Goal: Information Seeking & Learning: Learn about a topic

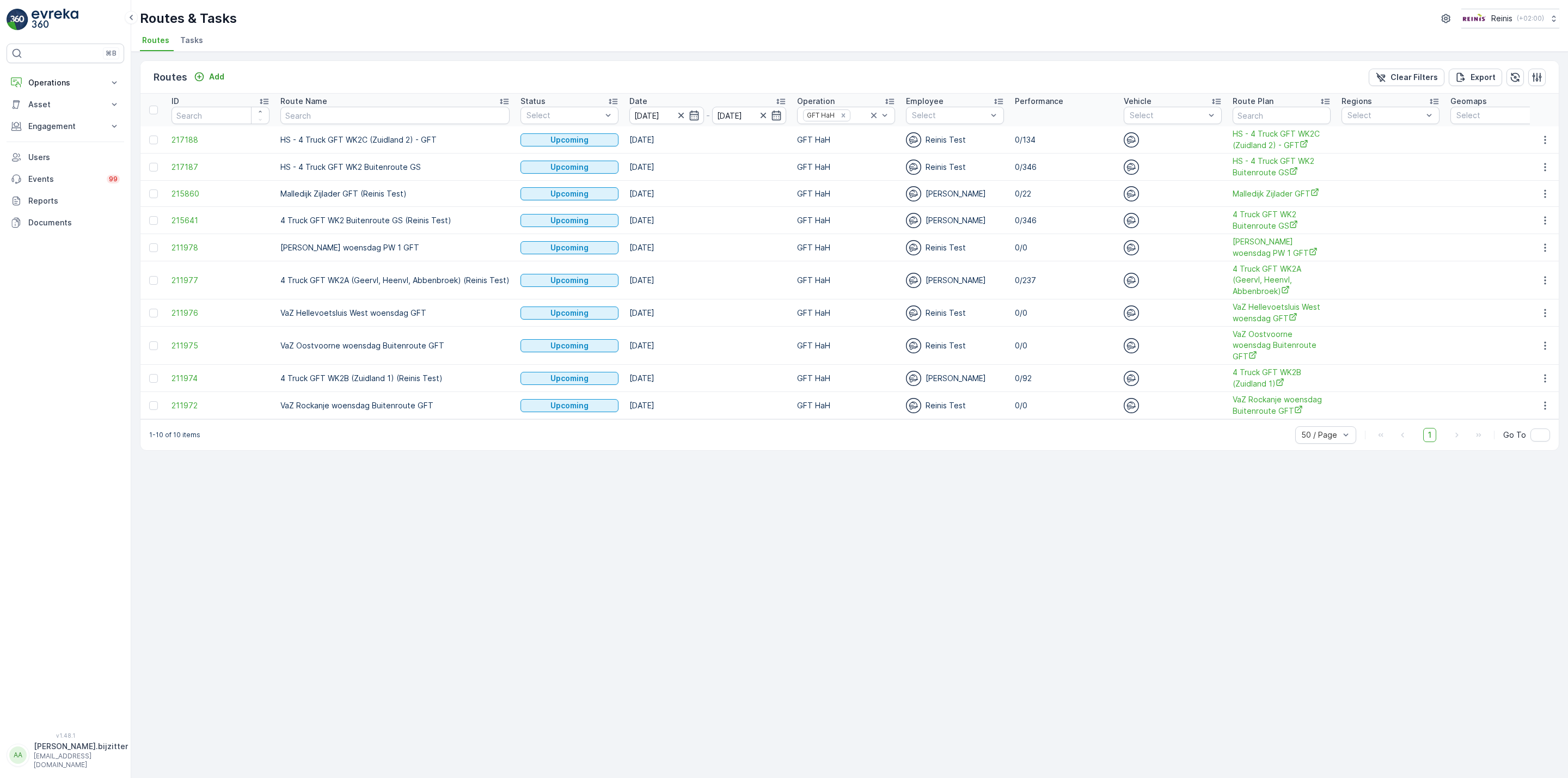
click at [515, 524] on div "Routes Add Clear Filters Export ID Route Name Status Select Date 27.08.2025 - 2…" at bounding box center [849, 414] width 1437 height 726
click at [337, 614] on div "Routes Add Clear Filters Export ID Route Name Status Select Date 27.08.2025 - 2…" at bounding box center [849, 414] width 1437 height 726
click at [474, 494] on div "Routes Add Clear Filters Export ID Route Name Status Select Date 27.08.2025 - 2…" at bounding box center [849, 414] width 1437 height 726
click at [390, 137] on td "HS - 4 Truck GFT WK2C (Zuidland 2) - GFT" at bounding box center [395, 140] width 240 height 27
click at [1542, 191] on icon "button" at bounding box center [1545, 194] width 11 height 11
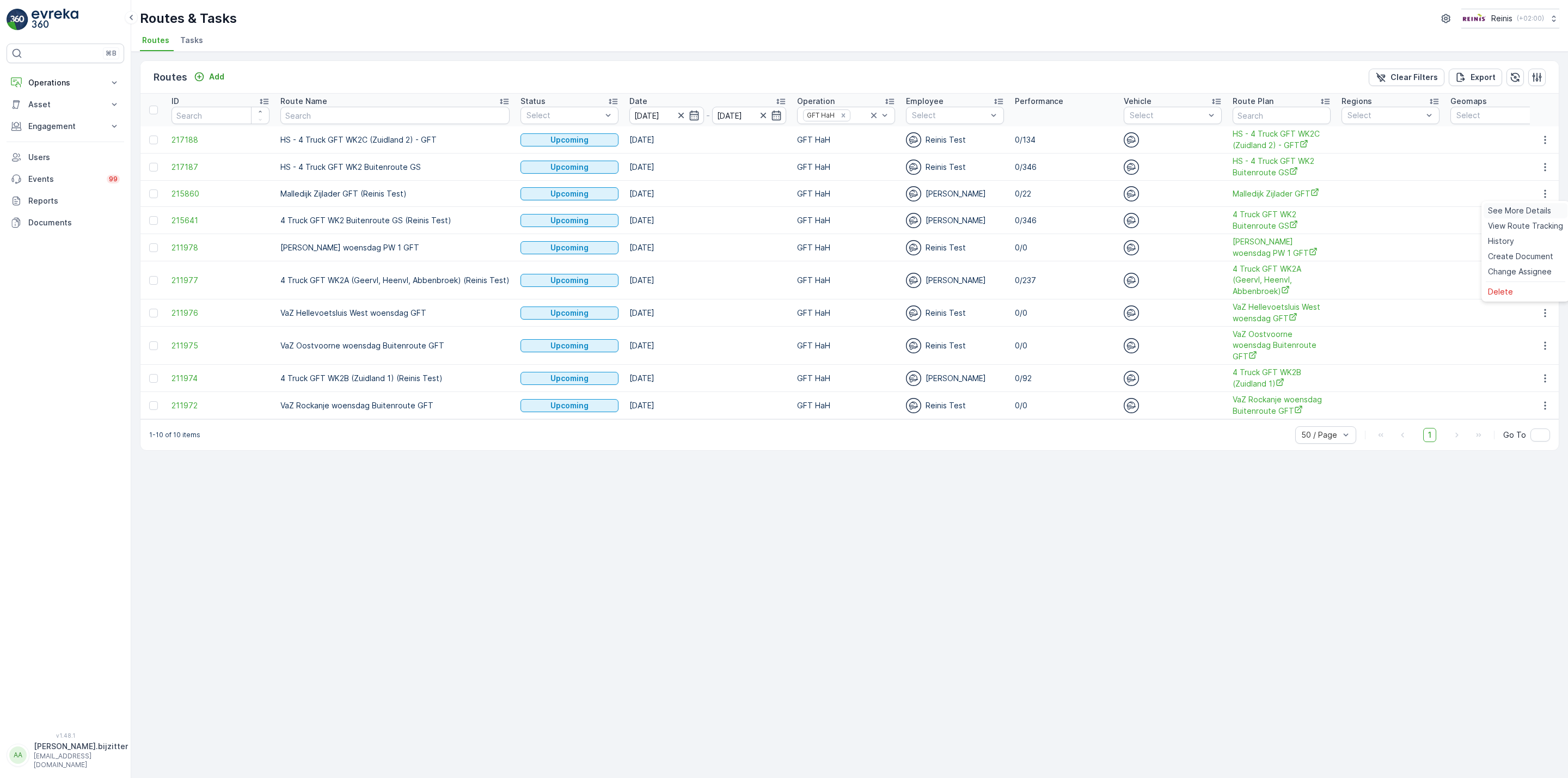
click at [1521, 208] on span "See More Details" at bounding box center [1519, 210] width 63 height 11
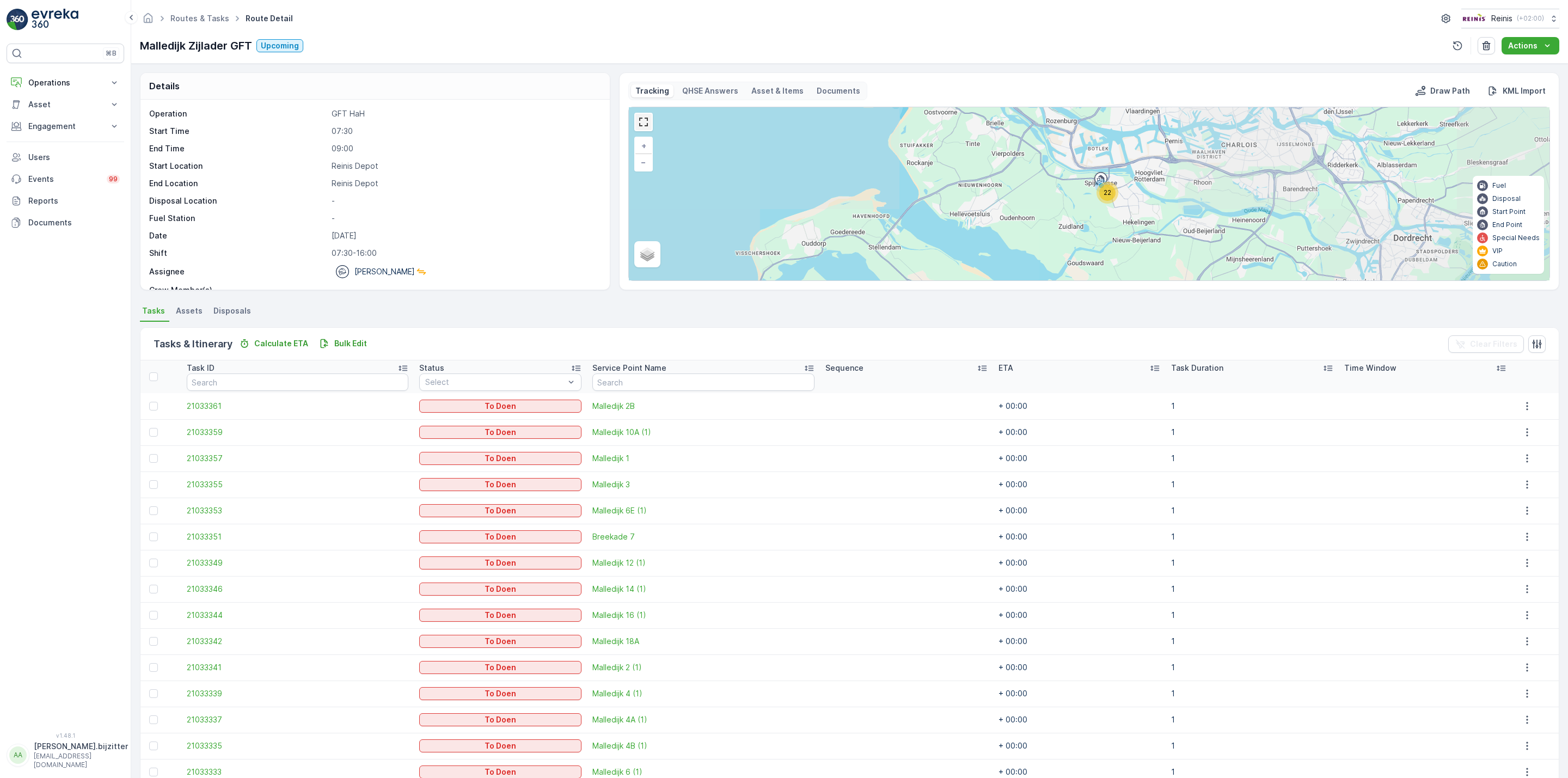
click at [645, 121] on link at bounding box center [644, 122] width 17 height 17
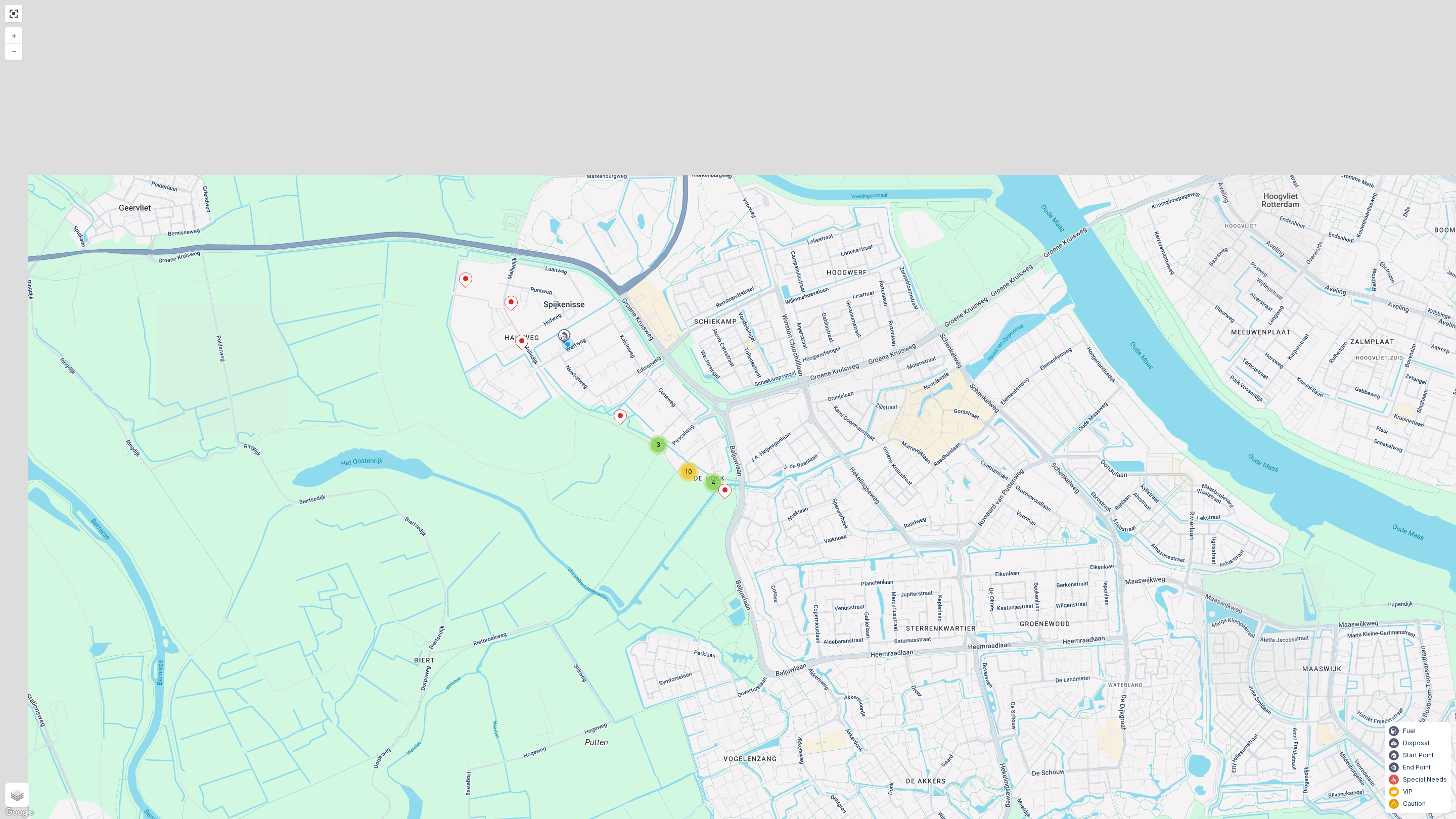
drag, startPoint x: 605, startPoint y: 276, endPoint x: 649, endPoint y: 483, distance: 211.6
click at [672, 517] on div "3 4 10 + − Satellite Roadmap Terrain Hybrid Leaflet Keyboard shortcuts Map Data…" at bounding box center [728, 410] width 1456 height 819
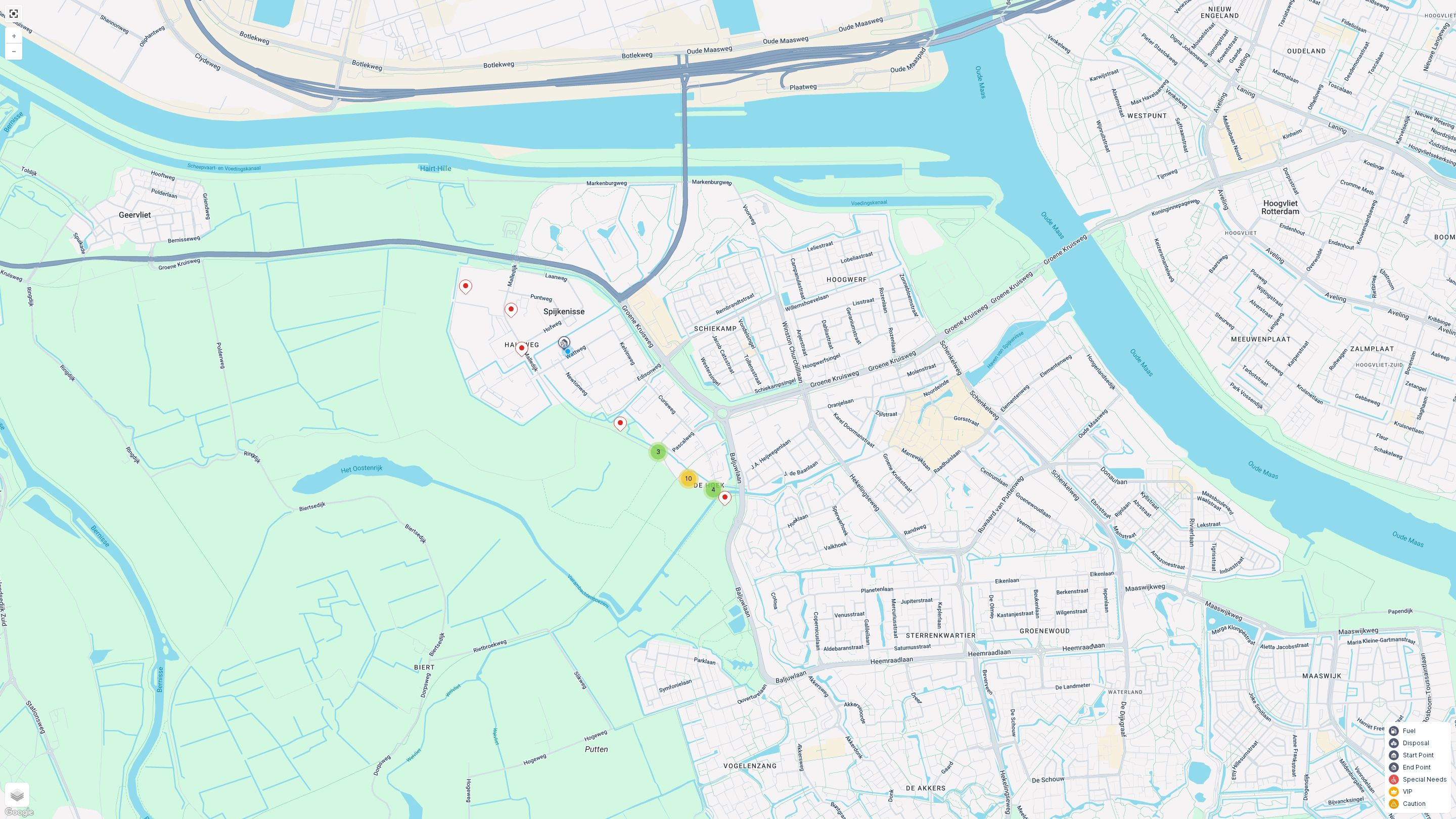
click at [11, 18] on link at bounding box center [14, 14] width 16 height 16
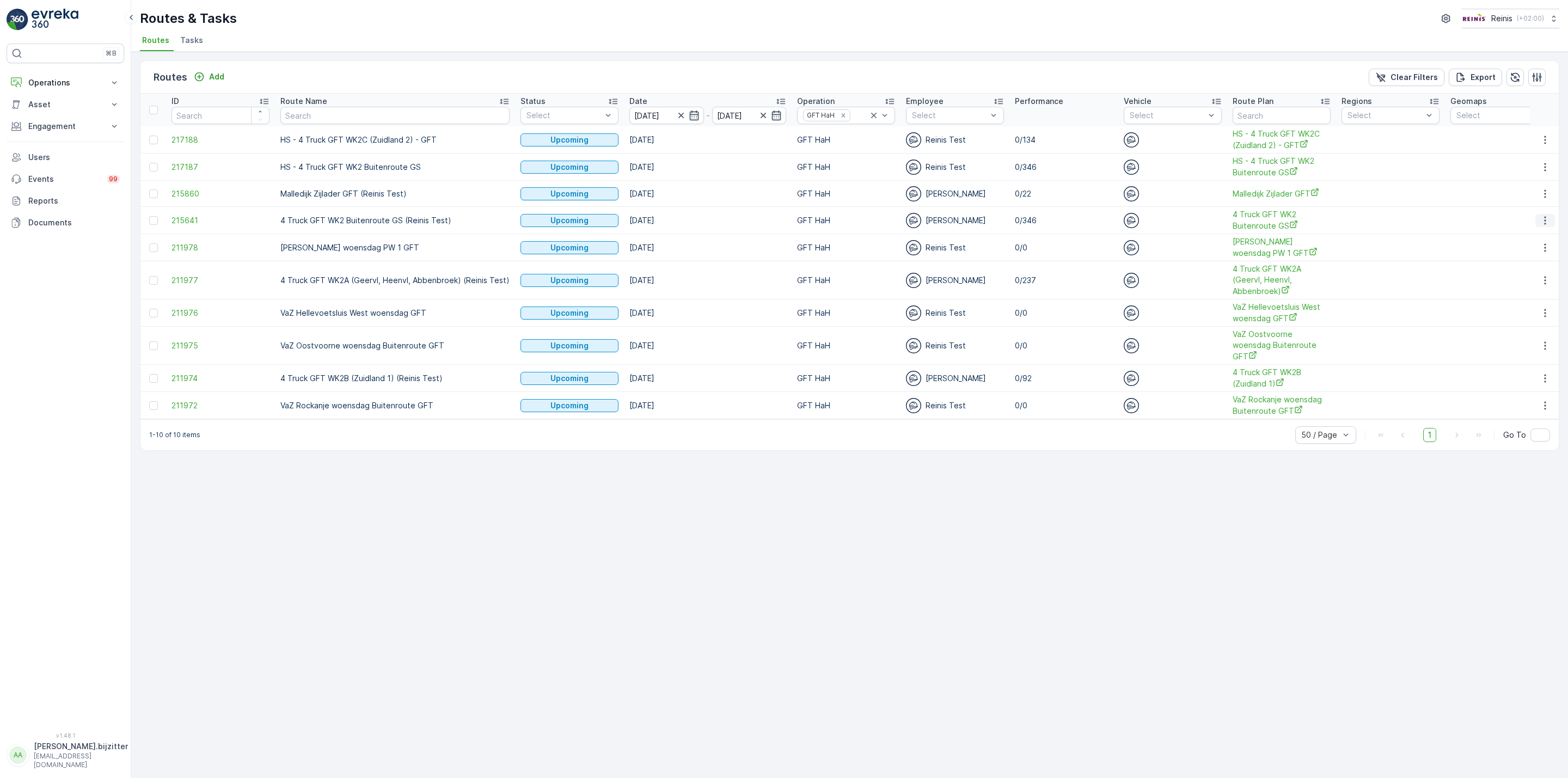
click at [1544, 219] on icon "button" at bounding box center [1544, 220] width 2 height 8
click at [1524, 234] on span "See More Details" at bounding box center [1519, 238] width 63 height 11
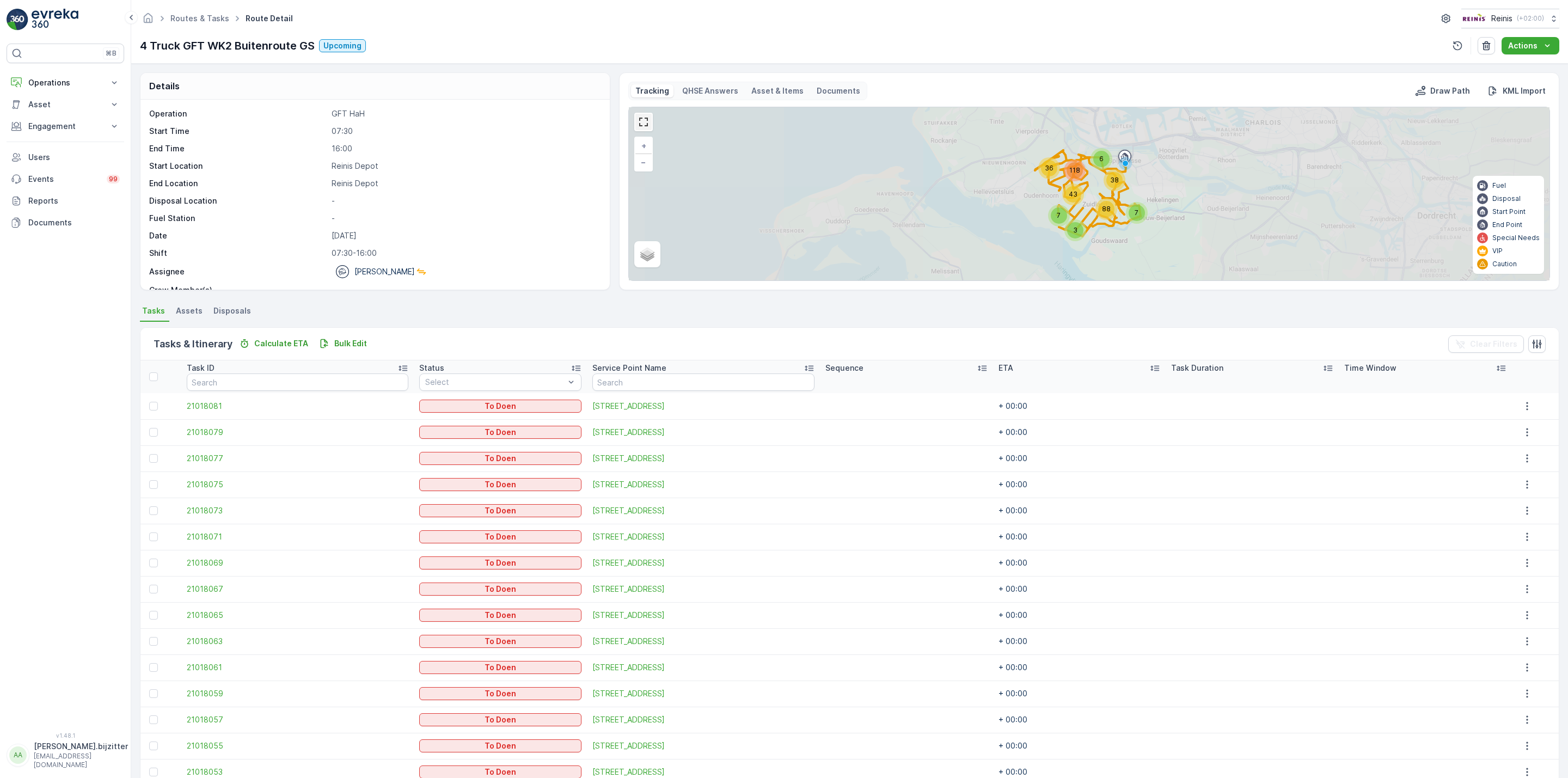
click at [644, 126] on link at bounding box center [644, 122] width 17 height 17
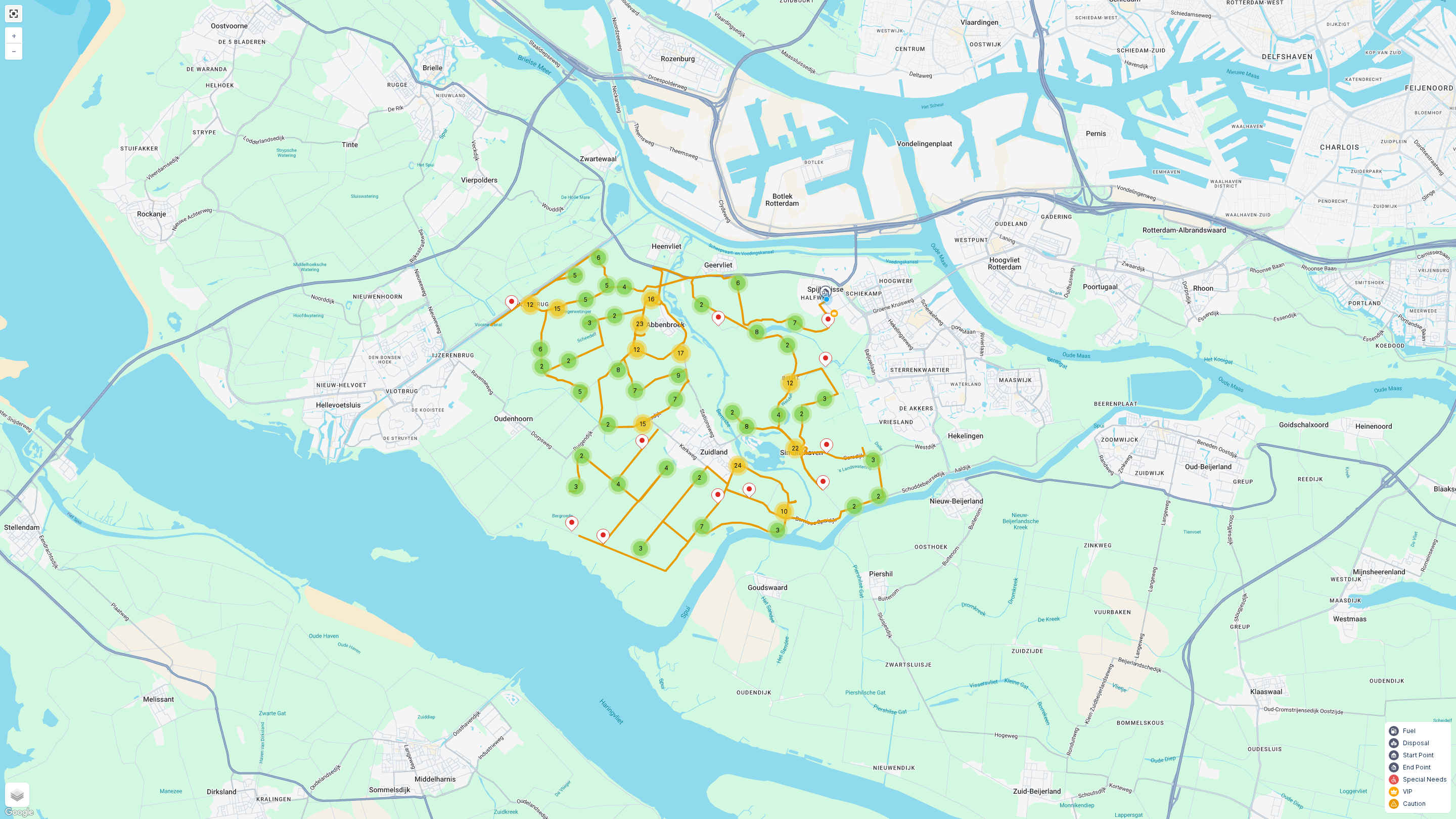
click at [9, 13] on link at bounding box center [14, 14] width 16 height 16
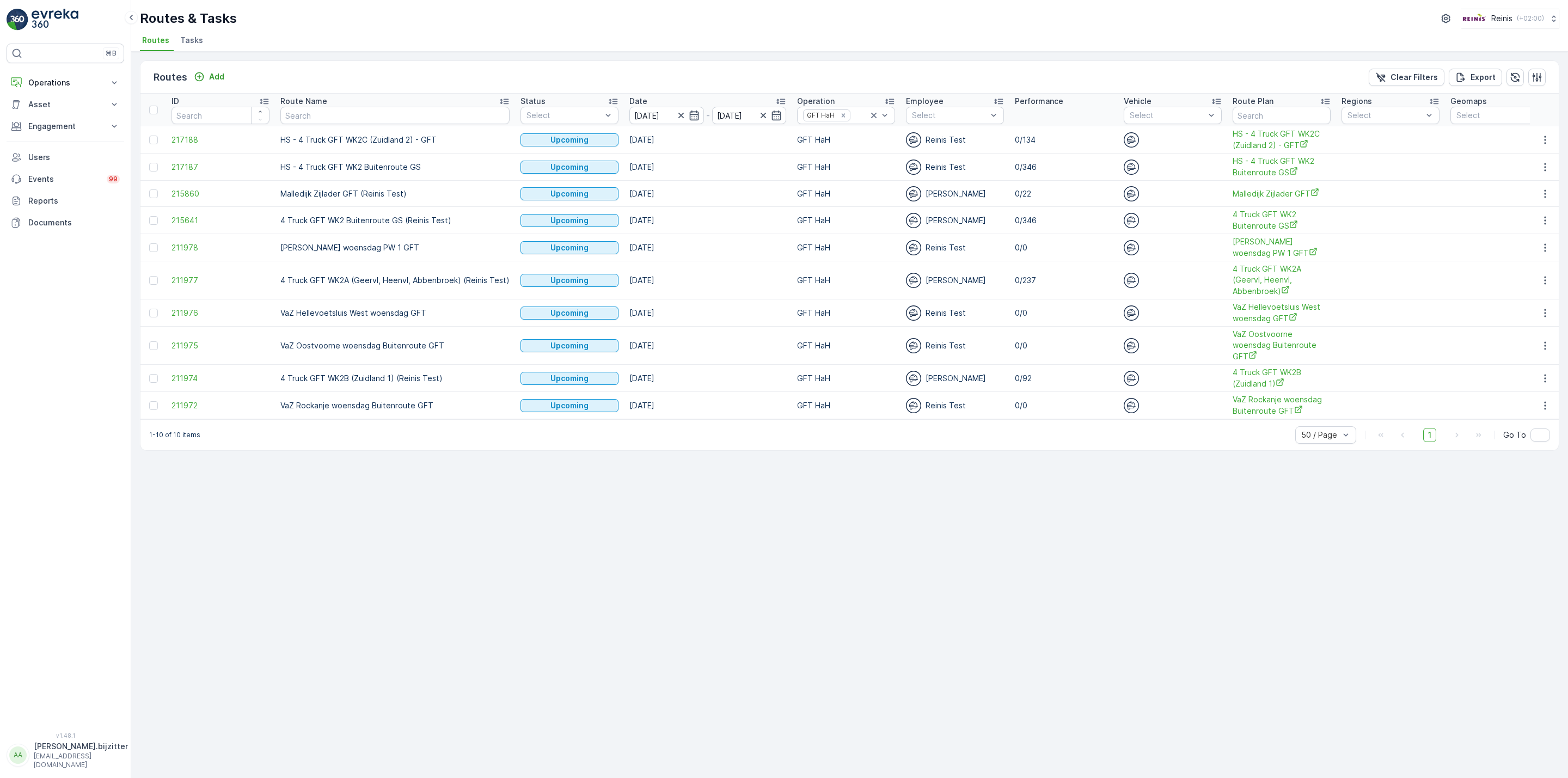
click at [253, 542] on div "Routes Add Clear Filters Export ID Route Name Status Select Date 27.08.2025 - 2…" at bounding box center [849, 414] width 1437 height 726
click at [1242, 222] on span "4 Truck GFT WK2 Buitenroute GS" at bounding box center [1281, 219] width 98 height 22
click at [500, 530] on div "Routes Add Clear Filters Export ID Route Name Status Select Date 27.08.2025 - 2…" at bounding box center [849, 414] width 1437 height 726
click at [1263, 162] on span "HS - 4 Truck GFT WK2 Buitenroute GS" at bounding box center [1281, 166] width 98 height 22
click at [449, 490] on div "Routes Add Clear Filters Export ID Route Name Status Select Date 27.08.2025 - 2…" at bounding box center [849, 414] width 1437 height 726
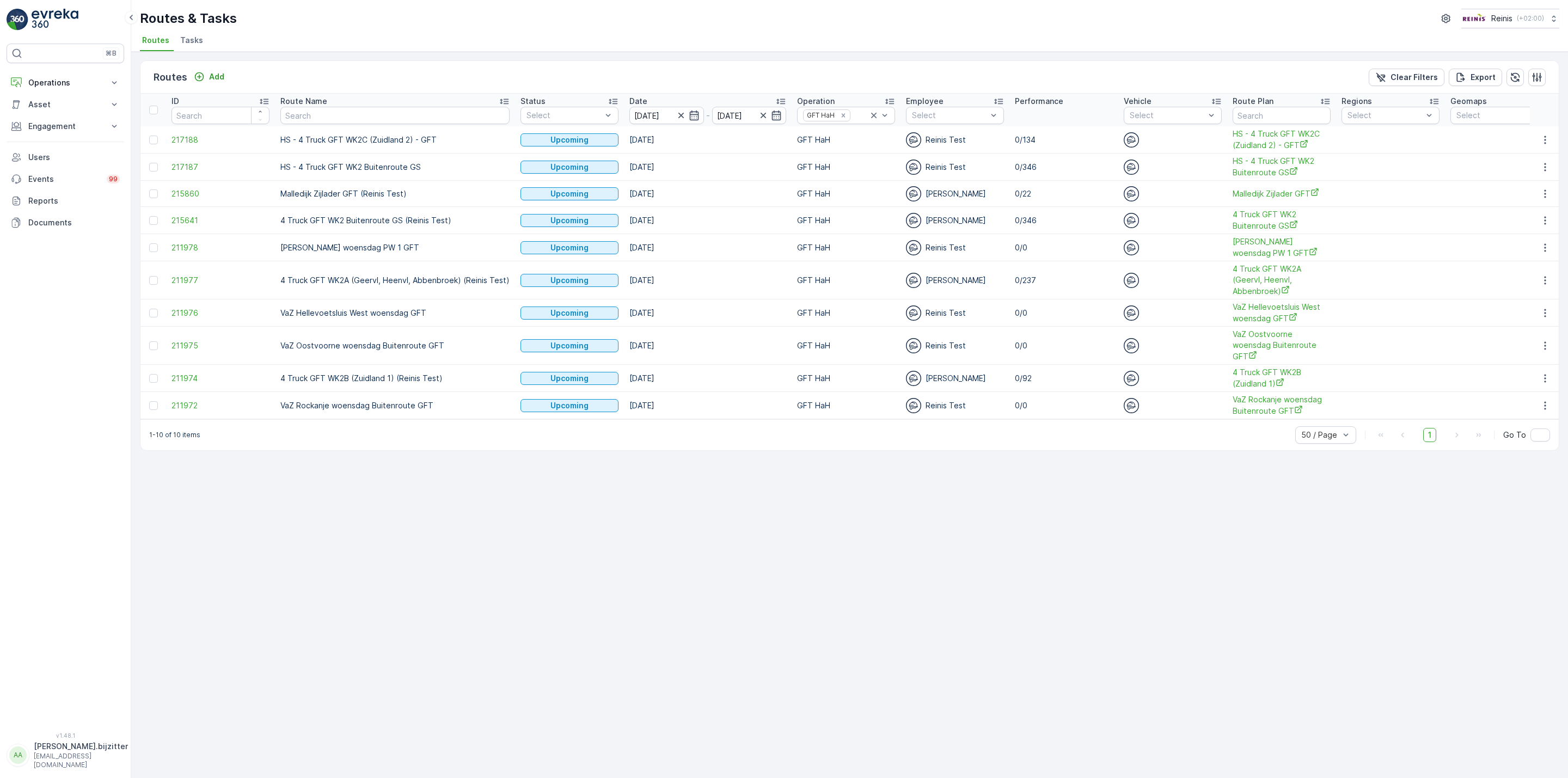
click at [861, 480] on div "Routes Add Clear Filters Export ID Route Name Status Select Date 27.08.2025 - 2…" at bounding box center [849, 414] width 1437 height 726
click at [1548, 373] on icon "button" at bounding box center [1545, 378] width 11 height 11
click at [1526, 383] on span "See More Details" at bounding box center [1519, 386] width 63 height 11
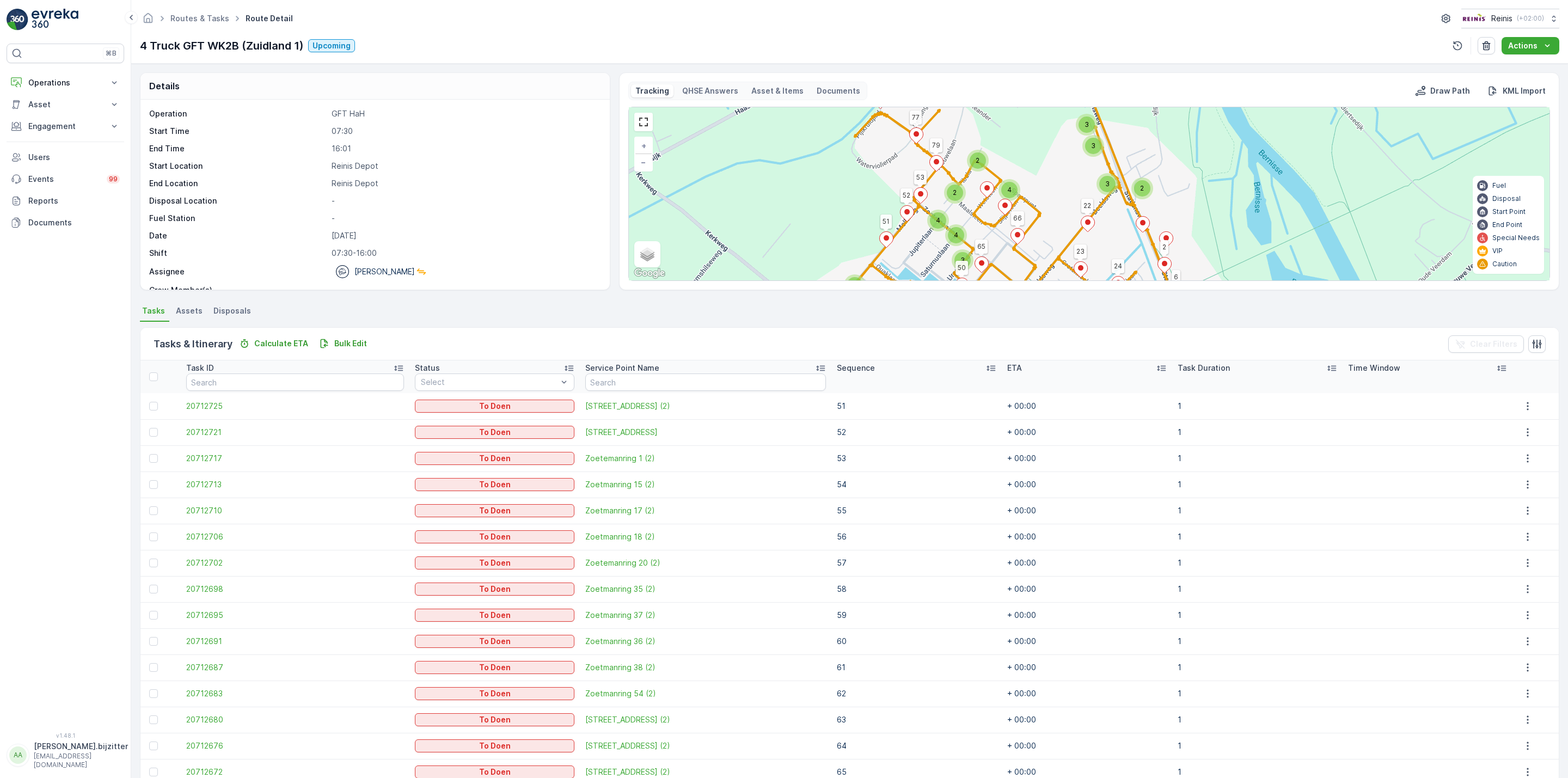
click at [987, 369] on icon at bounding box center [990, 368] width 8 height 5
click at [987, 370] on icon at bounding box center [988, 368] width 3 height 5
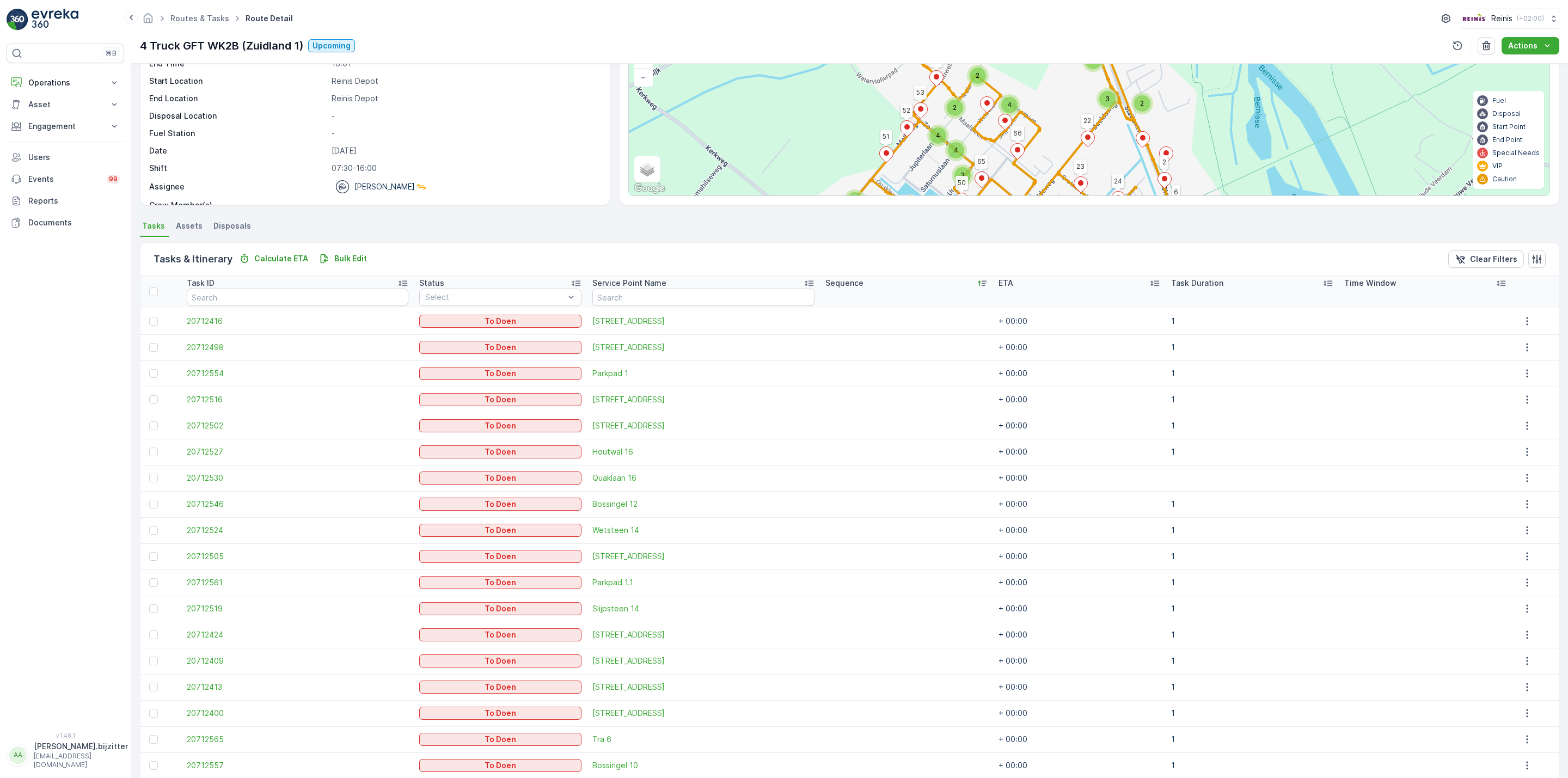
scroll to position [82, 0]
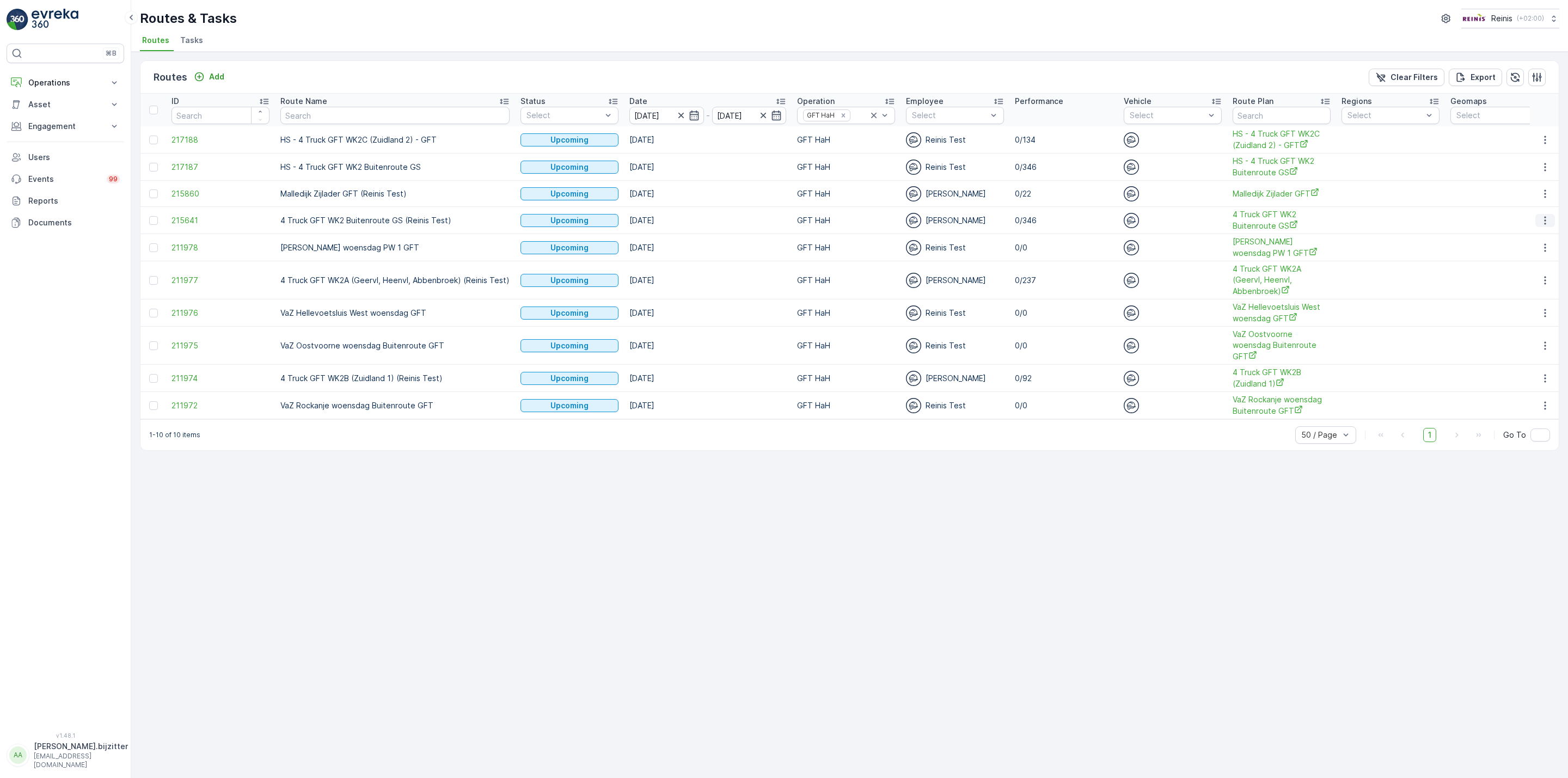
click at [1544, 217] on icon "button" at bounding box center [1545, 220] width 11 height 11
click at [1260, 213] on span "4 Truck GFT WK2 Buitenroute GS" at bounding box center [1281, 219] width 98 height 22
click at [1253, 265] on span "4 Truck GFT WK2A (Geervl, Heenvl, Abbenbroek)" at bounding box center [1281, 280] width 98 height 33
click at [539, 477] on div "Routes Add Clear Filters Export ID Route Name Status Select Date 27.08.2025 - 2…" at bounding box center [849, 414] width 1437 height 726
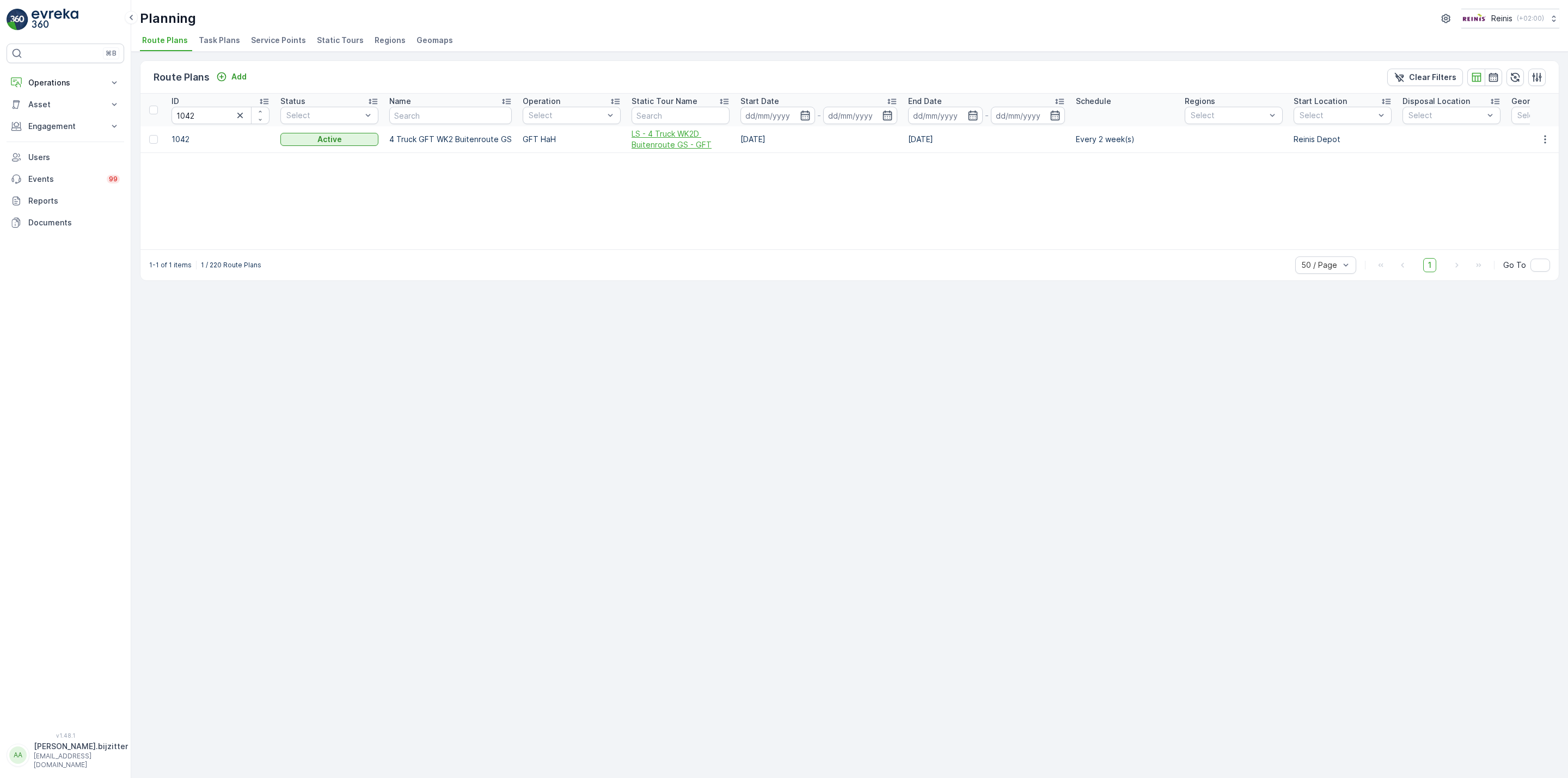
click at [663, 142] on span "LS - 4 Truck WK2D Buitenroute GS - GFT" at bounding box center [680, 139] width 98 height 22
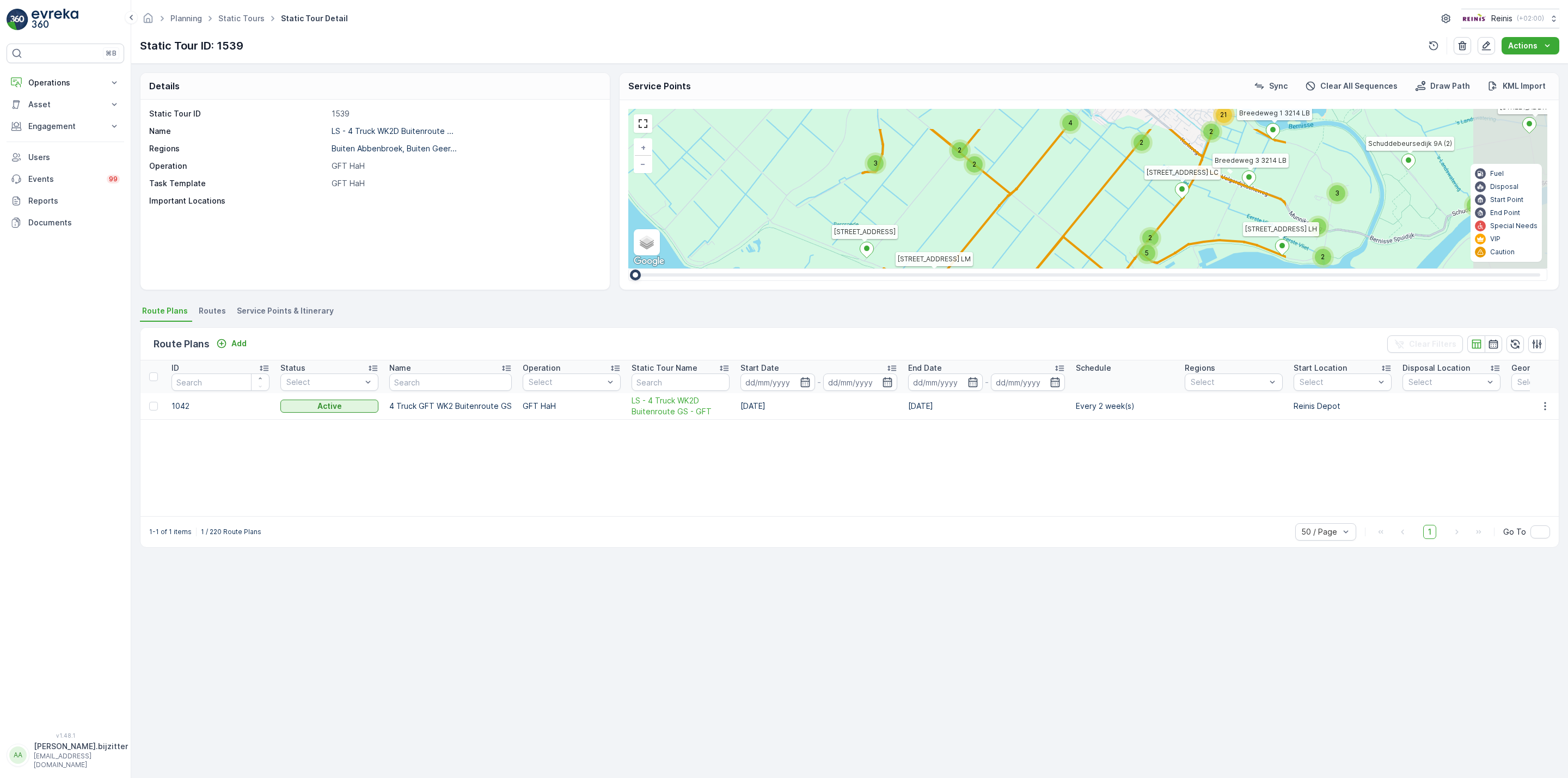
drag, startPoint x: 1179, startPoint y: 197, endPoint x: 841, endPoint y: 232, distance: 339.8
click at [841, 232] on div "2 2 4 2 2 2 3 2 5 2 7 3 2 2 2 17 5 2 21 2 2 5 3 2 5 3 2 6 6 5 3 5 8 5 3 4 4 2 2…" at bounding box center [1088, 188] width 919 height 159
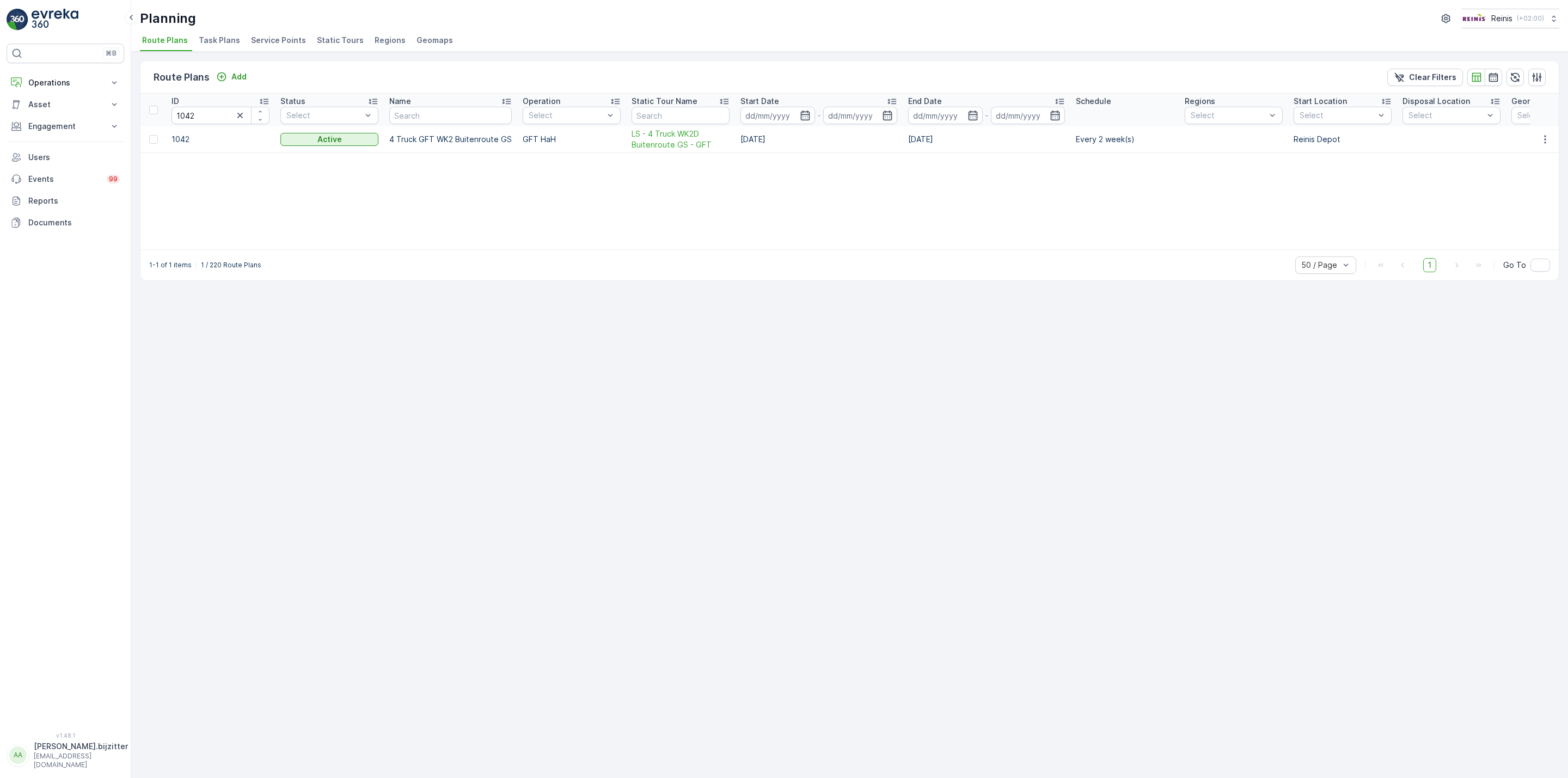
click at [335, 36] on span "Static Tours" at bounding box center [340, 40] width 47 height 11
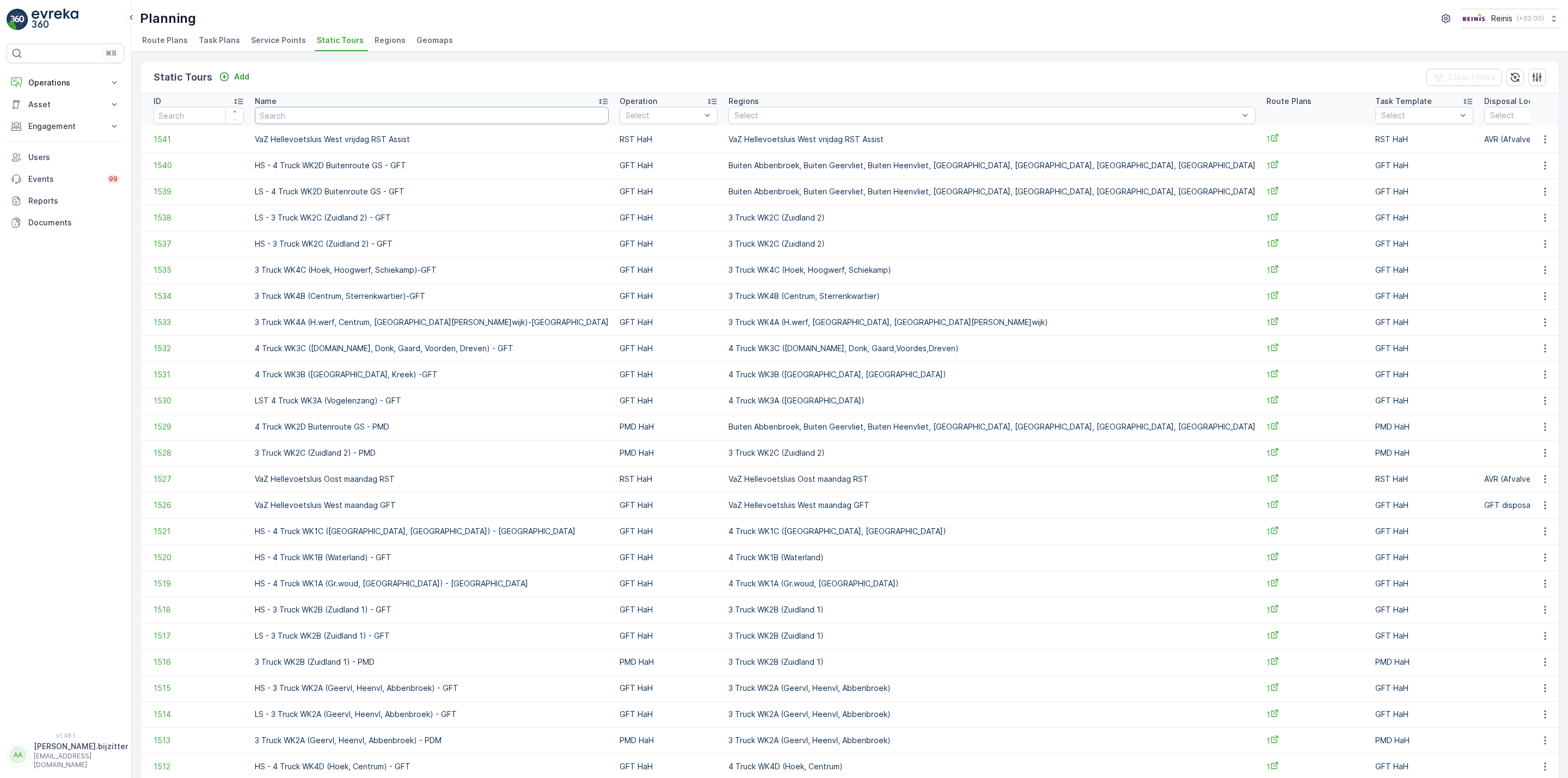
click at [379, 117] on input "text" at bounding box center [432, 115] width 354 height 17
type input "WK2D"
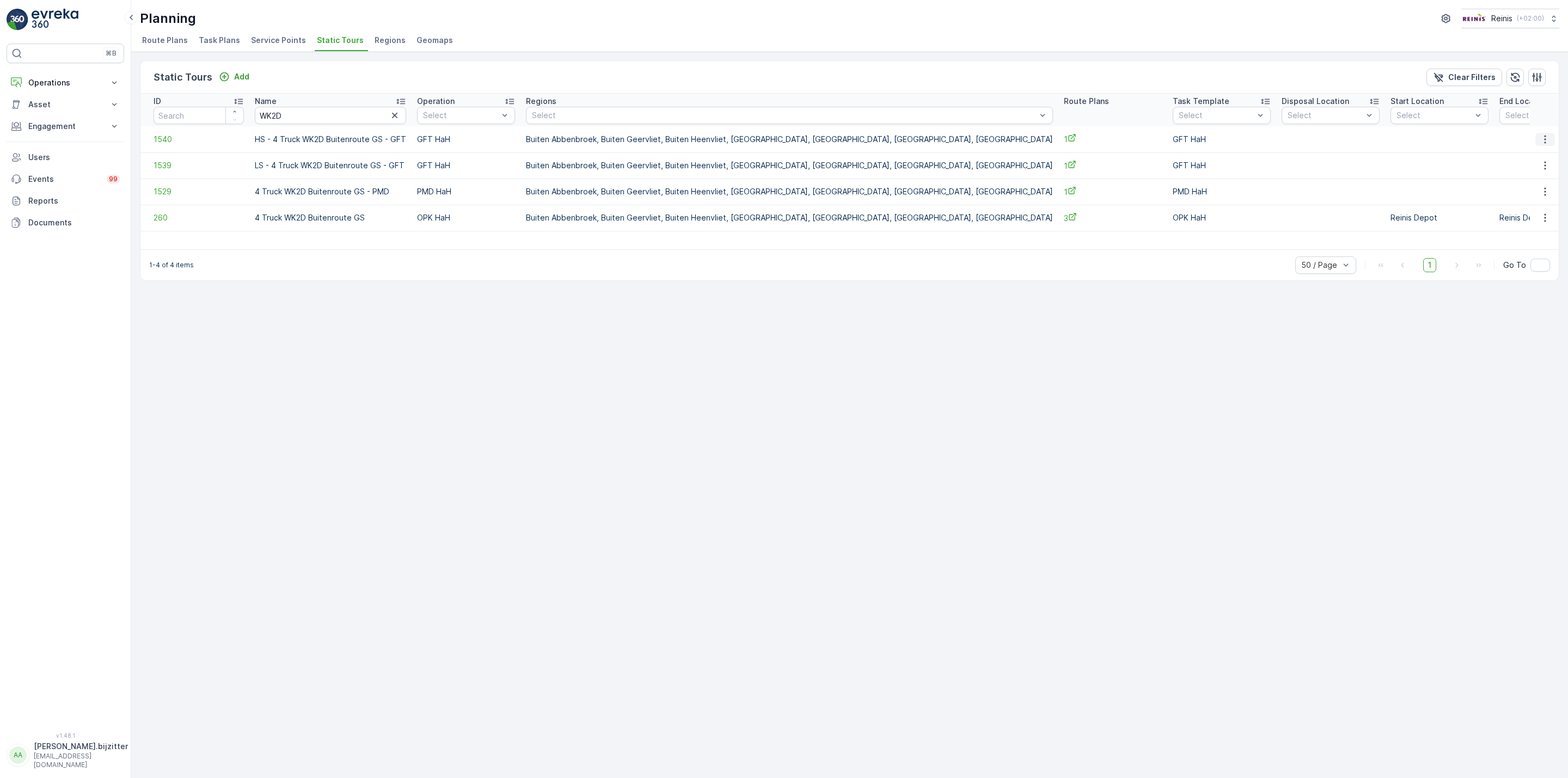
click at [1548, 146] on button "button" at bounding box center [1545, 139] width 20 height 13
click at [1522, 157] on span "See More Details" at bounding box center [1525, 156] width 63 height 11
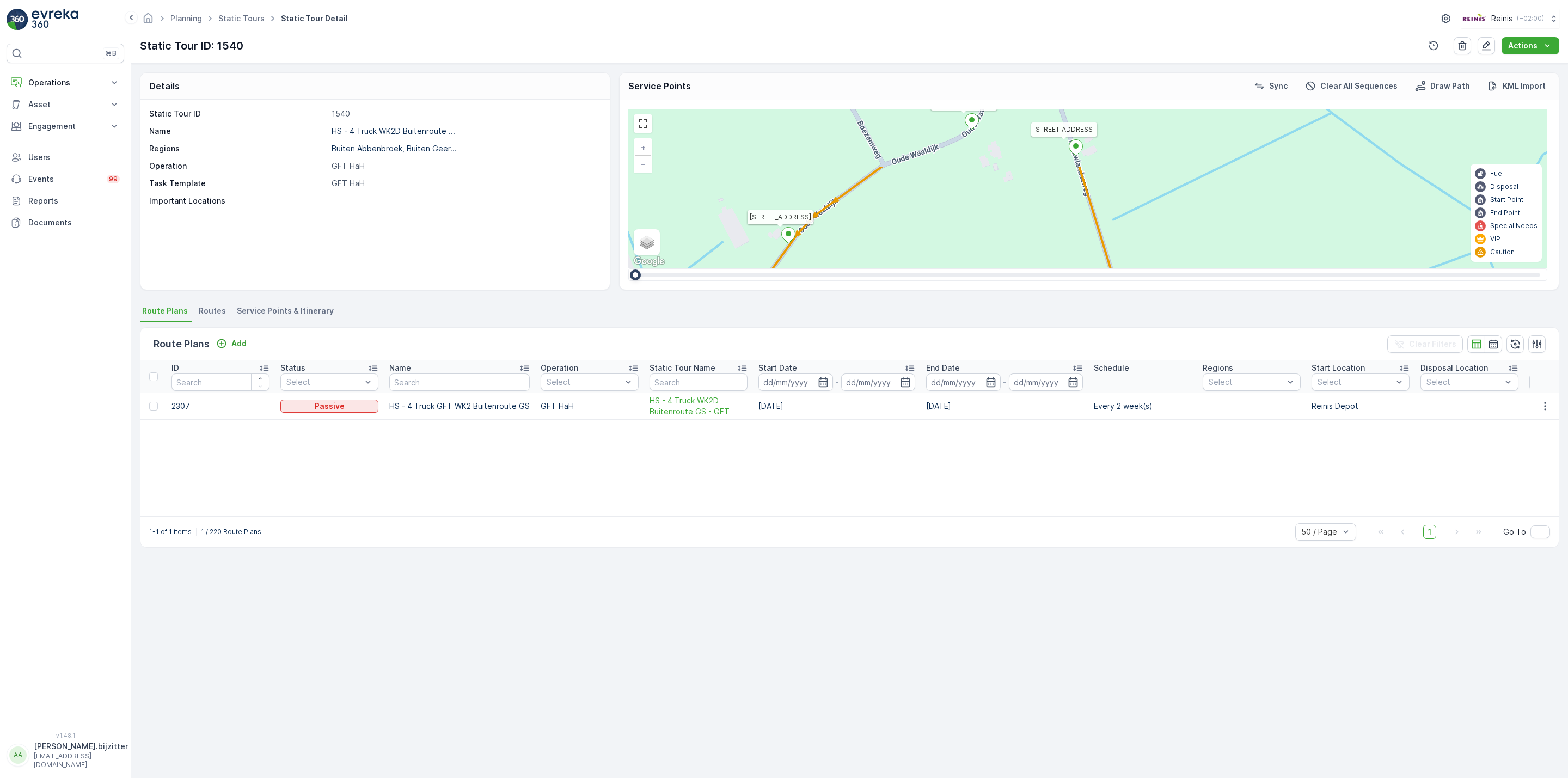
drag, startPoint x: 1003, startPoint y: 234, endPoint x: 982, endPoint y: 265, distance: 37.4
click at [982, 265] on div "2 2 2 2 2 6 2 2 2 7 6 2 3 3 2 3 4 2 2 2 2 6 2 2 2 2 2 2 2 2 2 2 2 2 2 2 2 2 2 2…" at bounding box center [1088, 188] width 919 height 159
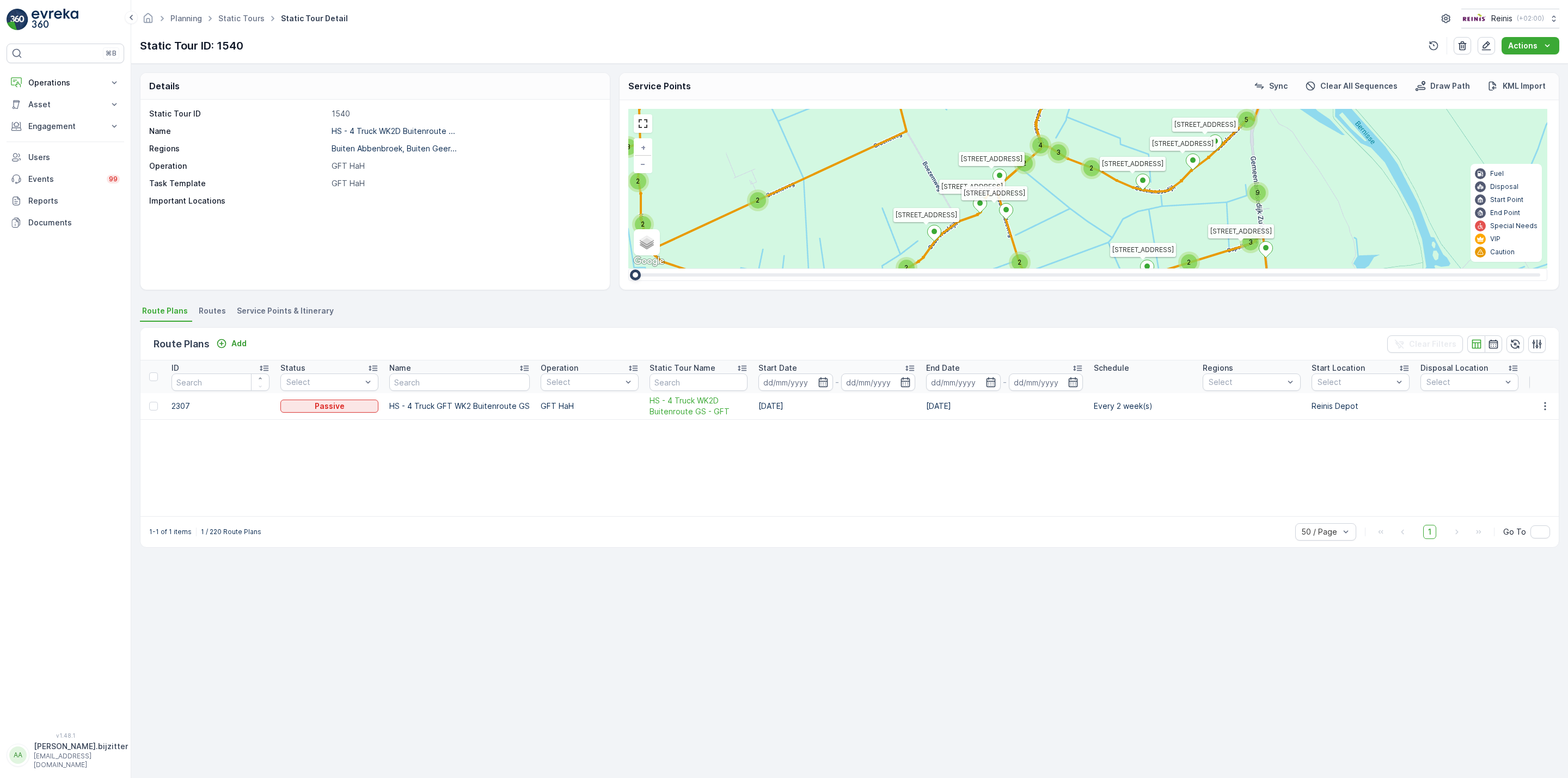
click at [298, 307] on span "Service Points & Itinerary" at bounding box center [285, 310] width 97 height 11
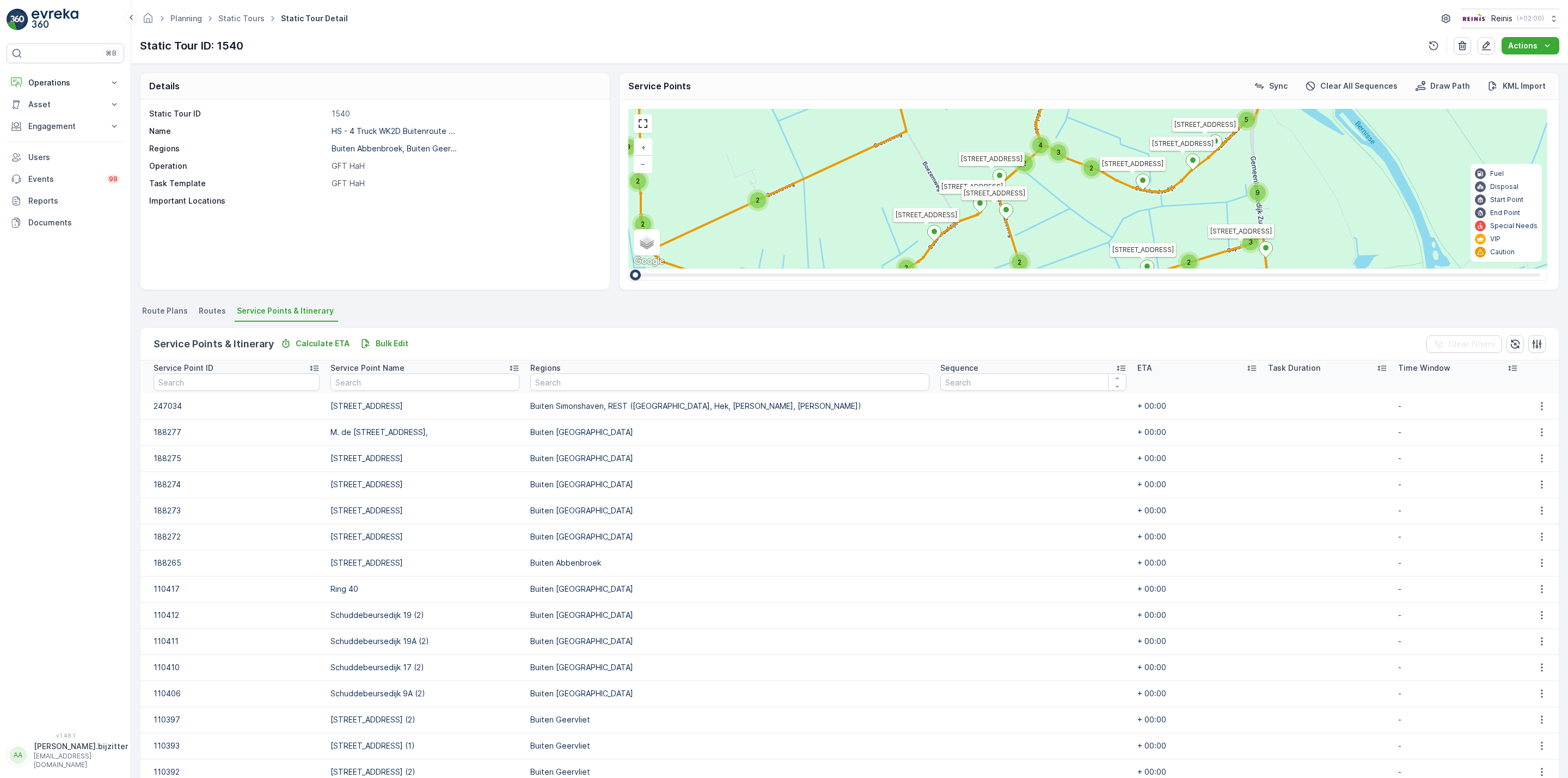
click at [1116, 366] on icon at bounding box center [1121, 368] width 11 height 11
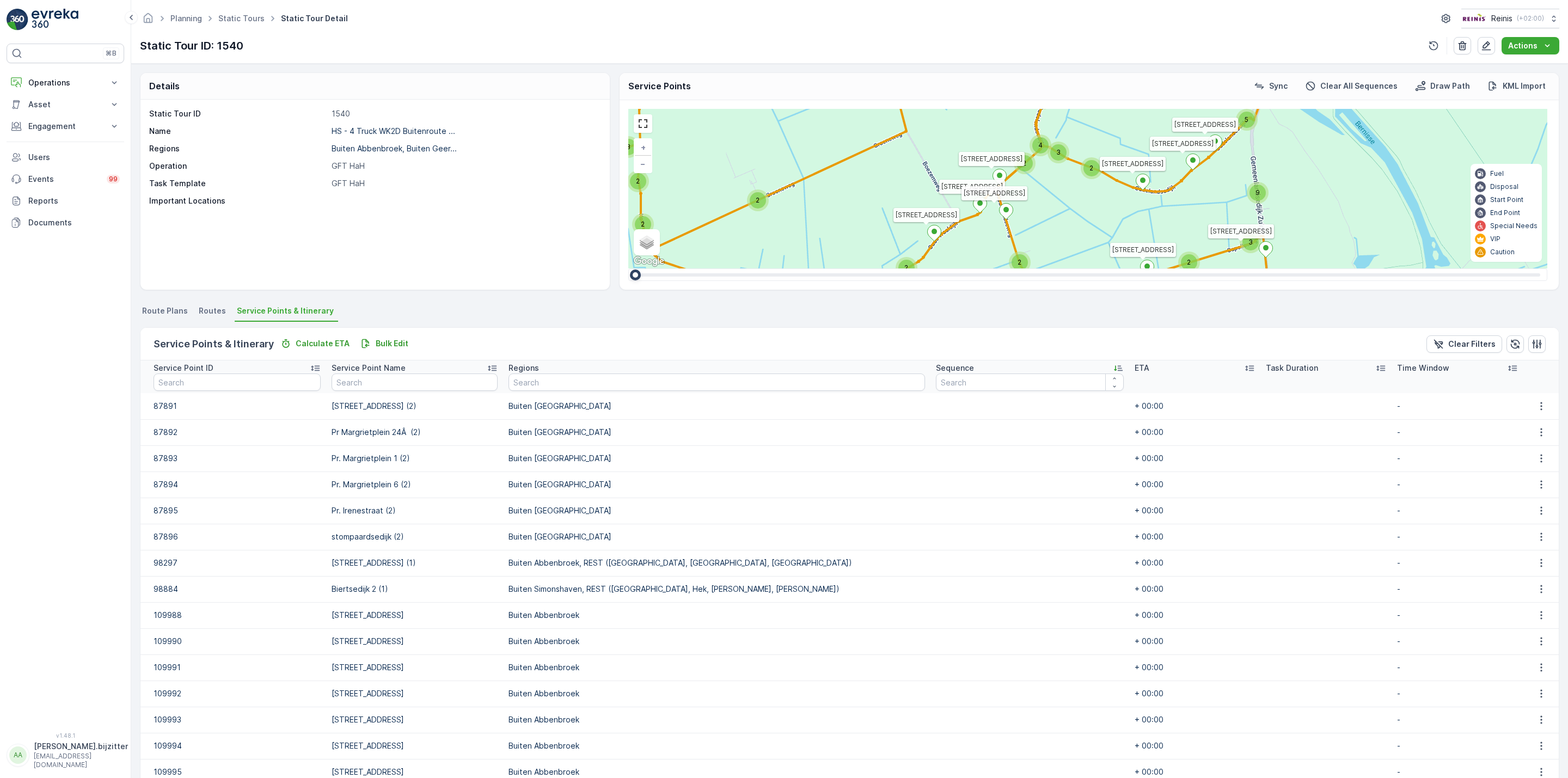
click at [436, 209] on div "Static Tour ID 1540 Name HS - 4 Truck WK2D Buitenroute ... Regions Buiten Abben…" at bounding box center [375, 194] width 469 height 190
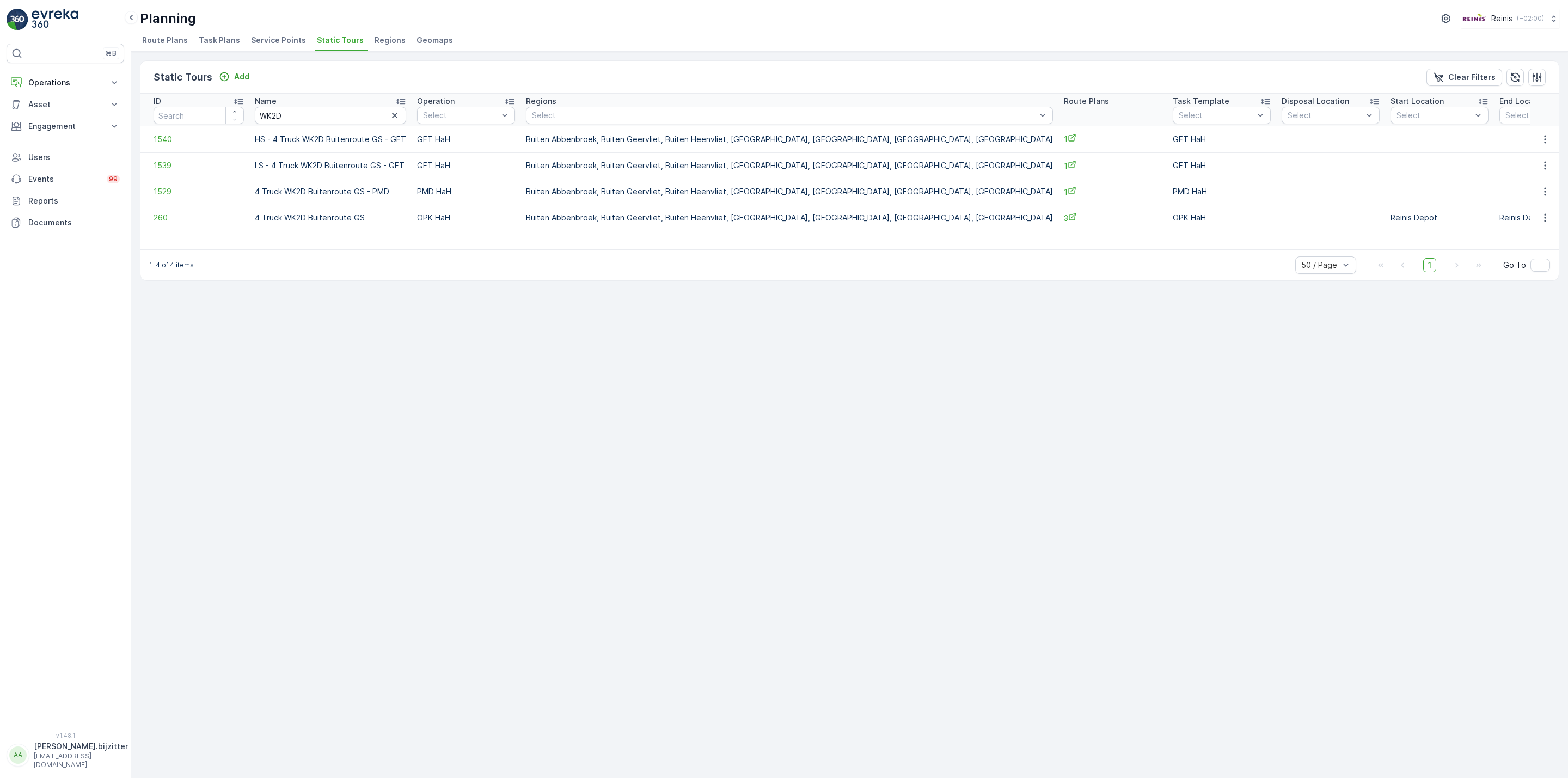
click at [162, 166] on span "1539" at bounding box center [198, 165] width 90 height 11
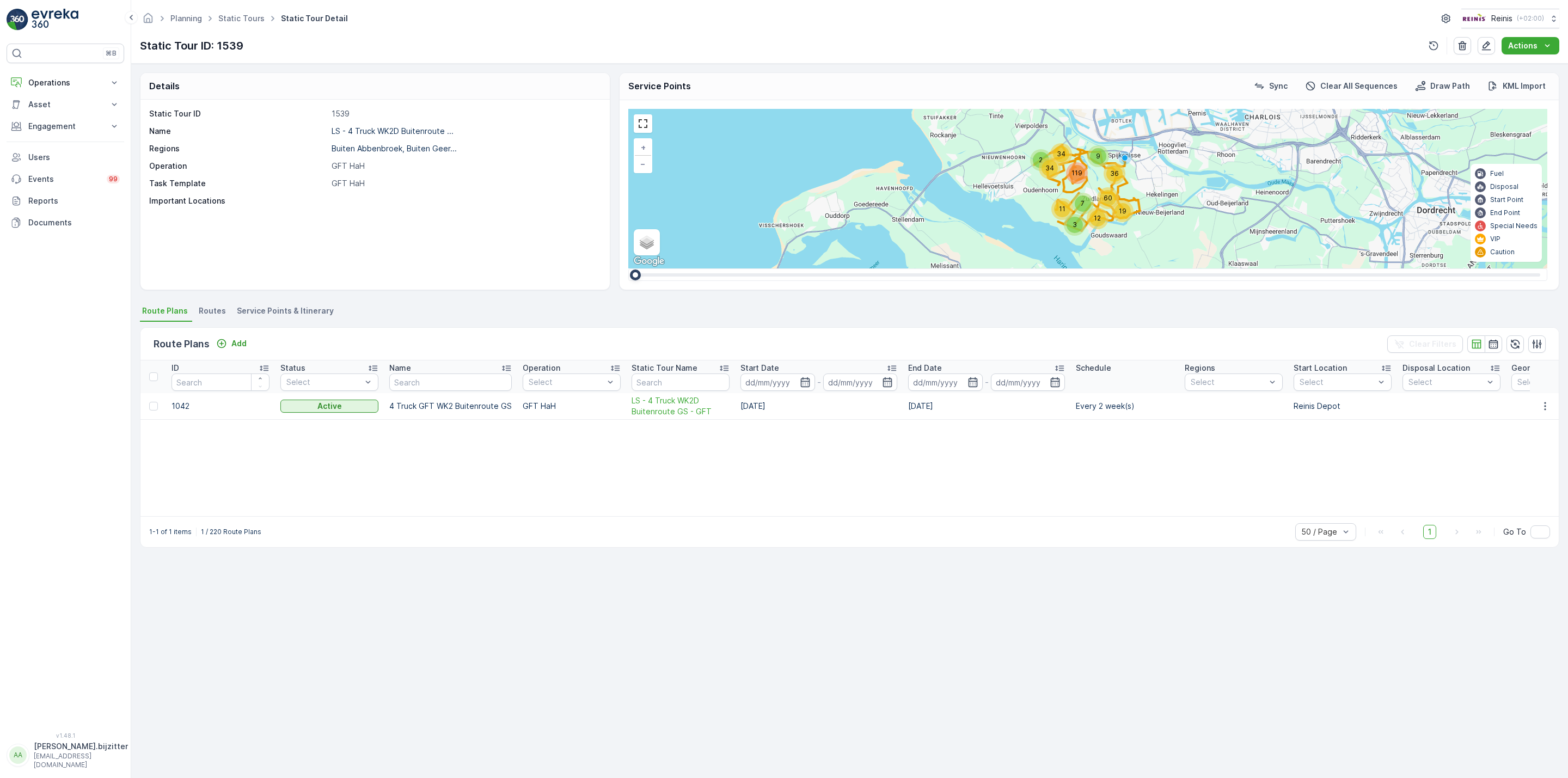
click at [316, 306] on span "Service Points & Itinerary" at bounding box center [285, 310] width 97 height 11
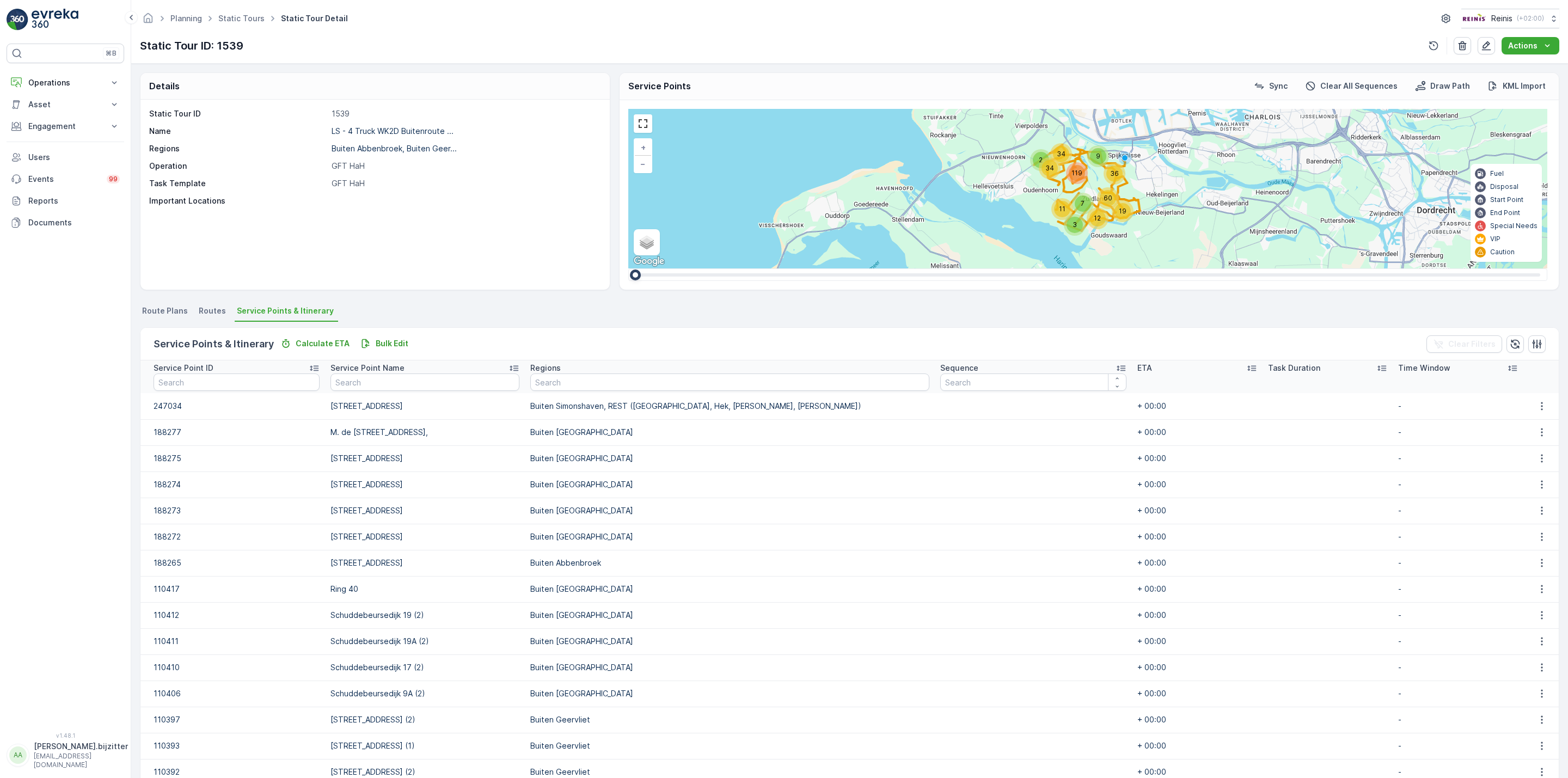
click at [1116, 365] on icon at bounding box center [1121, 368] width 11 height 11
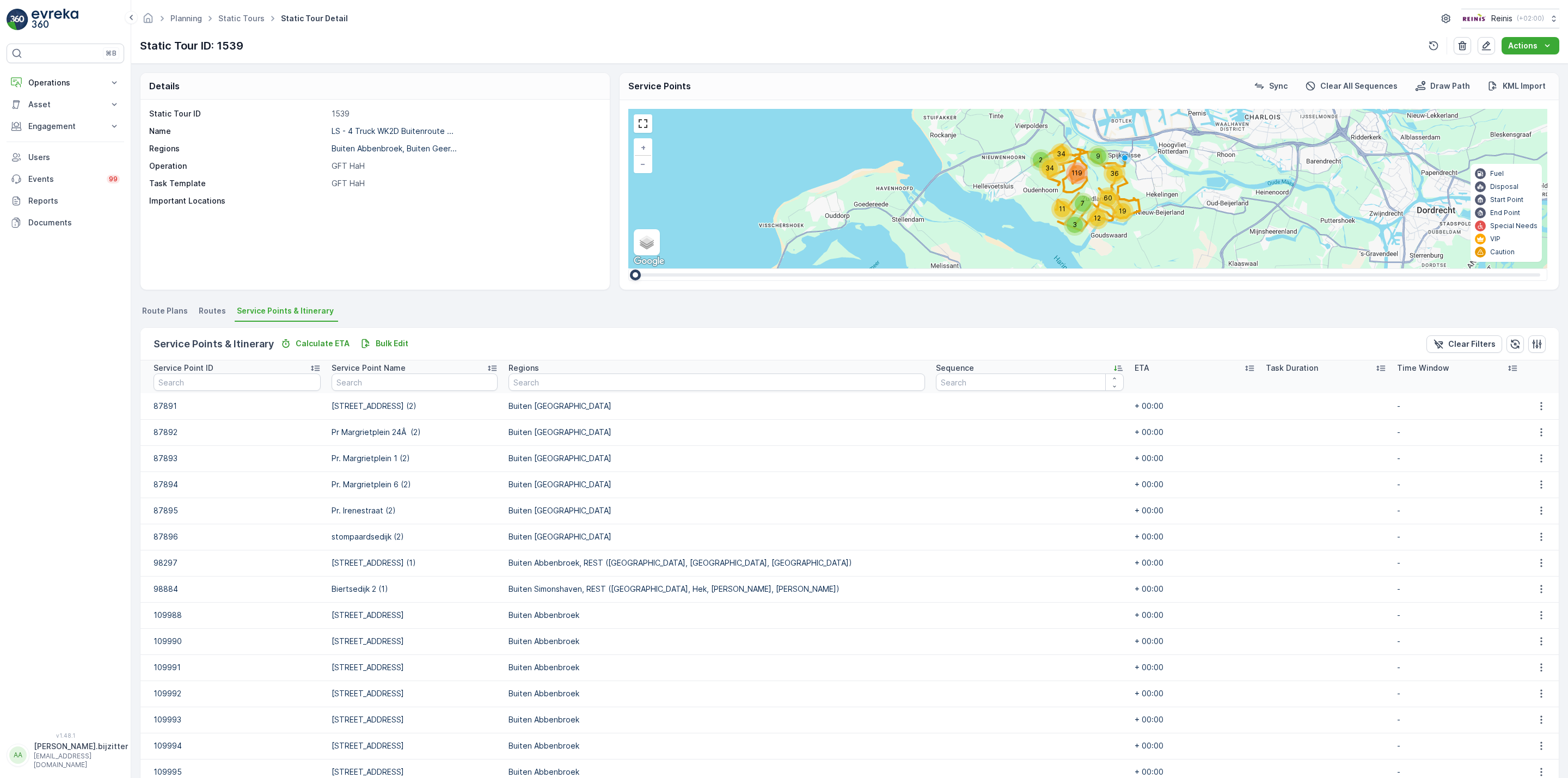
click at [1113, 364] on icon at bounding box center [1118, 368] width 11 height 11
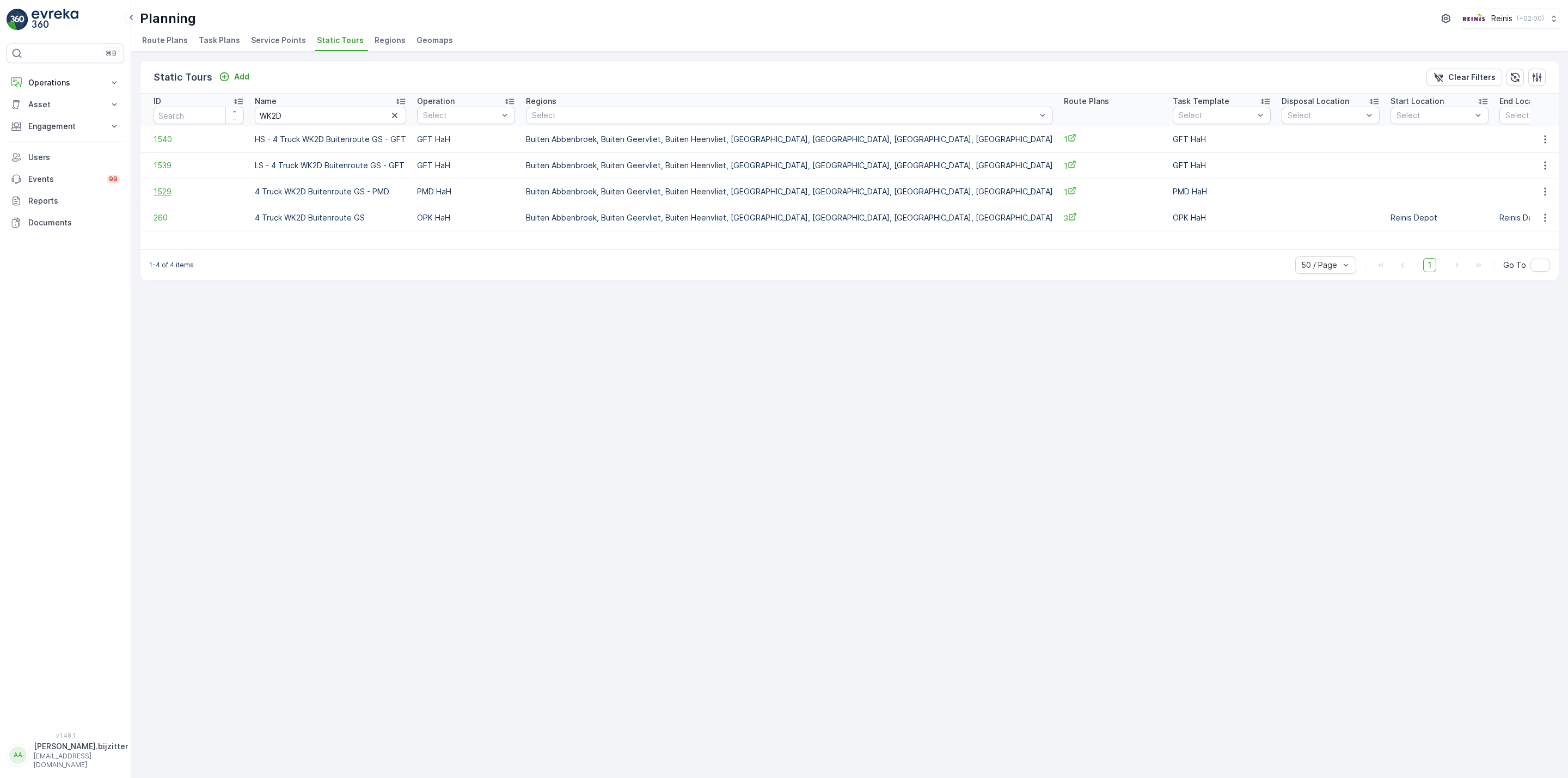
click at [162, 193] on span "1529" at bounding box center [198, 191] width 90 height 11
click at [165, 217] on span "260" at bounding box center [198, 218] width 90 height 11
click at [429, 480] on div "Static Tours Add Clear Filters ID Name WK2D Operation Select Regions Select Rou…" at bounding box center [849, 414] width 1437 height 726
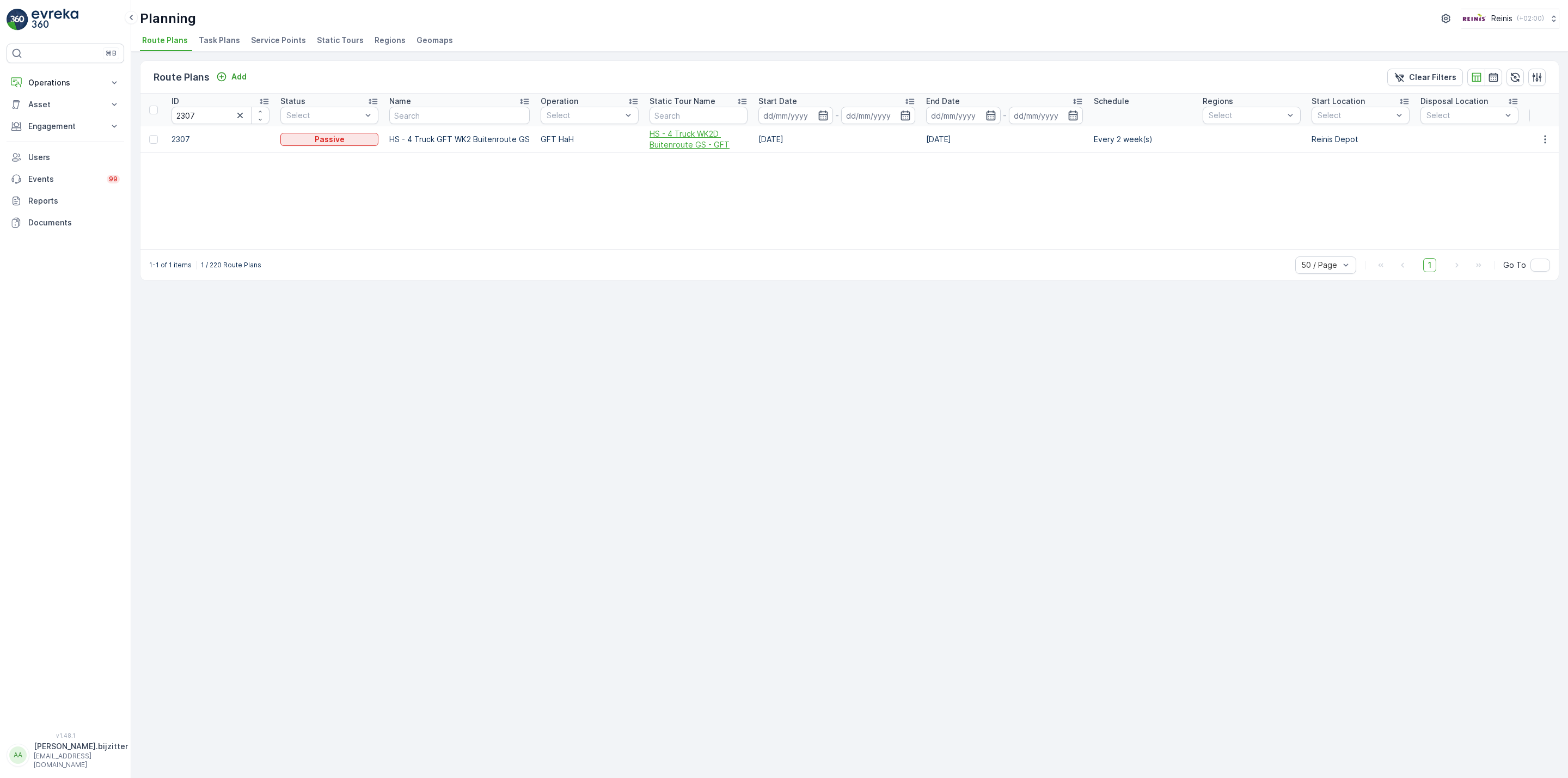
click at [685, 137] on span "HS - 4 Truck WK2D Buitenroute GS - GFT" at bounding box center [698, 139] width 98 height 22
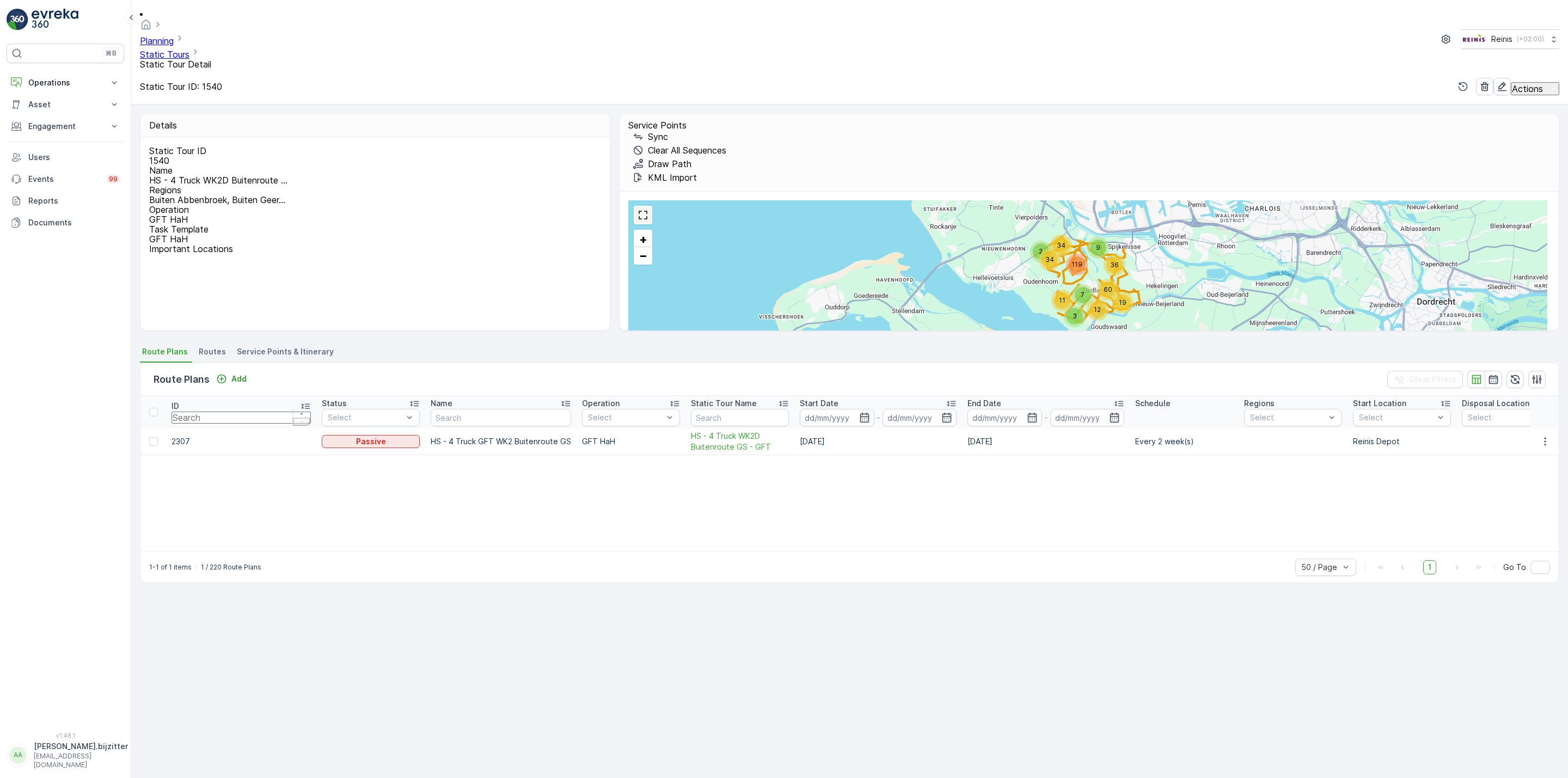
click at [639, 207] on link at bounding box center [643, 216] width 17 height 17
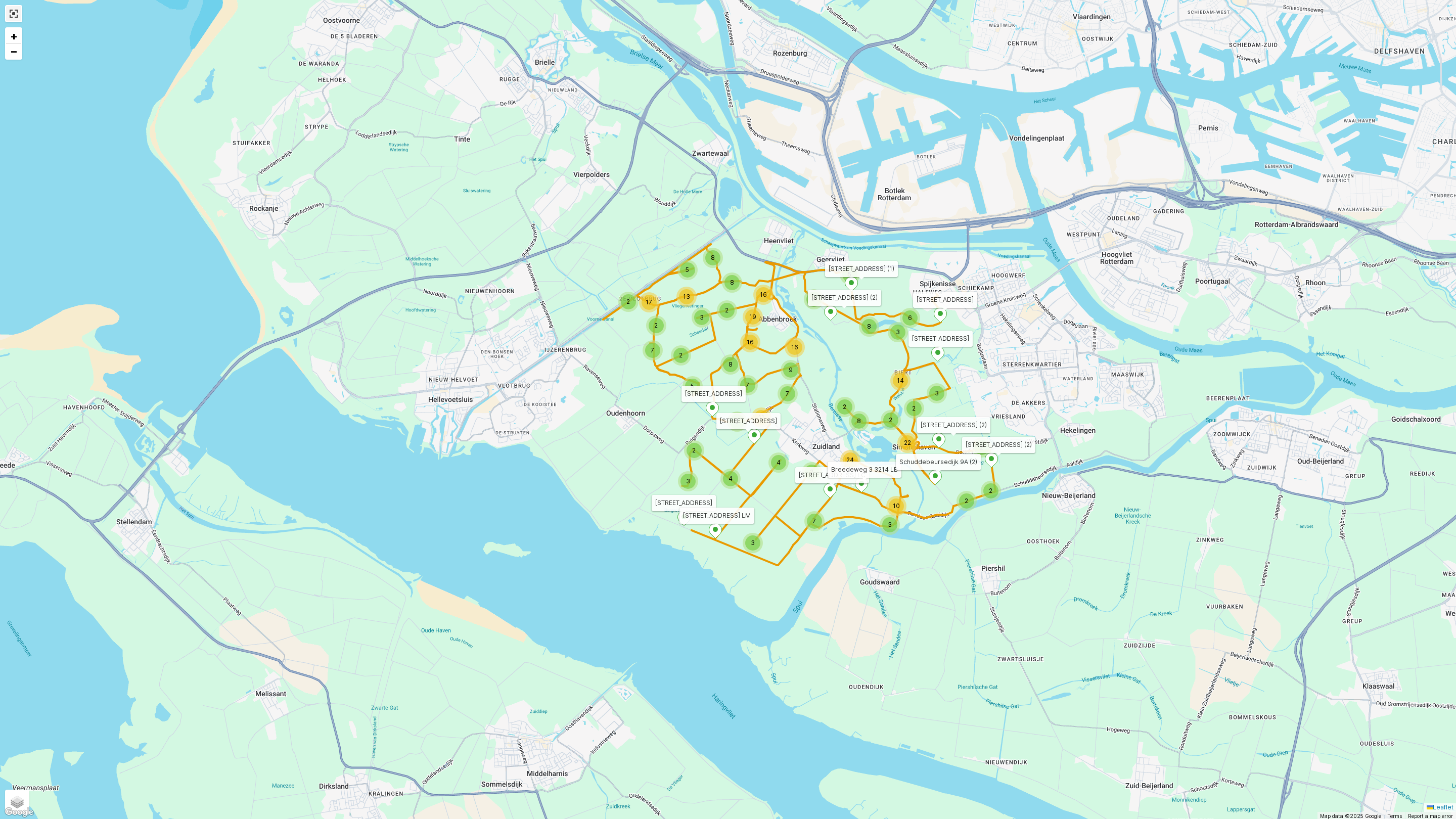
click at [18, 20] on link at bounding box center [14, 14] width 16 height 16
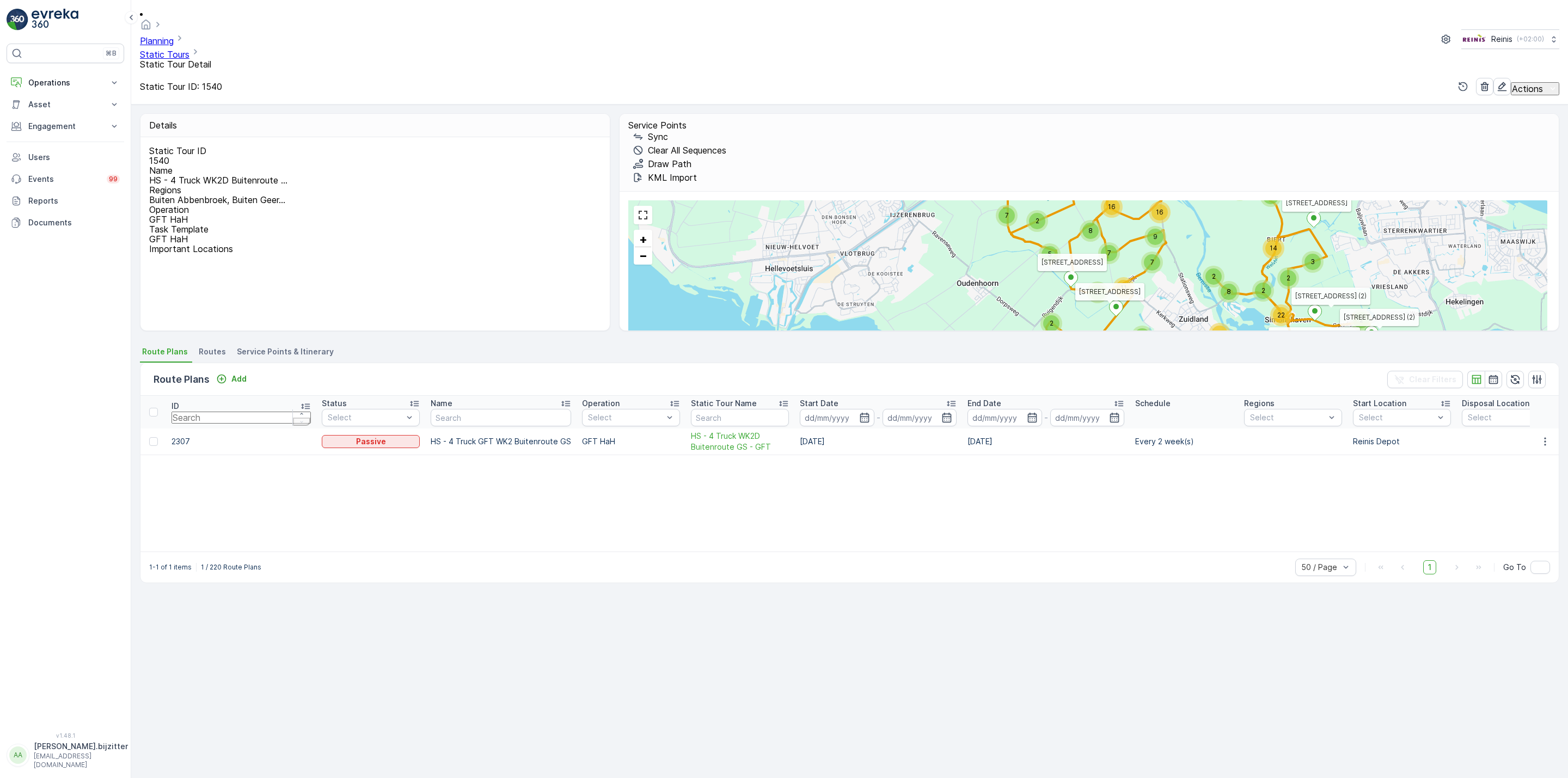
drag, startPoint x: 471, startPoint y: 242, endPoint x: 445, endPoint y: 216, distance: 36.8
click at [473, 241] on div "Static Tour ID 1540 Name HS - 4 Truck WK2D Buitenroute ... Regions Buiten Abben…" at bounding box center [375, 234] width 469 height 194
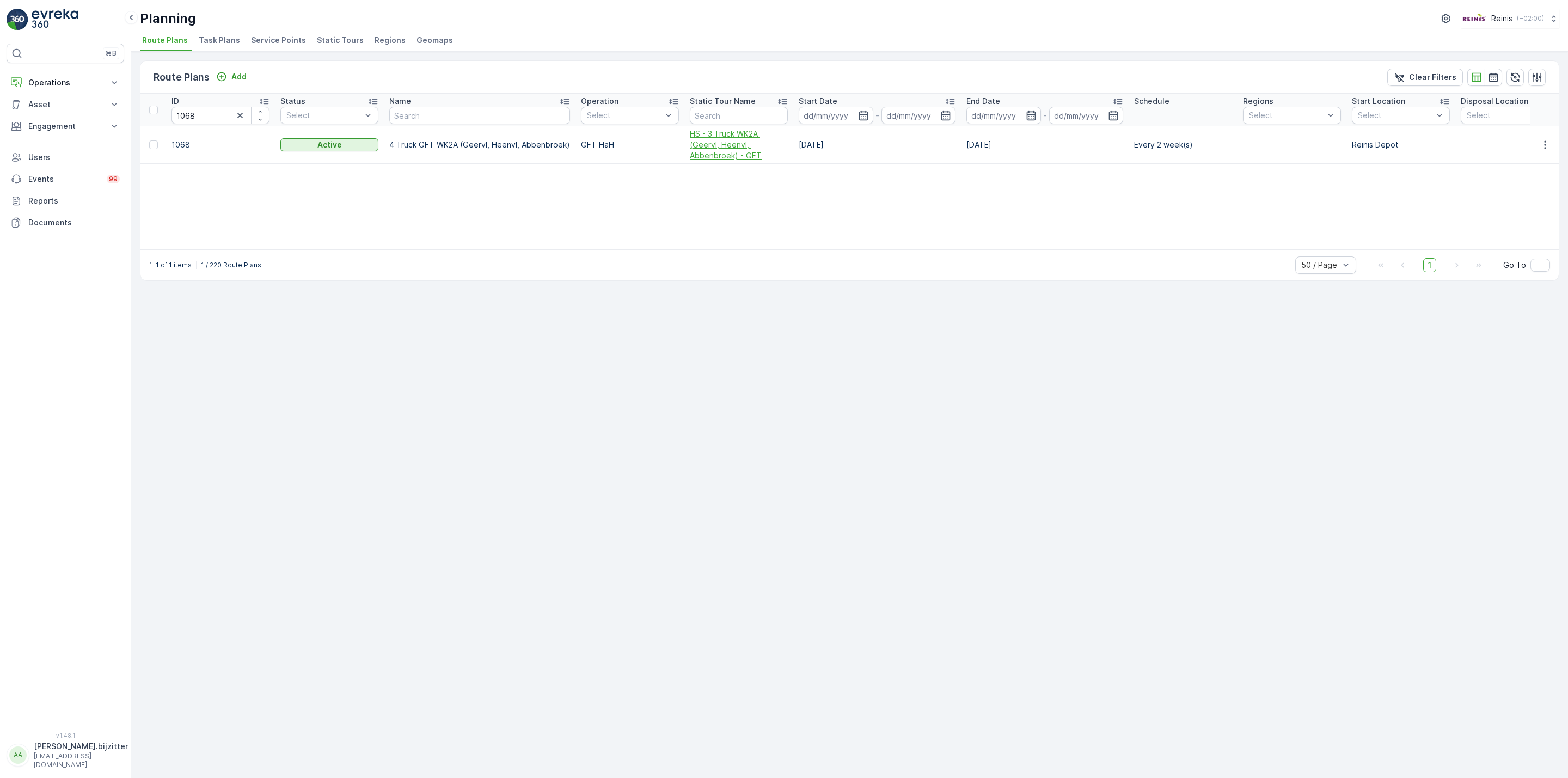
click at [719, 146] on span "HS - 3 Truck WK2A (Geervl, Heenvl, Abbenbroek) - GFT" at bounding box center [738, 144] width 98 height 33
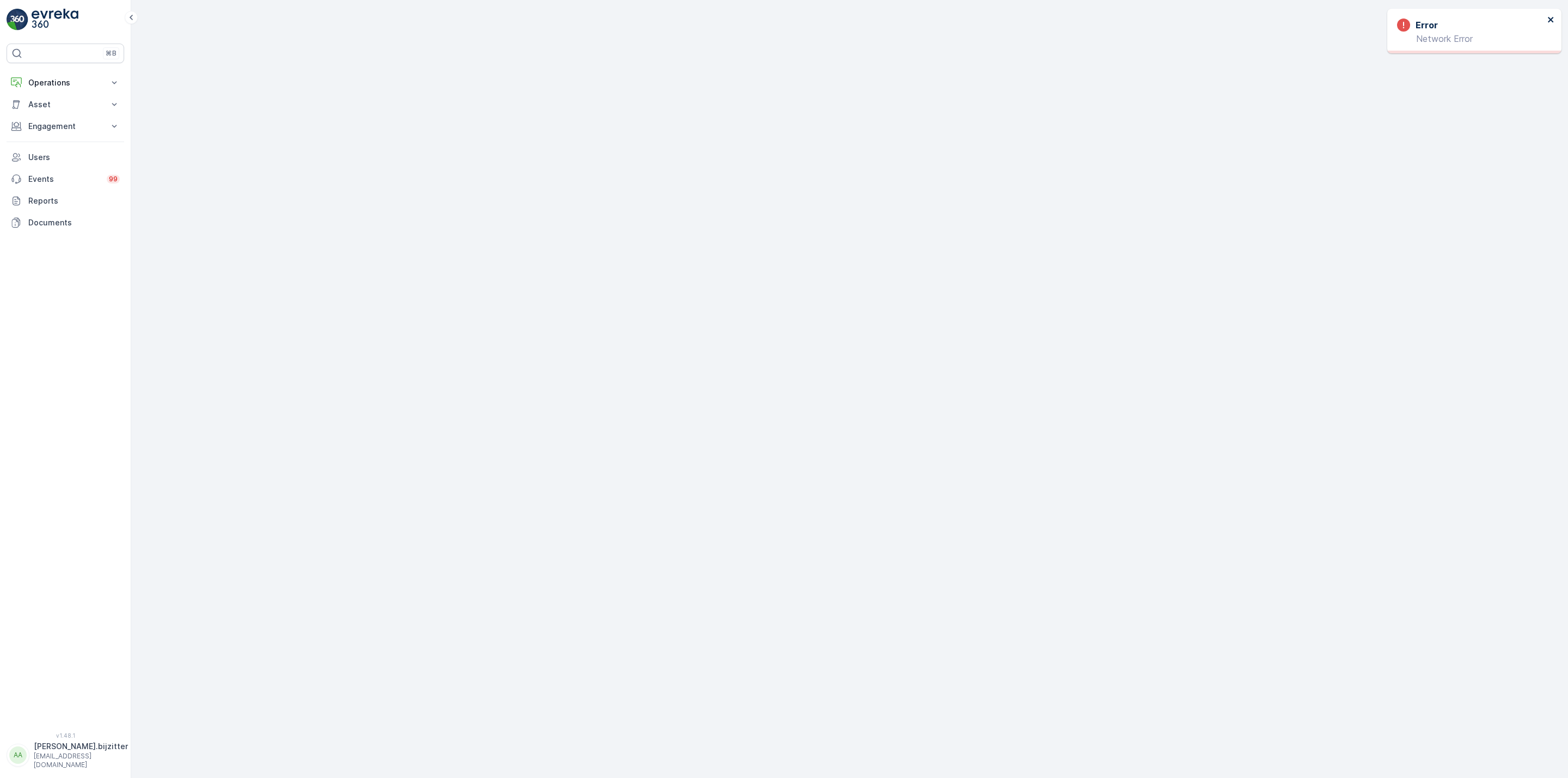
click at [1551, 22] on icon "close" at bounding box center [1551, 19] width 8 height 8
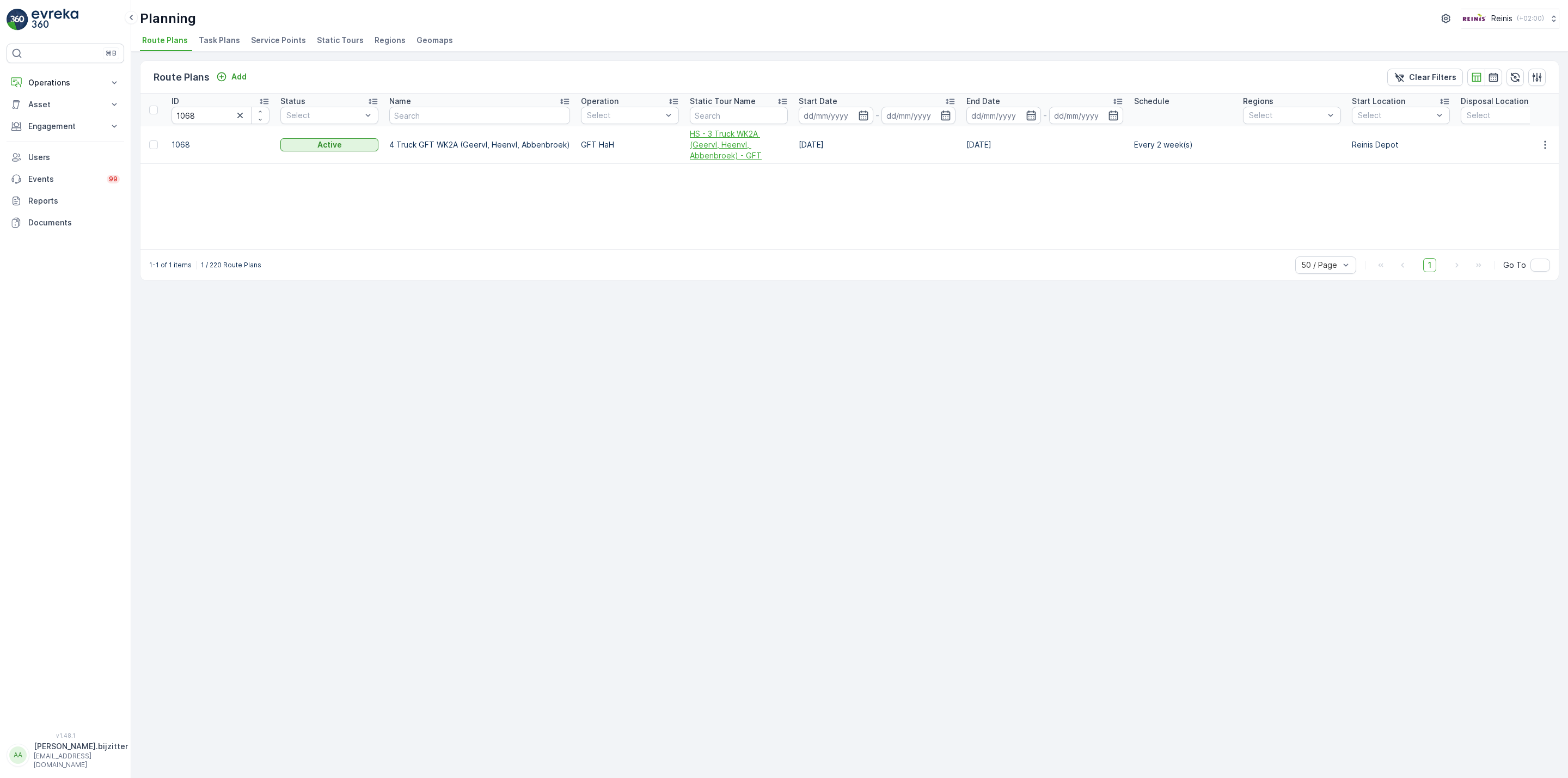
click at [707, 147] on span "HS - 3 Truck WK2A (Geervl, Heenvl, Abbenbroek) - GFT" at bounding box center [738, 144] width 98 height 33
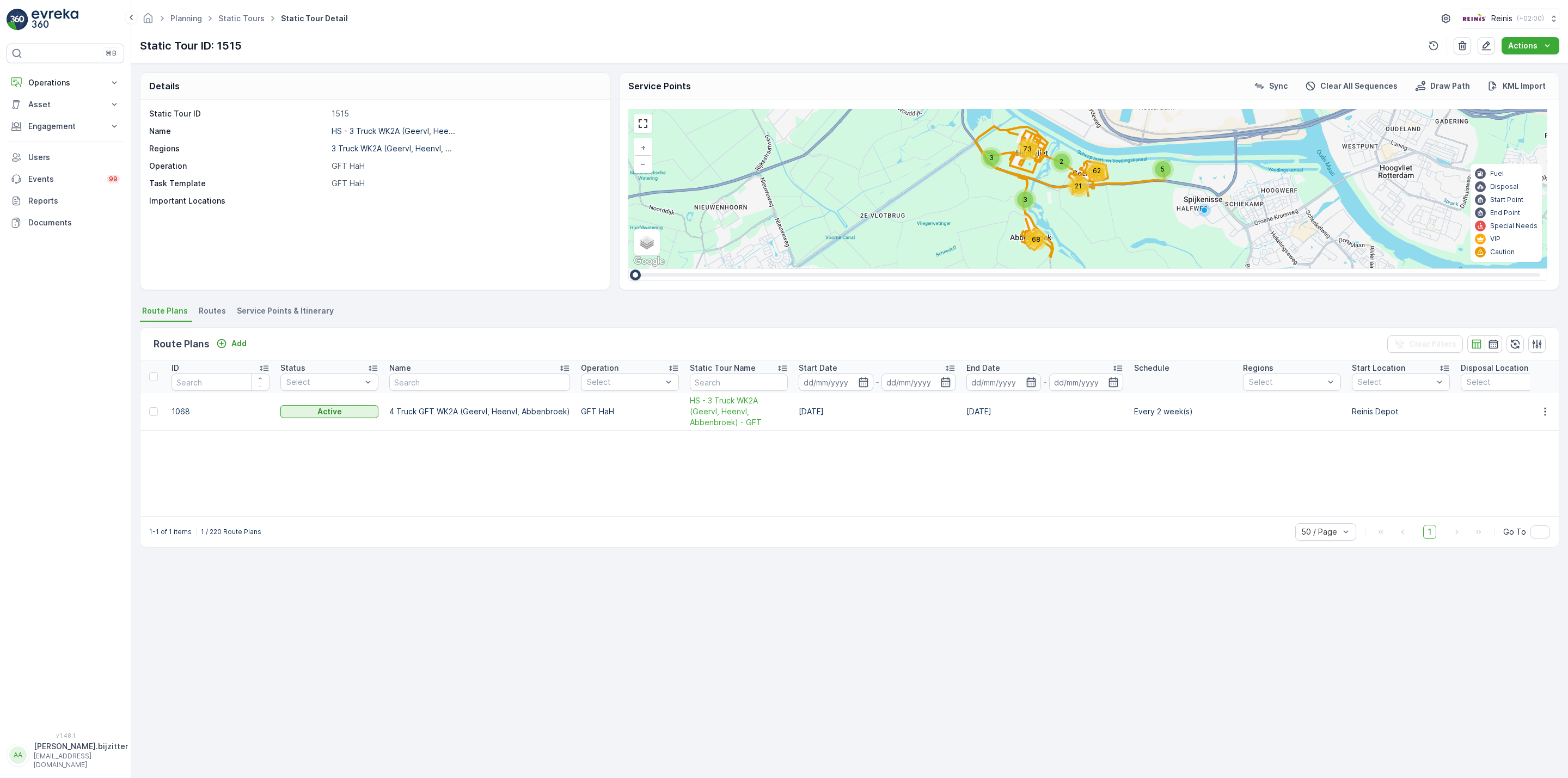
click at [316, 310] on span "Service Points & Itinerary" at bounding box center [285, 310] width 97 height 11
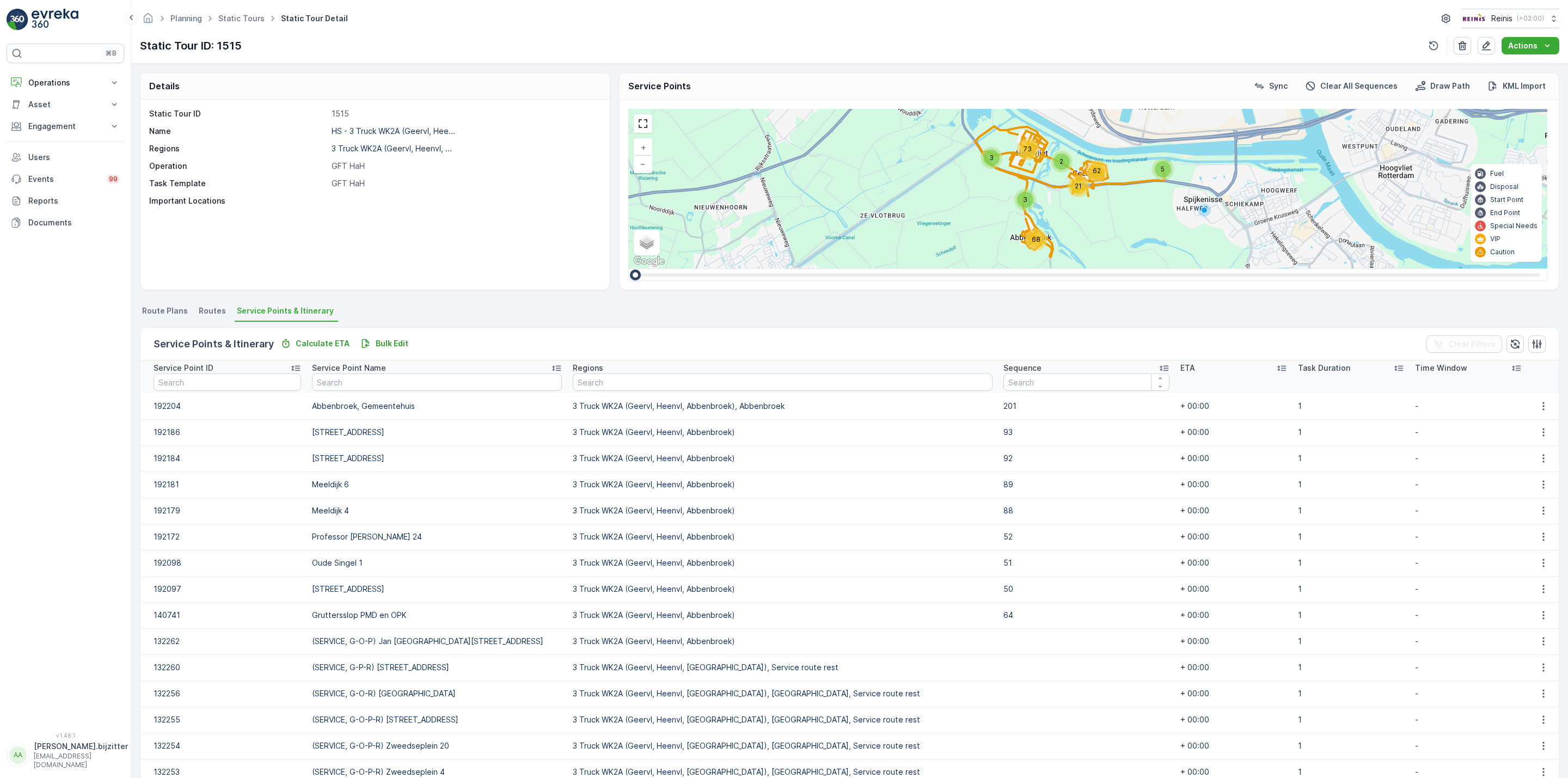
click at [1160, 367] on icon at bounding box center [1164, 368] width 8 height 5
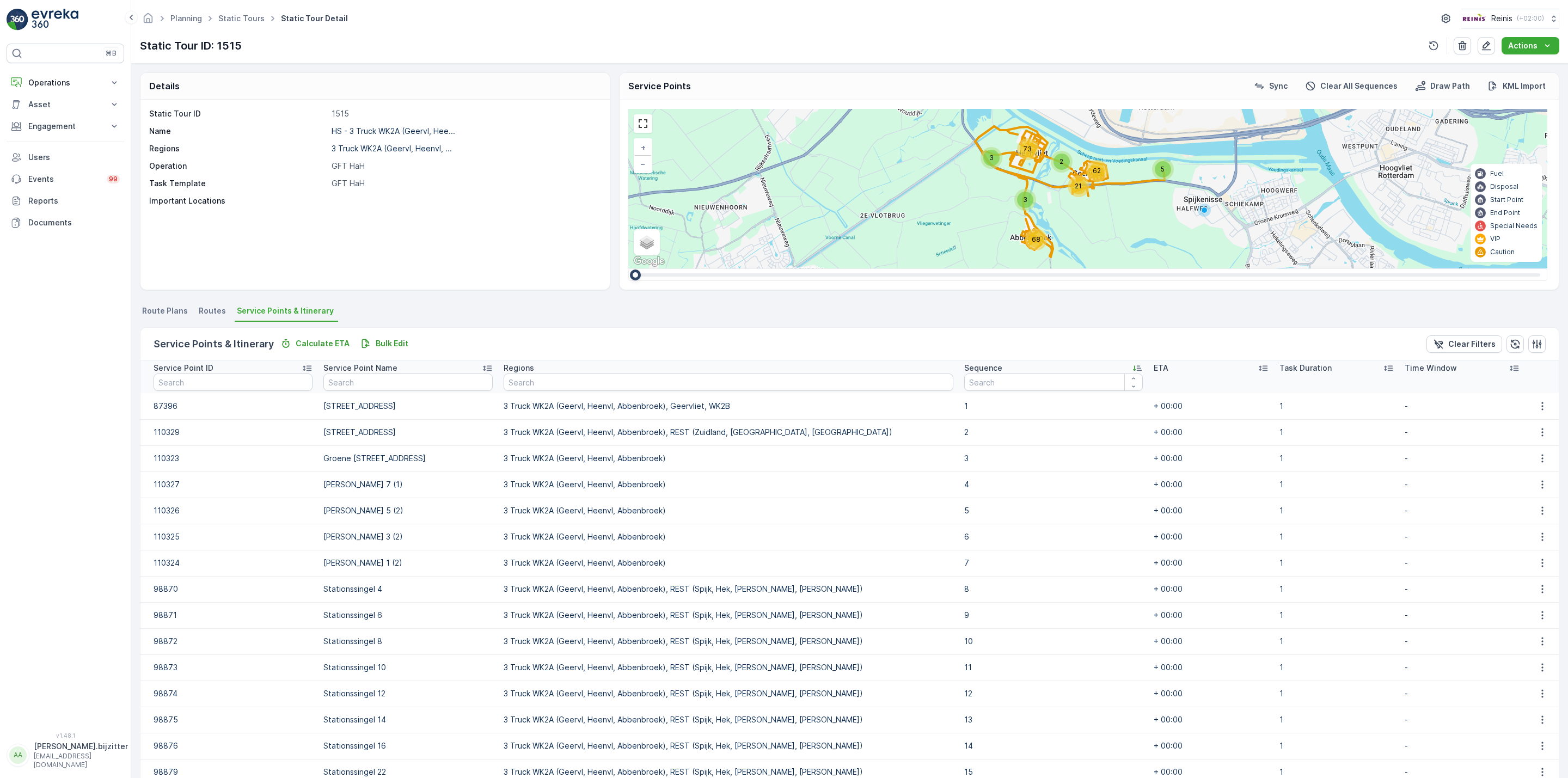
click at [1133, 367] on icon at bounding box center [1137, 368] width 8 height 5
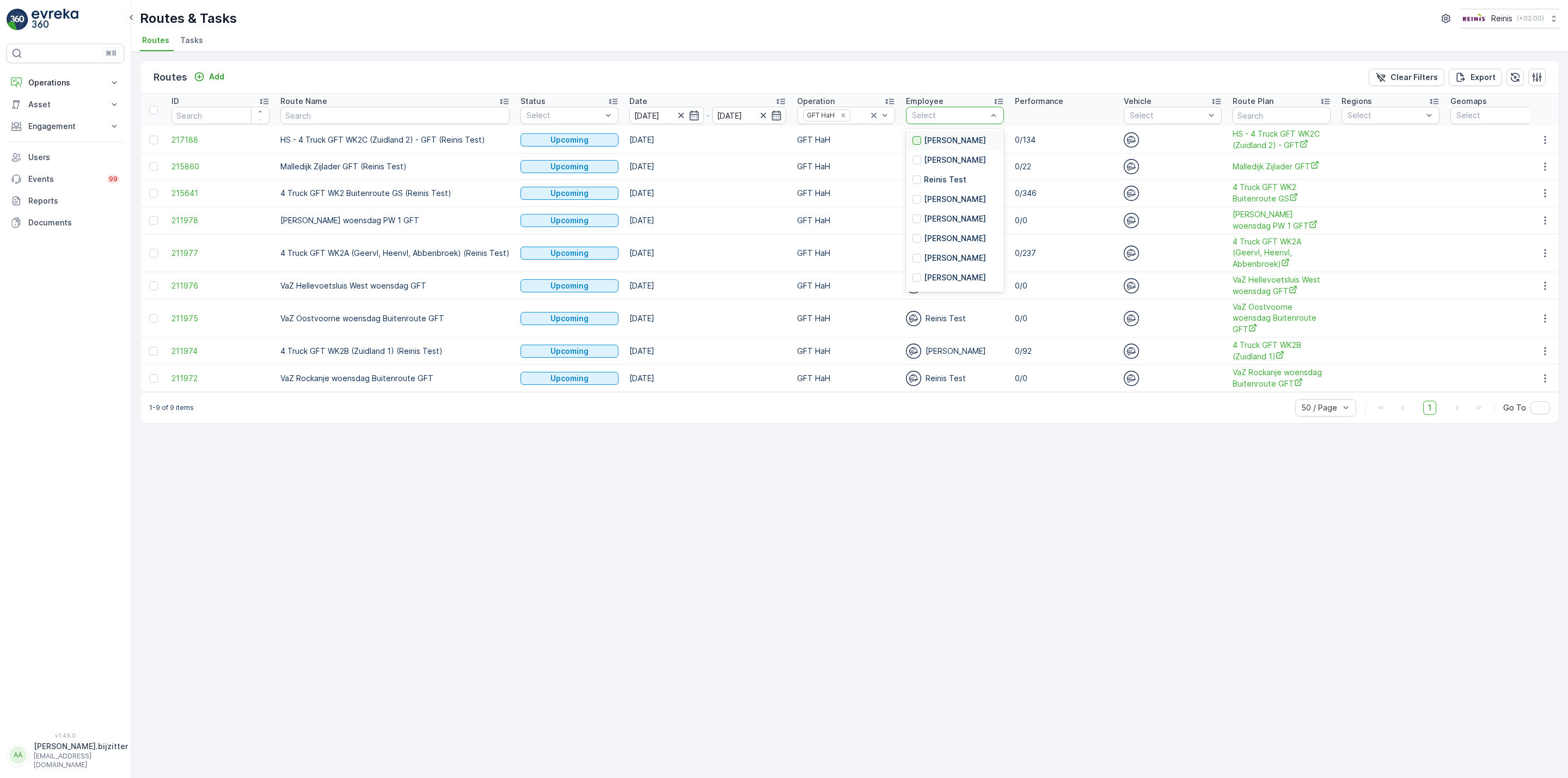
click at [912, 137] on div at bounding box center [916, 140] width 8 height 8
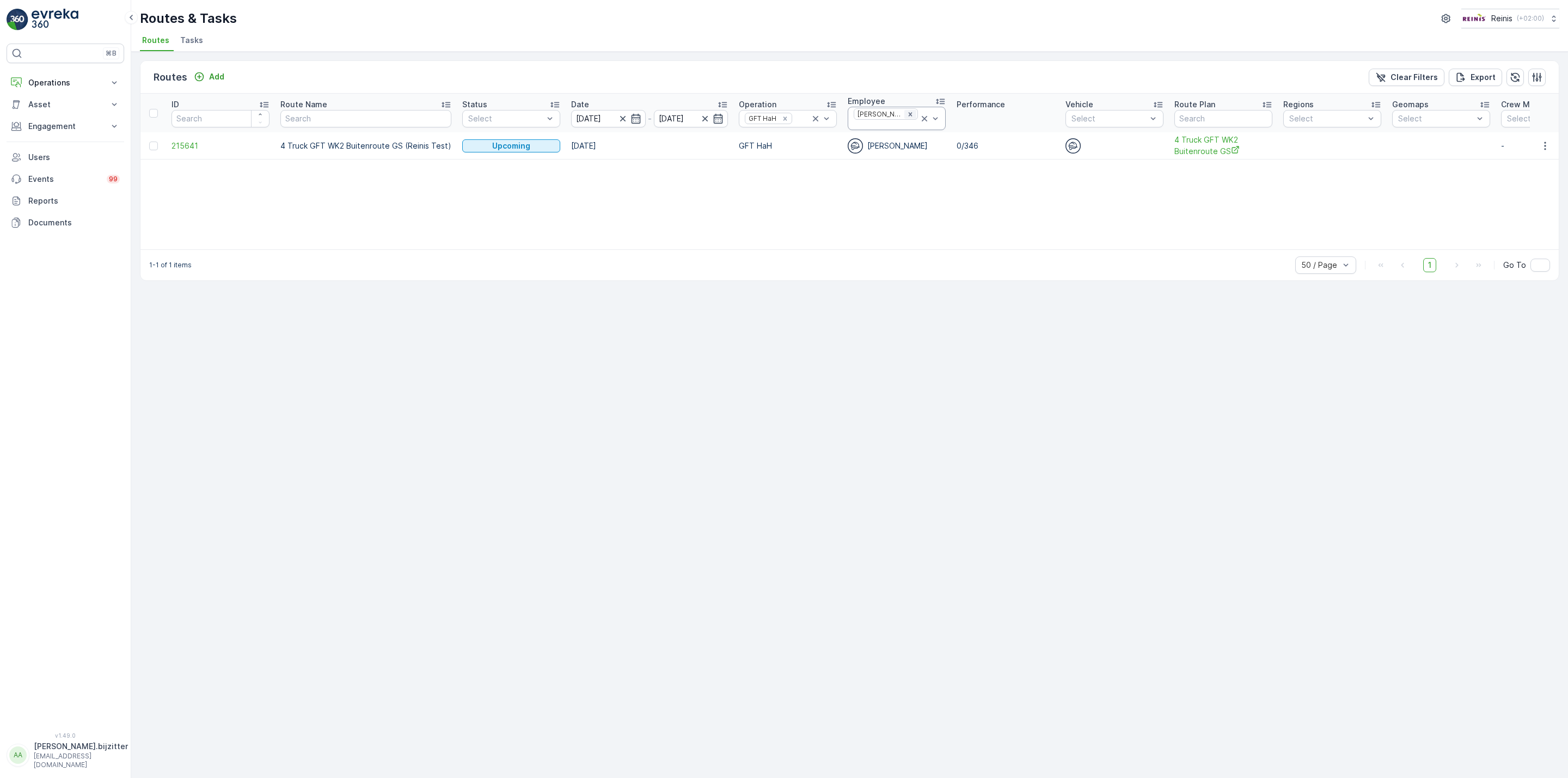
click at [906, 113] on icon "Remove Remon Tiggelman" at bounding box center [910, 115] width 8 height 8
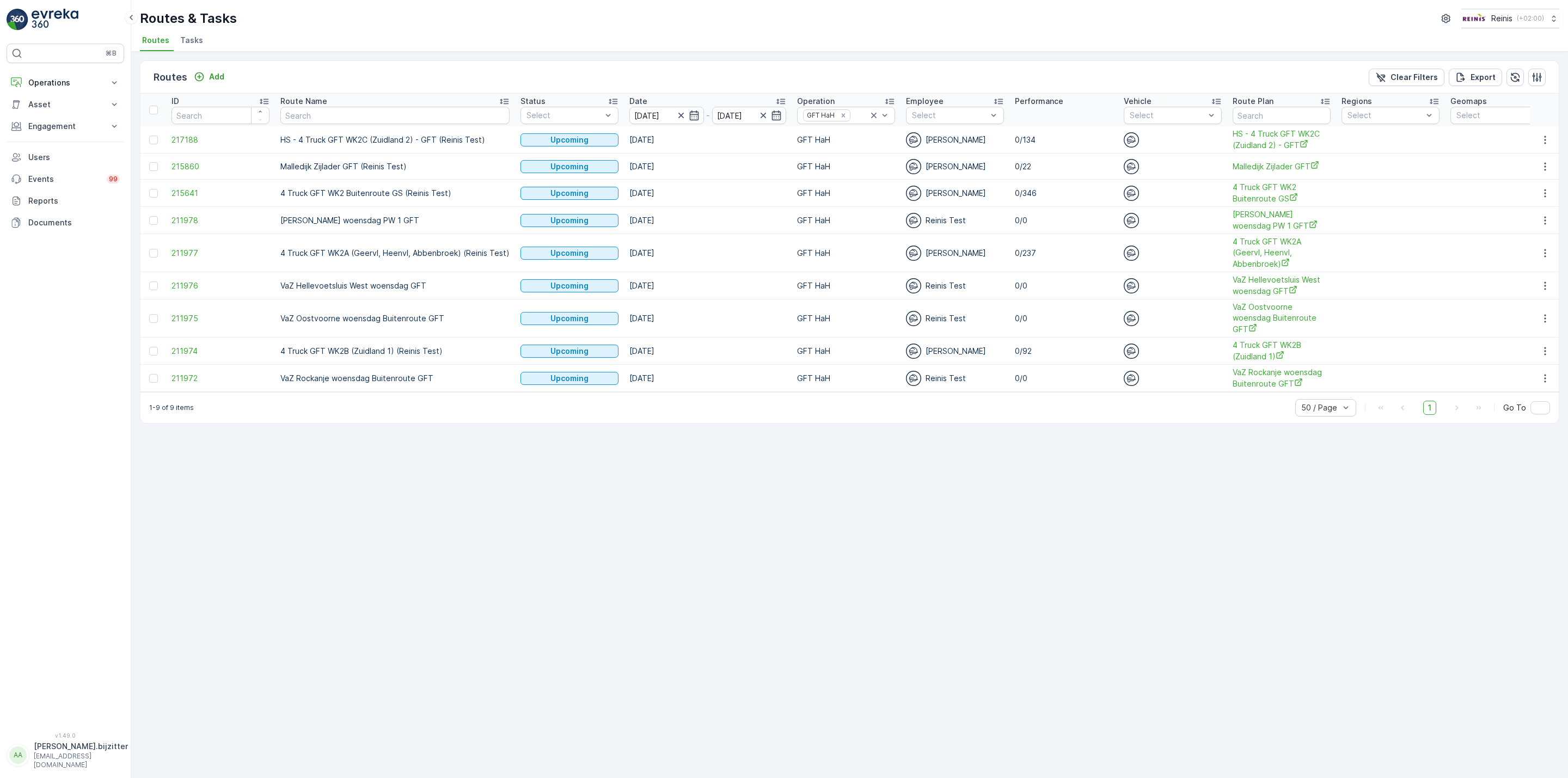
click at [836, 480] on div "Routes Add Clear Filters Export ID Route Name Status Select Date 27.08.2025 - 2…" at bounding box center [849, 414] width 1437 height 726
click at [755, 518] on div "Routes Add Clear Filters Export ID Route Name Status Select Date 27.08.2025 - 2…" at bounding box center [849, 414] width 1437 height 726
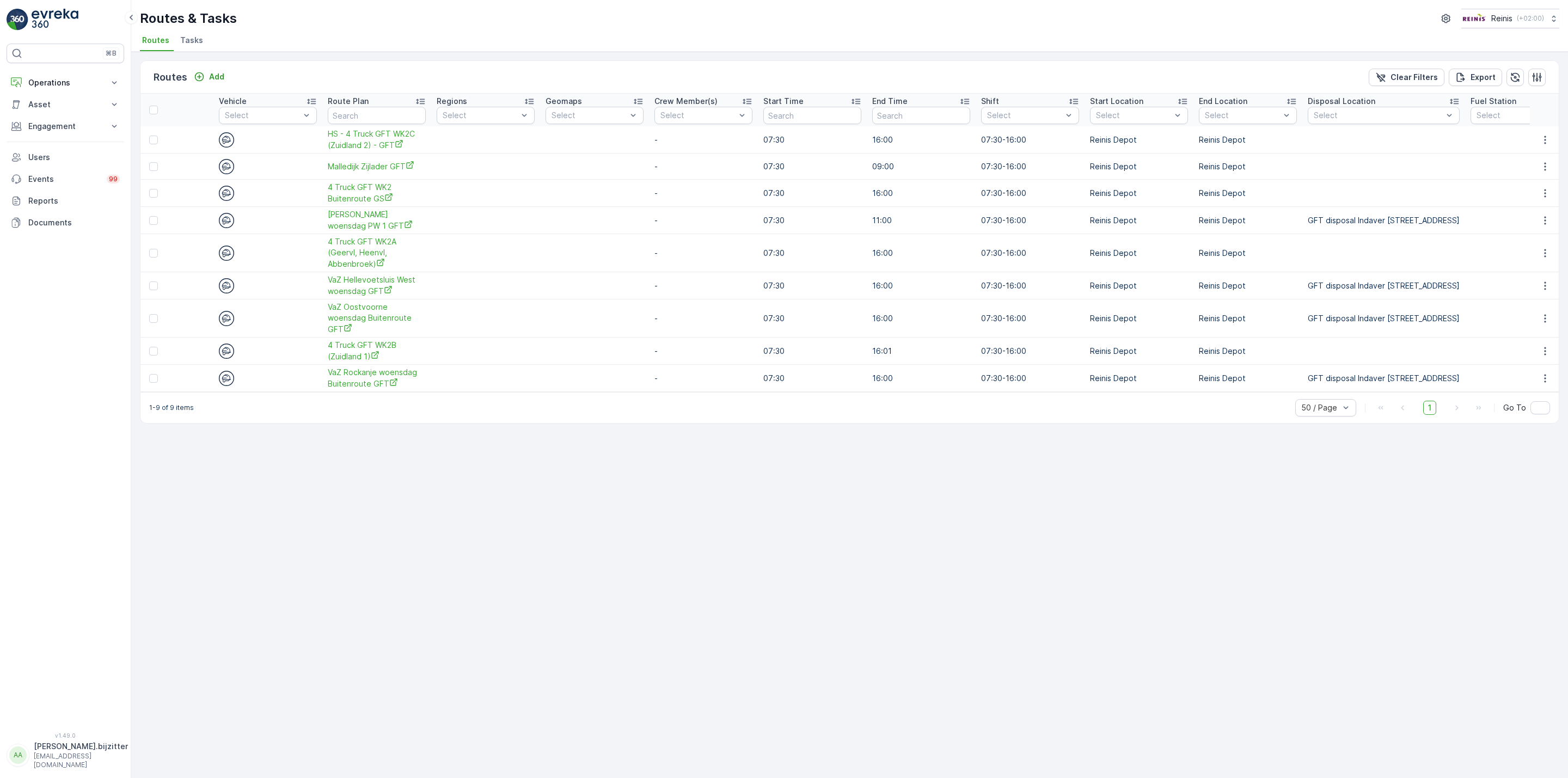
scroll to position [0, 967]
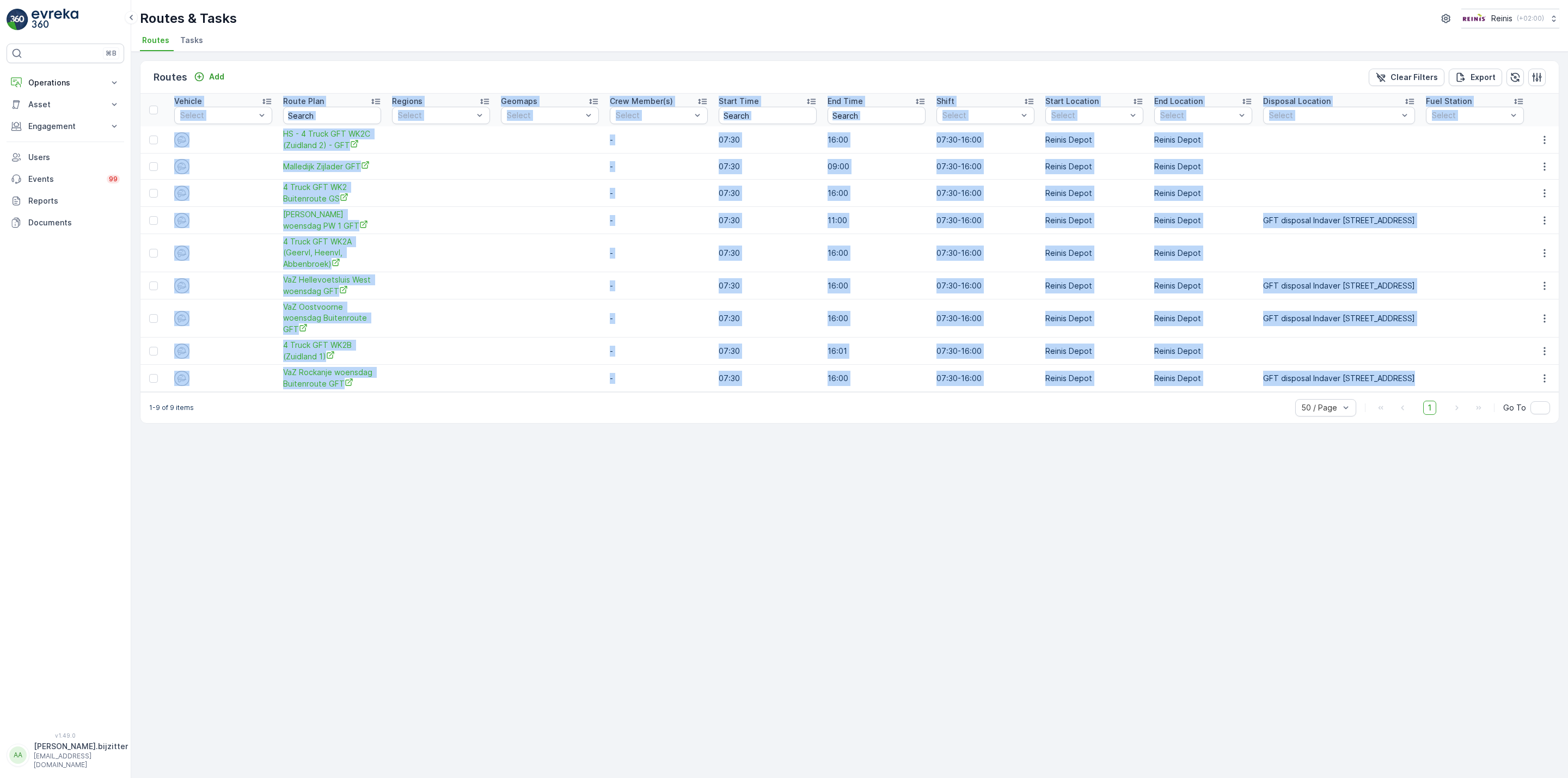
drag, startPoint x: 156, startPoint y: 98, endPoint x: 1506, endPoint y: 371, distance: 1377.3
click at [1506, 371] on table "ID Route Name Status Select Date 27.08.2025 - 27.08.2025 Operation GFT HaH Empl…" at bounding box center [375, 242] width 2368 height 298
copy table "ID Route Name Status Select Date - Operation GFT HaH Employee Select Performanc…"
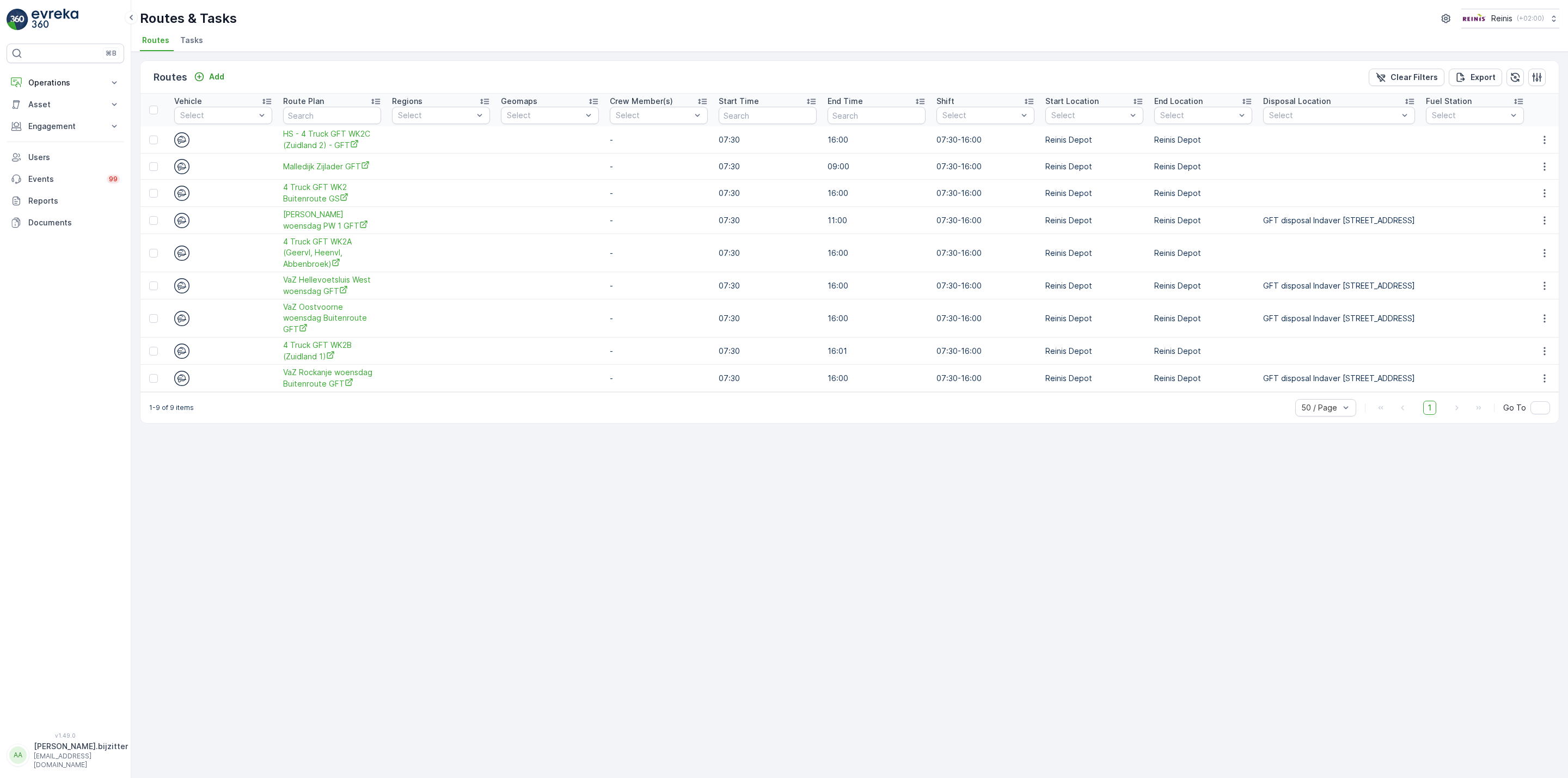
click at [579, 528] on div "Routes Add Clear Filters Export ID Route Name Status Select Date 27.08.2025 - 2…" at bounding box center [849, 414] width 1437 height 726
click at [567, 526] on div "Routes Add Clear Filters Export ID Route Name Status Select Date 27.08.2025 - 2…" at bounding box center [849, 414] width 1437 height 726
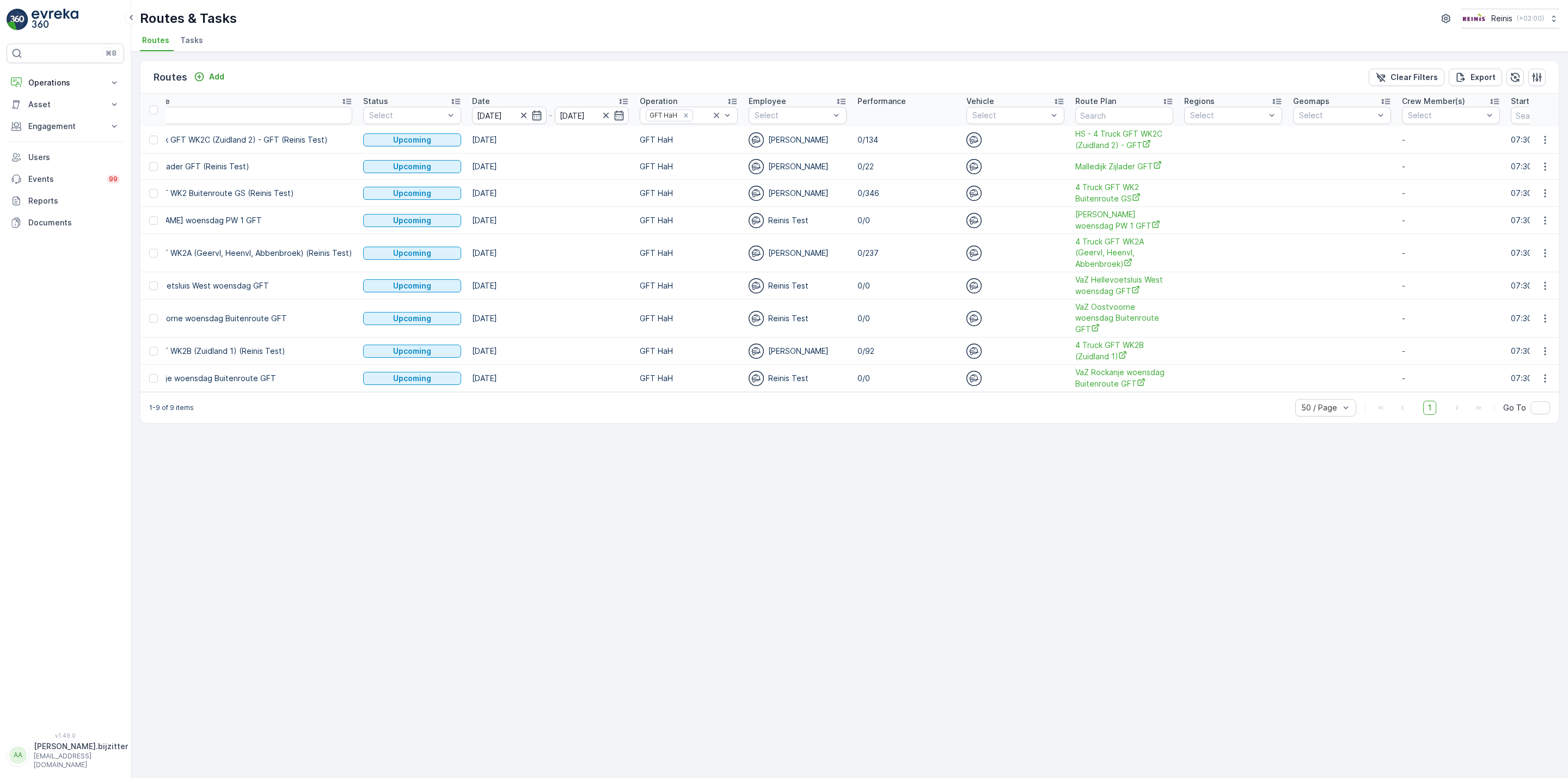
scroll to position [0, 0]
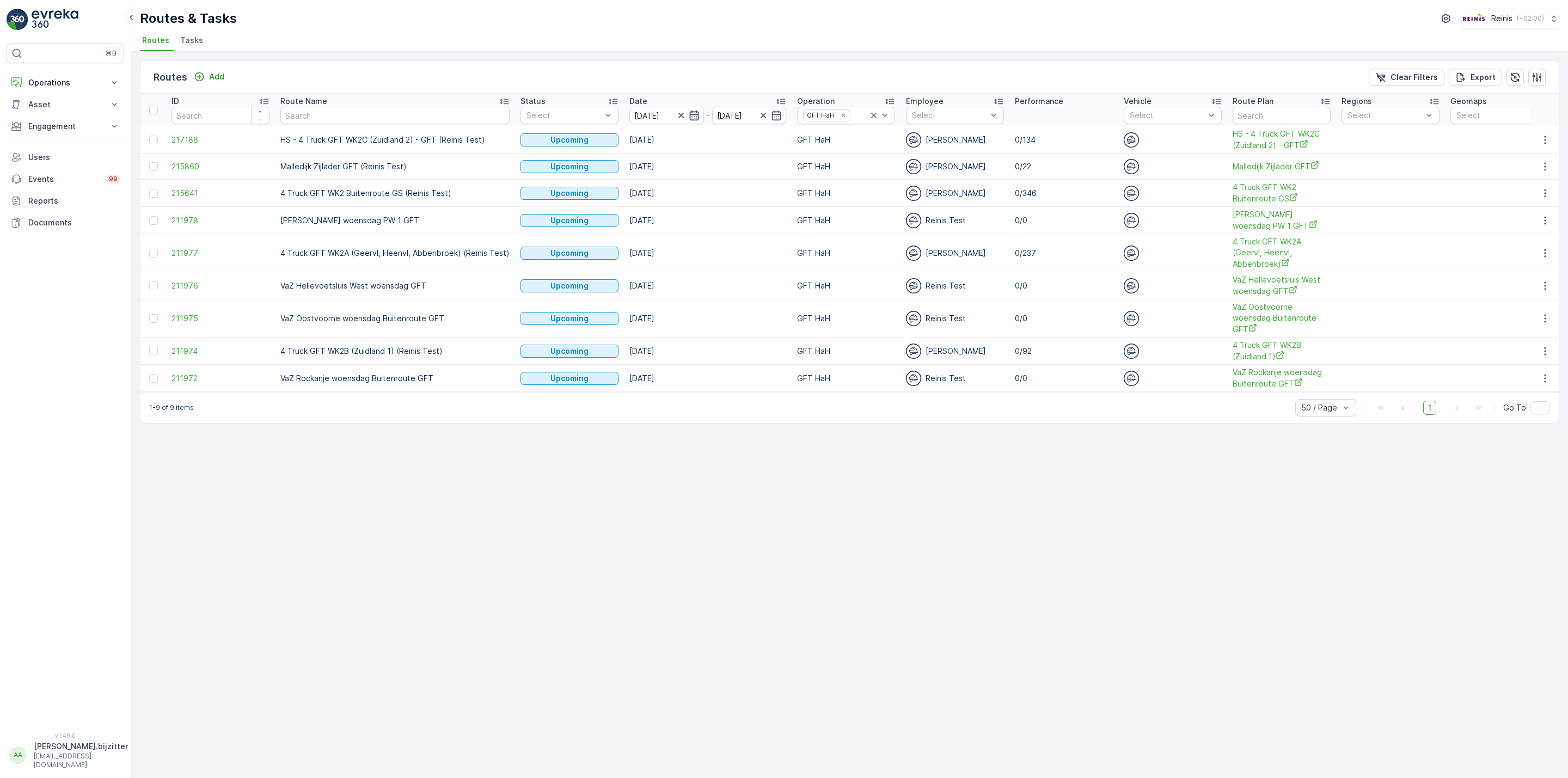
click at [688, 115] on icon "button" at bounding box center [694, 115] width 11 height 11
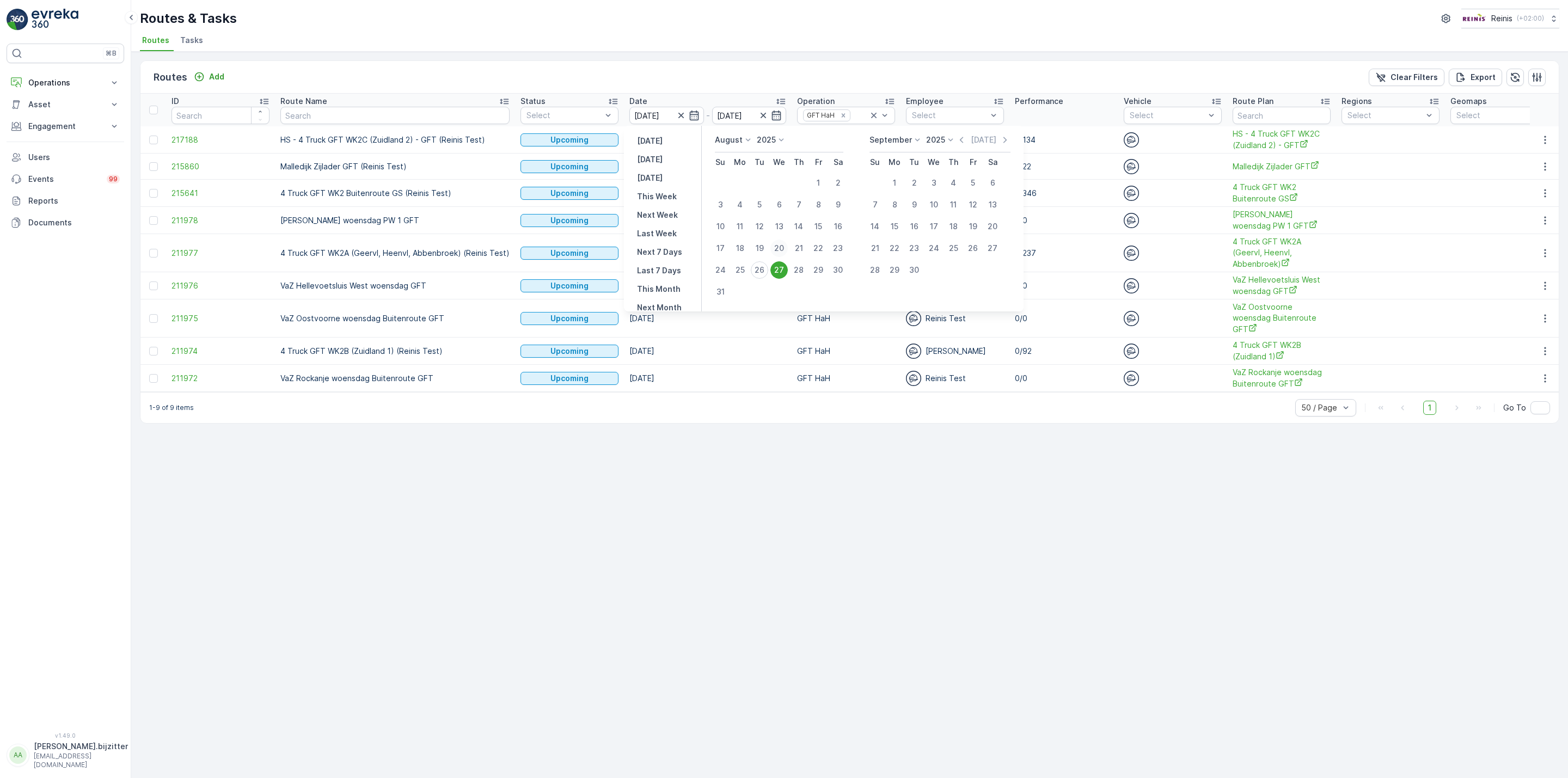
click at [779, 244] on div "20" at bounding box center [779, 248] width 17 height 17
type input "20.08.2025"
click at [779, 244] on div "20" at bounding box center [779, 248] width 17 height 17
type input "20.08.2025"
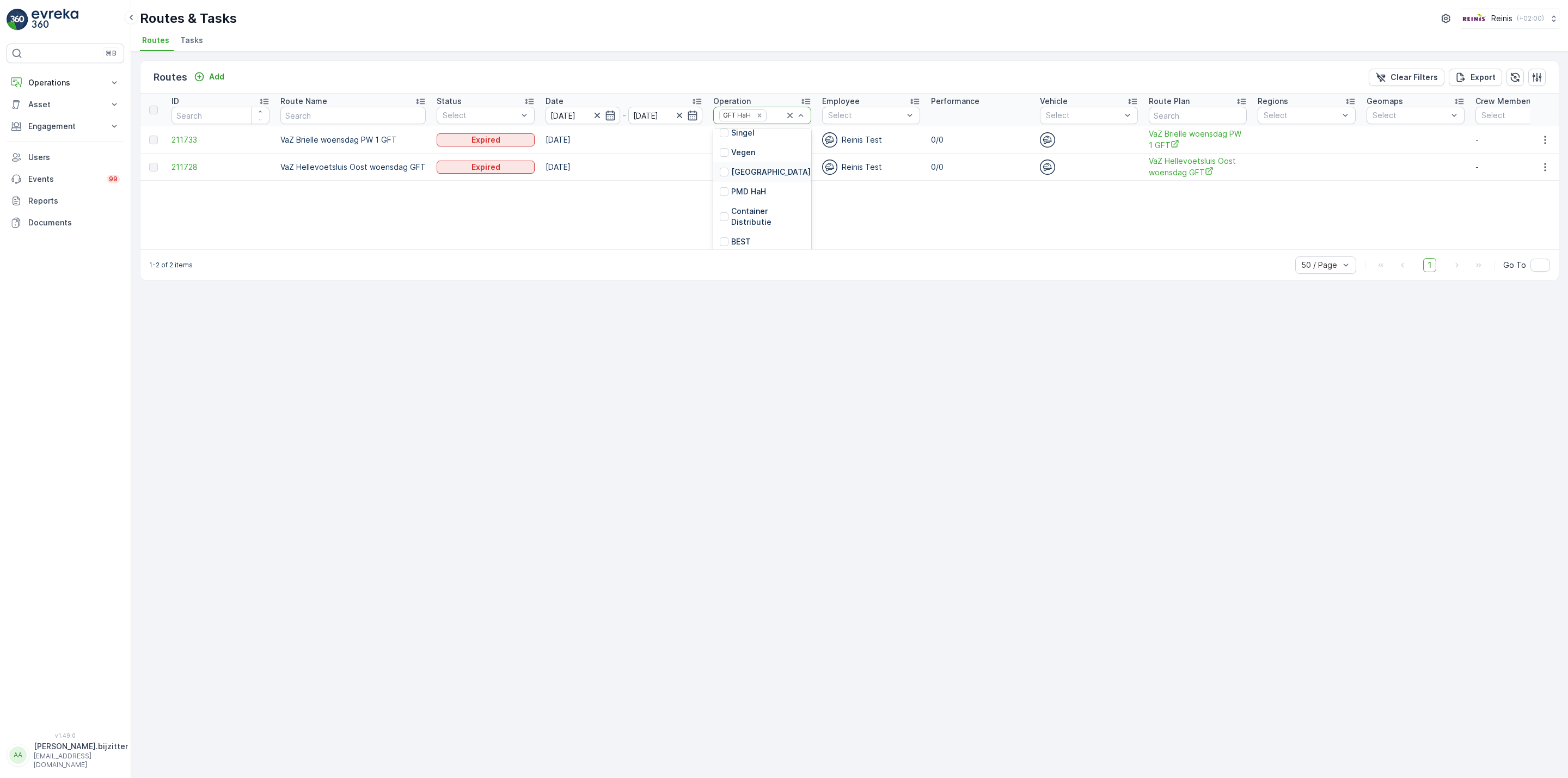
scroll to position [246, 0]
click at [723, 191] on div at bounding box center [723, 191] width 8 height 8
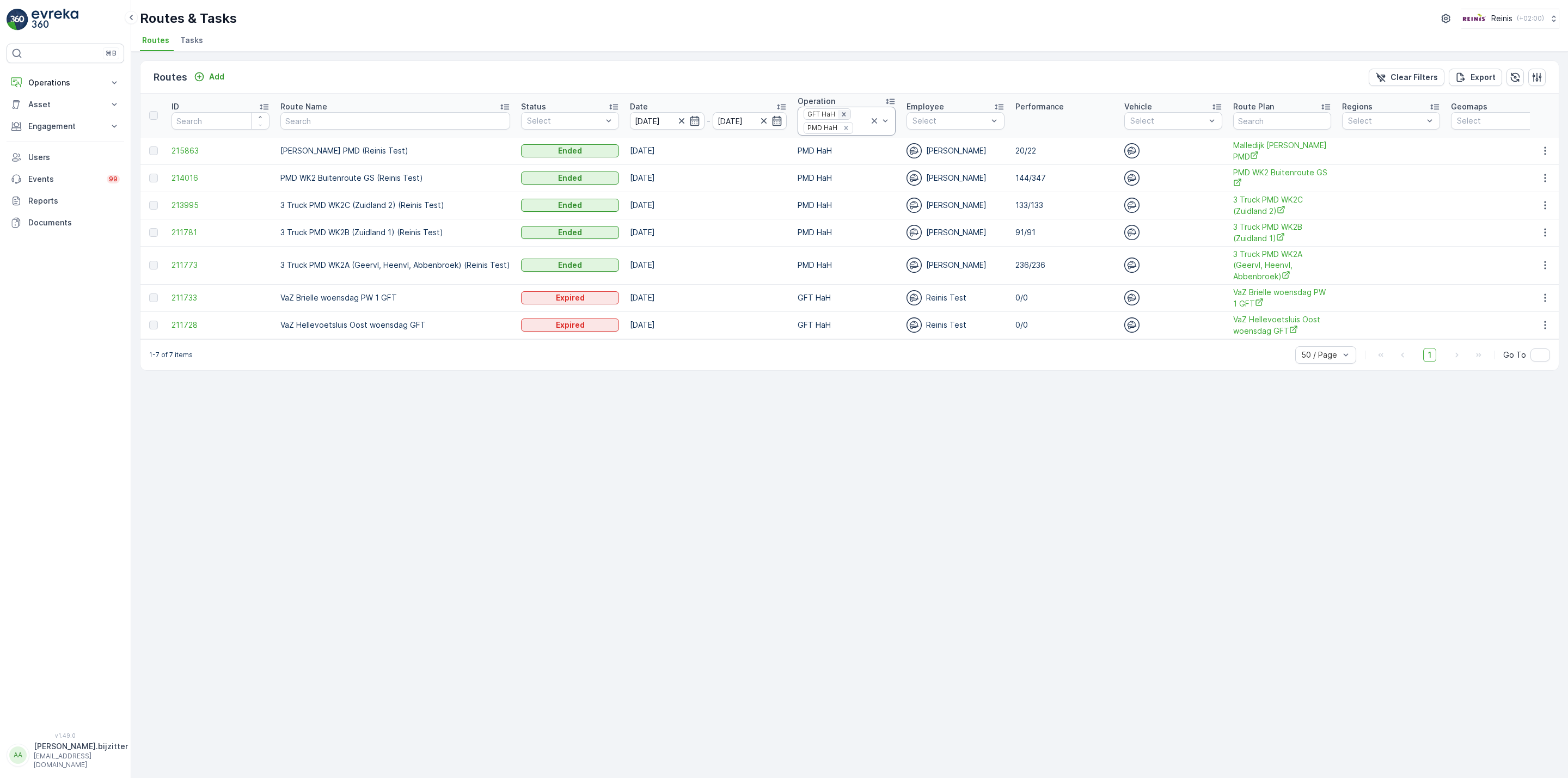
click at [842, 115] on icon "Remove GFT HaH" at bounding box center [843, 114] width 4 height 4
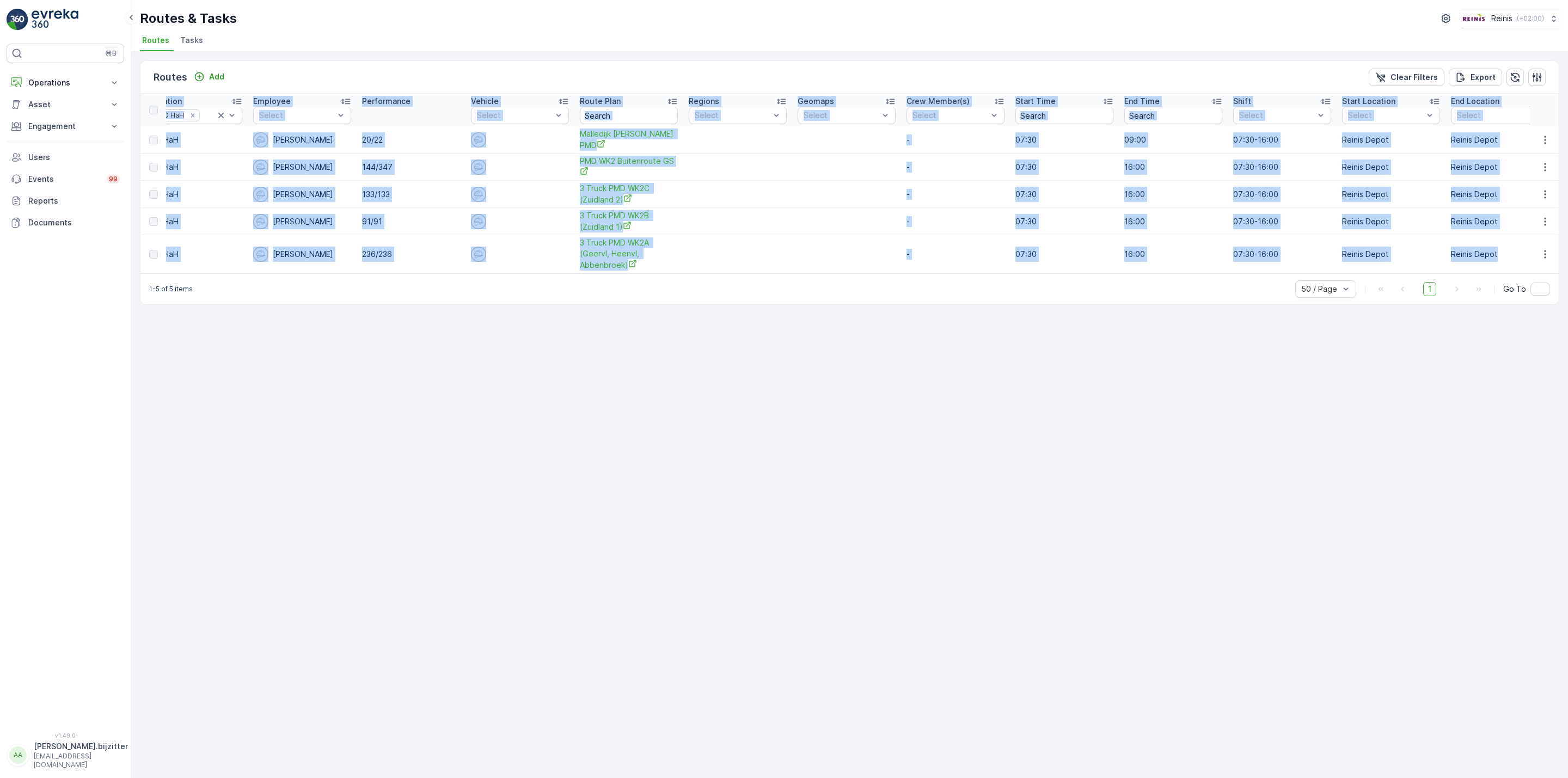
scroll to position [0, 893]
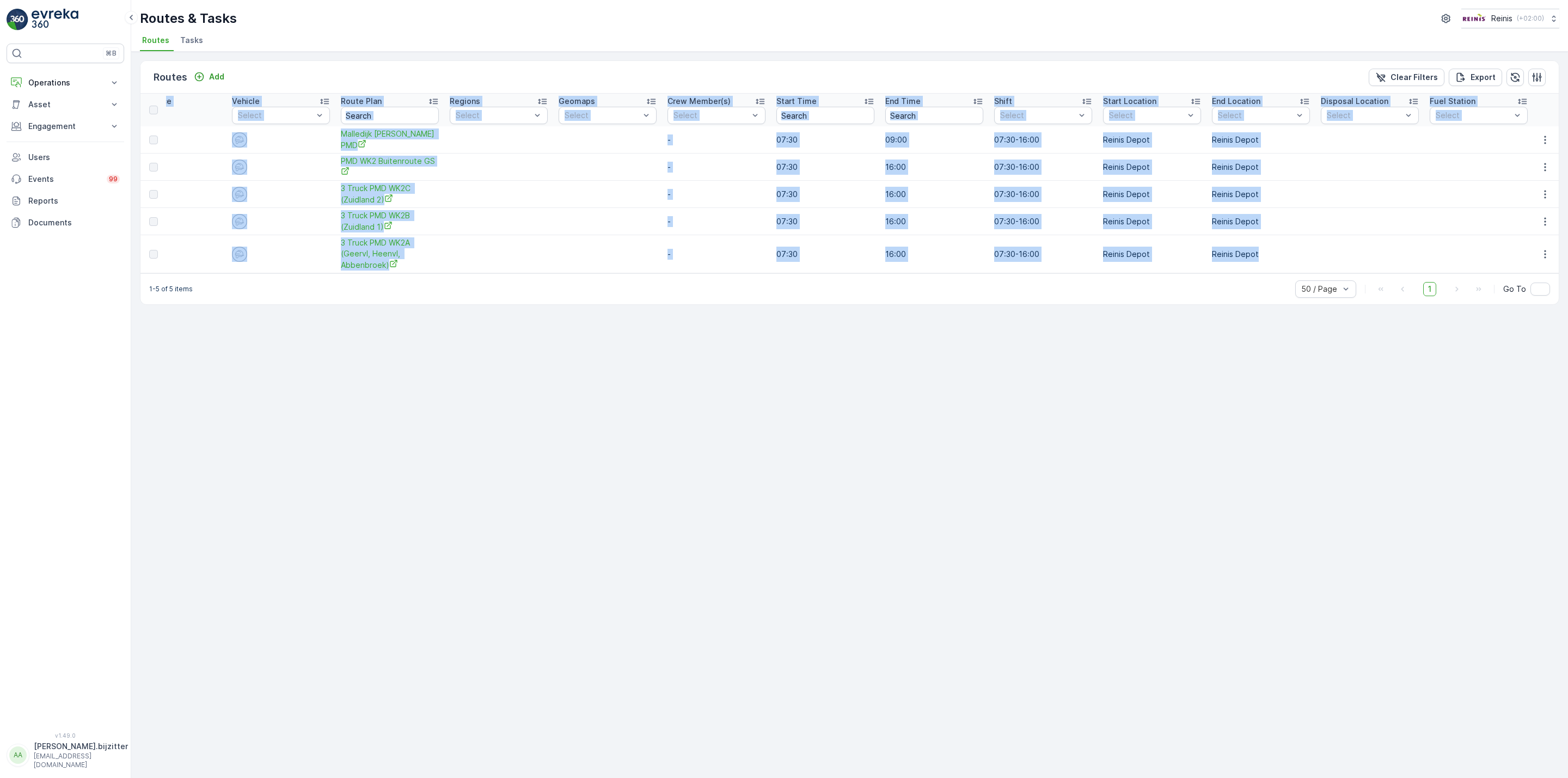
drag, startPoint x: 152, startPoint y: 100, endPoint x: 1513, endPoint y: 254, distance: 1369.7
click at [1513, 254] on table "ID Route Name Status Select Date 20.08.2025 - 20.08.2025 Operation PMD HaH Empl…" at bounding box center [405, 183] width 2314 height 180
copy table "ID Route Name Status Select Date - Operation PMD HaH Employee Select Performanc…"
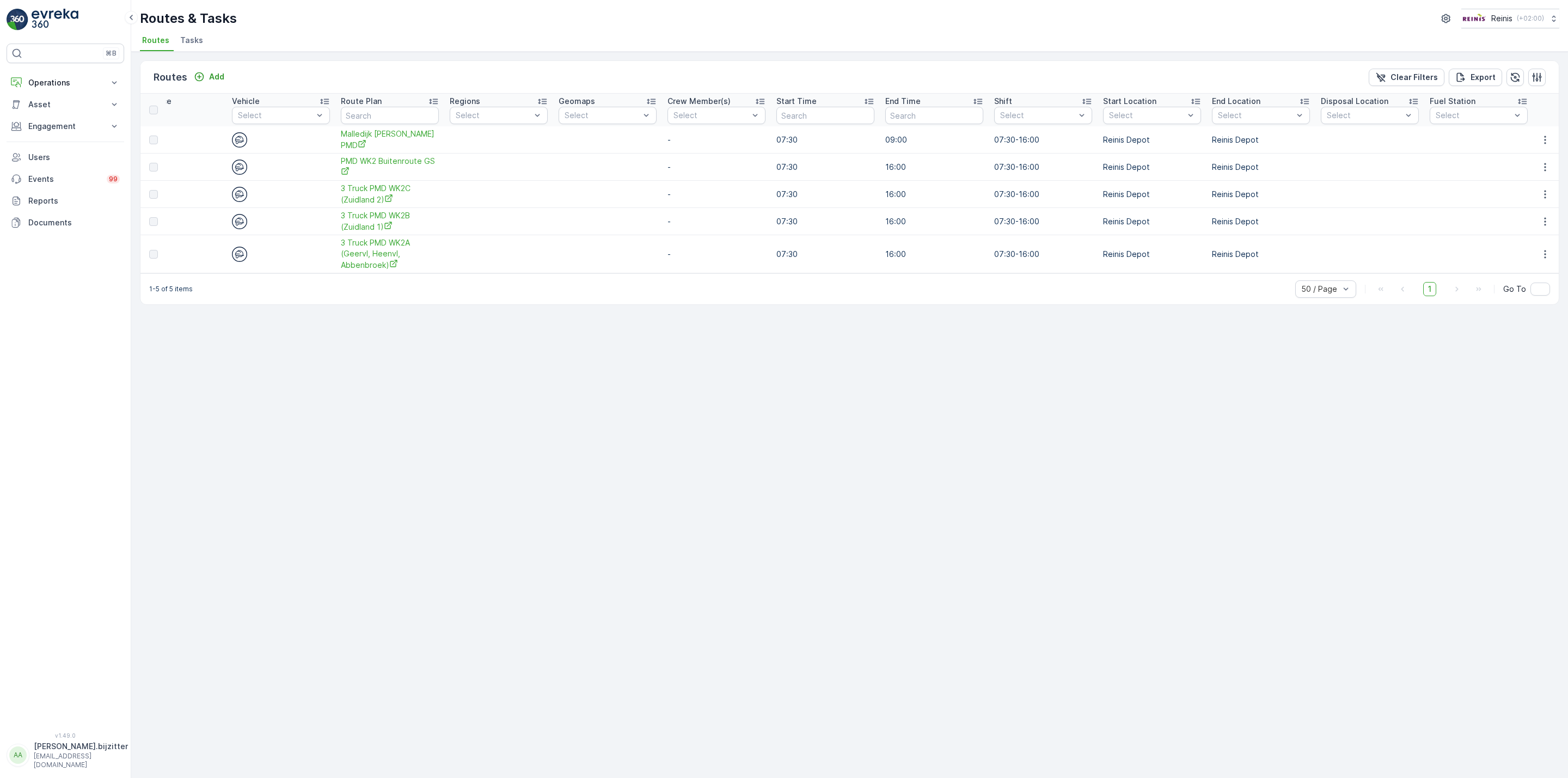
click at [510, 489] on div "Routes Add Clear Filters Export ID Route Name Status Select Date 20.08.2025 - 2…" at bounding box center [849, 414] width 1437 height 726
click at [338, 494] on div "Routes Add Clear Filters Export ID Route Name Status Select Date 20.08.2025 - 2…" at bounding box center [849, 414] width 1437 height 726
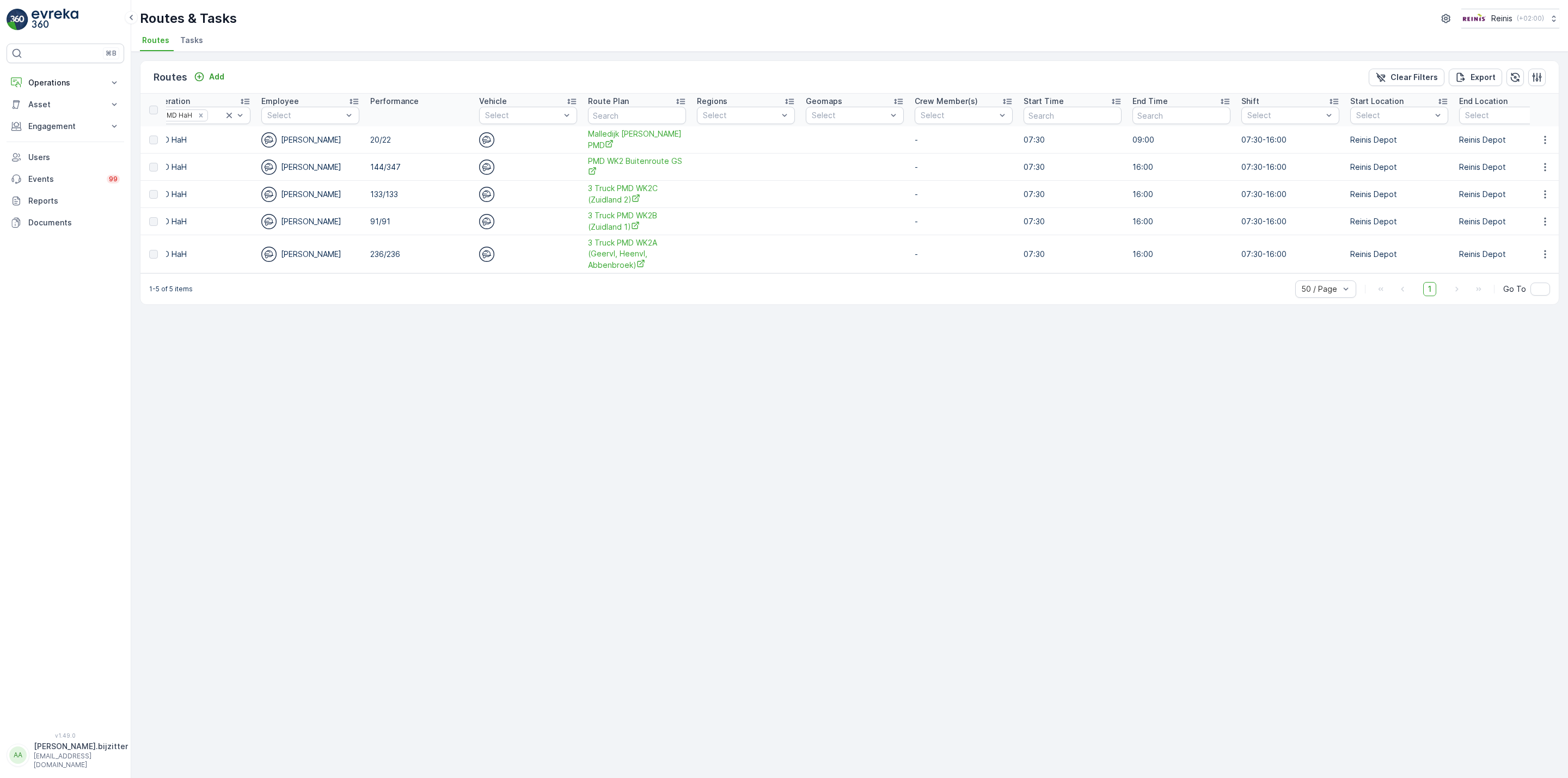
scroll to position [0, 0]
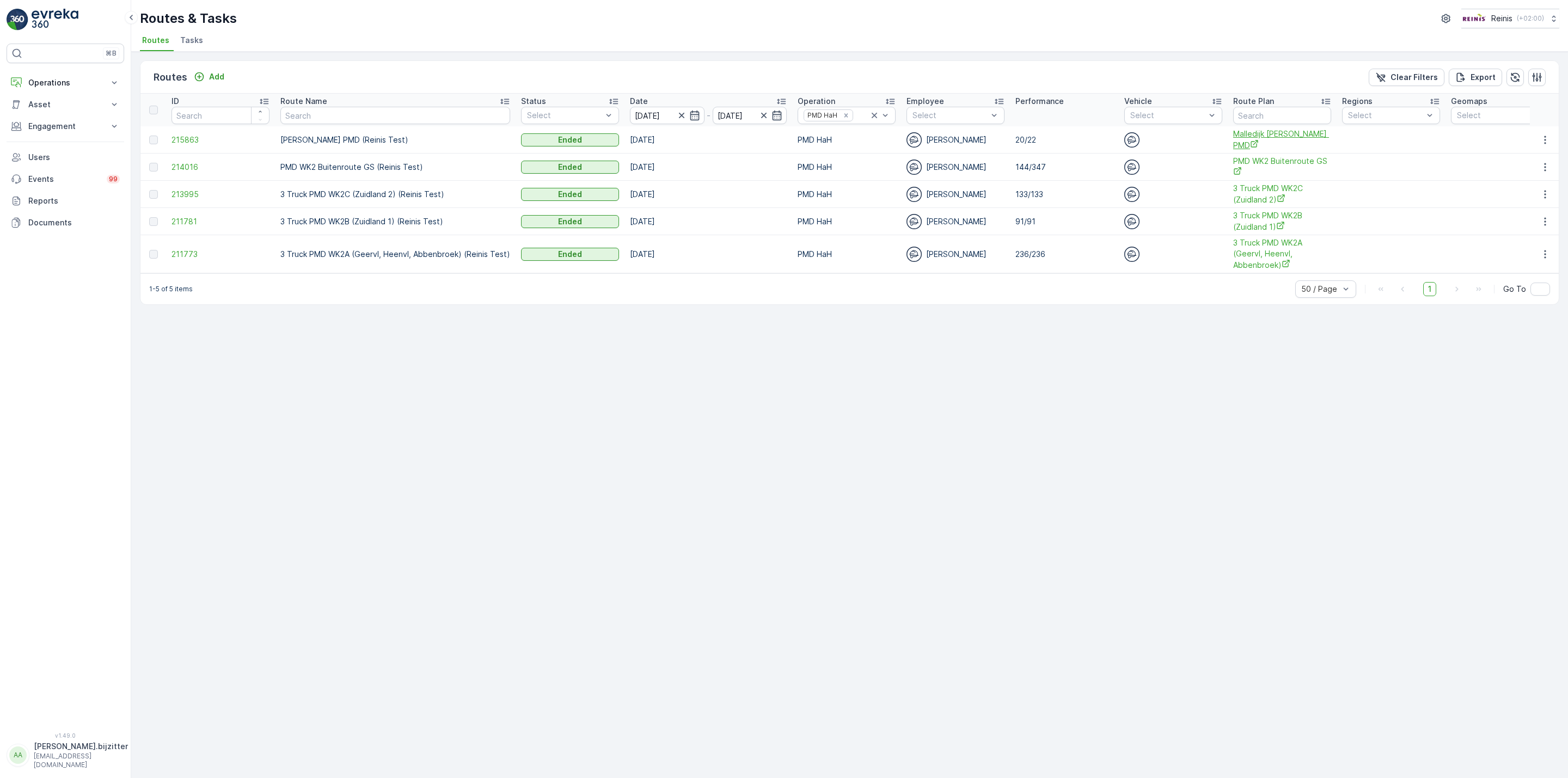
click at [1276, 136] on span "Malledijk Zijlader PMD" at bounding box center [1282, 139] width 98 height 22
click at [1262, 162] on span "PMD WK2 Buitenroute GS" at bounding box center [1282, 166] width 98 height 22
click at [1248, 196] on span "3 Truck PMD WK2C (Zuidland 2)" at bounding box center [1282, 194] width 98 height 22
click at [1253, 222] on span "3 Truck PMD WK2B (Zuidland 1)" at bounding box center [1282, 221] width 98 height 22
click at [1249, 252] on span "3 Truck PMD WK2A (Geervl, Heenvl, Abbenbroek)" at bounding box center [1282, 254] width 98 height 33
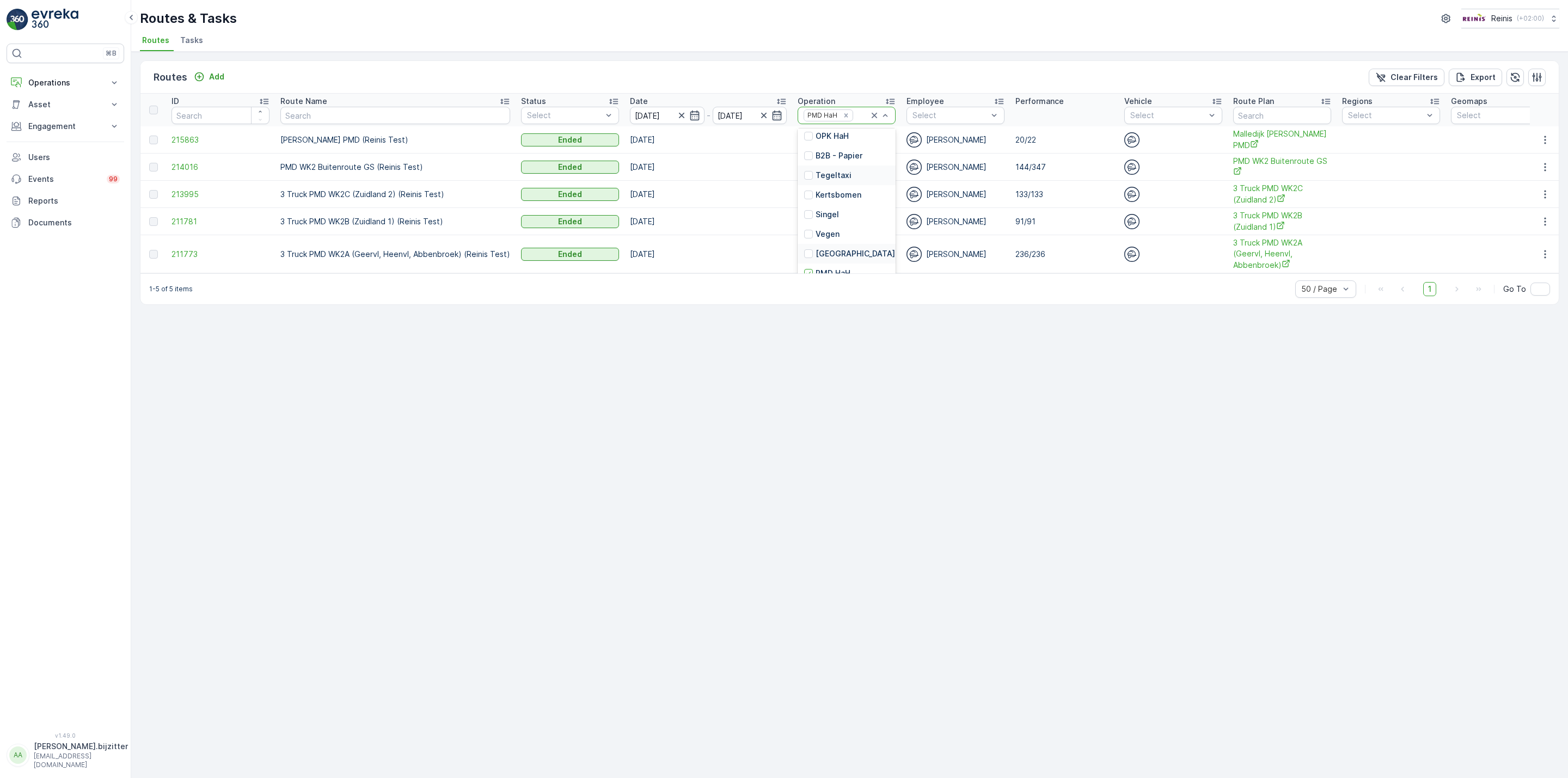
scroll to position [246, 0]
click at [808, 259] on div at bounding box center [808, 260] width 8 height 8
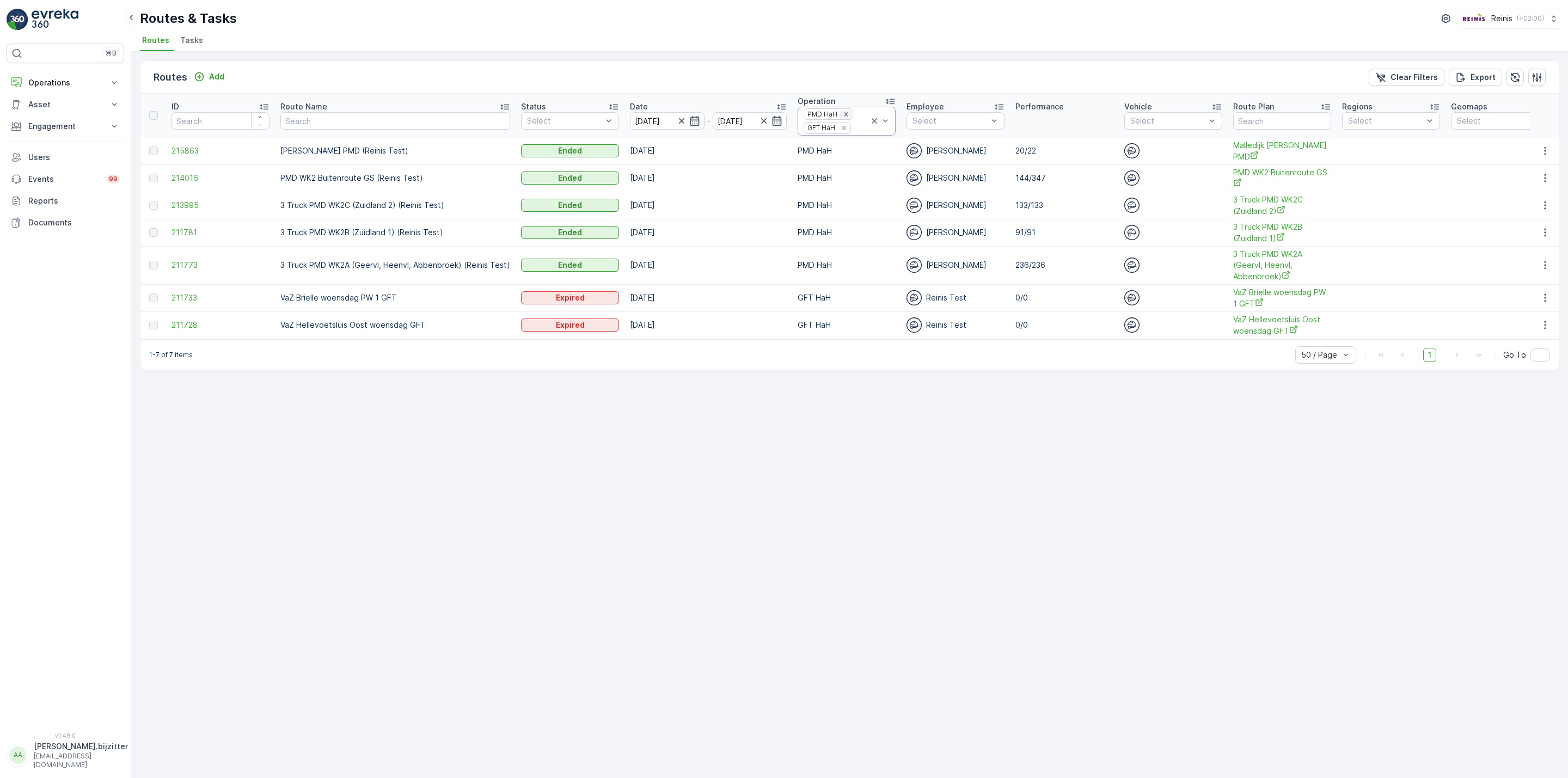
click at [842, 112] on icon "Remove PMD HaH" at bounding box center [846, 115] width 8 height 8
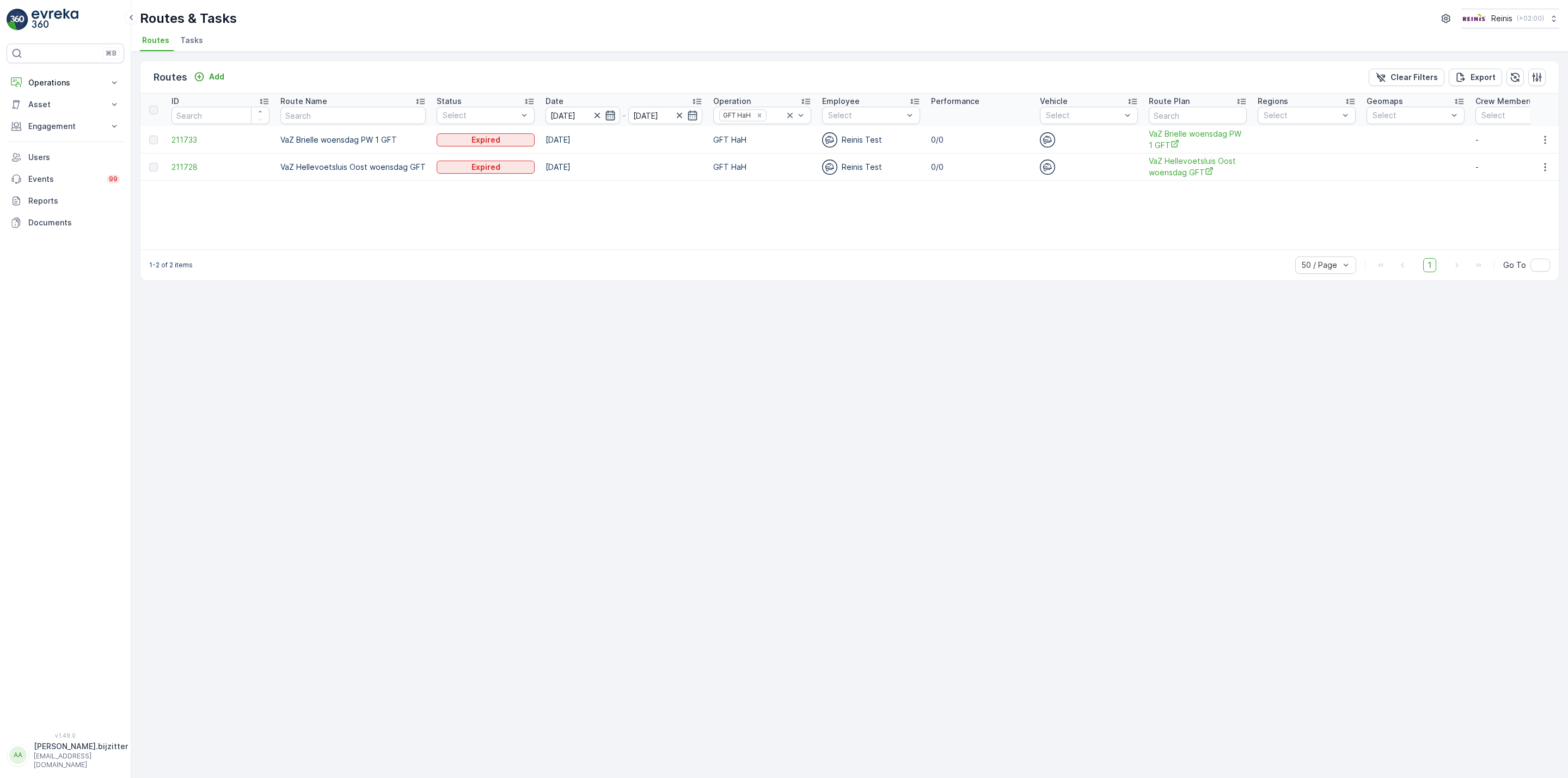
click at [605, 113] on icon "button" at bounding box center [610, 115] width 11 height 11
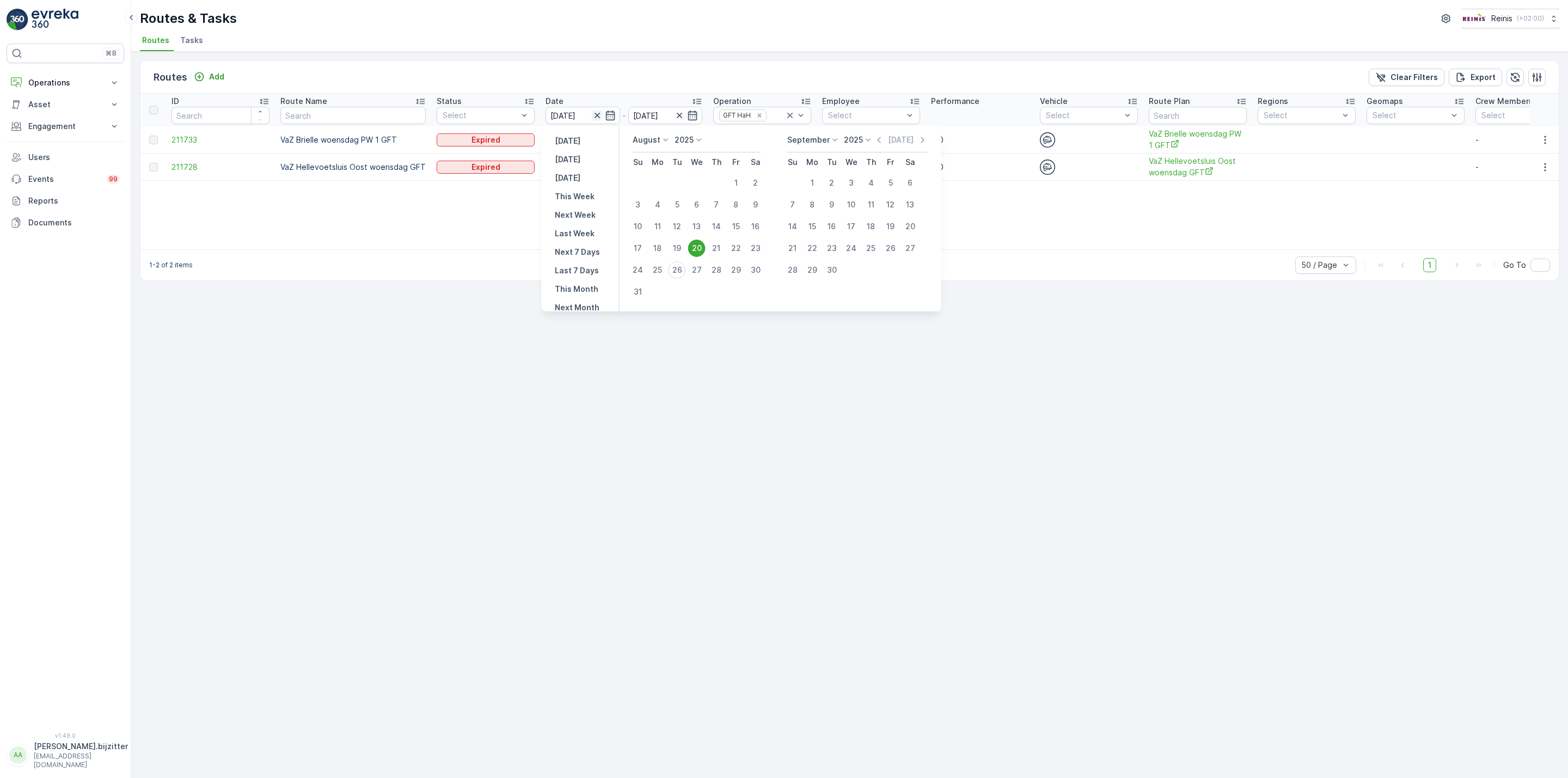
click at [594, 118] on icon "button" at bounding box center [597, 115] width 5 height 5
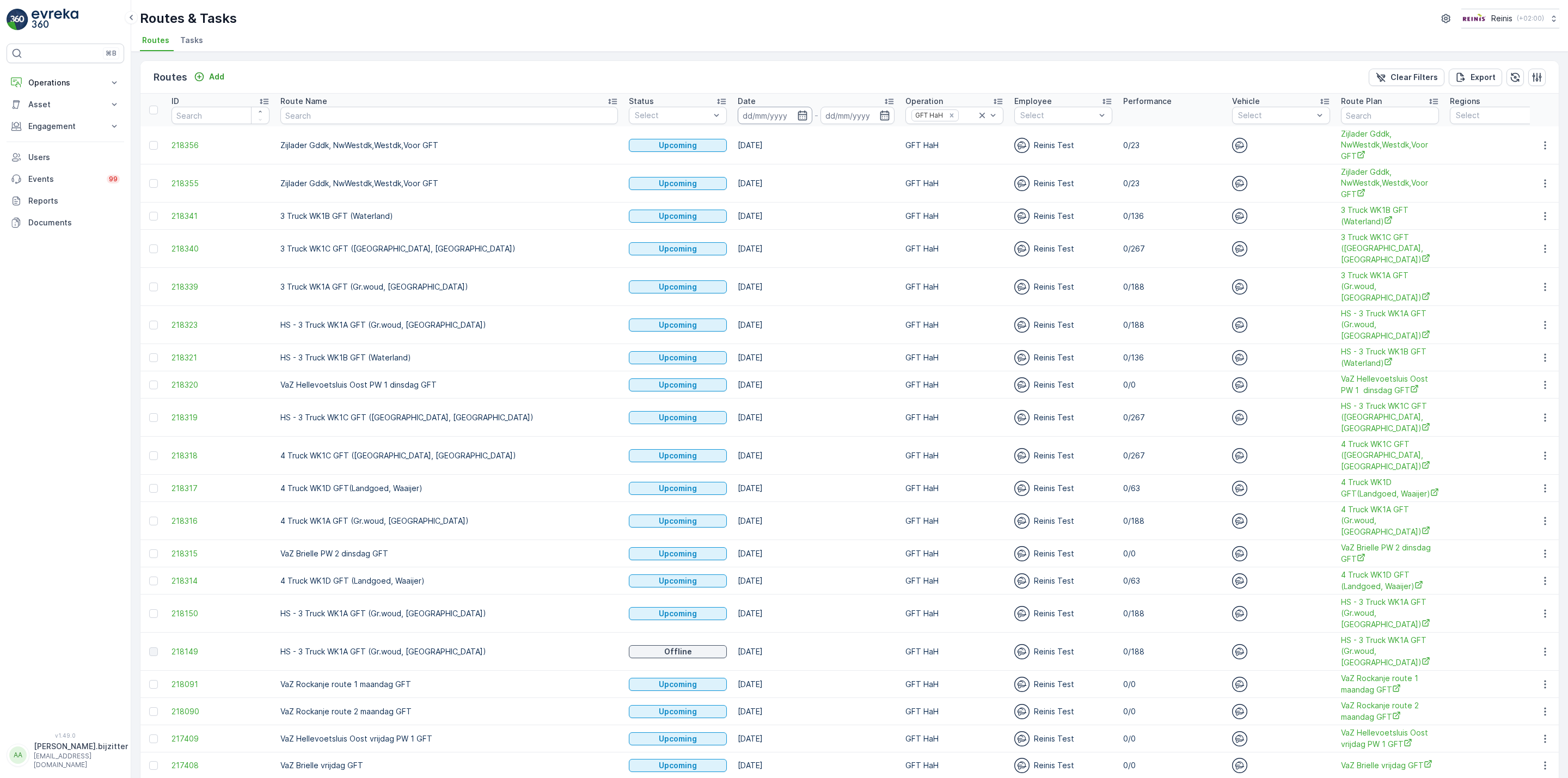
click at [738, 115] on input at bounding box center [775, 115] width 74 height 17
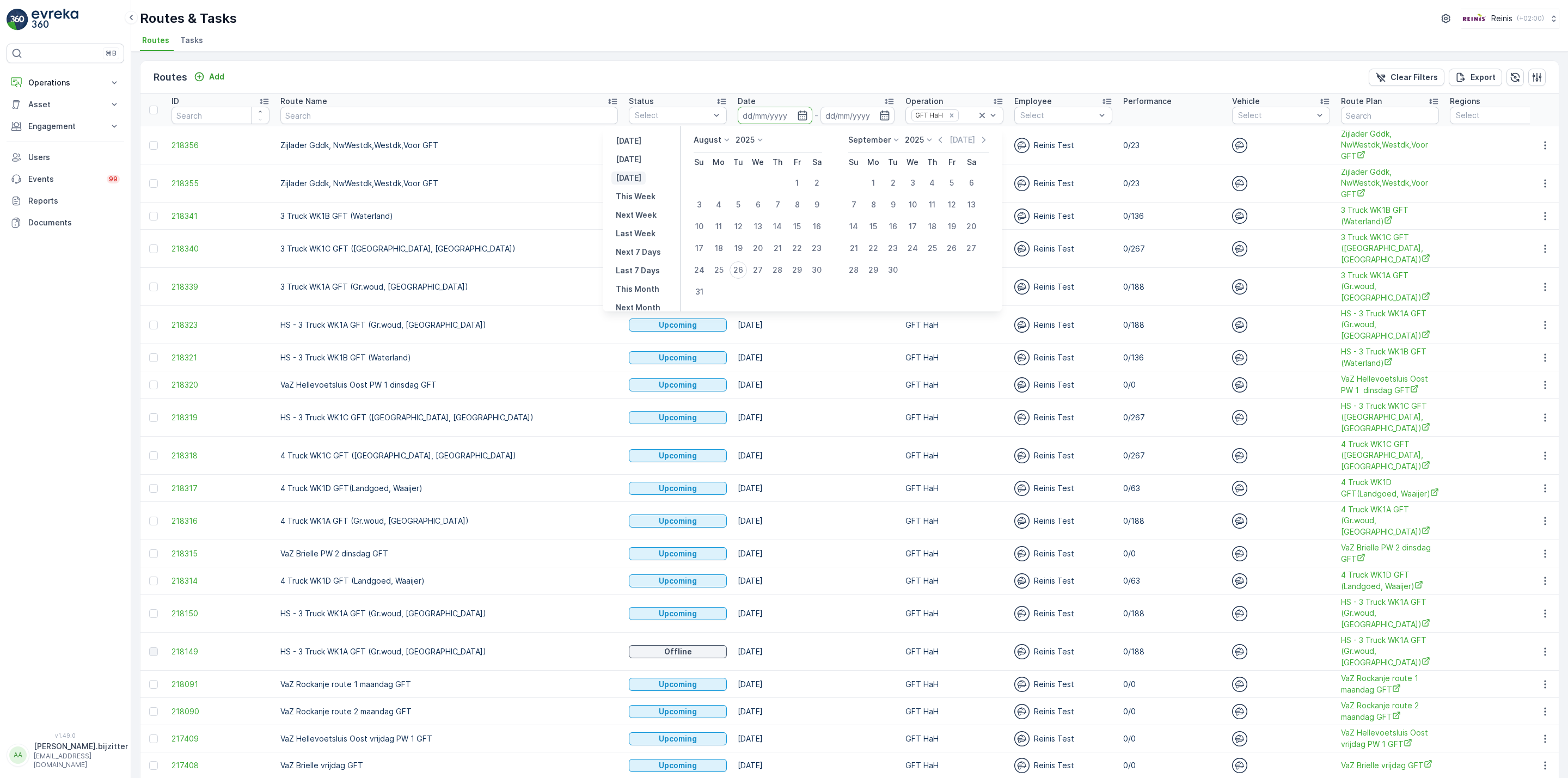
click at [641, 174] on p "Tomorrow" at bounding box center [628, 178] width 26 height 11
type input "[DATE]"
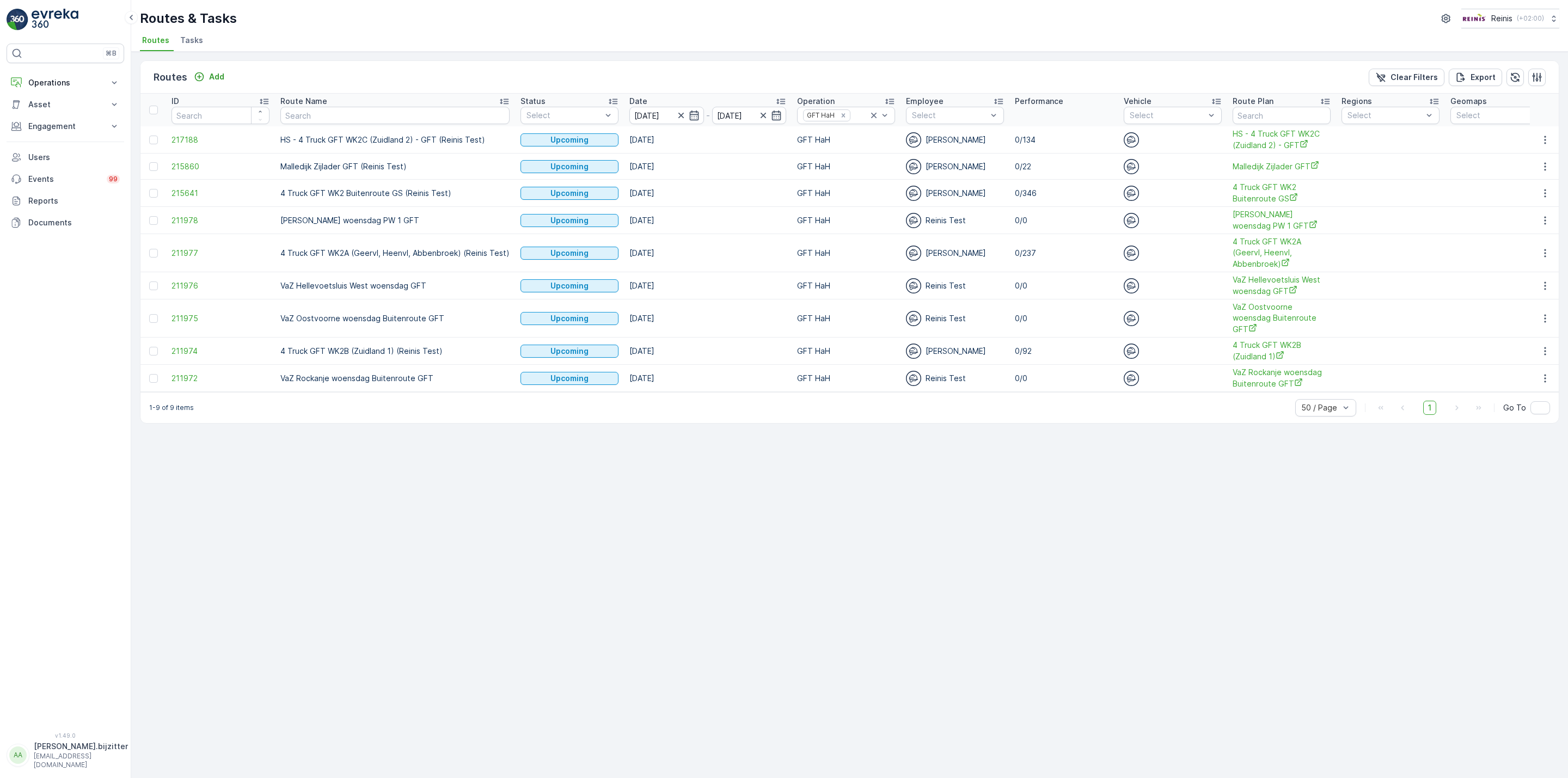
click at [802, 477] on div "Routes Add Clear Filters Export ID Route Name Status Select Date 27.08.2025 - 2…" at bounding box center [849, 414] width 1437 height 726
click at [452, 461] on div "Routes Add Clear Filters Export ID Route Name Status Select Date 27.08.2025 - 2…" at bounding box center [849, 414] width 1437 height 726
click at [1264, 194] on span "4 Truck GFT WK2 Buitenroute GS" at bounding box center [1281, 193] width 98 height 22
click at [1255, 140] on span "HS - 4 Truck GFT WK2C (Zuidland 2) - GFT" at bounding box center [1281, 139] width 98 height 22
click at [1262, 140] on span "HS - 4 Truck GFT WK2C (Zuidland 2) - GFT" at bounding box center [1281, 139] width 98 height 22
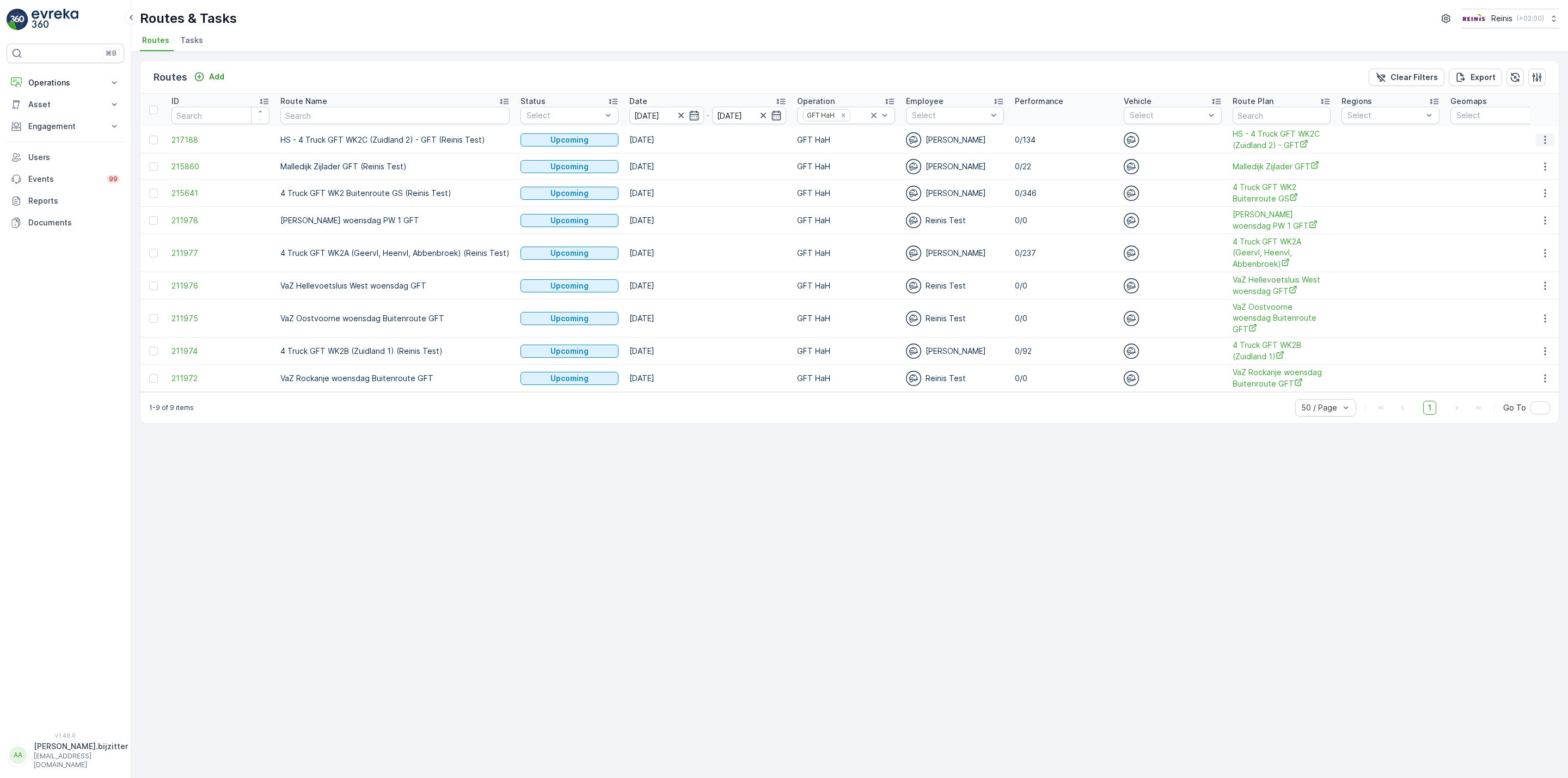
click at [1549, 140] on icon "button" at bounding box center [1545, 140] width 11 height 11
click at [1519, 156] on span "See More Details" at bounding box center [1519, 156] width 63 height 11
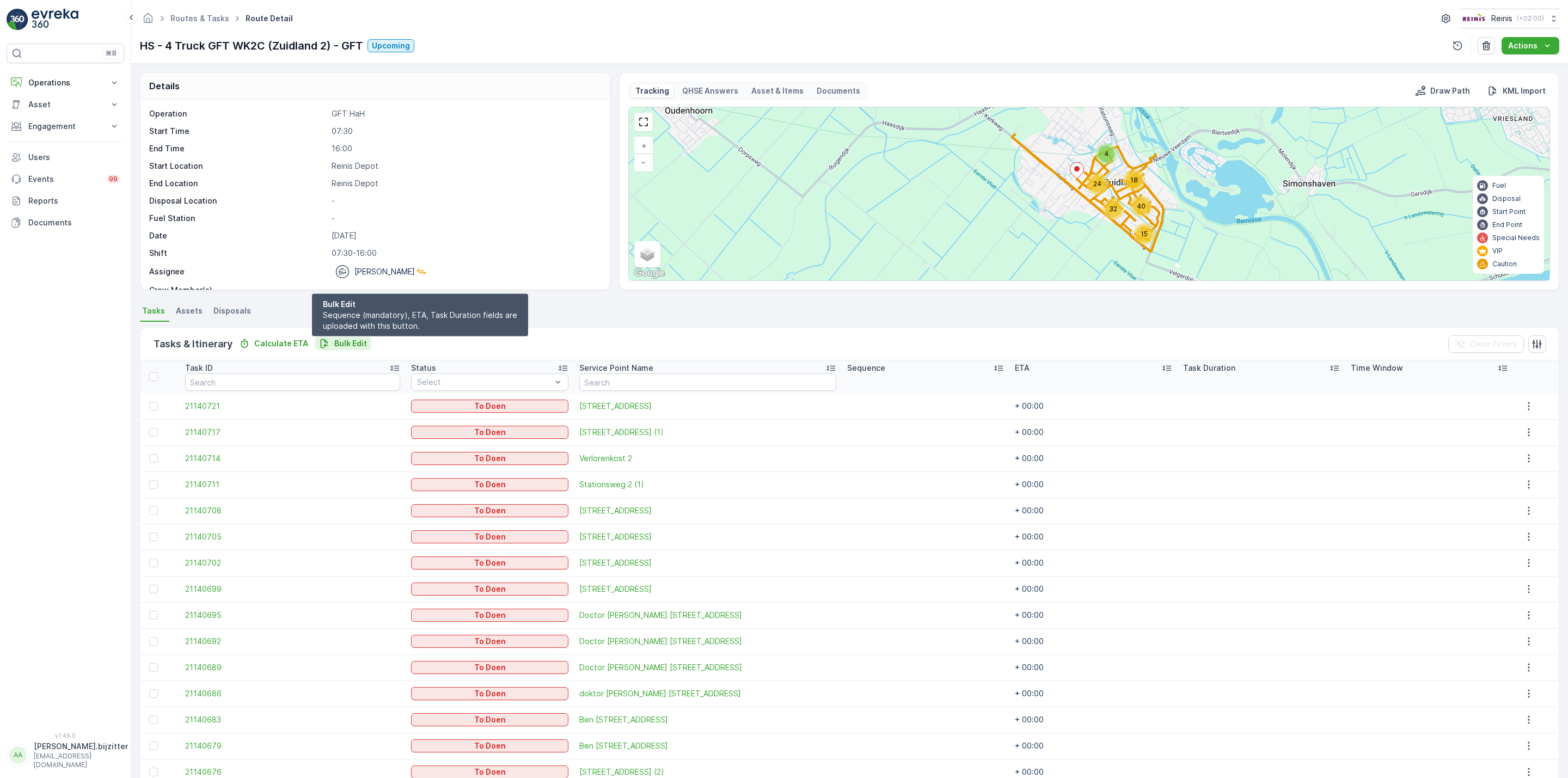
click at [345, 342] on p "Bulk Edit" at bounding box center [350, 343] width 33 height 11
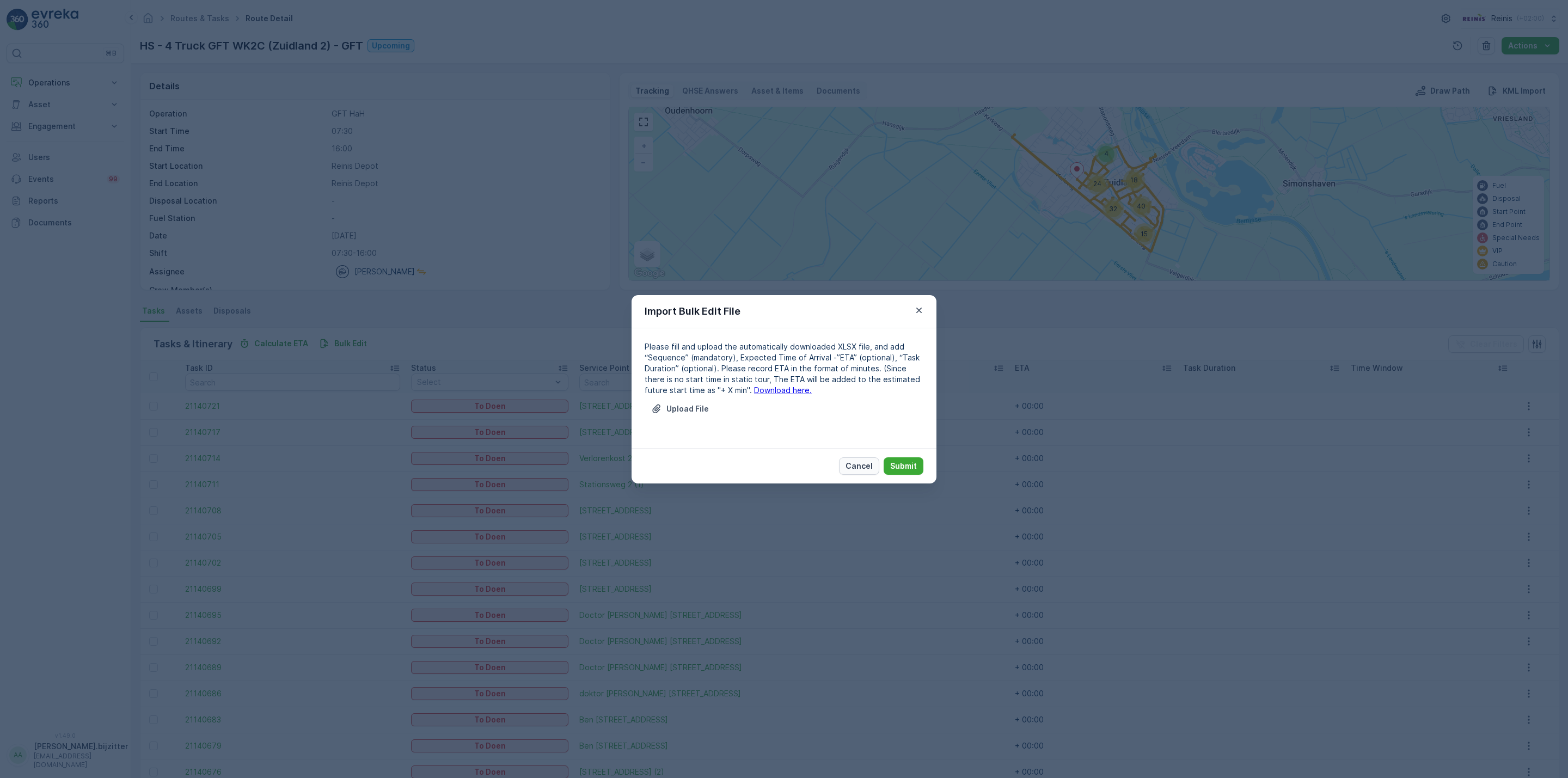
click at [866, 461] on p "Cancel" at bounding box center [859, 466] width 27 height 11
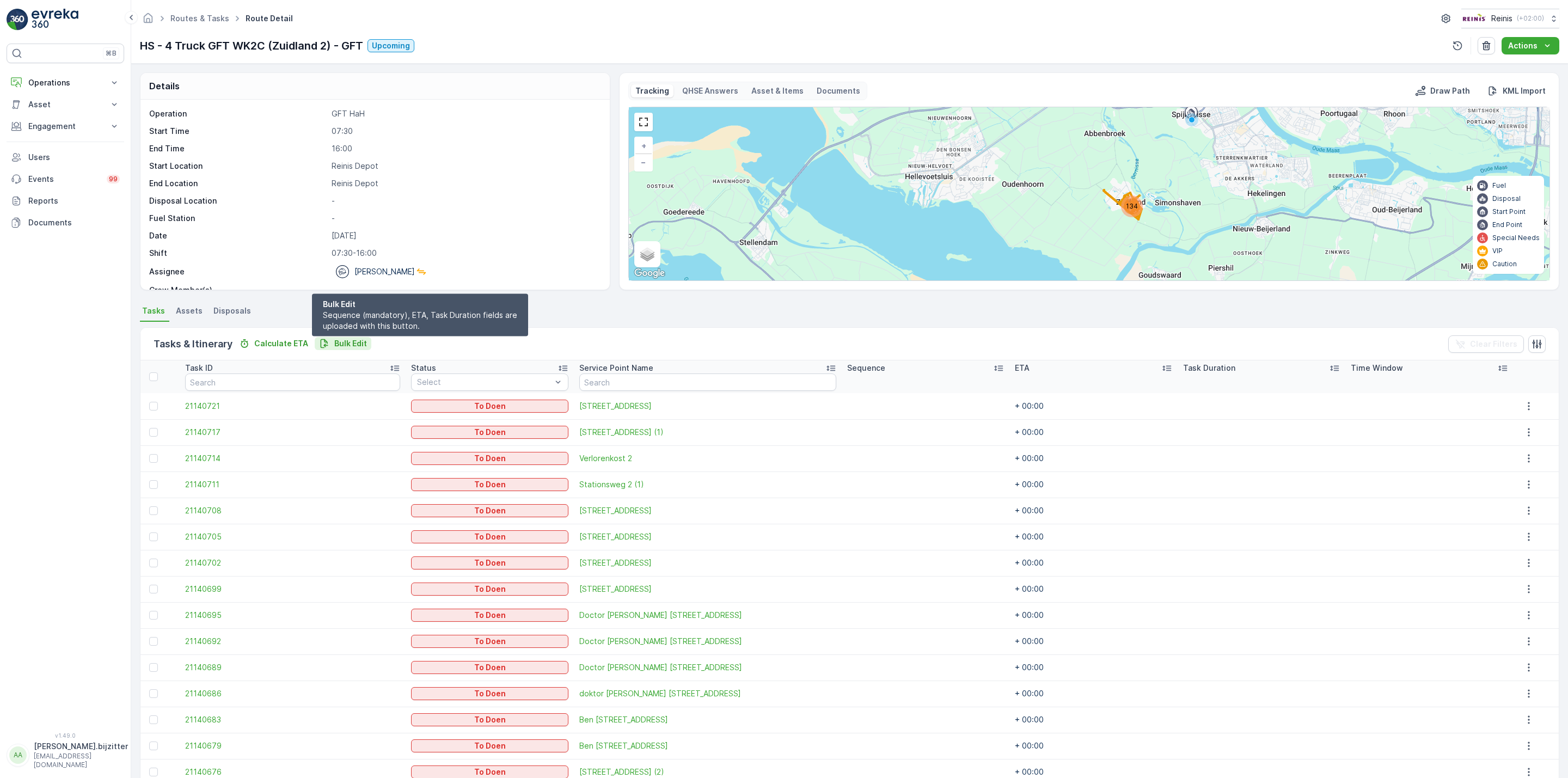
click at [350, 340] on p "Bulk Edit" at bounding box center [350, 343] width 33 height 11
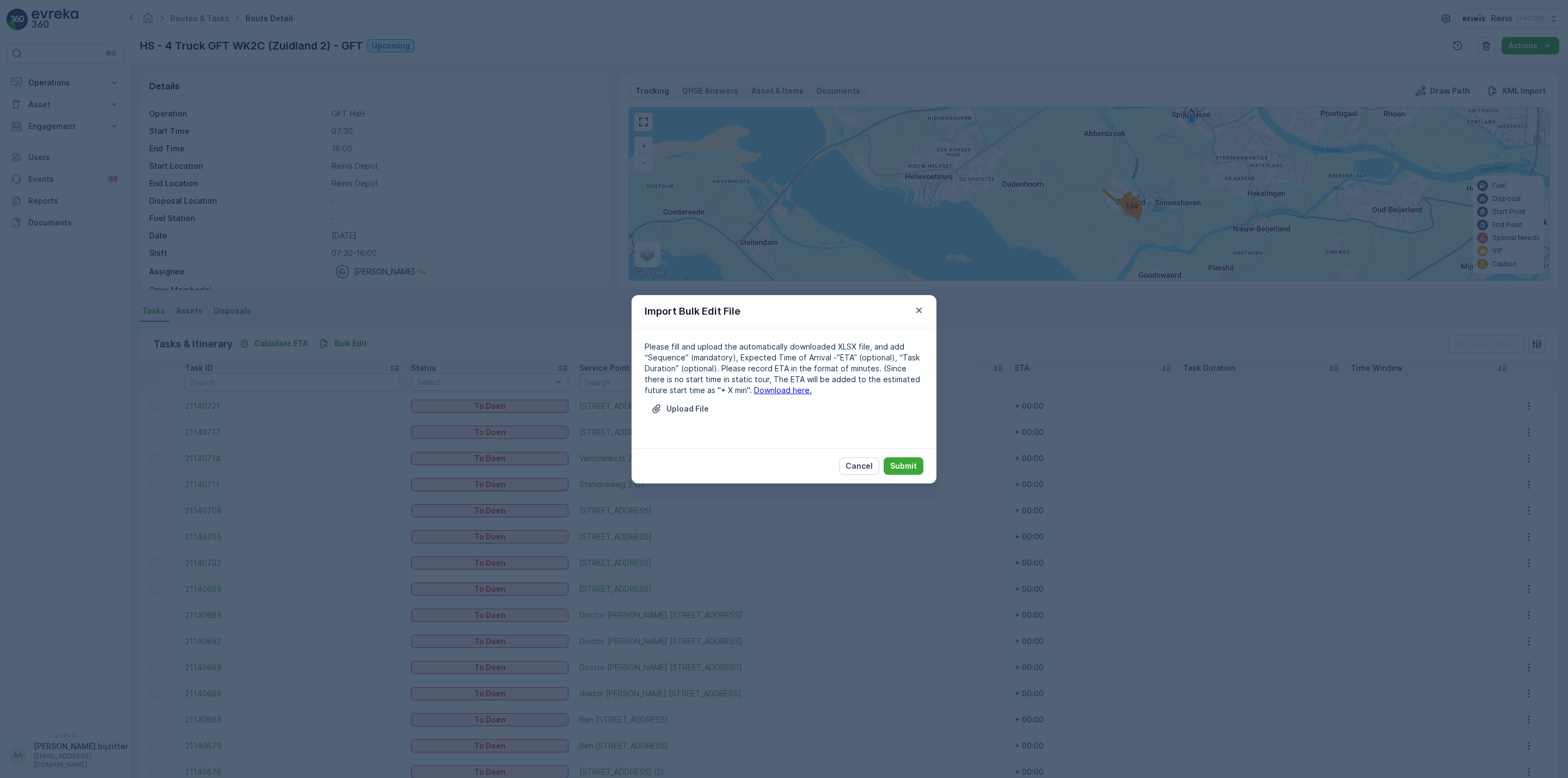
click at [754, 389] on link "Download here." at bounding box center [782, 390] width 58 height 9
click at [688, 412] on p "Upload File" at bounding box center [688, 409] width 43 height 11
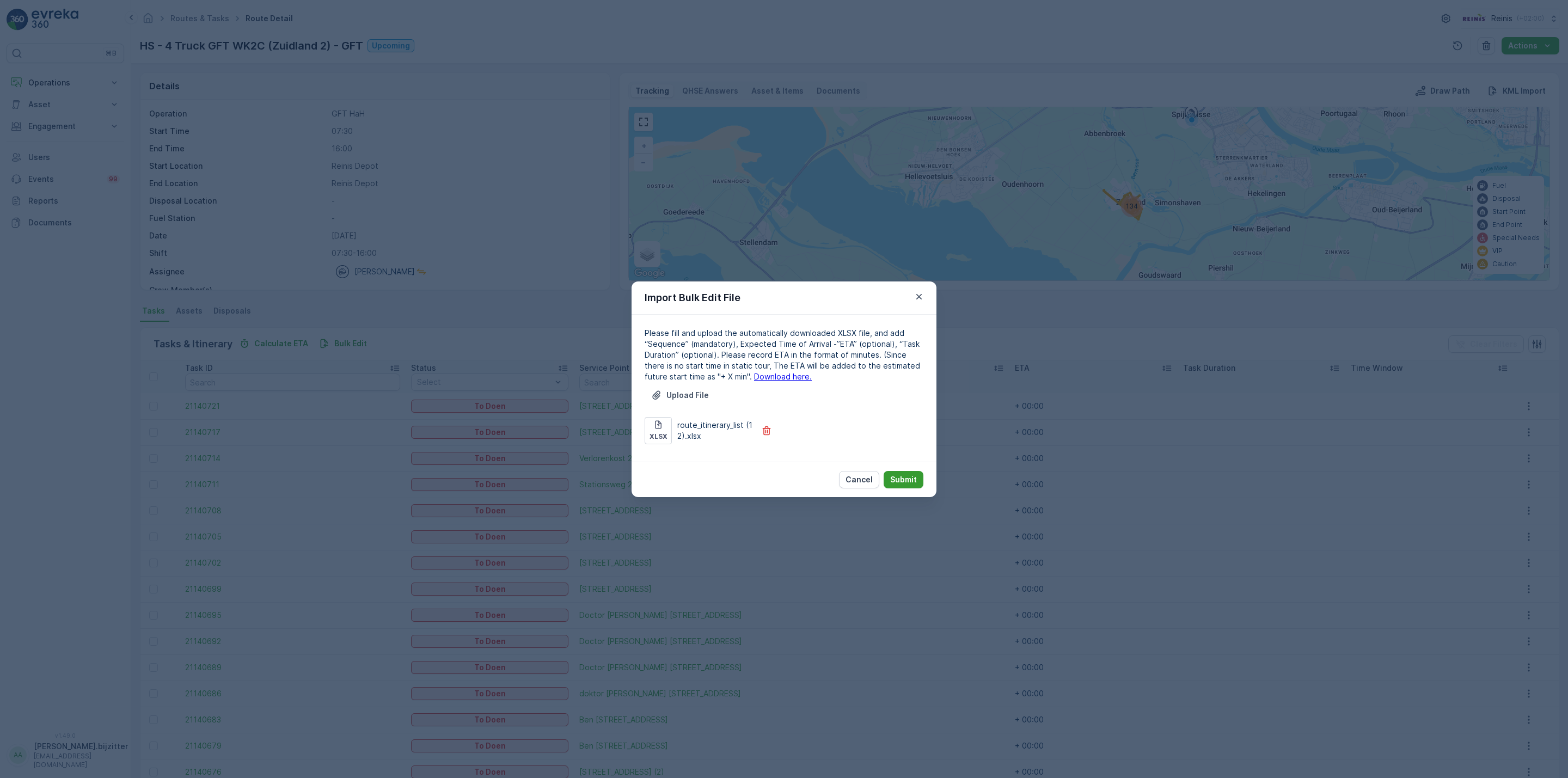
click at [913, 475] on p "Submit" at bounding box center [903, 480] width 27 height 11
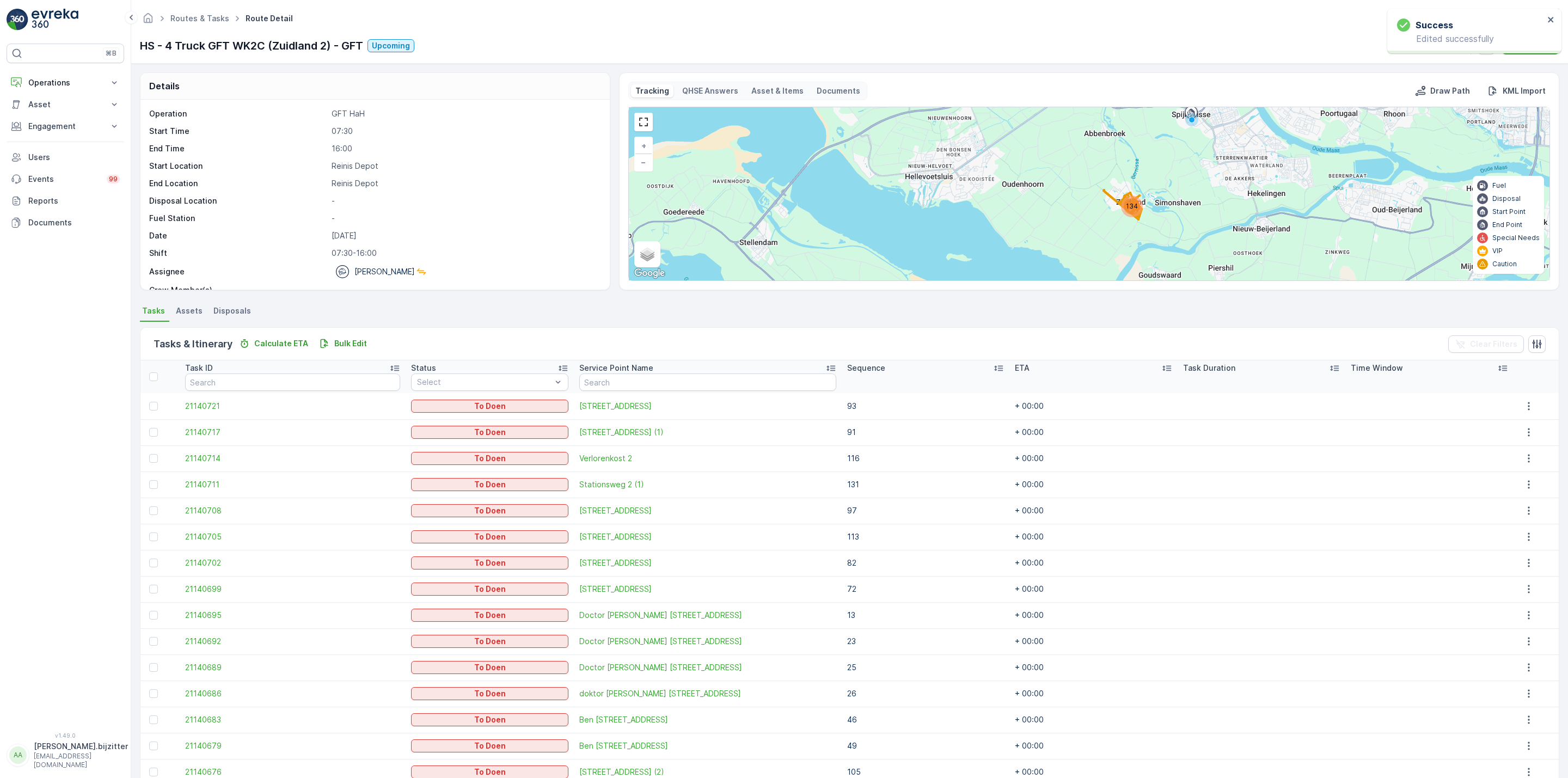
click at [86, 310] on div "⌘B Operations Insights Planning Routes & Tasks Cockpit Settings Asset Assets Ac…" at bounding box center [65, 381] width 118 height 676
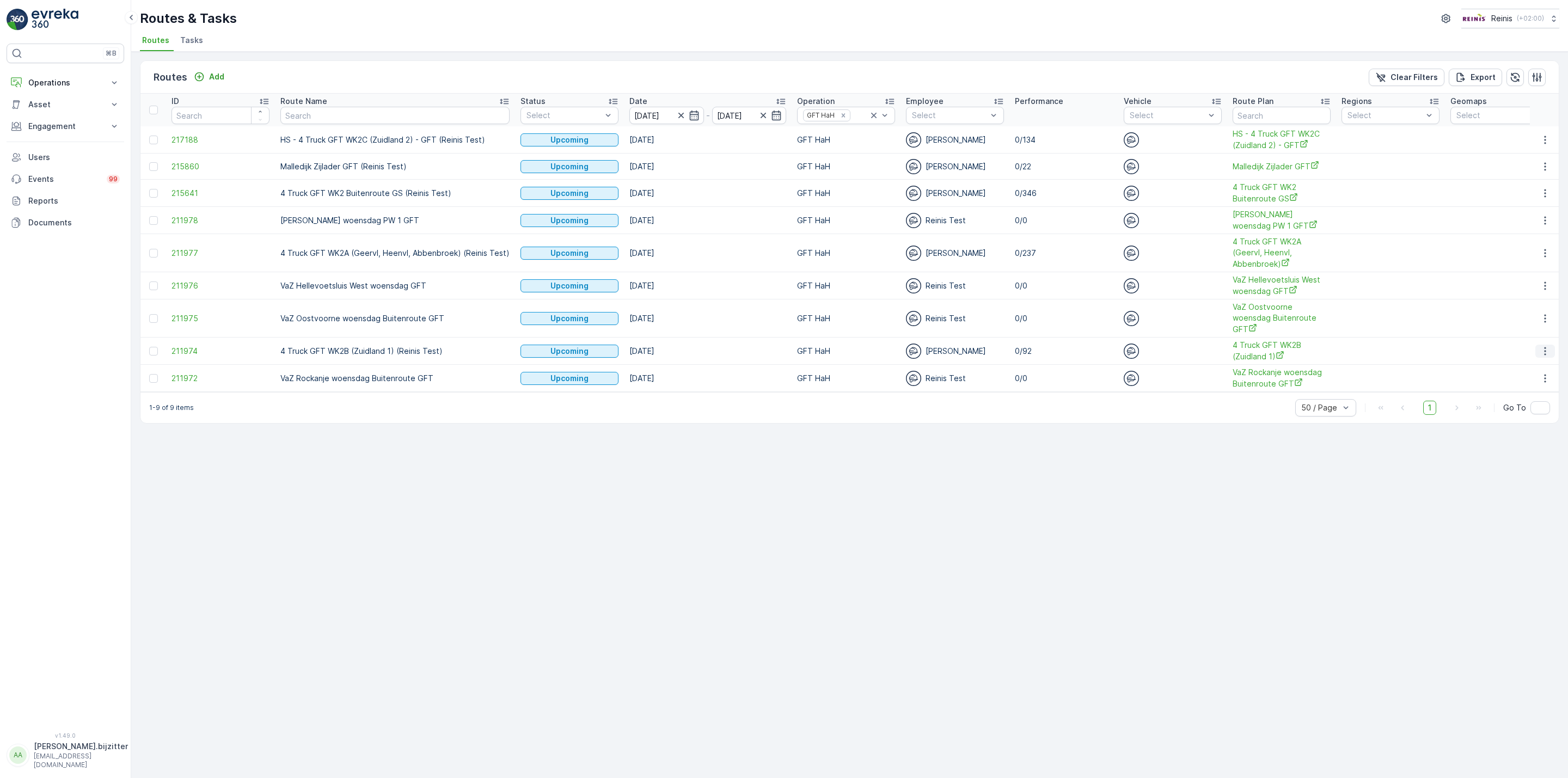
click at [1549, 345] on icon "button" at bounding box center [1545, 351] width 11 height 11
click at [1534, 355] on span "See More Details" at bounding box center [1519, 358] width 63 height 11
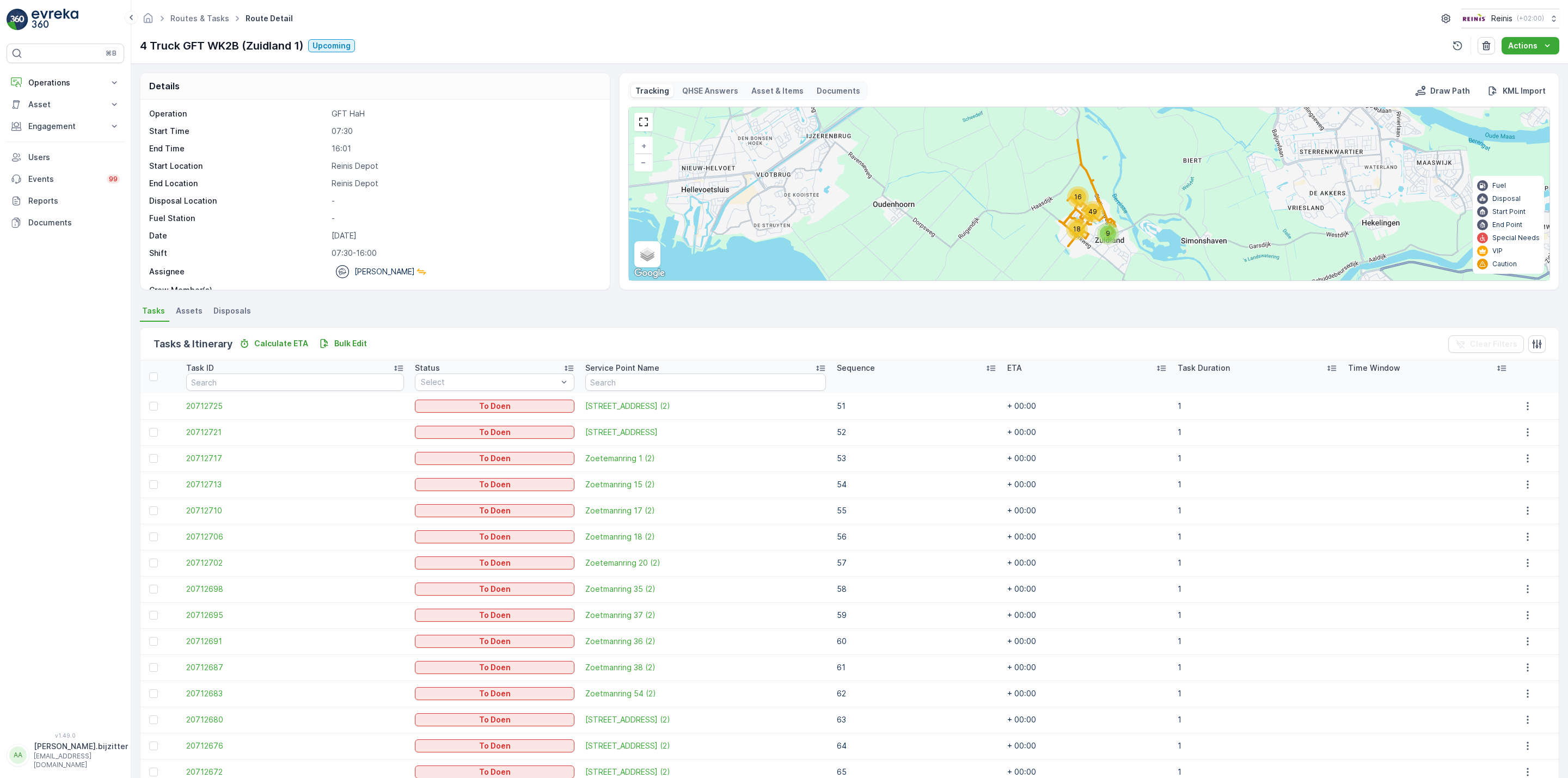
click at [985, 366] on icon at bounding box center [990, 368] width 11 height 11
click at [987, 370] on icon at bounding box center [988, 368] width 3 height 5
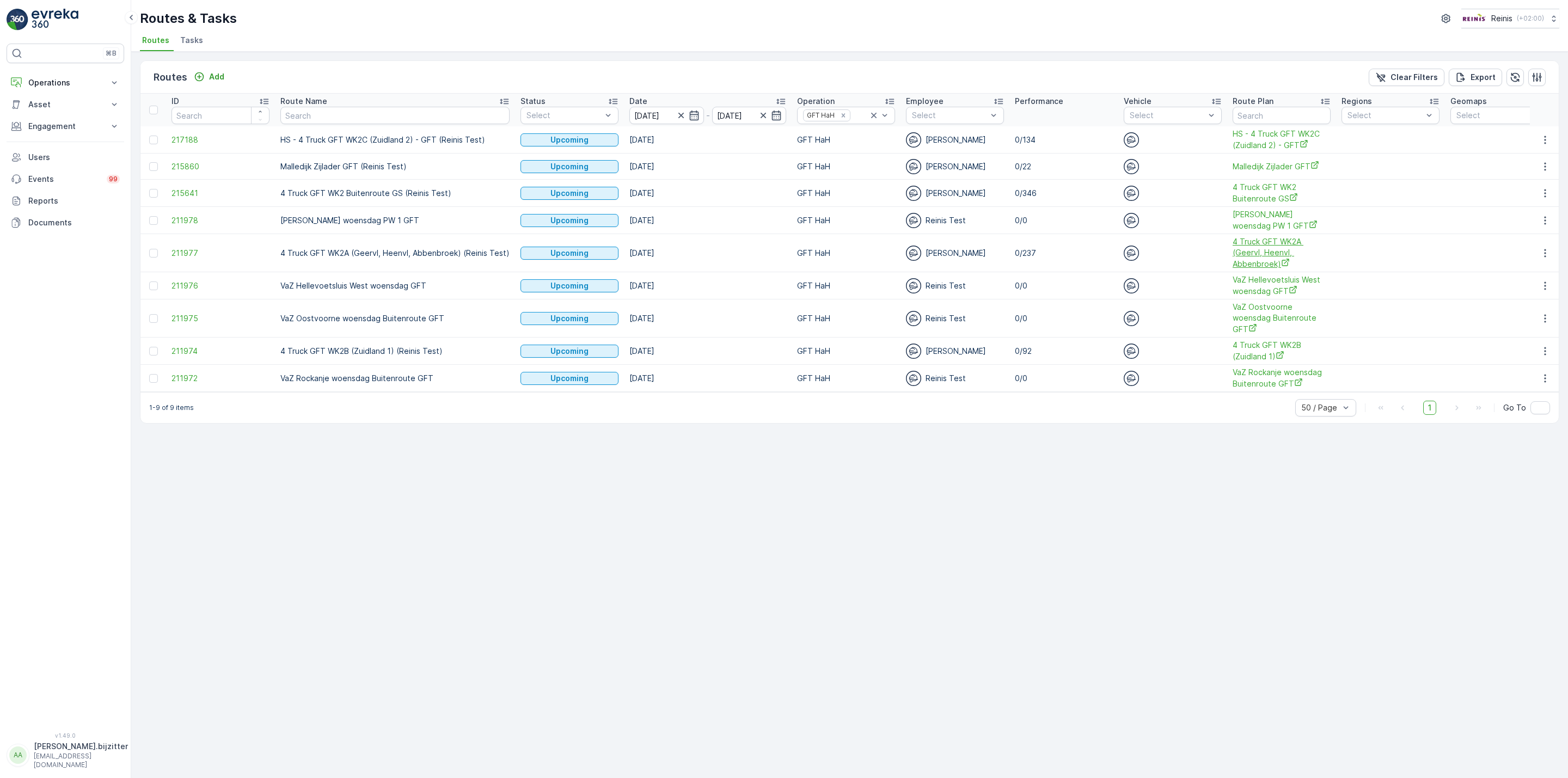
click at [1259, 250] on span "4 Truck GFT WK2A (Geervl, Heenvl, Abbenbroek)" at bounding box center [1281, 253] width 98 height 33
click at [1544, 136] on icon "button" at bounding box center [1545, 140] width 11 height 11
click at [1532, 154] on span "See More Details" at bounding box center [1519, 156] width 63 height 11
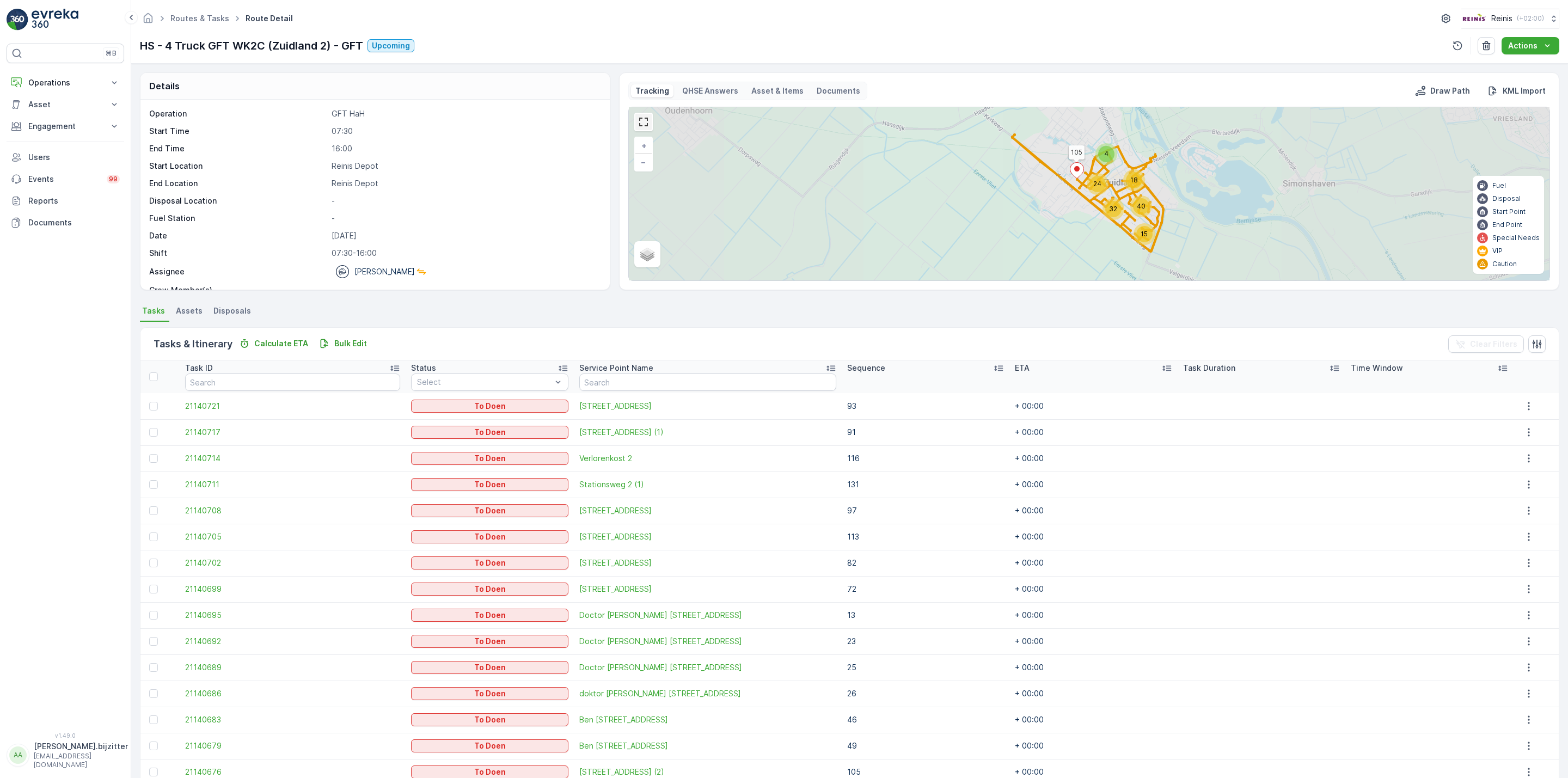
click at [637, 126] on link at bounding box center [644, 122] width 17 height 17
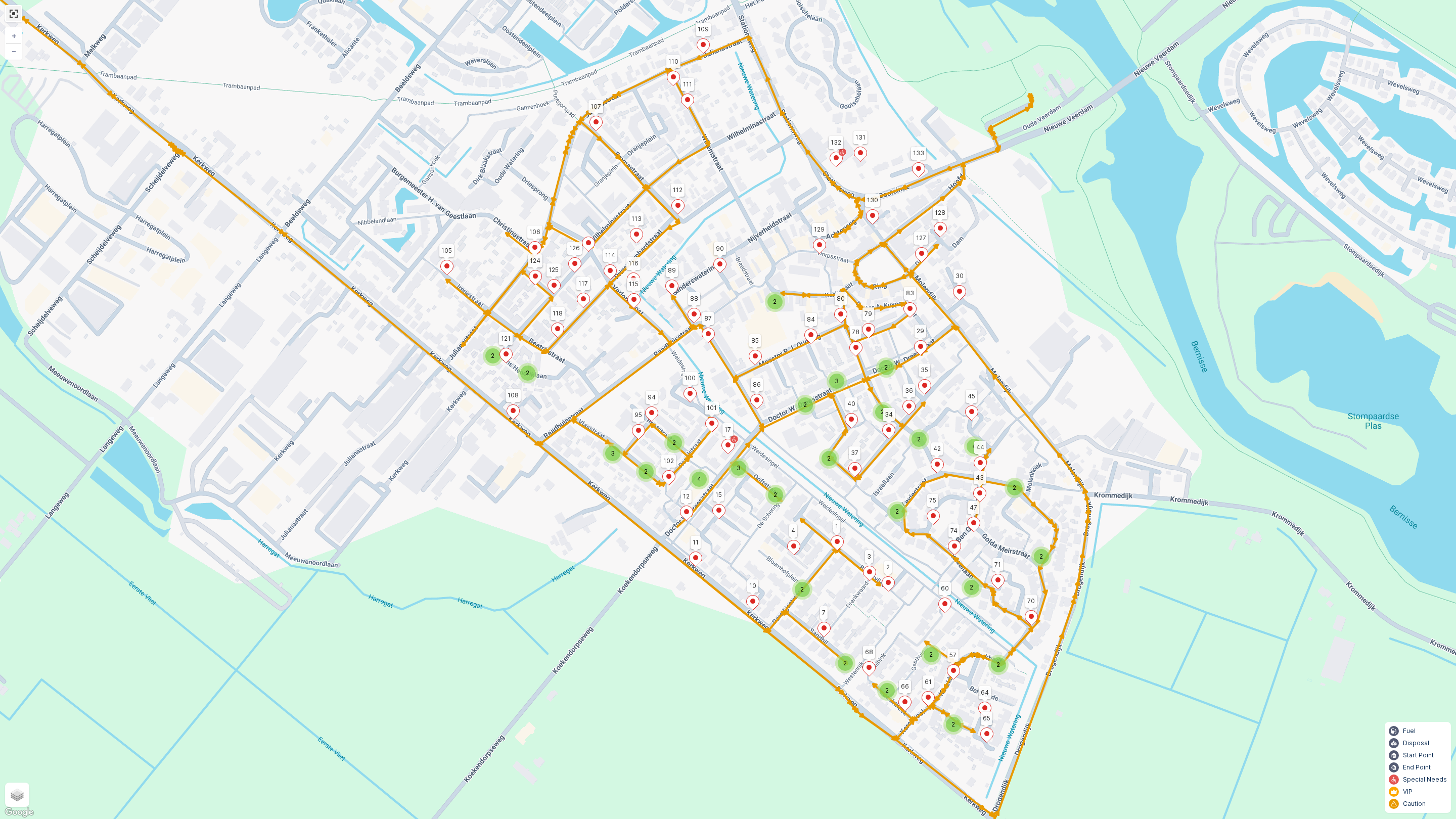
click at [10, 20] on link at bounding box center [14, 14] width 16 height 16
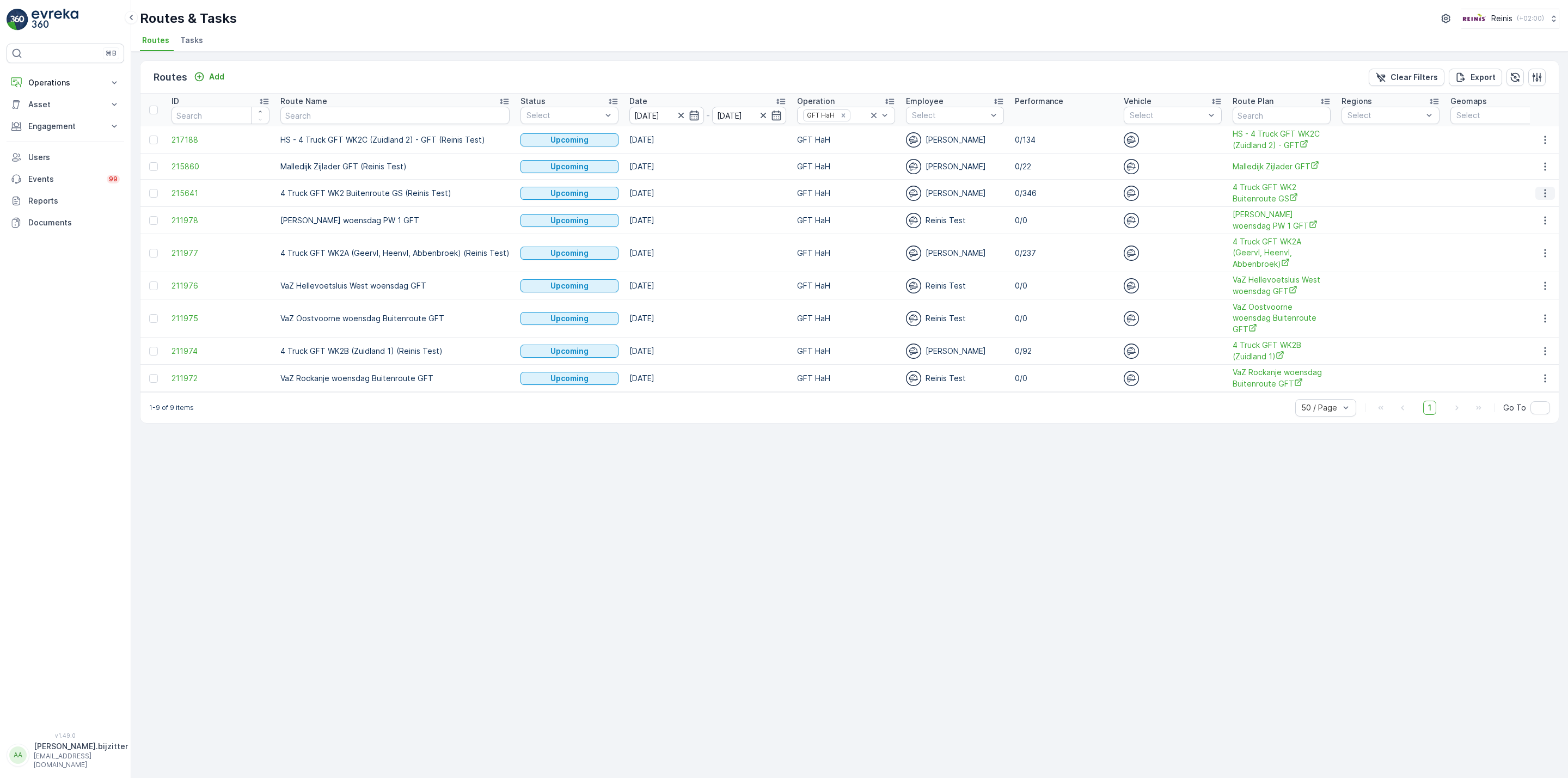
click at [1545, 195] on icon "button" at bounding box center [1545, 193] width 11 height 11
click at [1532, 211] on span "See More Details" at bounding box center [1519, 210] width 63 height 11
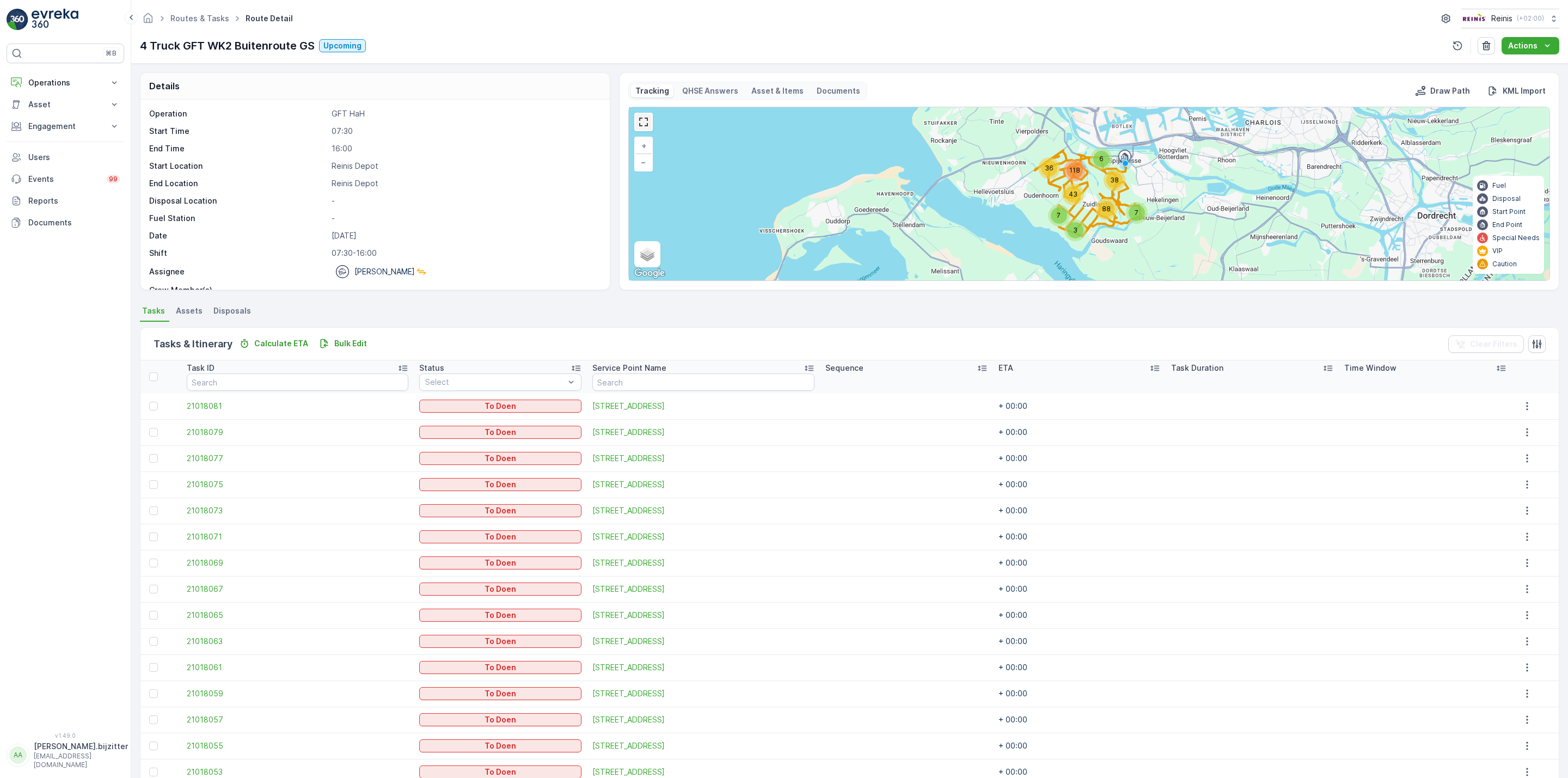
click at [638, 121] on link at bounding box center [644, 122] width 17 height 17
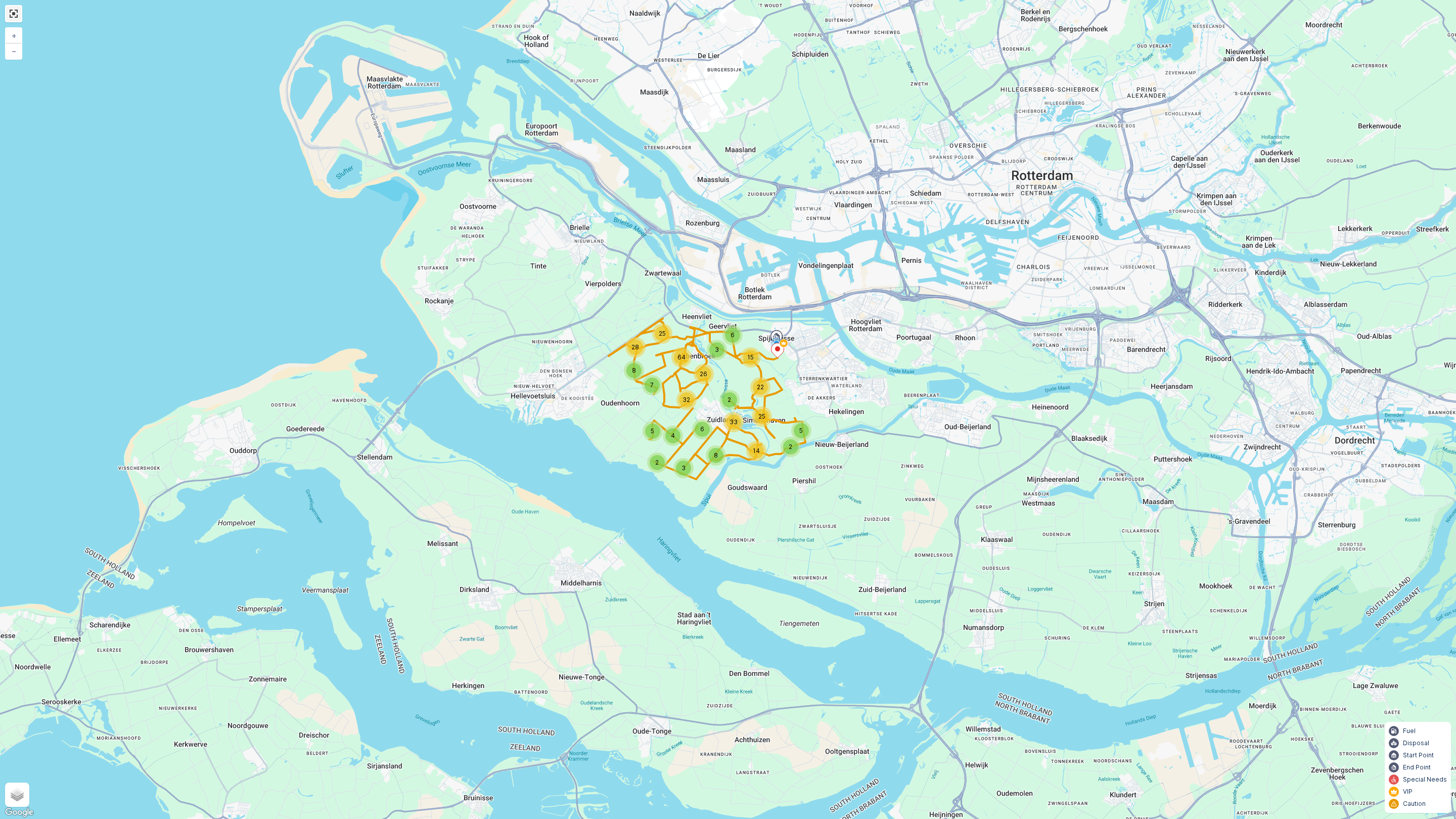
click at [12, 13] on link at bounding box center [14, 14] width 16 height 16
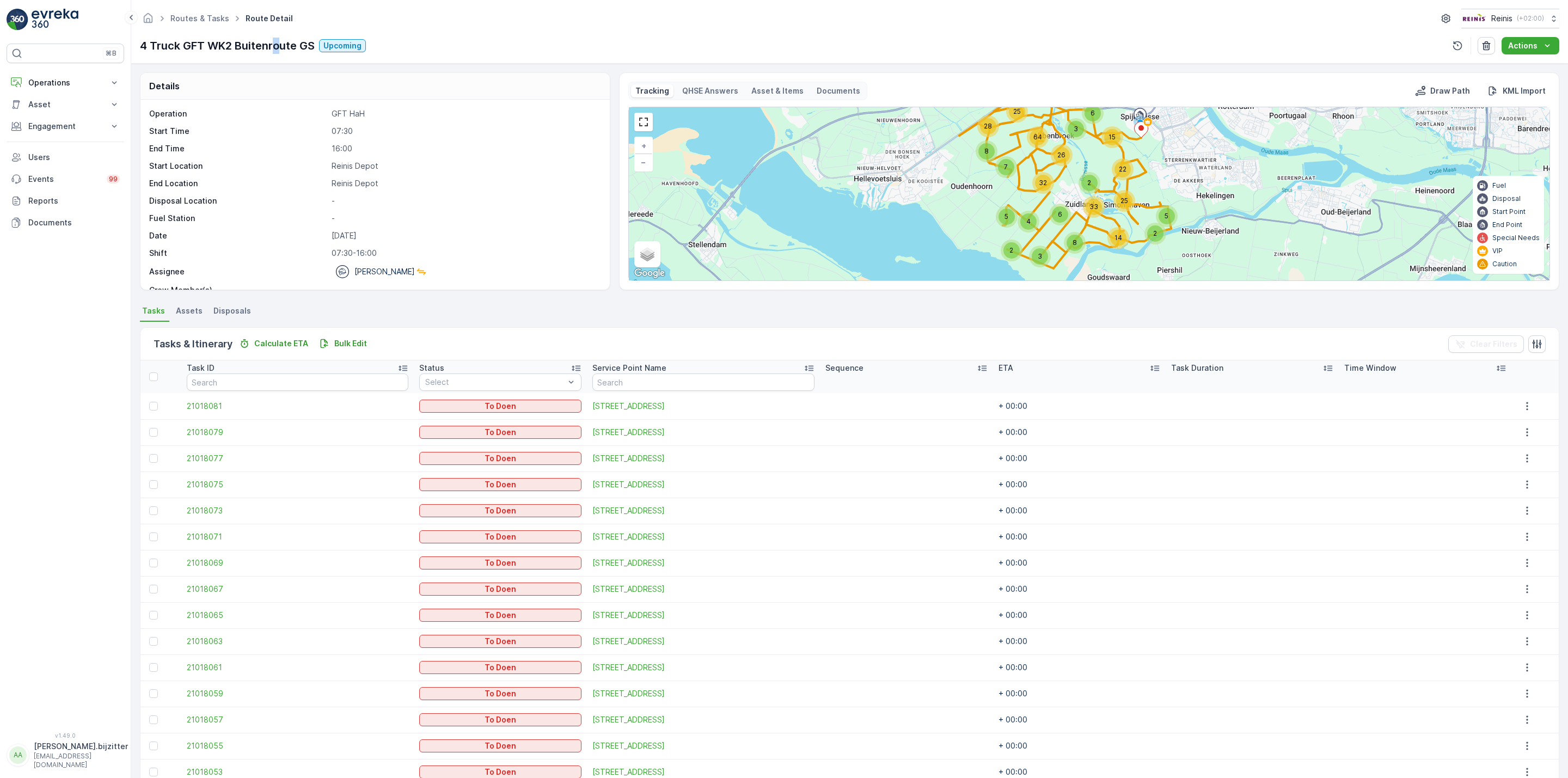
click at [276, 44] on p "4 Truck GFT WK2 Buitenroute GS" at bounding box center [227, 46] width 175 height 17
click at [237, 51] on p "4 Truck GFT WK2 Buitenroute GS" at bounding box center [227, 46] width 175 height 17
click at [222, 48] on p "4 Truck GFT WK2 Buitenroute GS" at bounding box center [227, 46] width 175 height 17
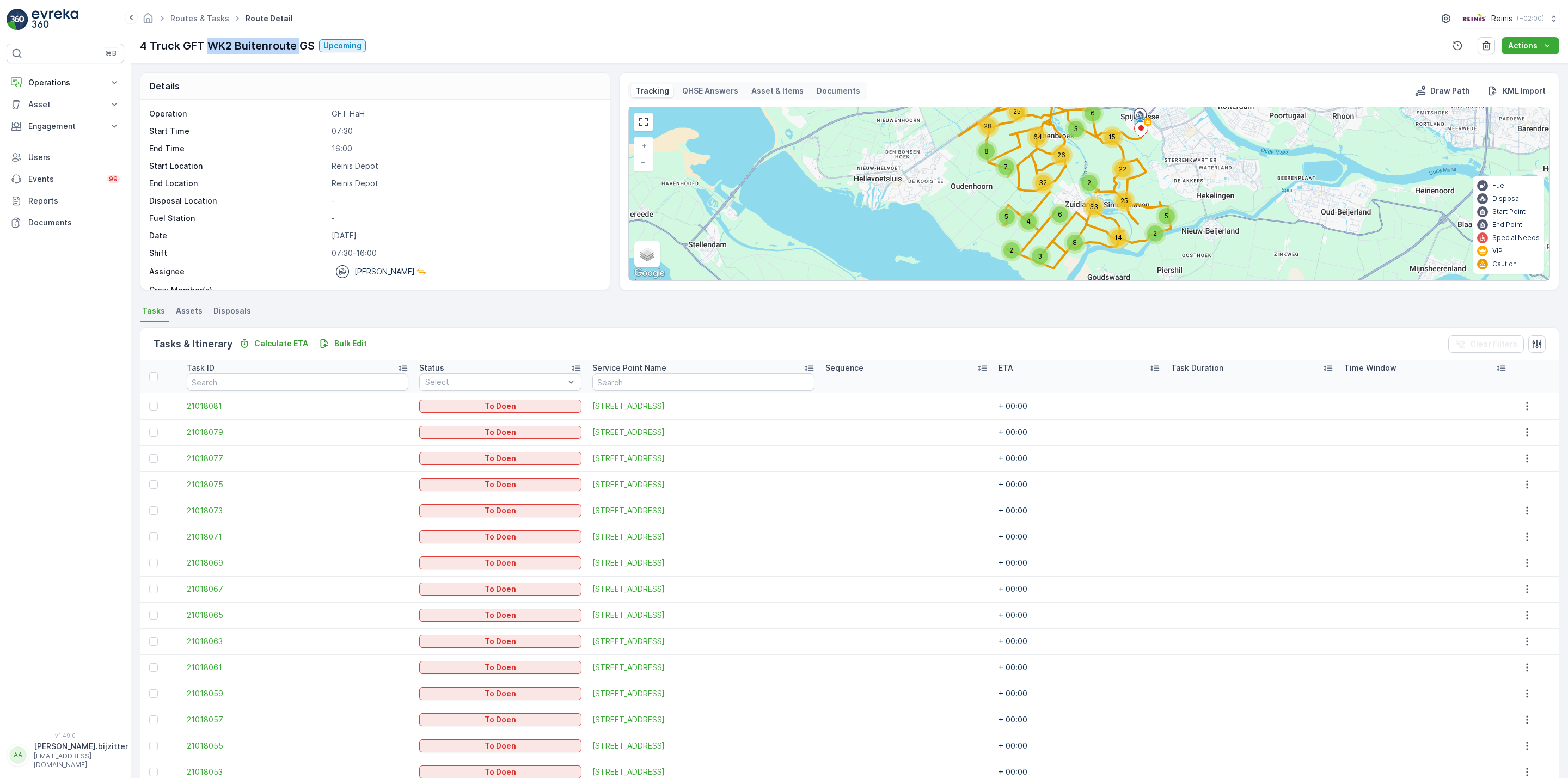
drag, startPoint x: 208, startPoint y: 49, endPoint x: 301, endPoint y: 46, distance: 93.0
click at [301, 46] on p "4 Truck GFT WK2 Buitenroute GS" at bounding box center [227, 46] width 175 height 17
copy p "WK2 Buitenroute"
click at [483, 24] on div "Routes & Tasks Route Detail Reinis ( +02:00 )" at bounding box center [849, 18] width 1419 height 20
click at [46, 82] on p "Operations" at bounding box center [65, 83] width 74 height 11
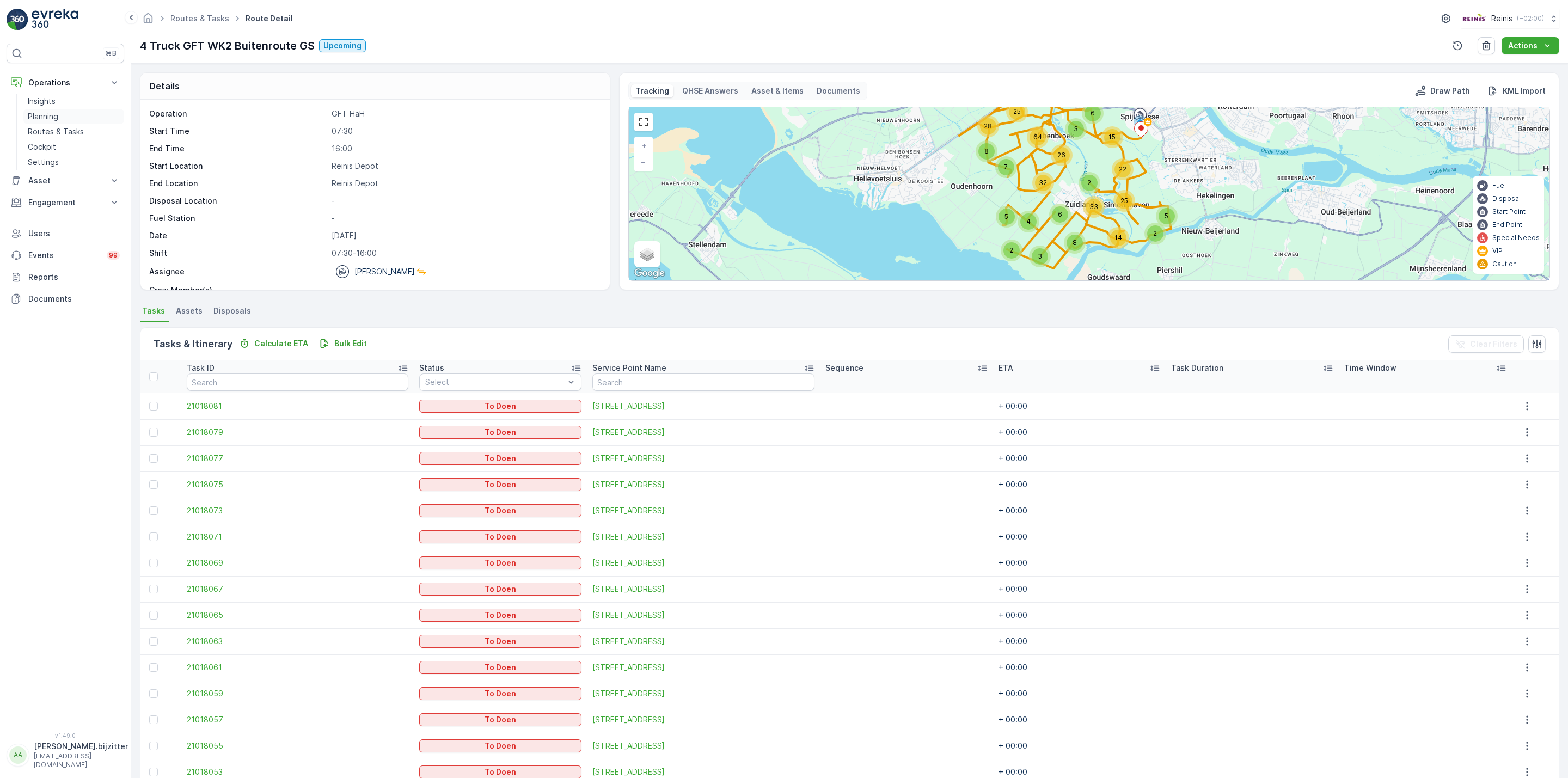
click at [51, 118] on p "Planning" at bounding box center [43, 116] width 30 height 11
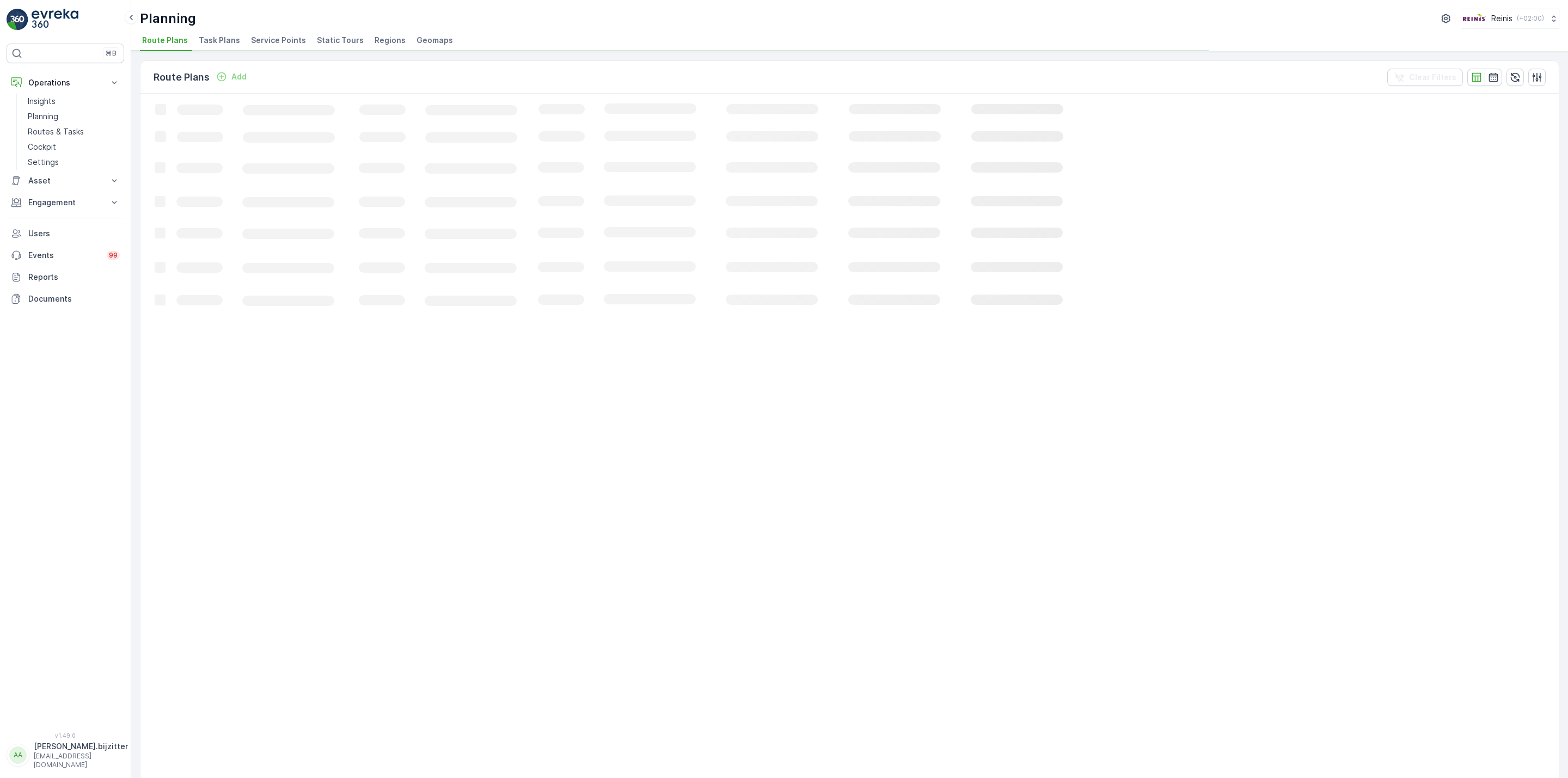
click at [342, 41] on span "Static Tours" at bounding box center [340, 40] width 47 height 11
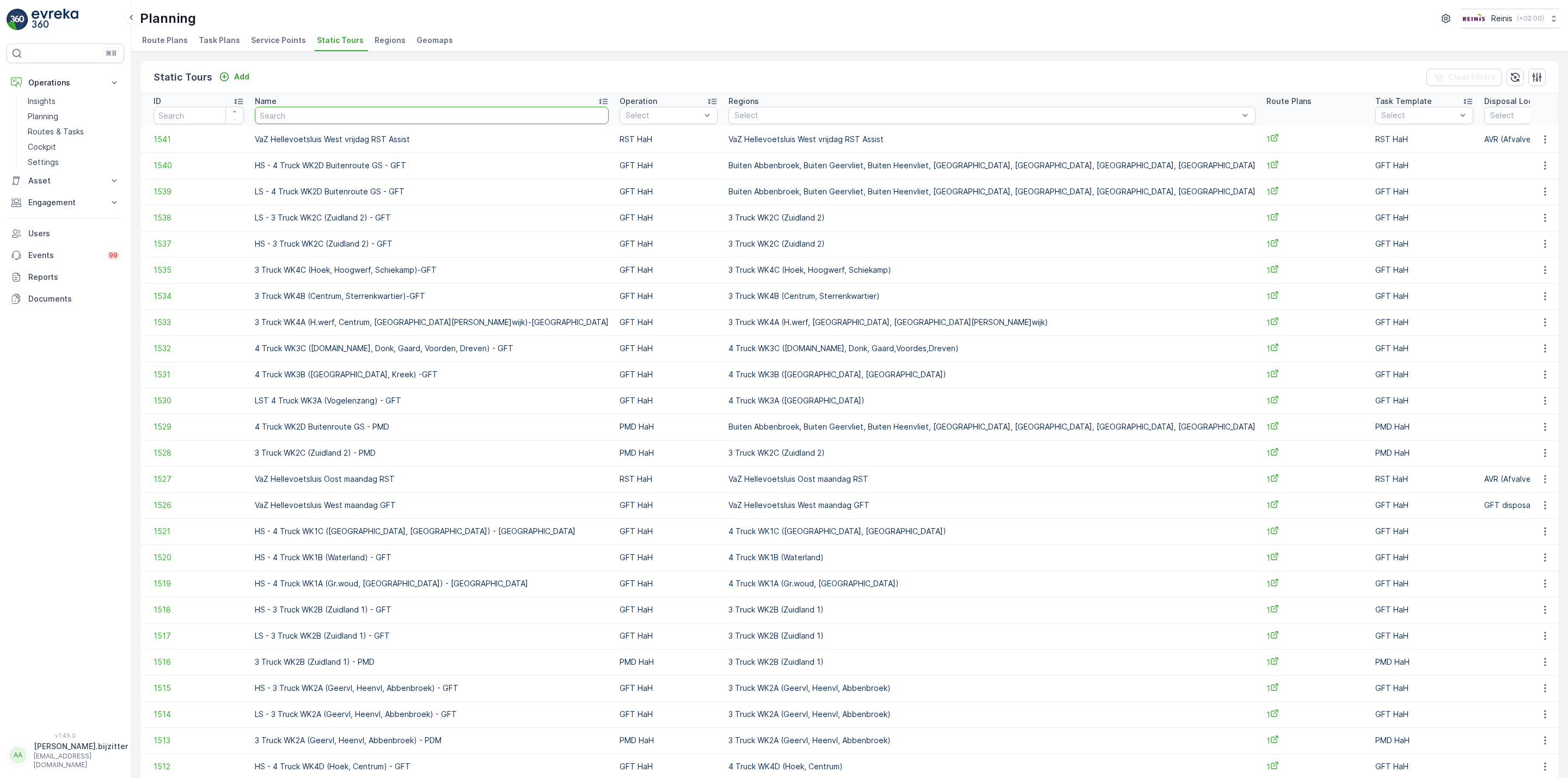
click at [404, 118] on input "text" at bounding box center [432, 115] width 354 height 17
paste input "WK2 Buitenroute"
type input "WK2 Buitenroute"
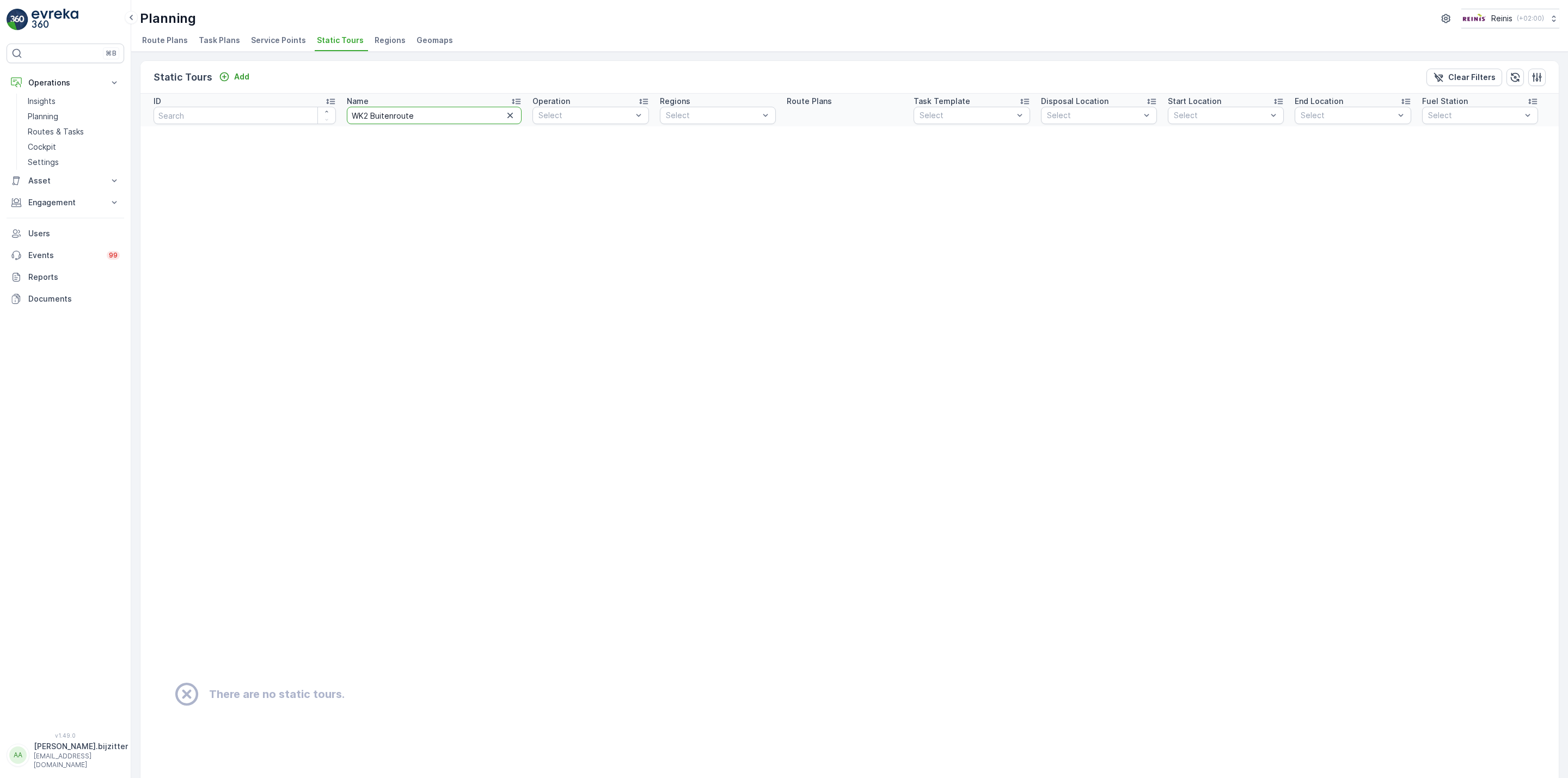
click at [386, 115] on input "WK2 Buitenroute" at bounding box center [434, 115] width 175 height 17
type input "WK2"
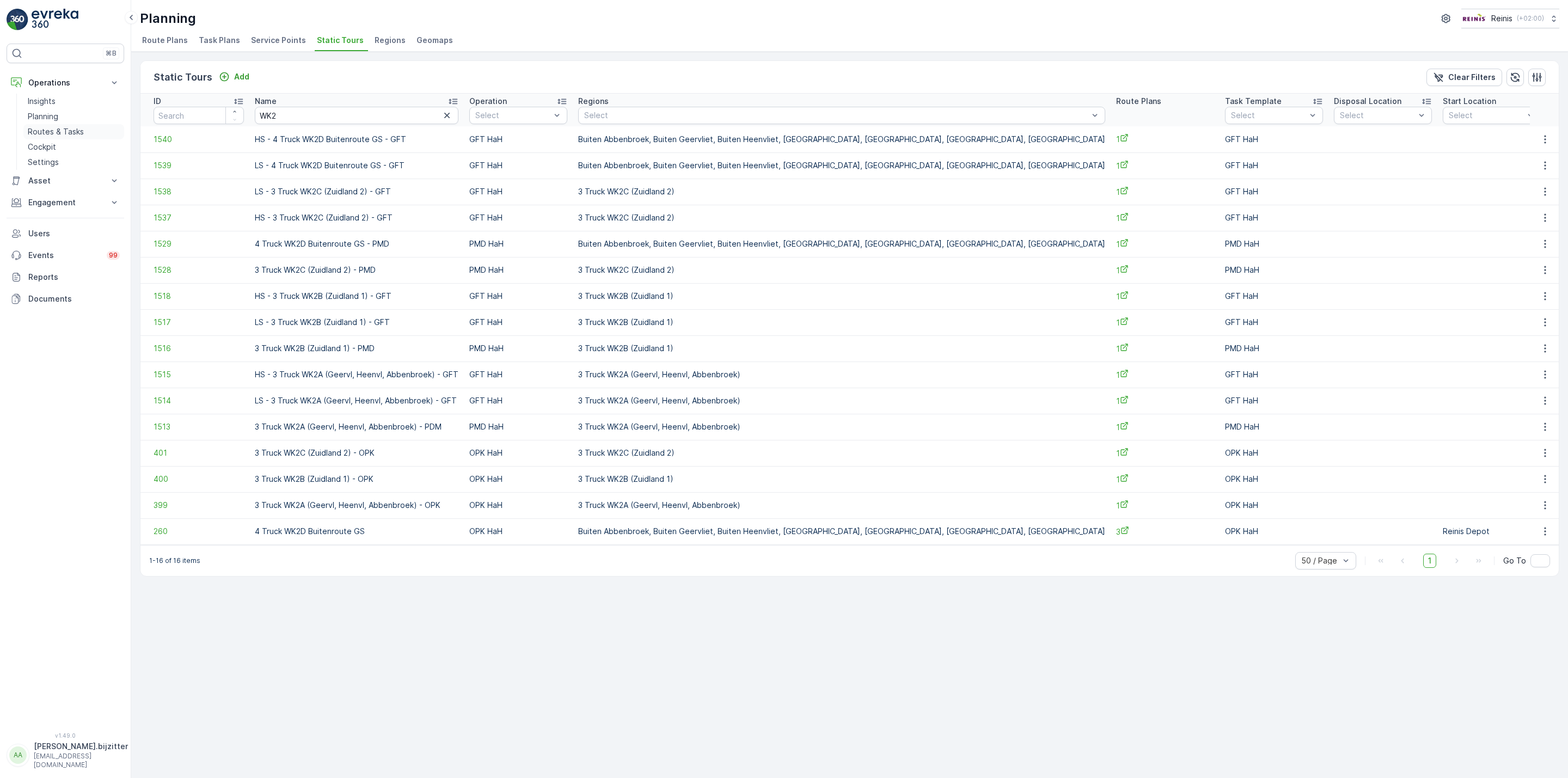
click at [48, 128] on p "Routes & Tasks" at bounding box center [56, 131] width 56 height 11
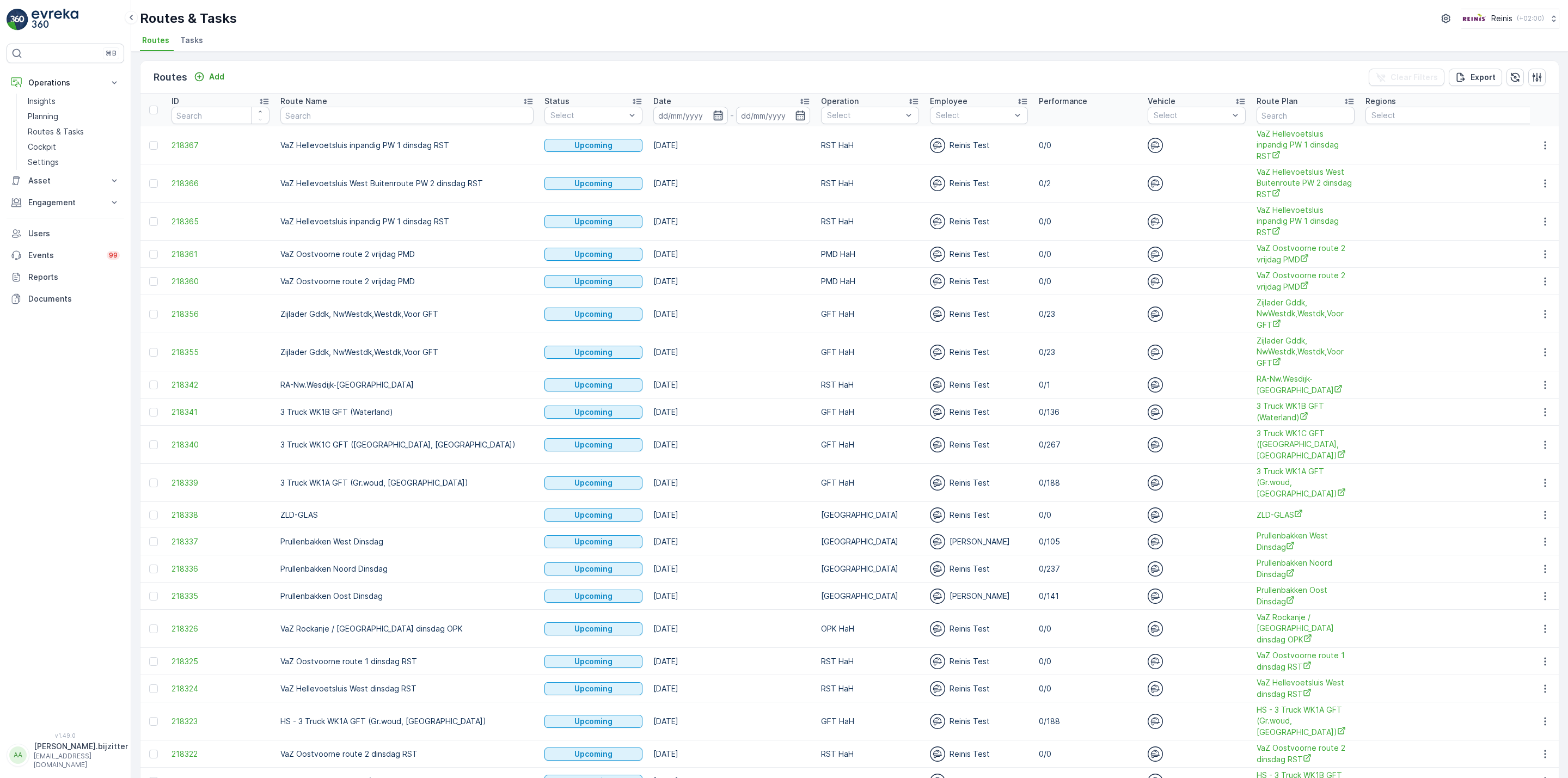
click at [713, 113] on icon "button" at bounding box center [718, 115] width 11 height 11
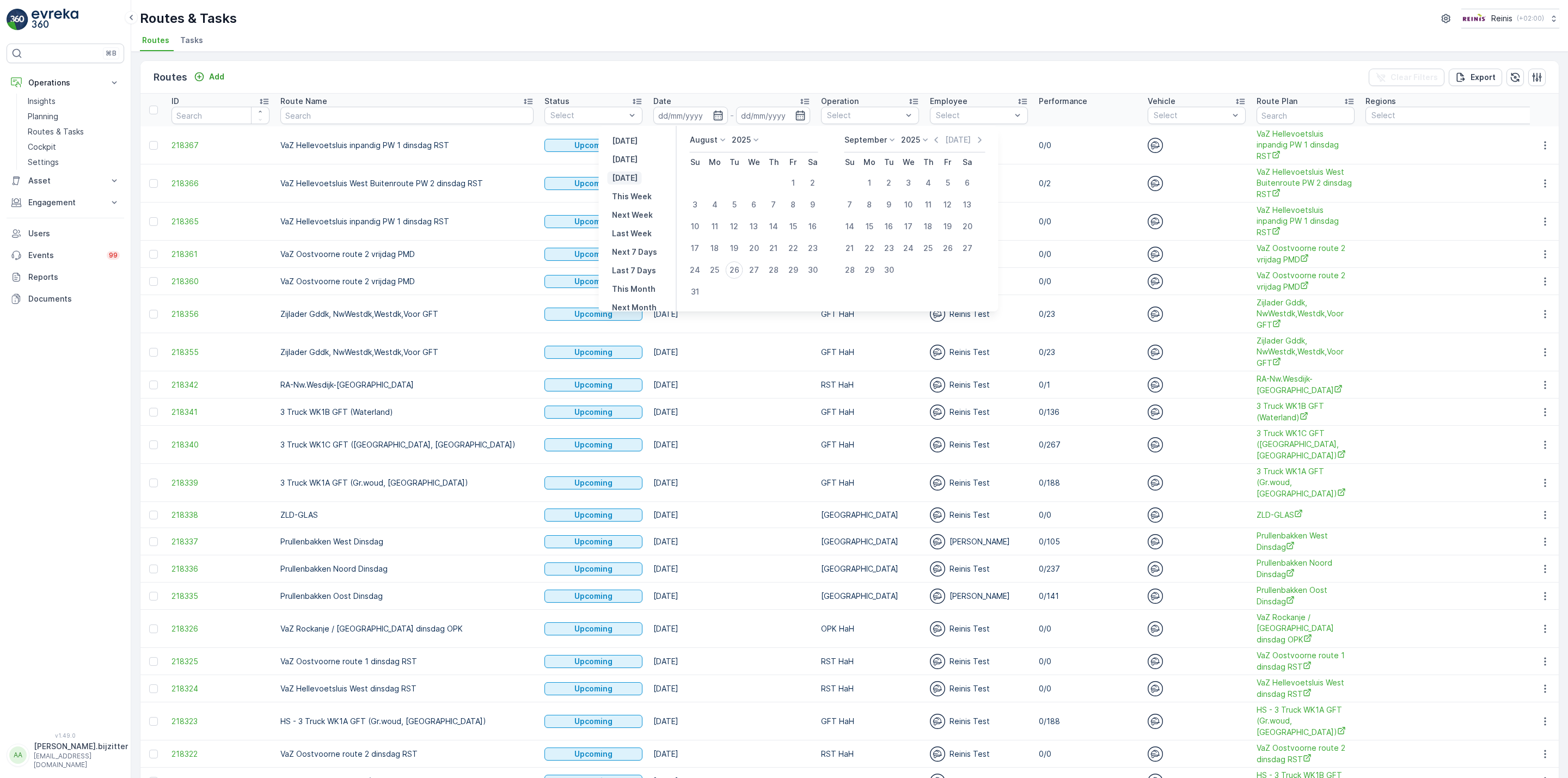
click at [637, 180] on p "Tomorrow" at bounding box center [625, 178] width 26 height 11
type input "27.08.2025"
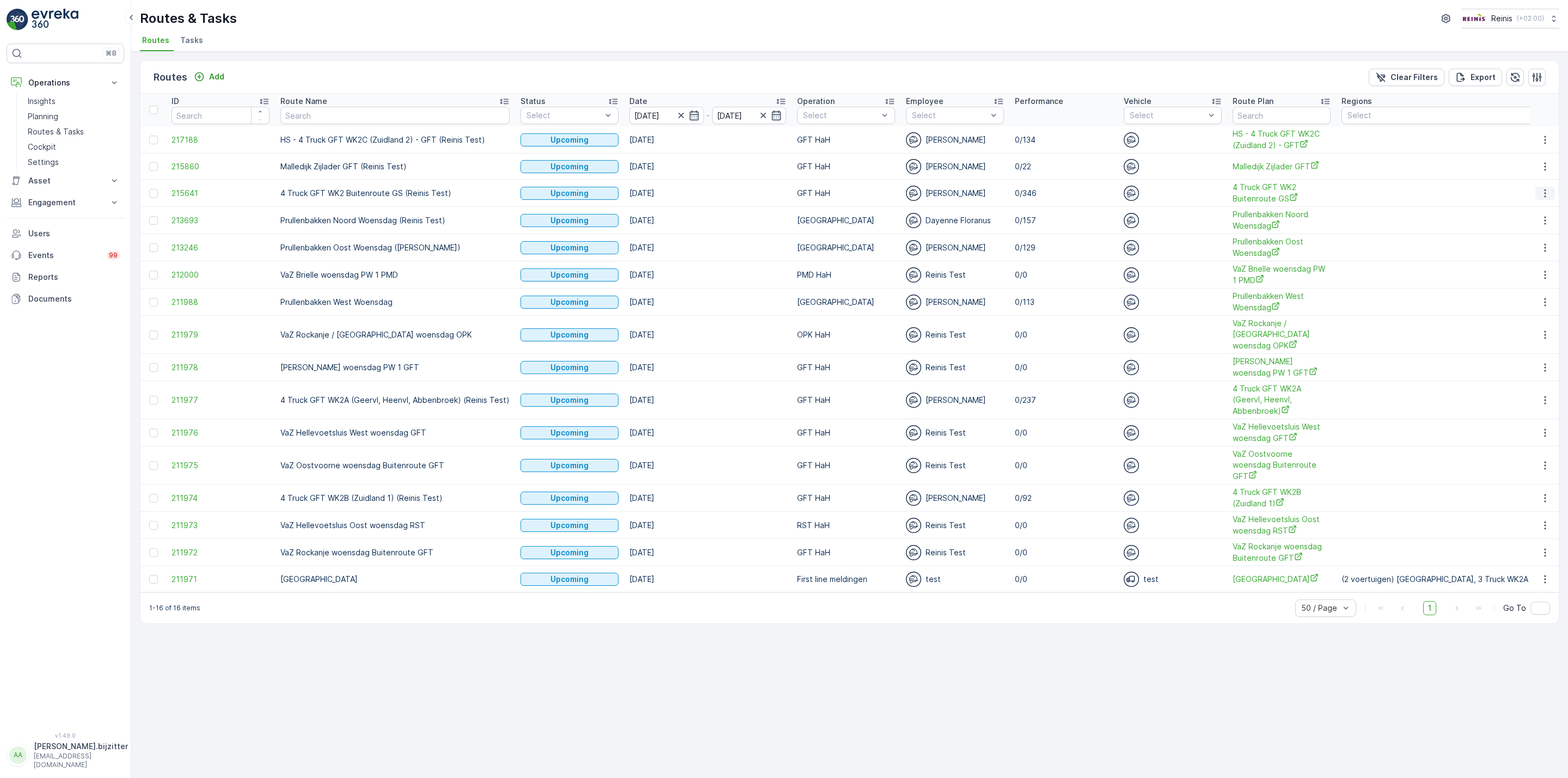
click at [1548, 195] on icon "button" at bounding box center [1545, 193] width 11 height 11
click at [1527, 209] on span "See More Details" at bounding box center [1519, 210] width 63 height 11
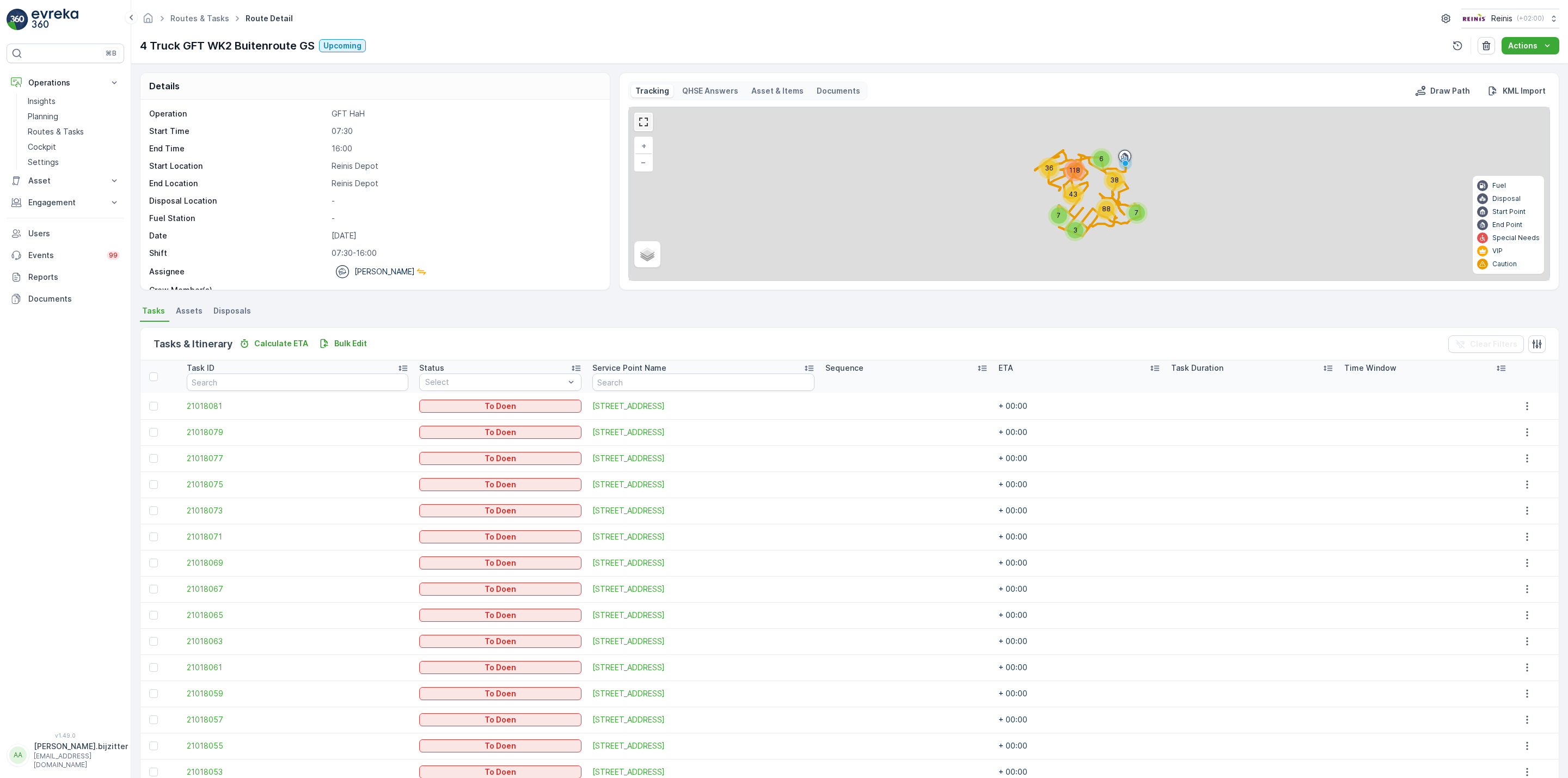
click at [647, 128] on link at bounding box center [644, 122] width 17 height 17
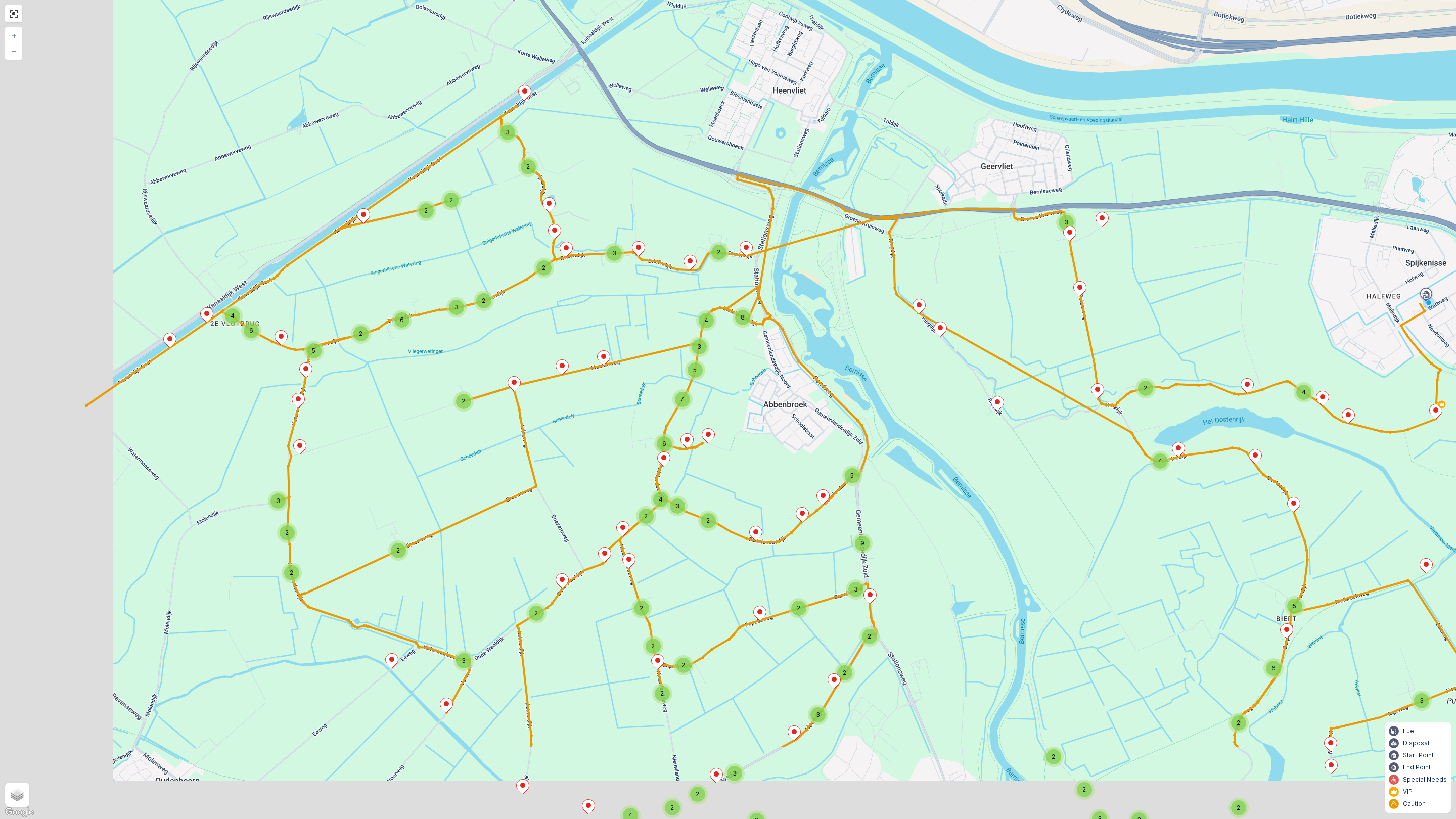
drag, startPoint x: 705, startPoint y: 407, endPoint x: 720, endPoint y: 300, distance: 108.0
click at [836, 251] on div "2 2 2 2 4 2 4 2 2 6 5 3 2 2 3 2 3 2 2 4 3 2 10 2 3 4 2 3 2 3 2 2 18 3 3 2 2 6 4…" at bounding box center [728, 410] width 1456 height 819
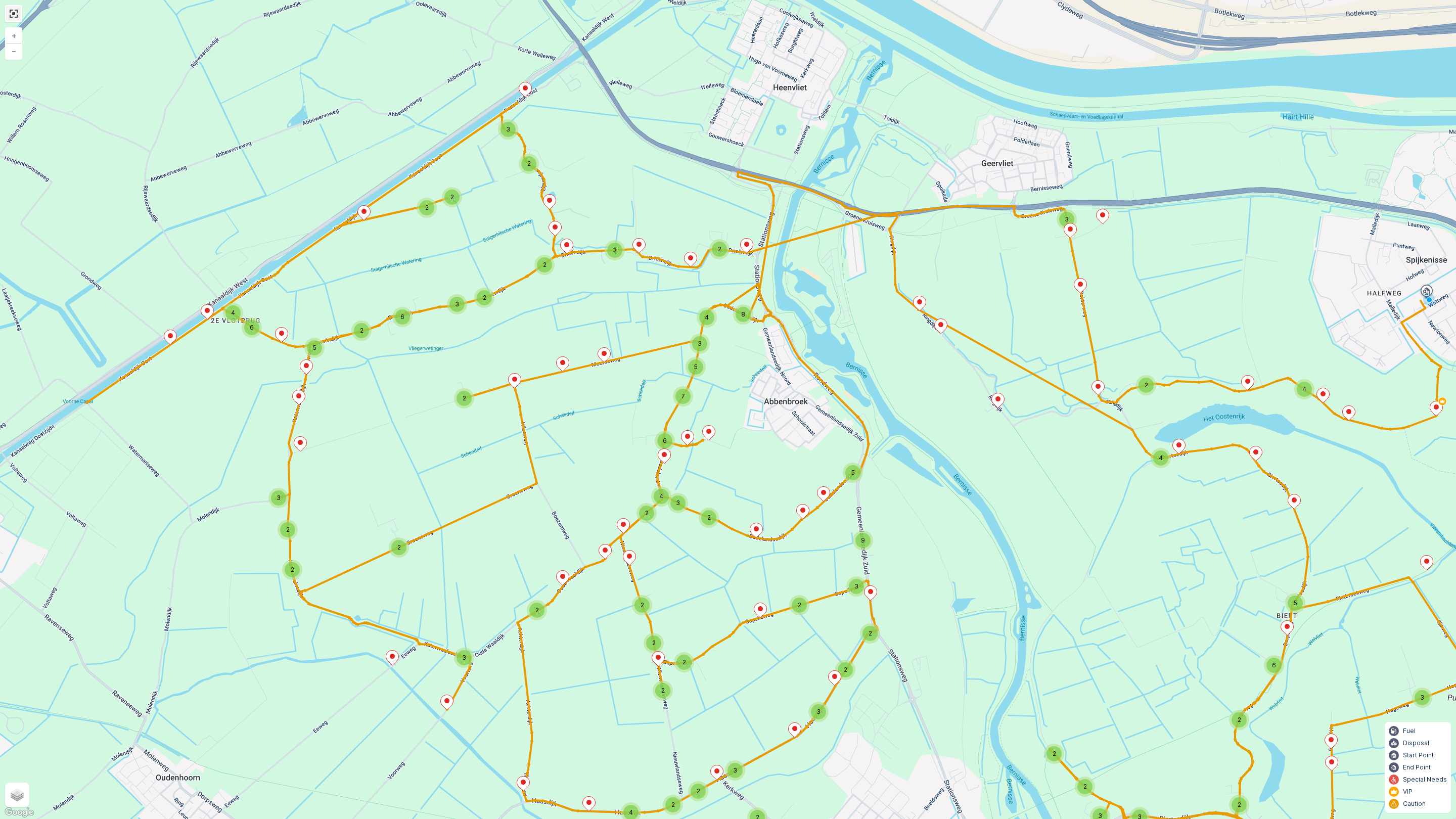
click at [9, 14] on link at bounding box center [14, 14] width 16 height 16
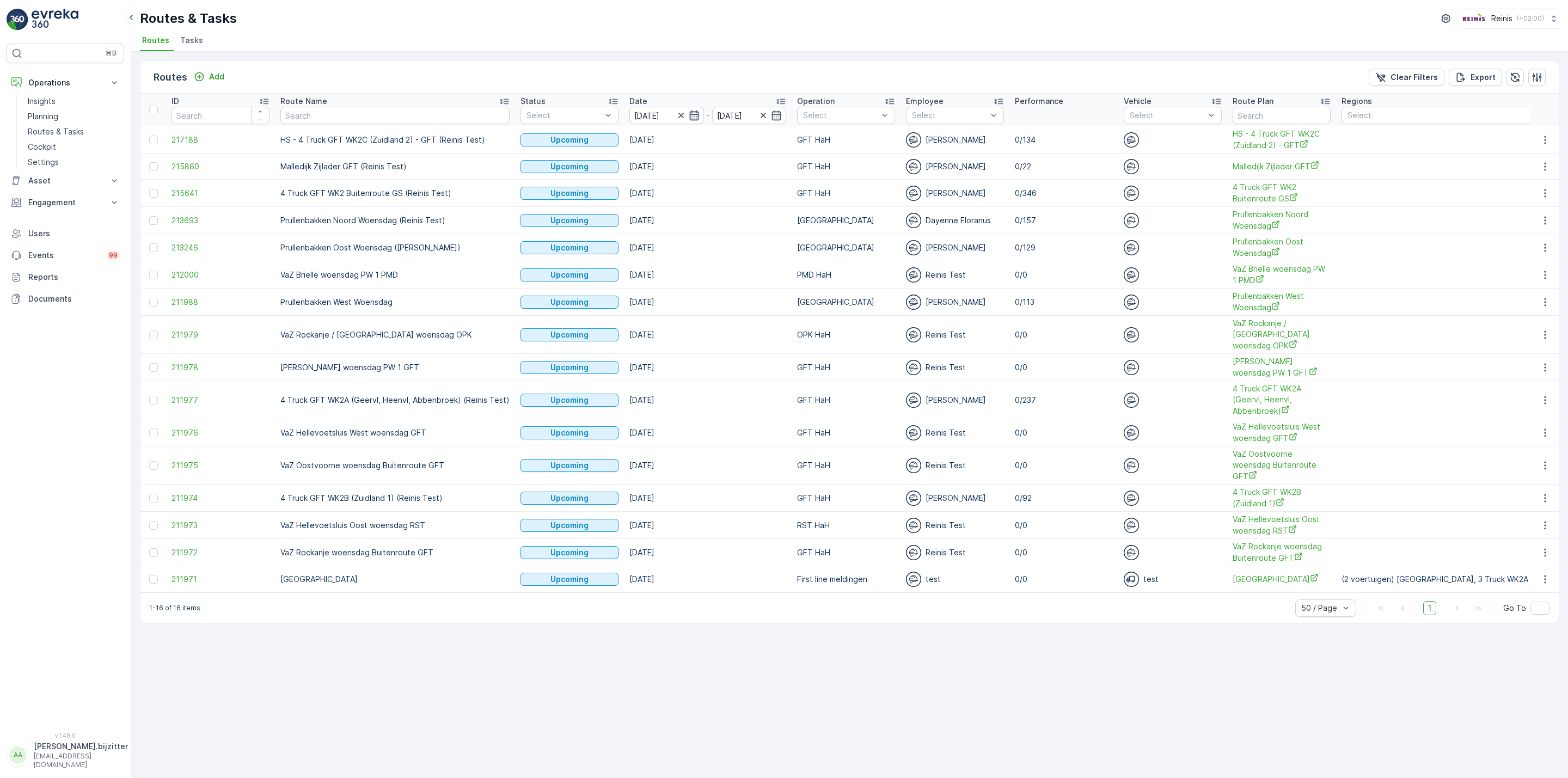
click at [690, 112] on icon "button" at bounding box center [694, 115] width 11 height 11
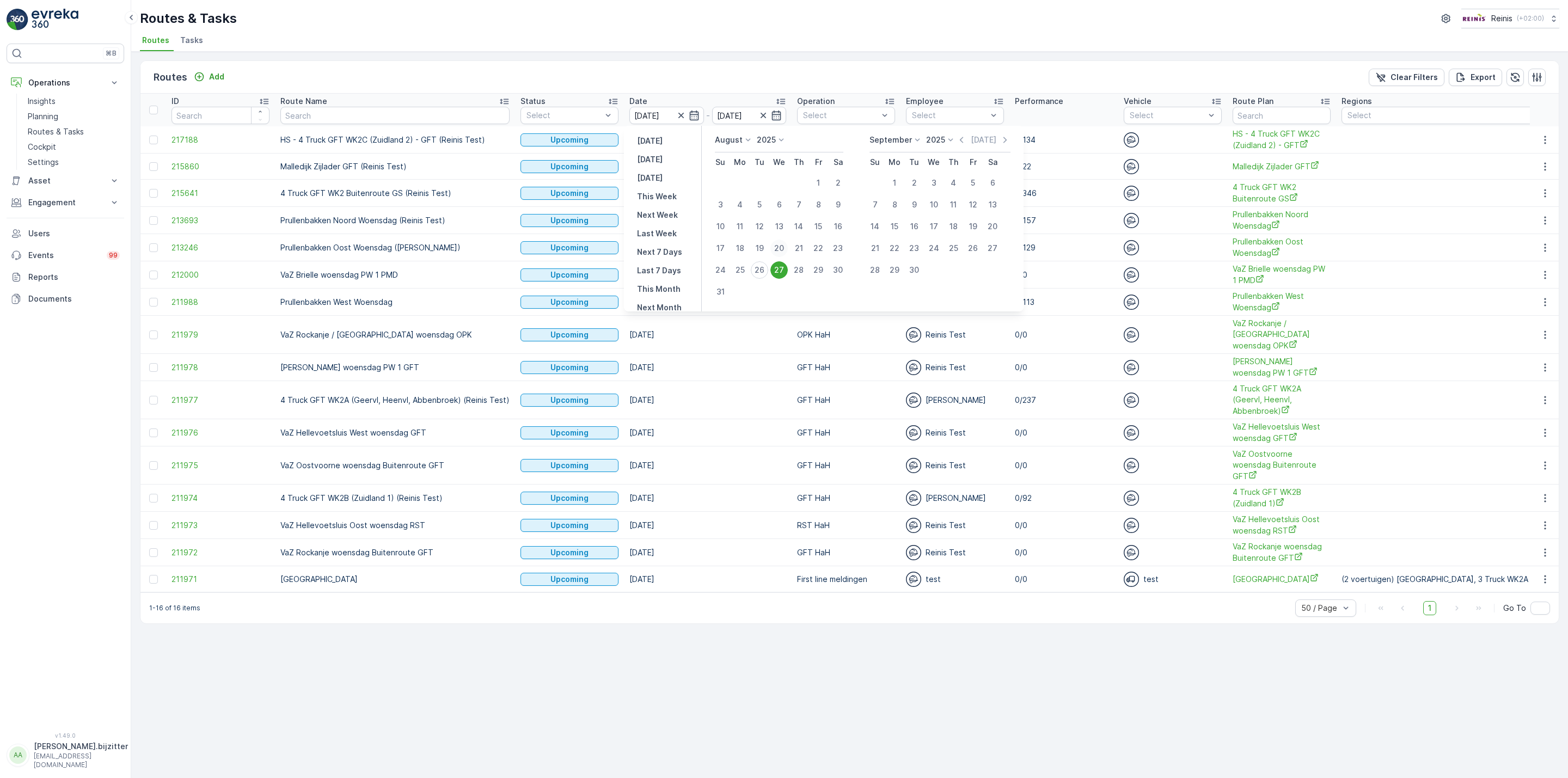
click at [775, 245] on div "20" at bounding box center [779, 248] width 17 height 17
type input "20.08.2025"
click at [775, 245] on div "20" at bounding box center [779, 248] width 17 height 17
type input "20.08.2025"
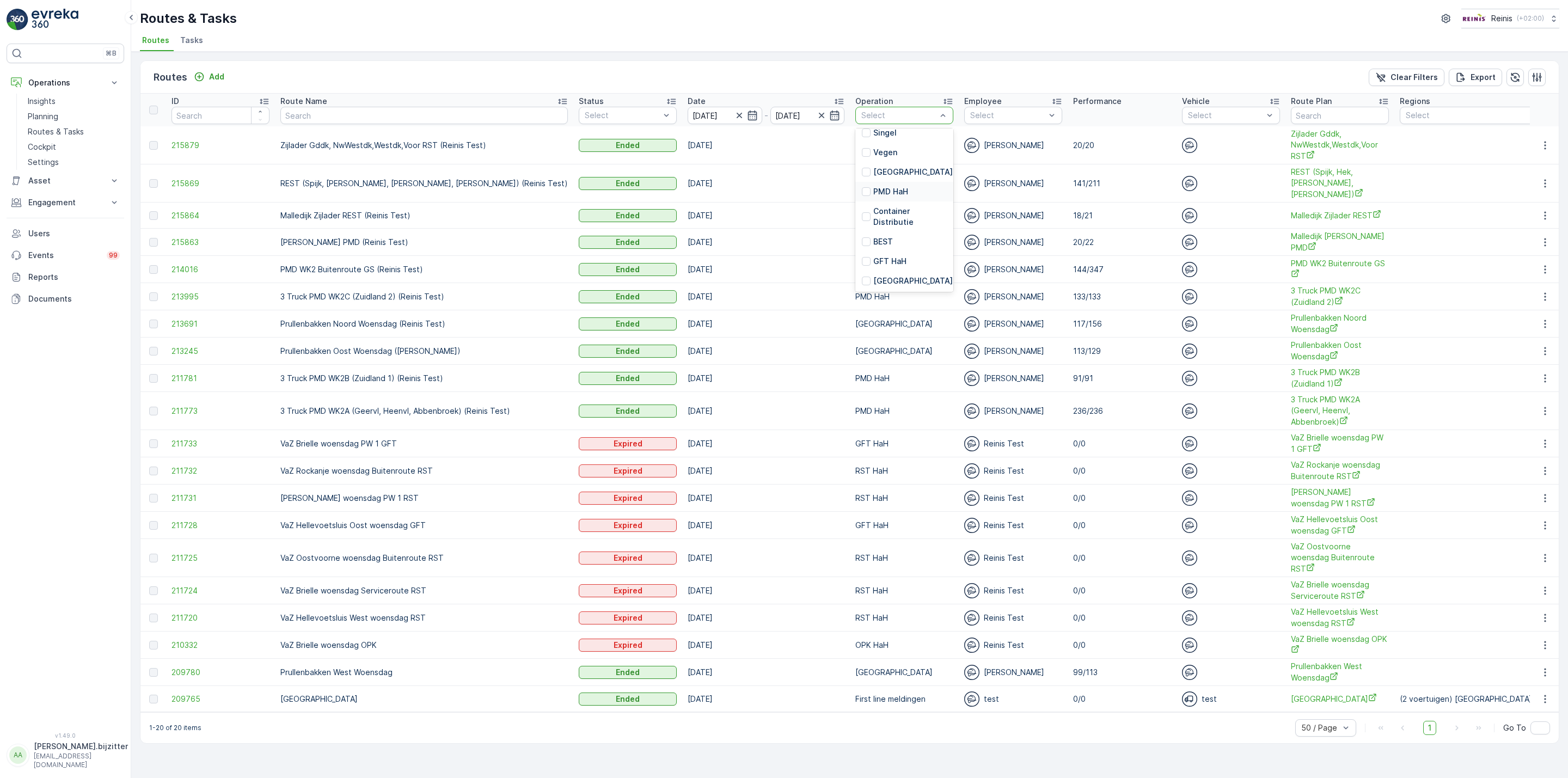
scroll to position [246, 0]
click at [874, 187] on p "PMD HaH" at bounding box center [891, 191] width 35 height 11
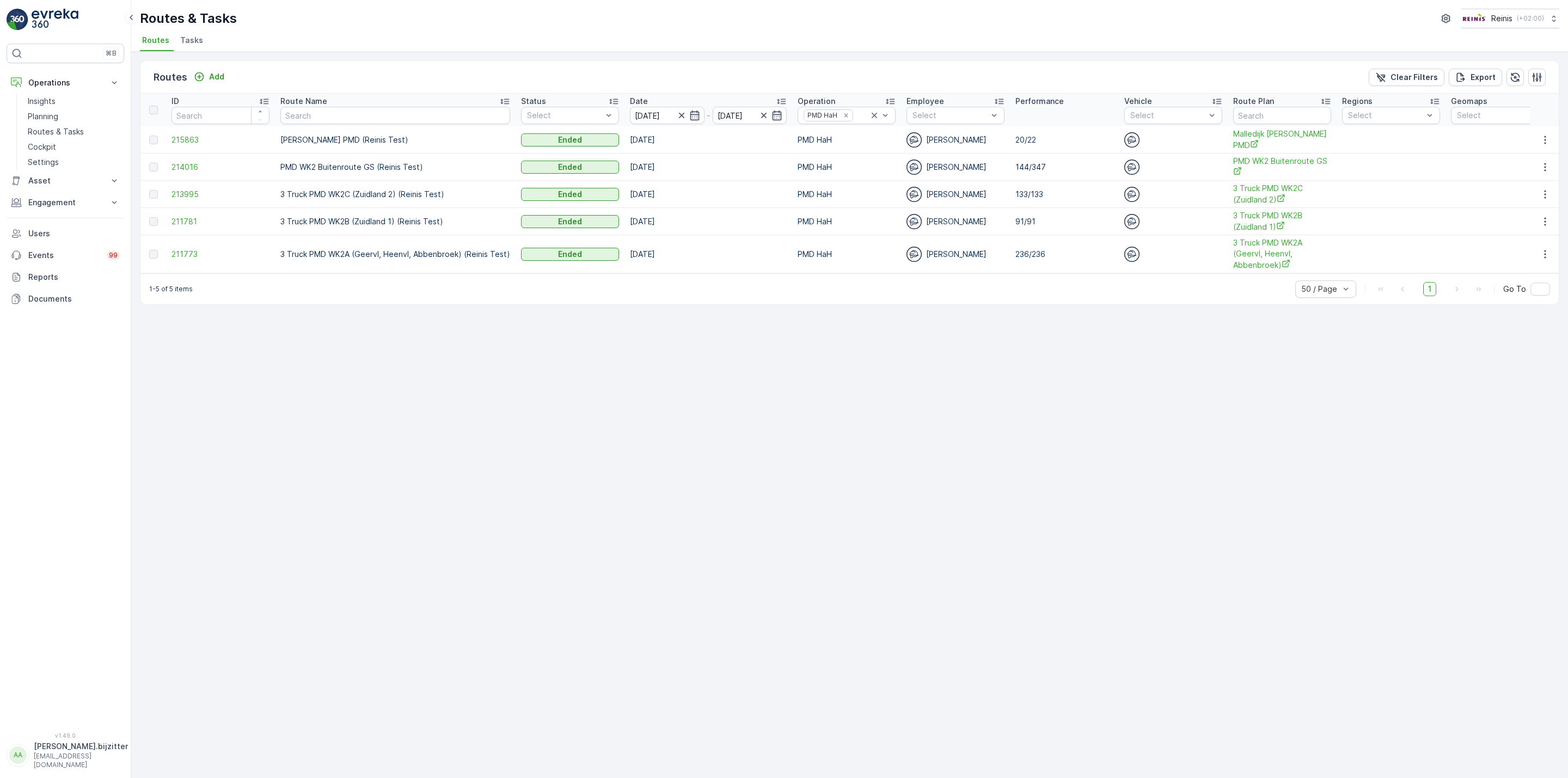
click at [935, 166] on div "Ashwin Kisoen" at bounding box center [955, 167] width 98 height 15
copy div "Ashwin"
click at [884, 304] on div "1-5 of 5 items 50 / Page 1 Go To" at bounding box center [849, 288] width 1418 height 31
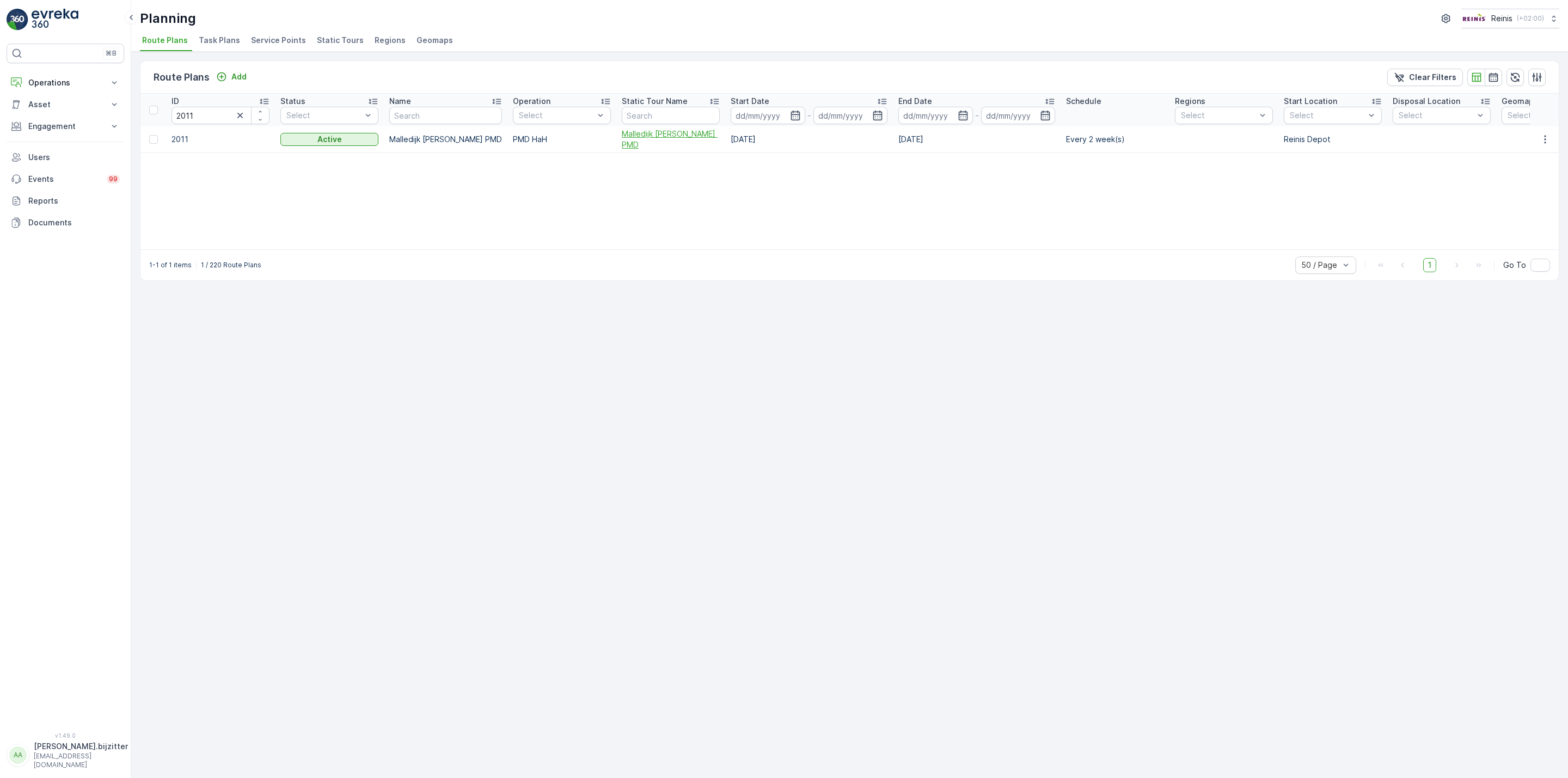
click at [634, 137] on span "Malledijk [PERSON_NAME] PMD" at bounding box center [670, 139] width 98 height 22
click at [631, 139] on span "4 Truck WK2D Buitenroute GS - PMD" at bounding box center [656, 139] width 98 height 22
click at [639, 140] on span "3 Truck WK2C (Zuidland 2) - PMD" at bounding box center [673, 139] width 98 height 22
click at [638, 134] on span "3 Truck WK2B (Zuidland 1) - PMD" at bounding box center [672, 139] width 98 height 22
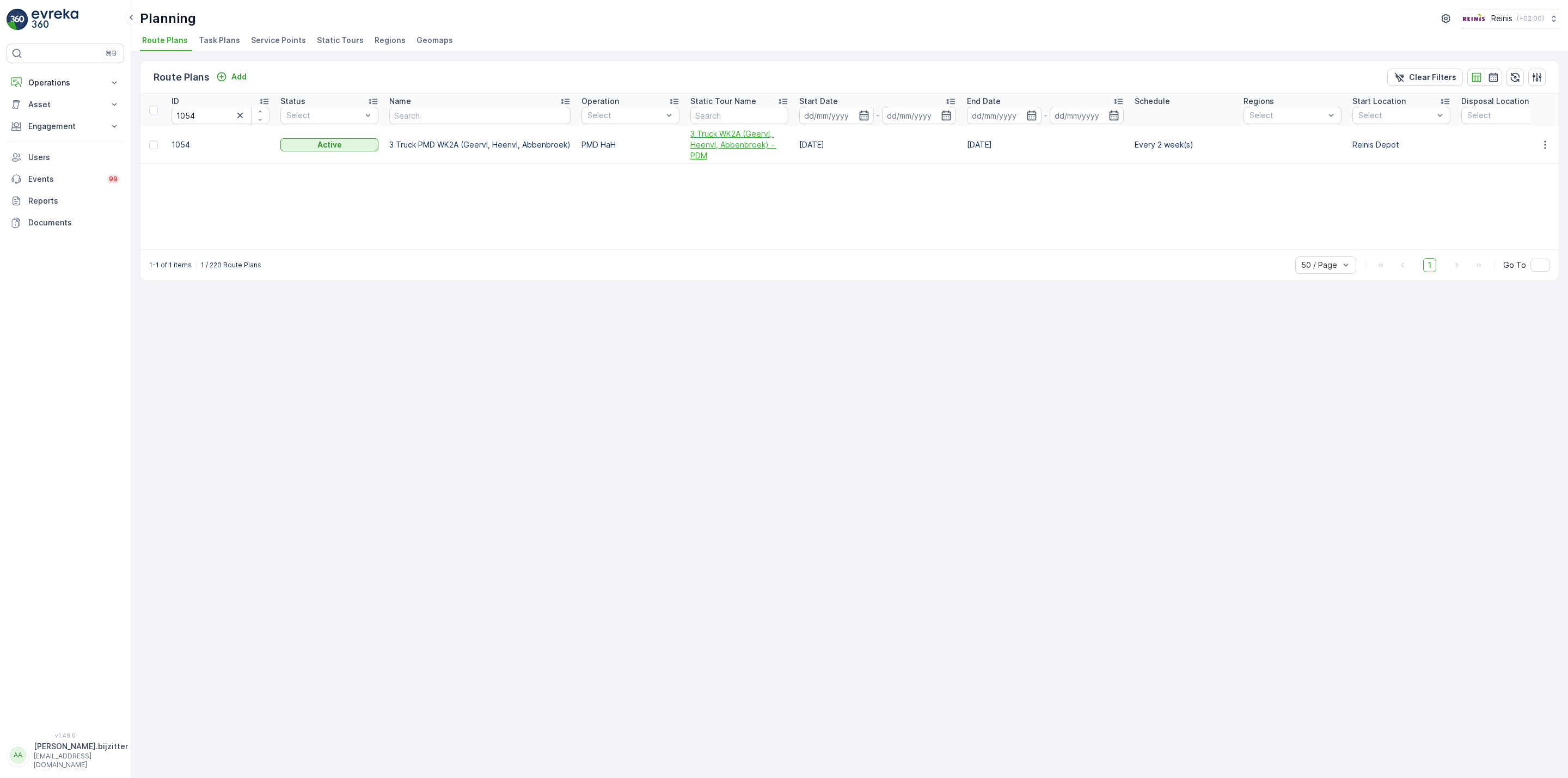
click at [729, 143] on span "3 Truck WK2A (Geervl, Heenvl, Abbenbroek) - PDM" at bounding box center [739, 144] width 98 height 33
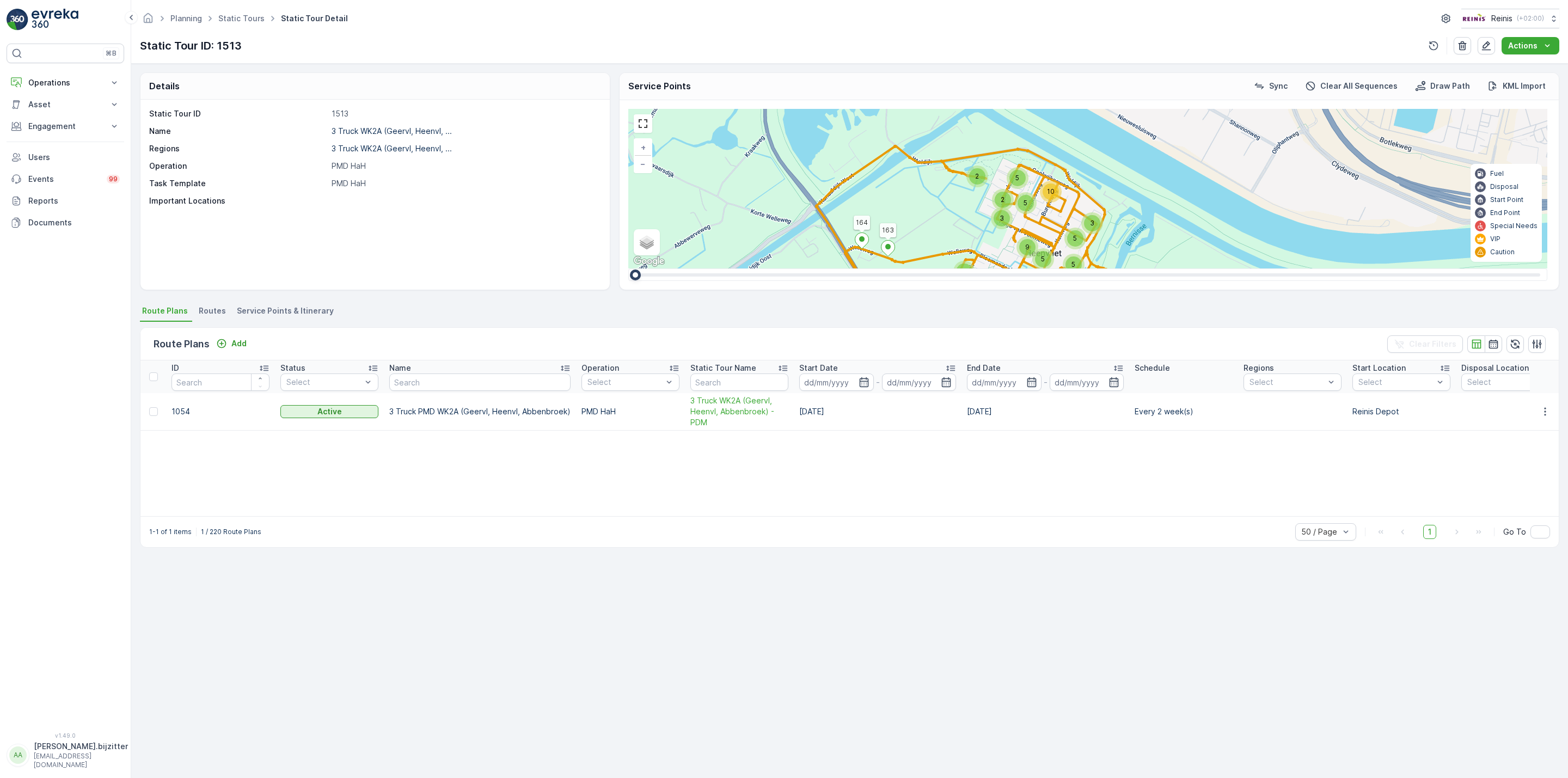
drag, startPoint x: 466, startPoint y: 603, endPoint x: 471, endPoint y: 597, distance: 7.8
click at [466, 603] on div "Details Static Tour ID 1513 Name 3 Truck WK2A (Geervl, Heenvl, ... Regions 3 Tr…" at bounding box center [849, 420] width 1437 height 714
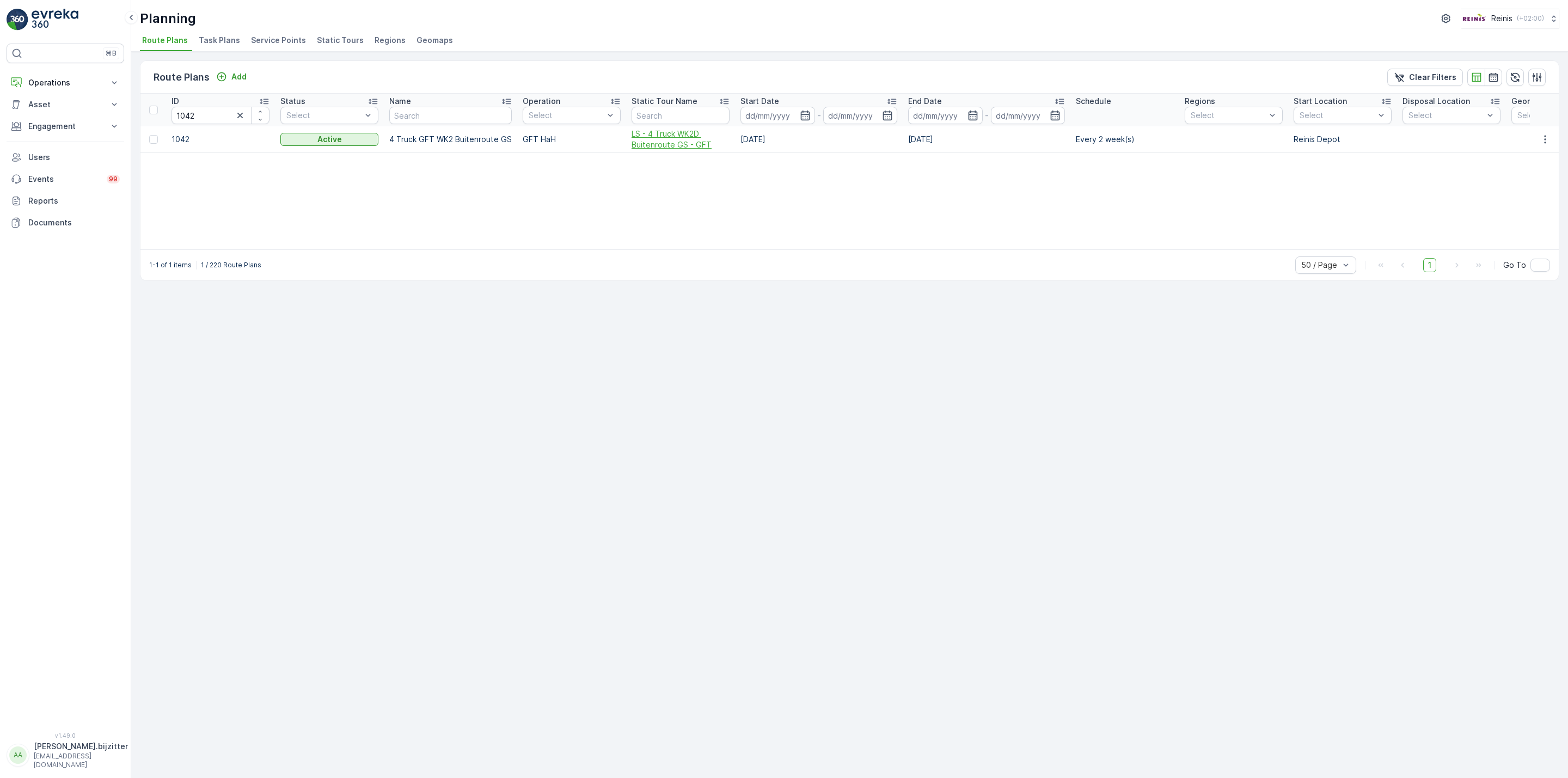
click at [642, 147] on span "LS - 4 Truck WK2D Buitenroute GS - GFT" at bounding box center [680, 139] width 98 height 22
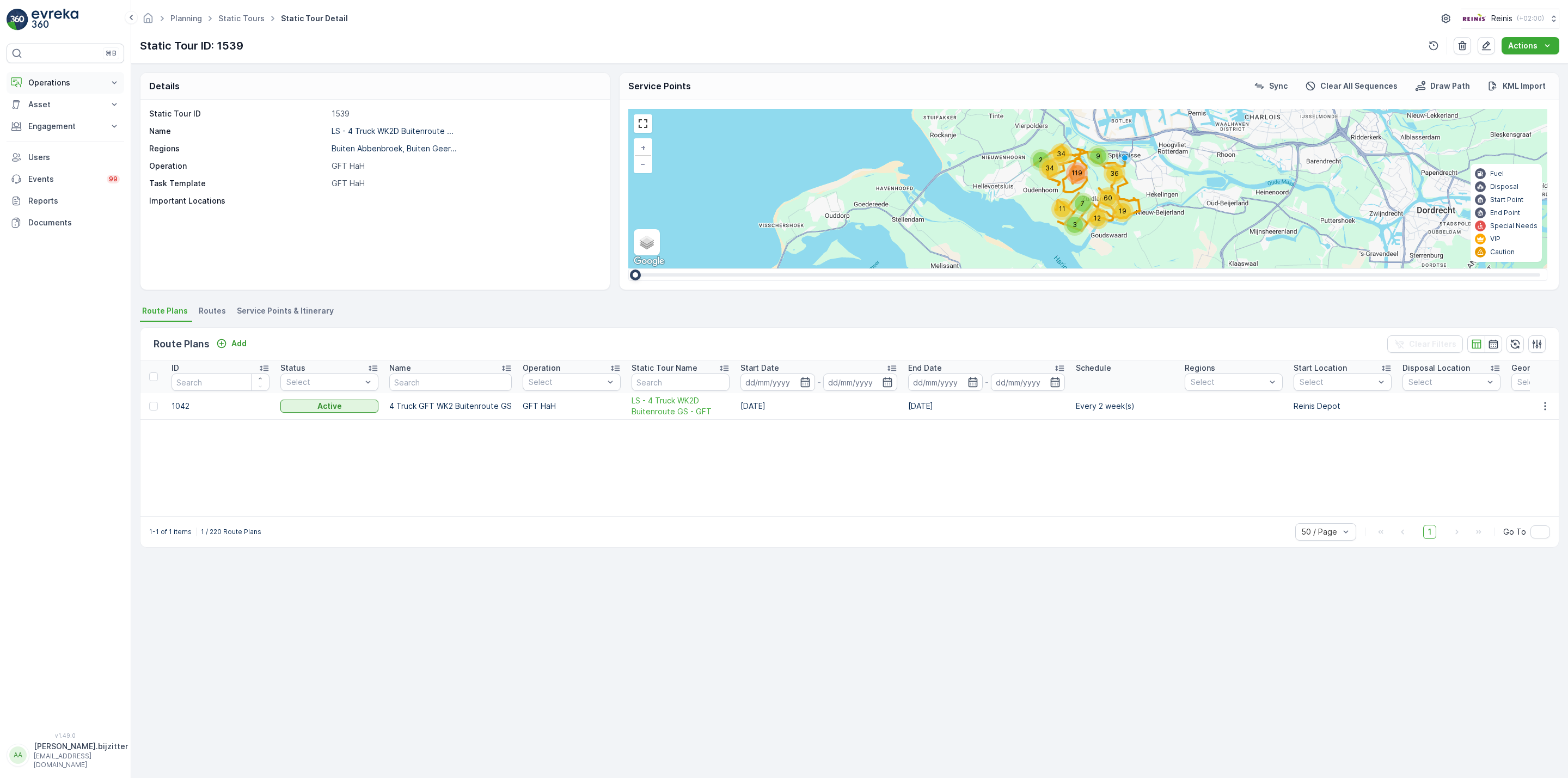
click at [52, 80] on p "Operations" at bounding box center [65, 83] width 74 height 11
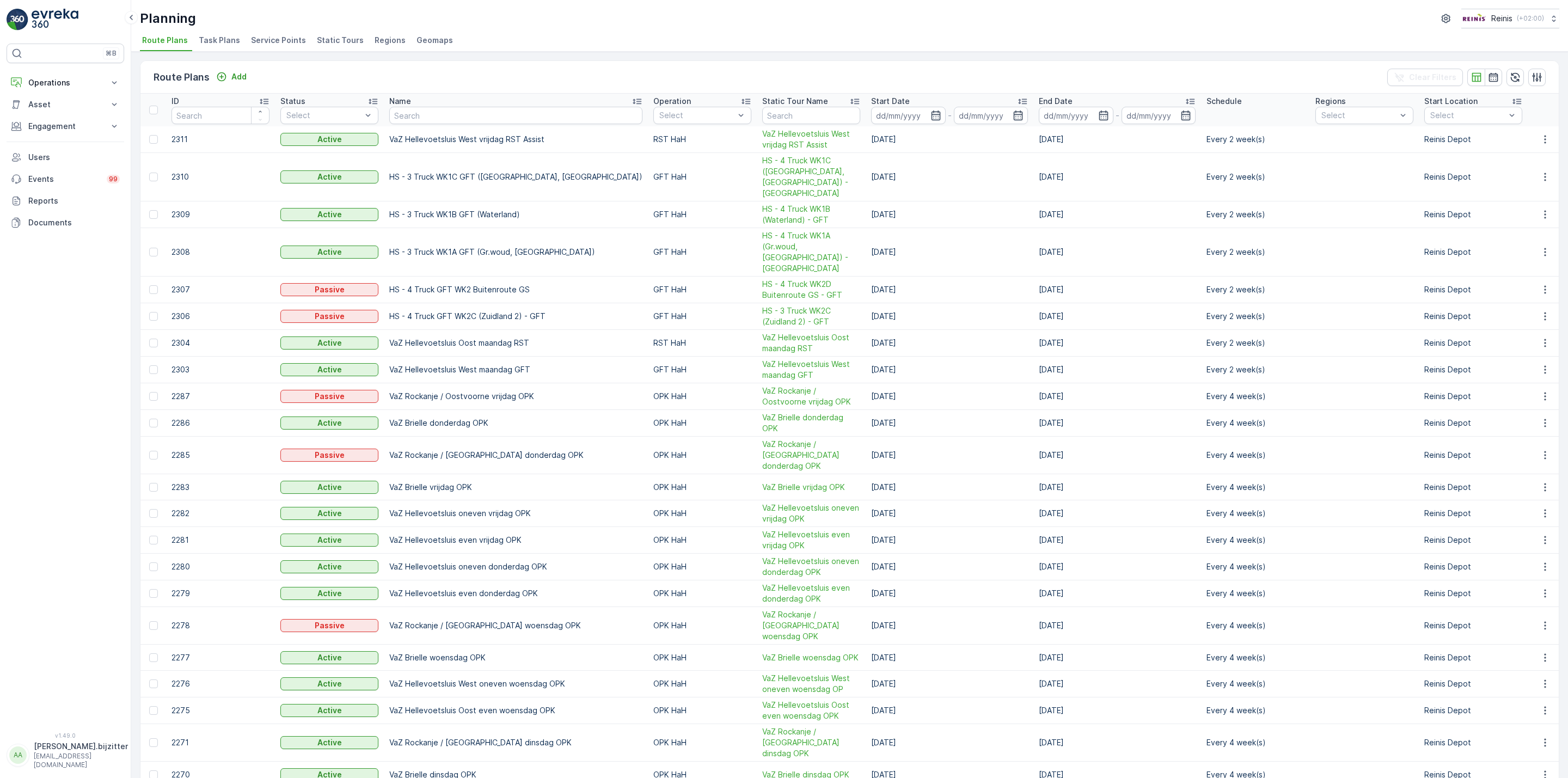
click at [320, 39] on span "Static Tours" at bounding box center [340, 40] width 47 height 11
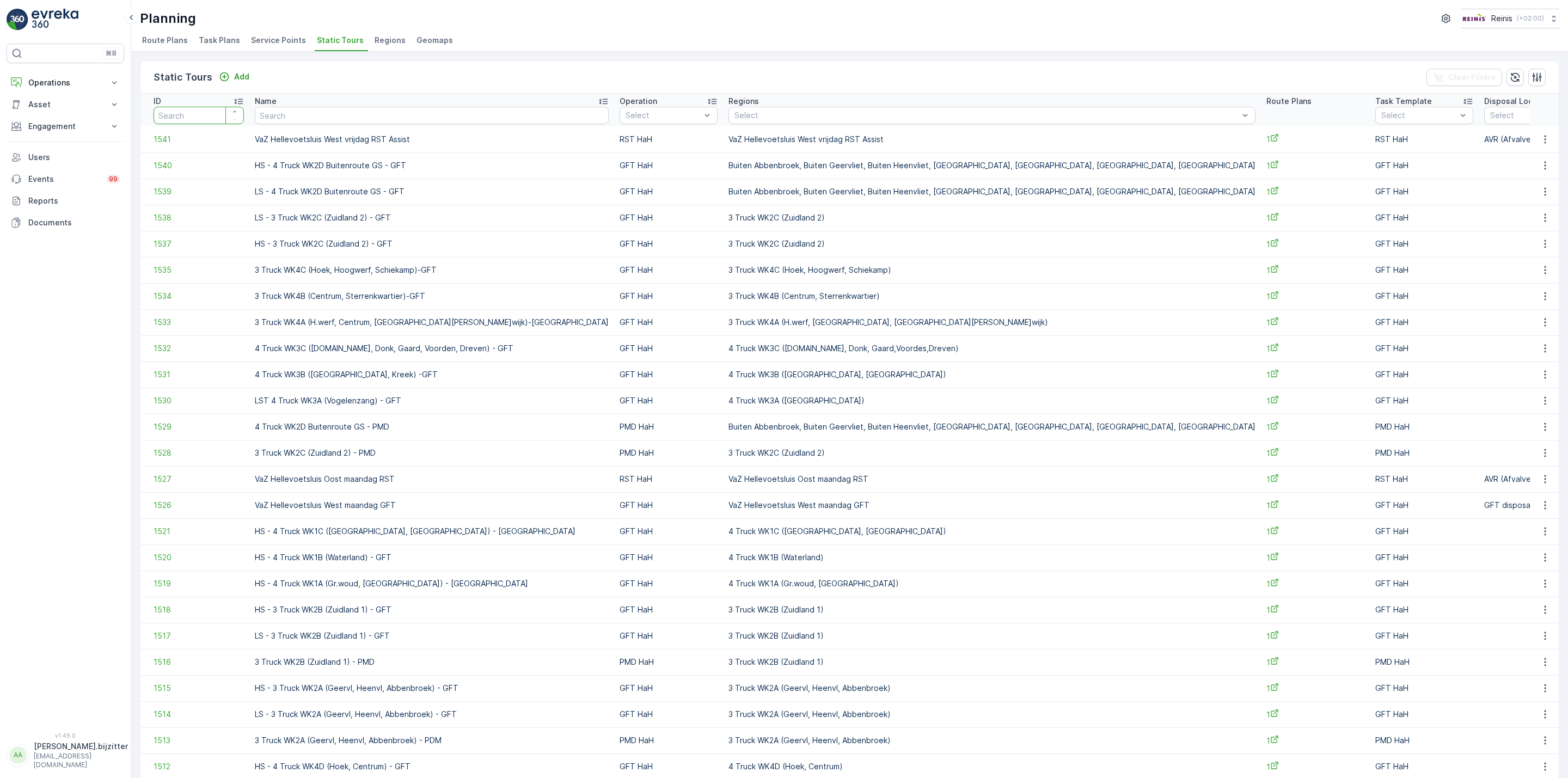
click at [204, 115] on input "number" at bounding box center [198, 115] width 90 height 17
type input "1529"
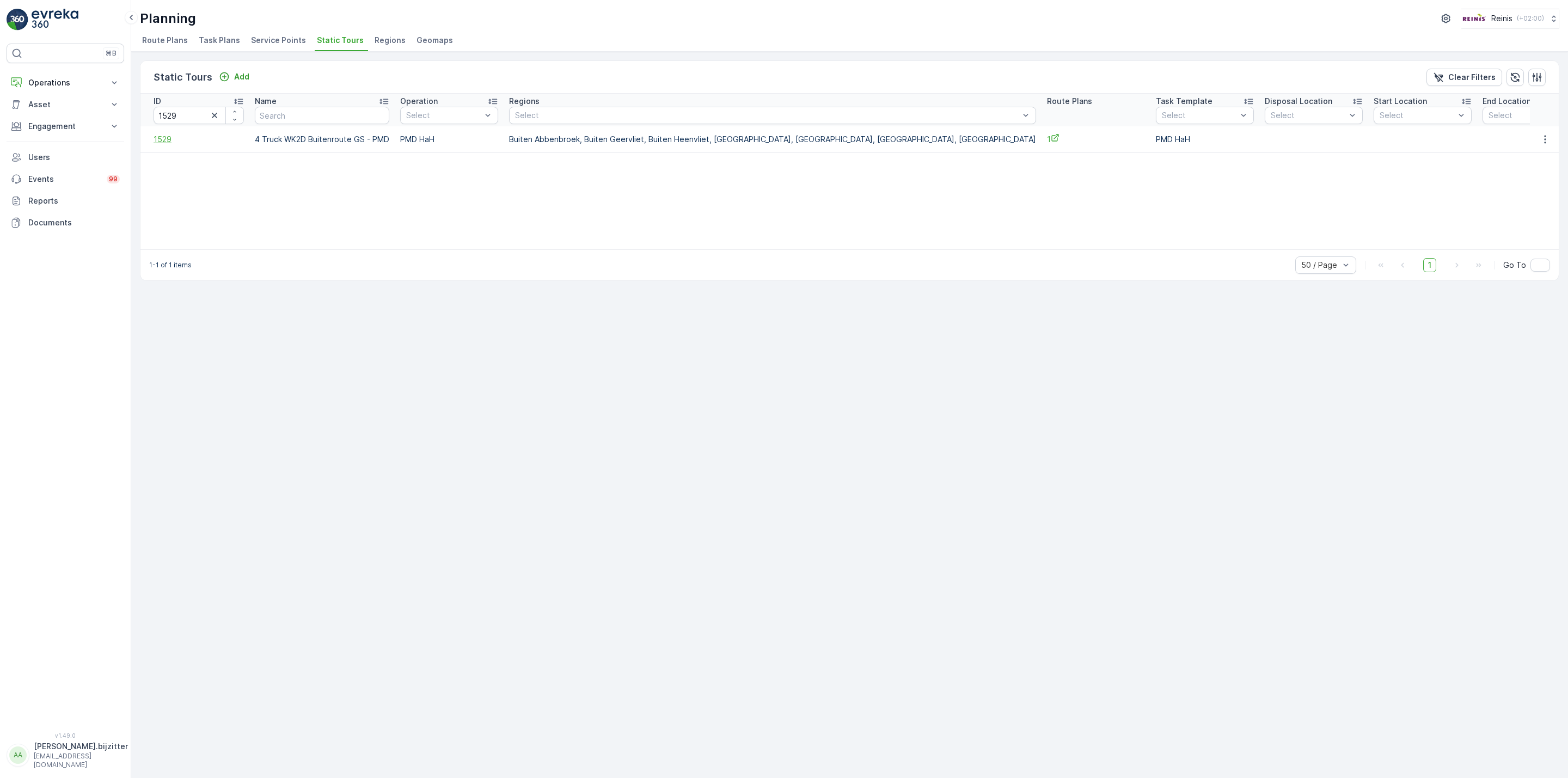
click at [172, 141] on span "1529" at bounding box center [198, 139] width 90 height 11
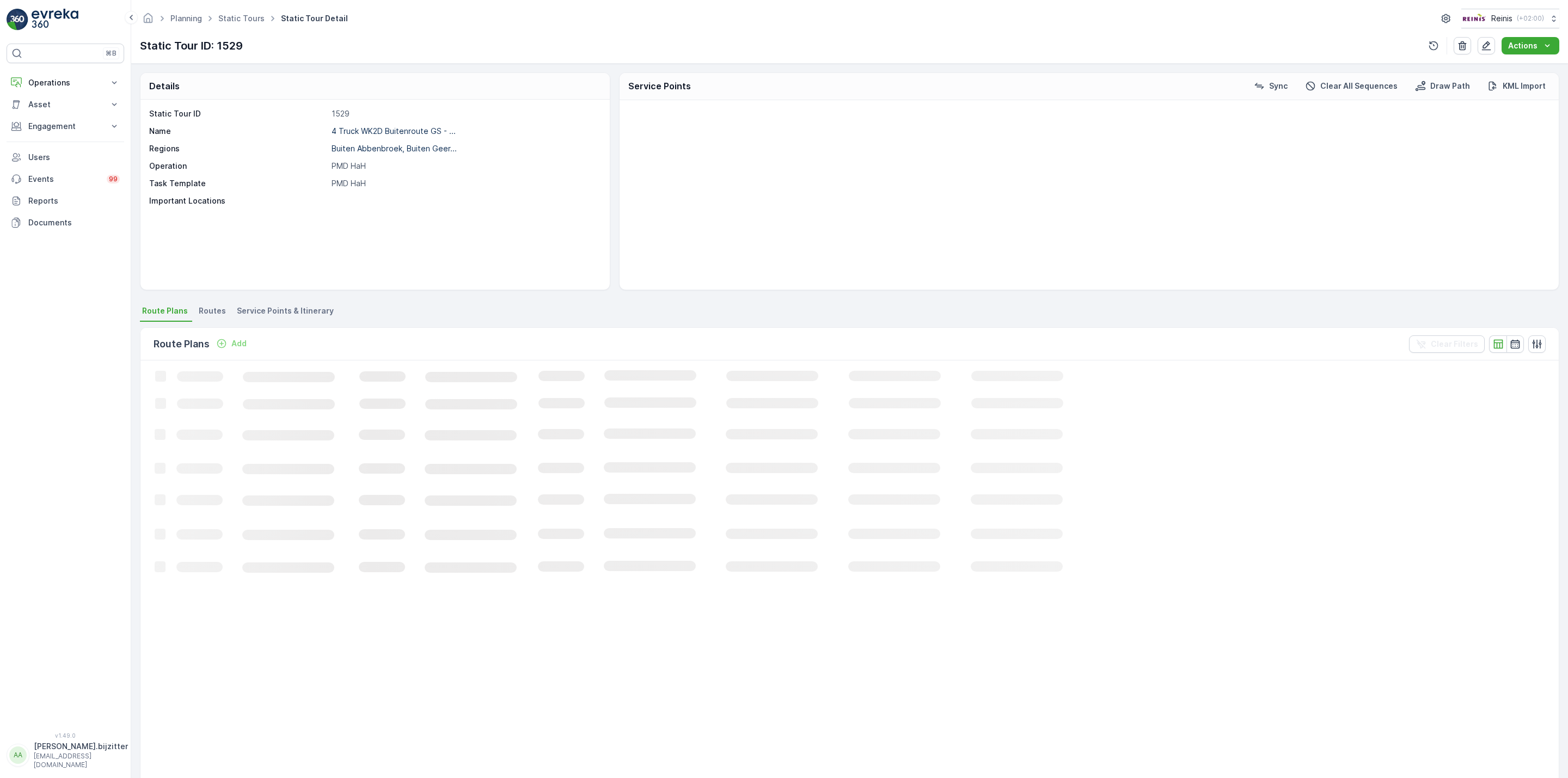
click at [301, 311] on span "Service Points & Itinerary" at bounding box center [285, 310] width 97 height 11
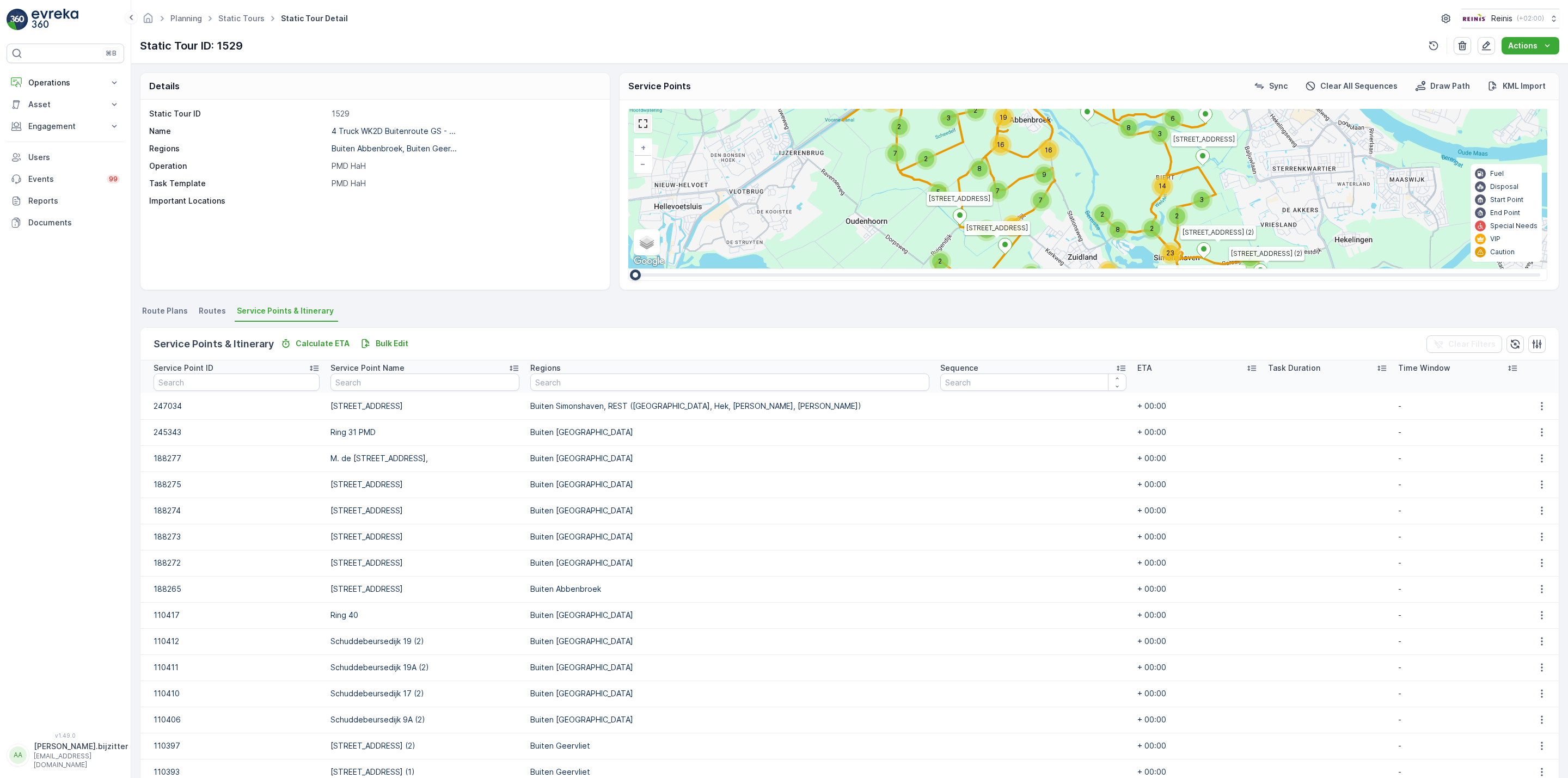
click at [635, 126] on link at bounding box center [643, 124] width 17 height 17
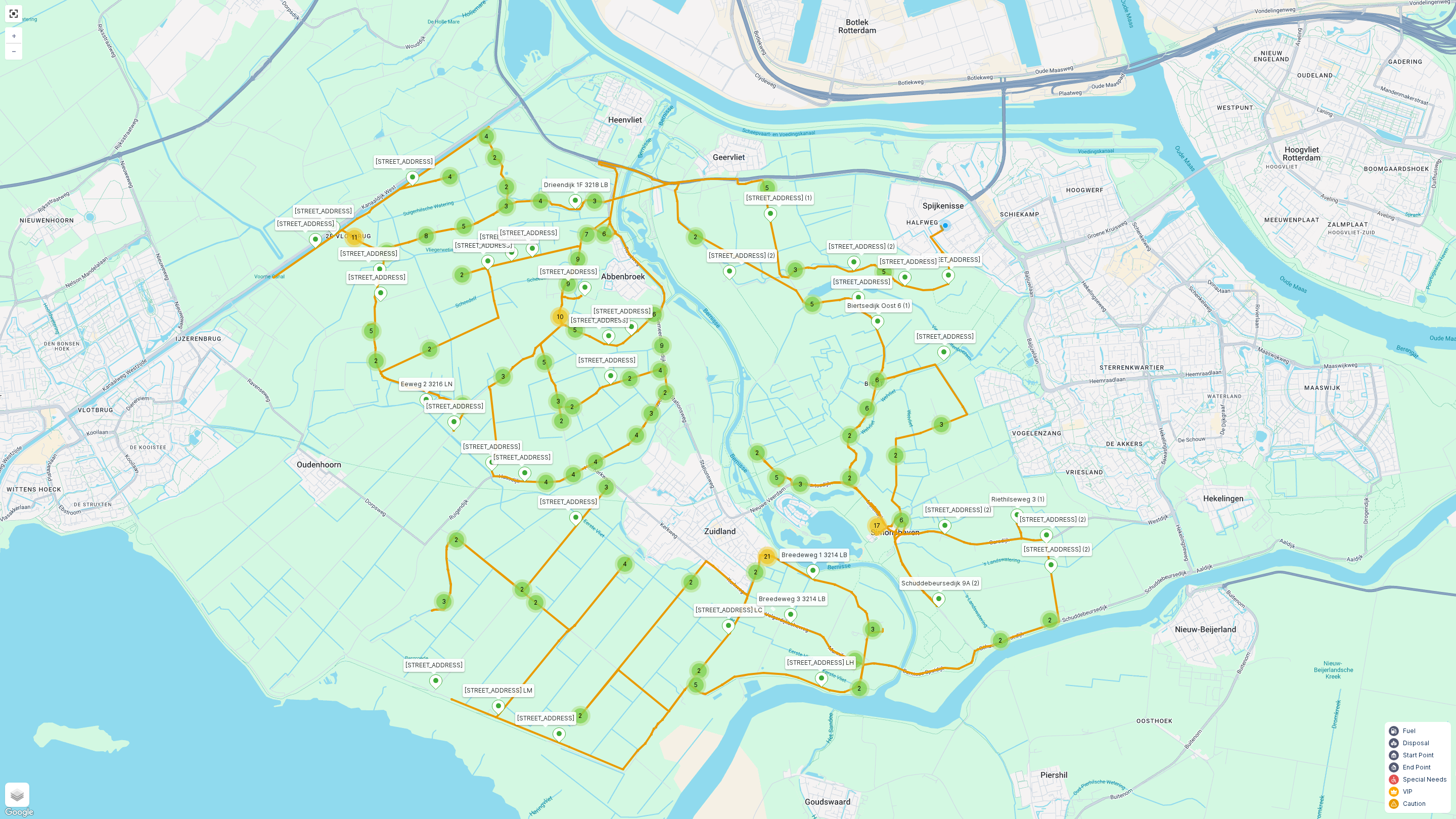
click at [257, 452] on div "2 2 4 2 2 2 3 2 5 2 7 3 2 2 2 17 6 2 21 2 2 5 3 2 5 3 2 6 6 5 3 5 8 5 3 4 4 2 2…" at bounding box center [728, 410] width 1456 height 819
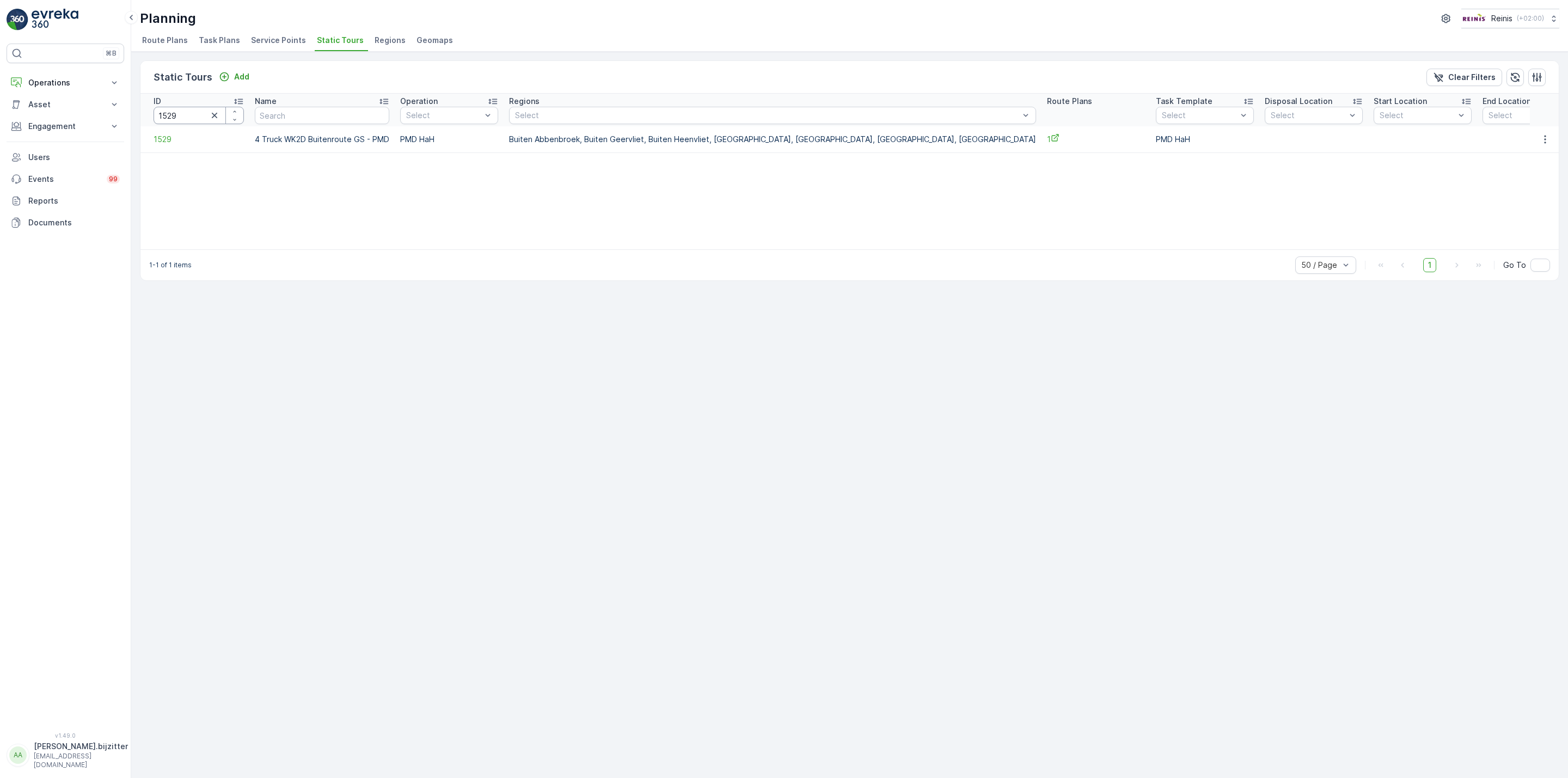
click at [168, 112] on input "1529" at bounding box center [198, 115] width 90 height 17
type input "1528"
click at [157, 141] on span "1528" at bounding box center [250, 139] width 194 height 11
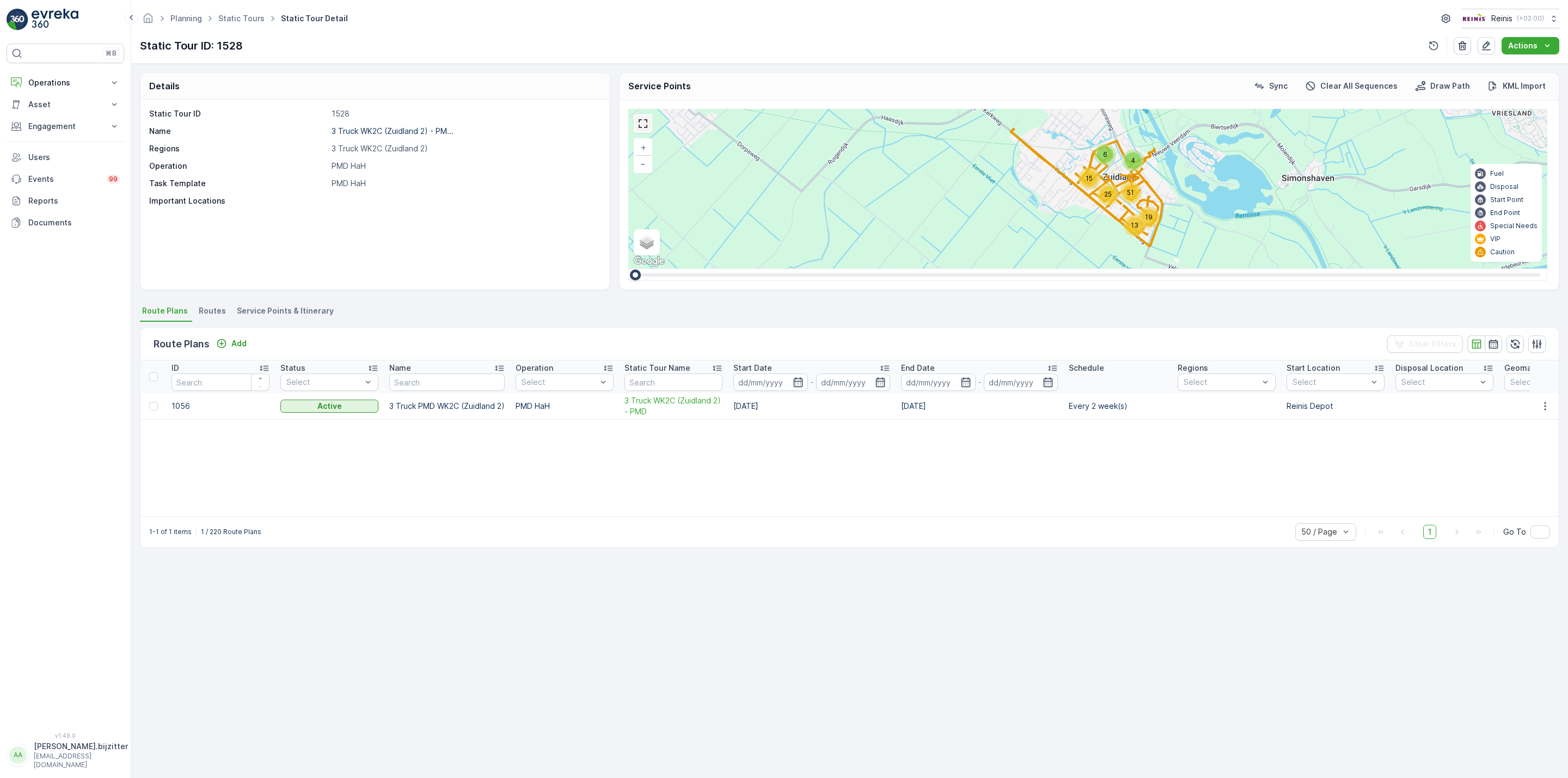
click at [642, 128] on link at bounding box center [643, 124] width 17 height 17
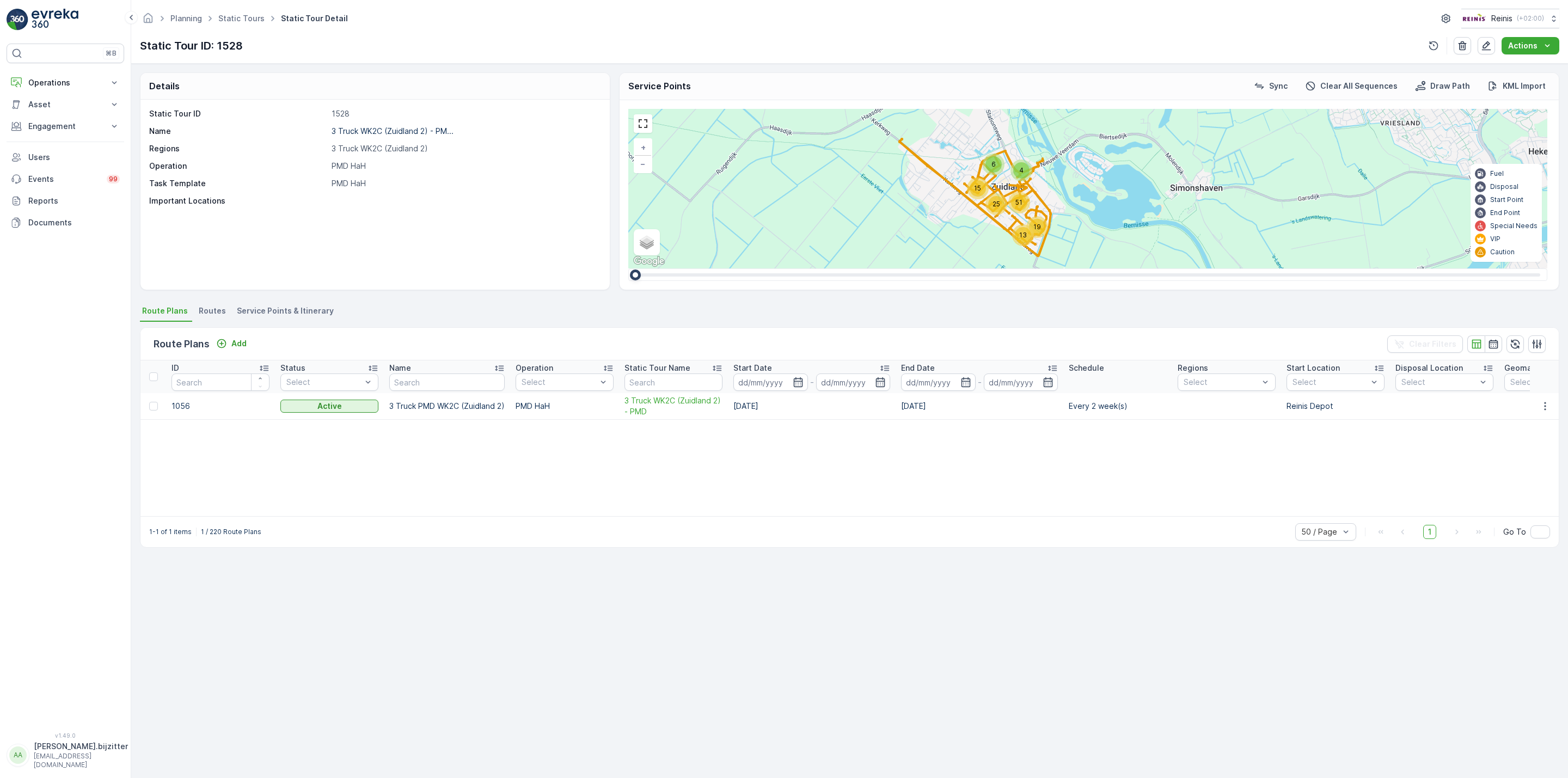
drag, startPoint x: 971, startPoint y: 207, endPoint x: 908, endPoint y: 219, distance: 64.1
click at [908, 219] on div "13 19 6 4 15 51 25 + − Satellite Roadmap Terrain Hybrid Leaflet Keyboard shortc…" at bounding box center [1088, 188] width 919 height 159
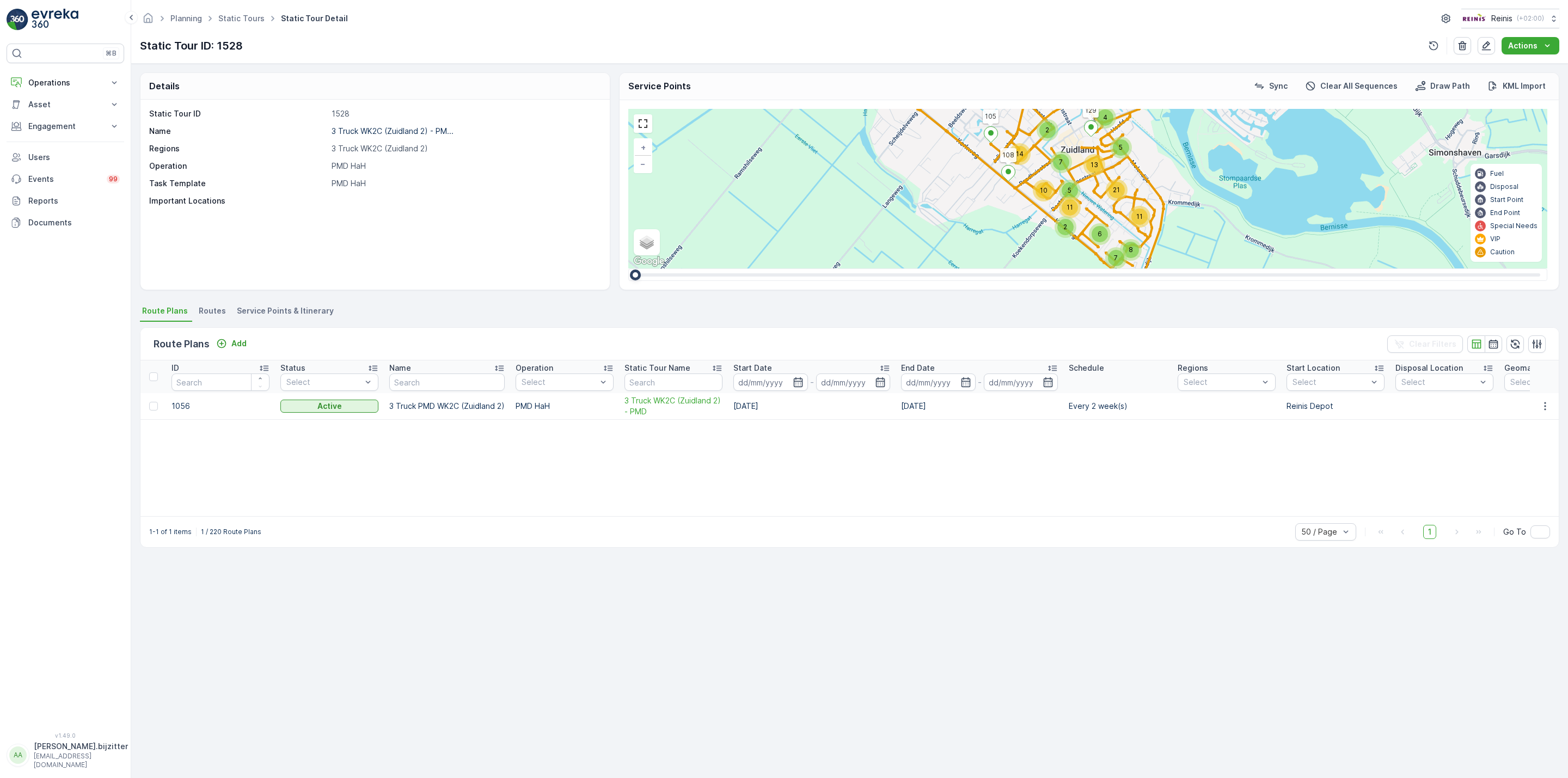
click at [319, 309] on span "Service Points & Itinerary" at bounding box center [285, 310] width 97 height 11
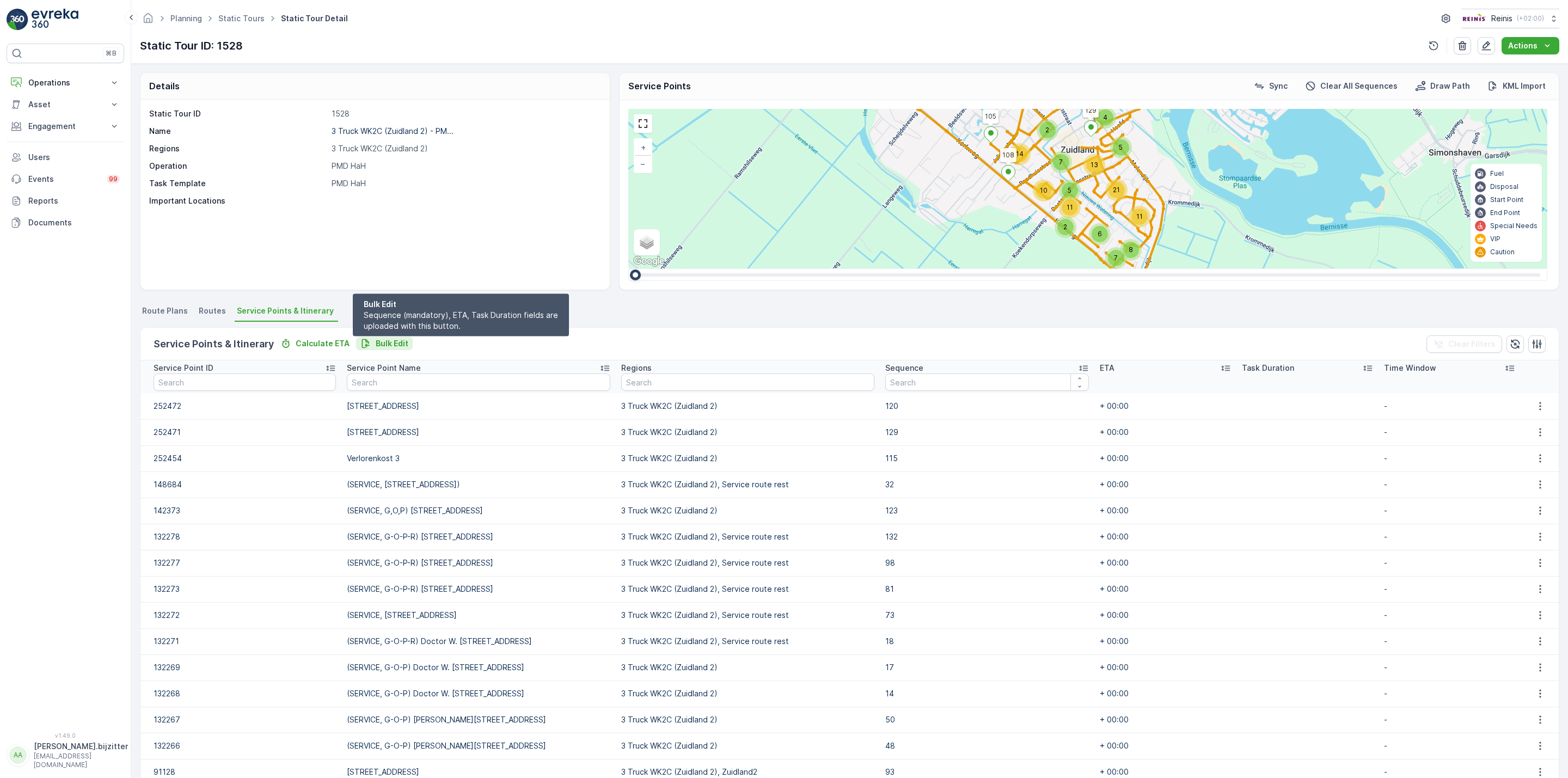
click at [391, 339] on p "Bulk Edit" at bounding box center [392, 343] width 33 height 11
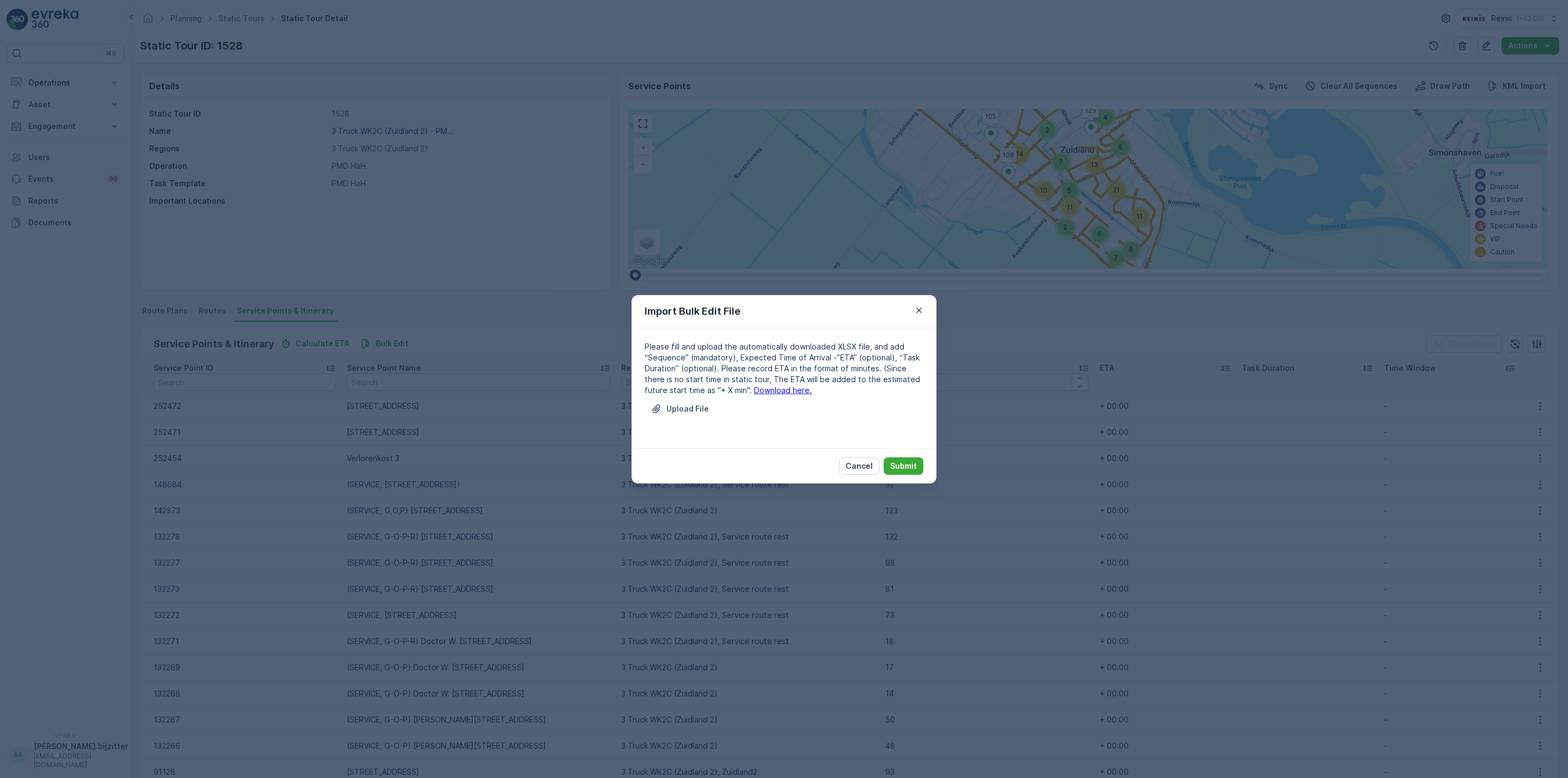
click at [771, 389] on link "Download here." at bounding box center [782, 390] width 58 height 9
click at [856, 463] on p "Cancel" at bounding box center [859, 466] width 27 height 11
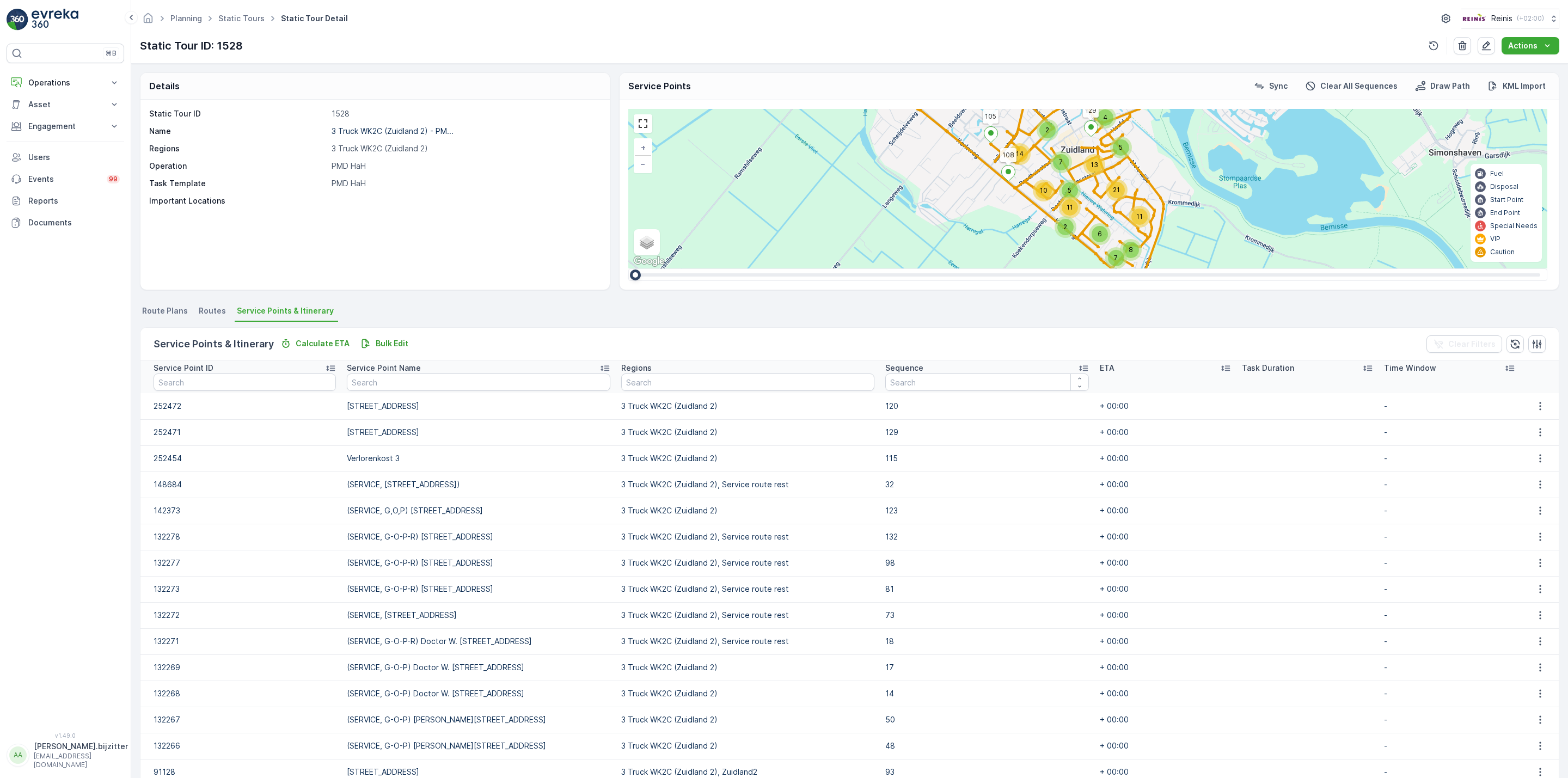
click at [483, 204] on p at bounding box center [464, 201] width 266 height 11
click at [56, 80] on p "Operations" at bounding box center [65, 83] width 74 height 11
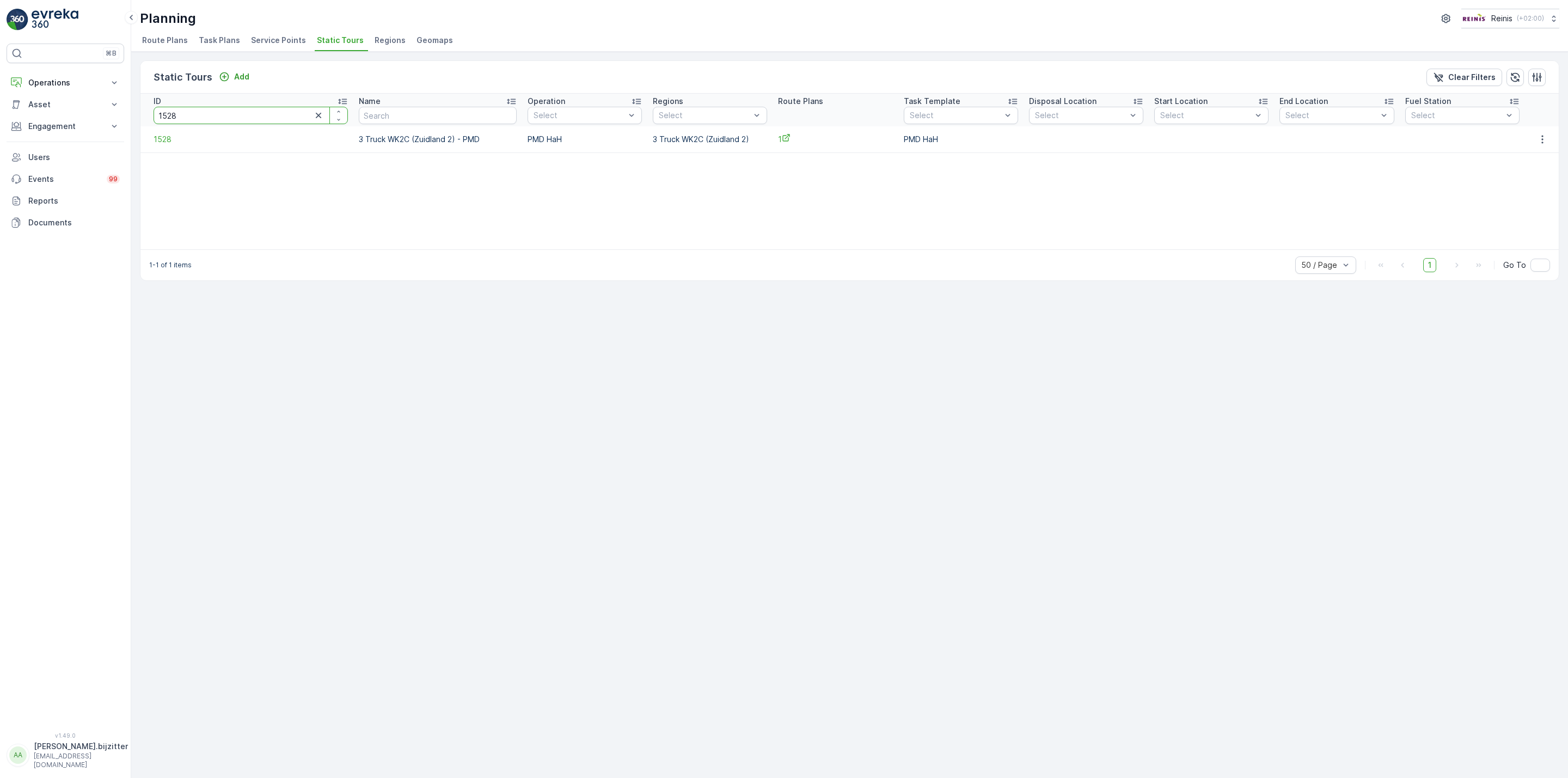
click at [275, 112] on input "1528" at bounding box center [250, 115] width 194 height 17
type input "1513"
click at [160, 136] on span "1513" at bounding box center [241, 139] width 176 height 11
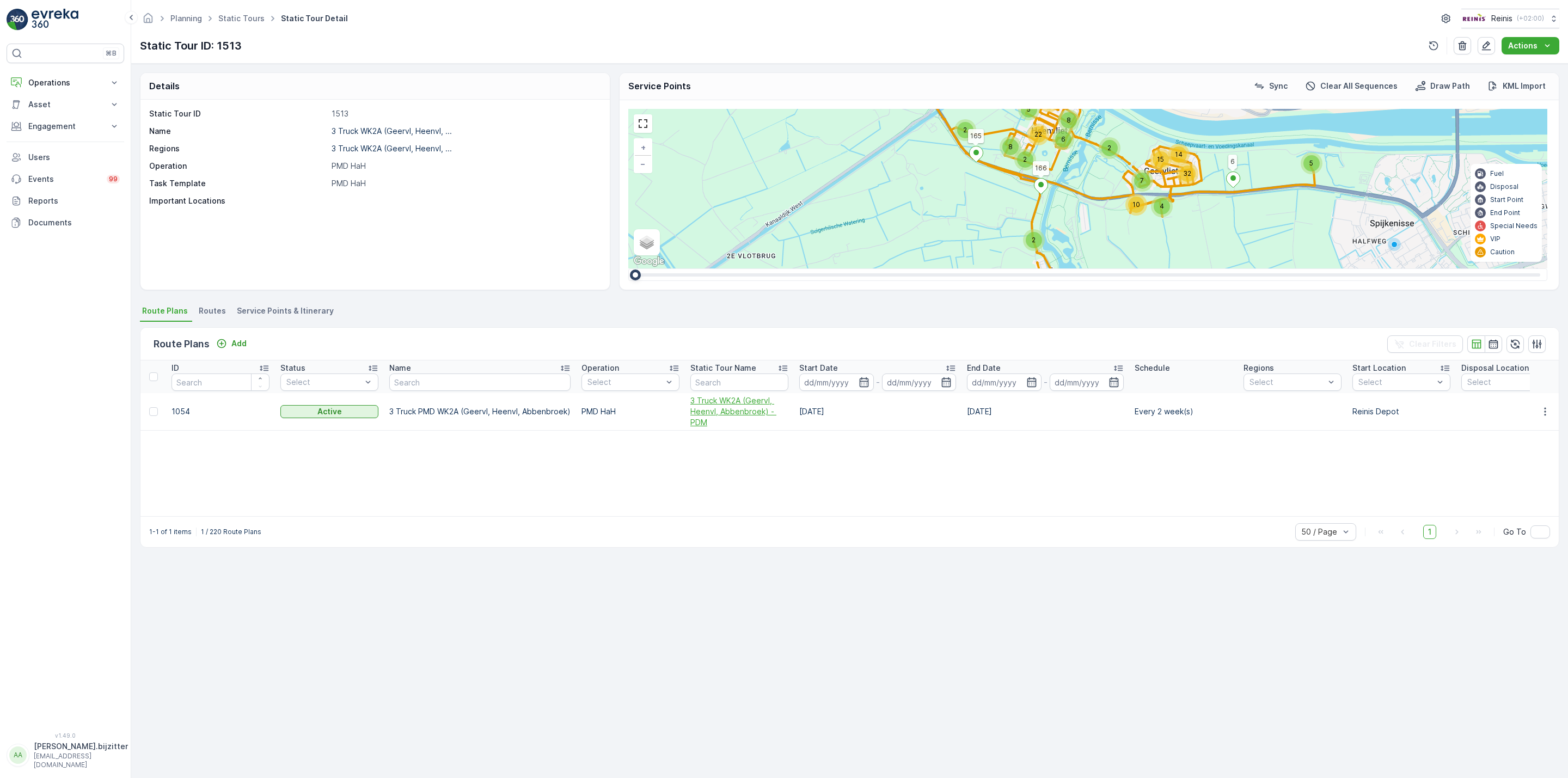
click at [710, 413] on span "3 Truck WK2A (Geervl, Heenvl, Abbenbroek) - PDM" at bounding box center [739, 411] width 98 height 33
click at [622, 471] on div "ID Status Select Name Operation Select Static Tour Name Start Date - End Date -…" at bounding box center [849, 438] width 1418 height 156
click at [314, 307] on span "Service Points & Itinerary" at bounding box center [285, 310] width 97 height 11
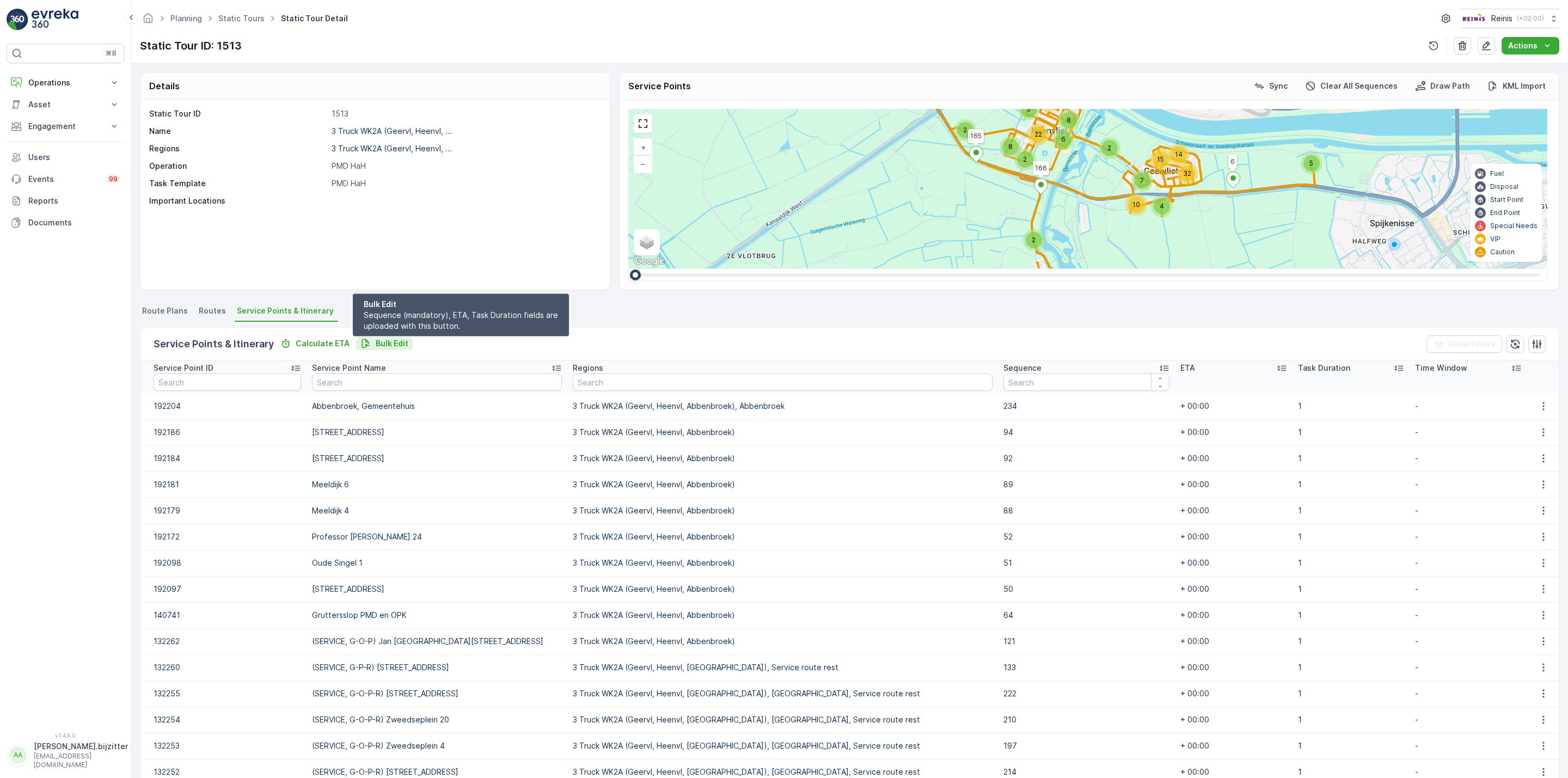
click at [392, 340] on p "Bulk Edit" at bounding box center [392, 343] width 33 height 11
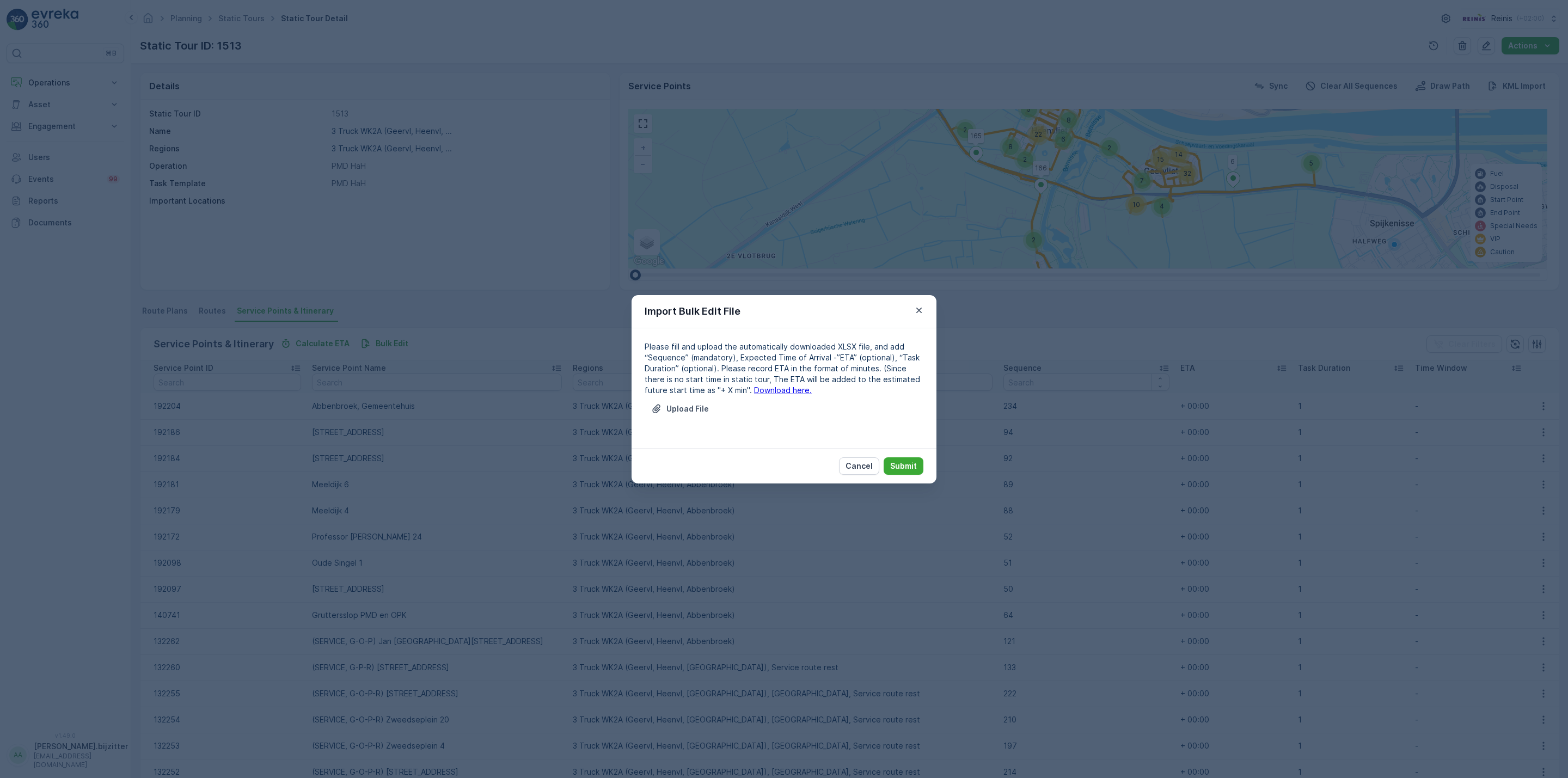
click at [754, 391] on link "Download here." at bounding box center [782, 390] width 58 height 9
click at [850, 463] on p "Cancel" at bounding box center [859, 466] width 27 height 11
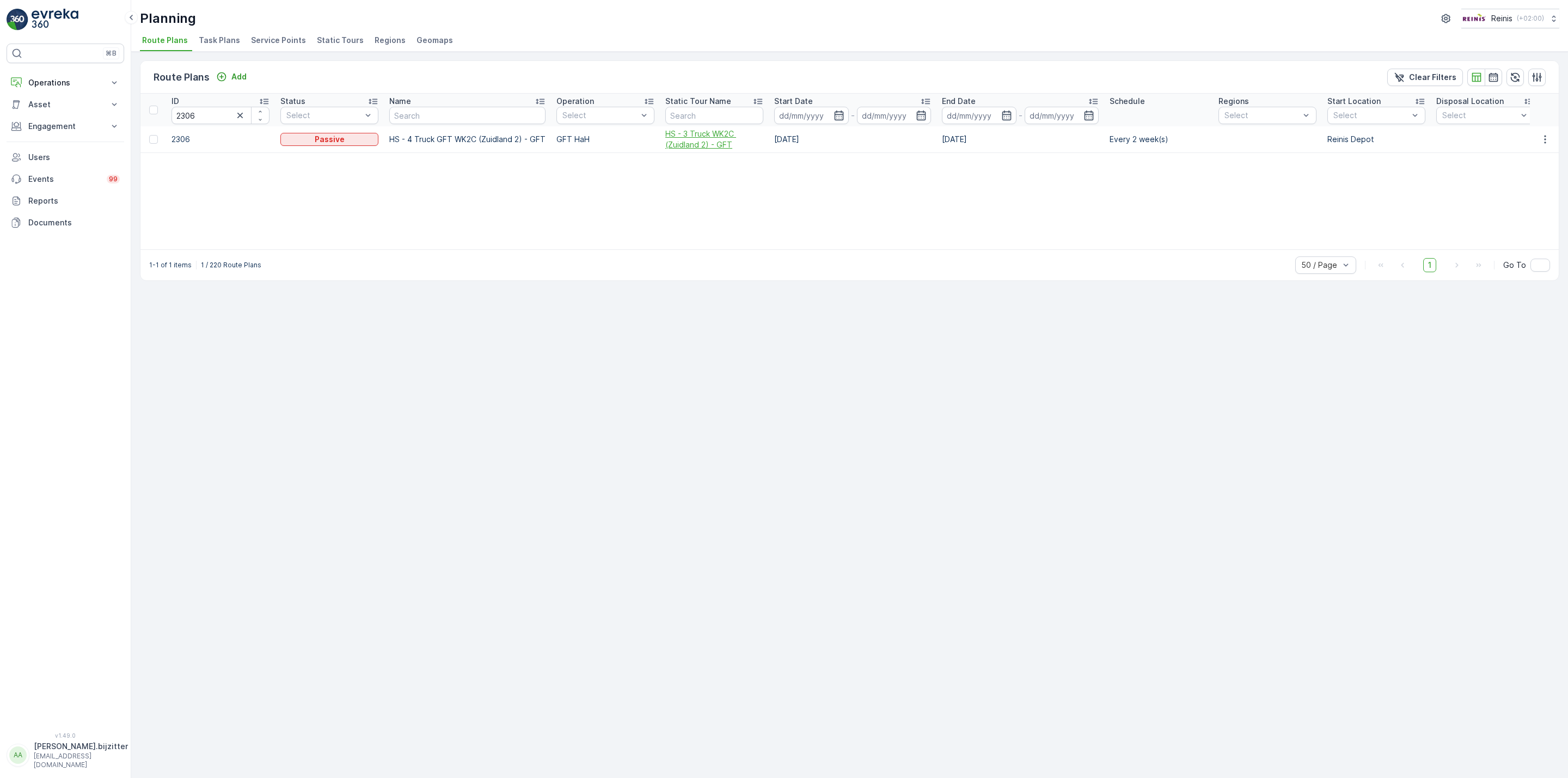
click at [701, 147] on span "HS - 3 Truck WK2C (Zuidland 2) - GFT" at bounding box center [714, 139] width 98 height 22
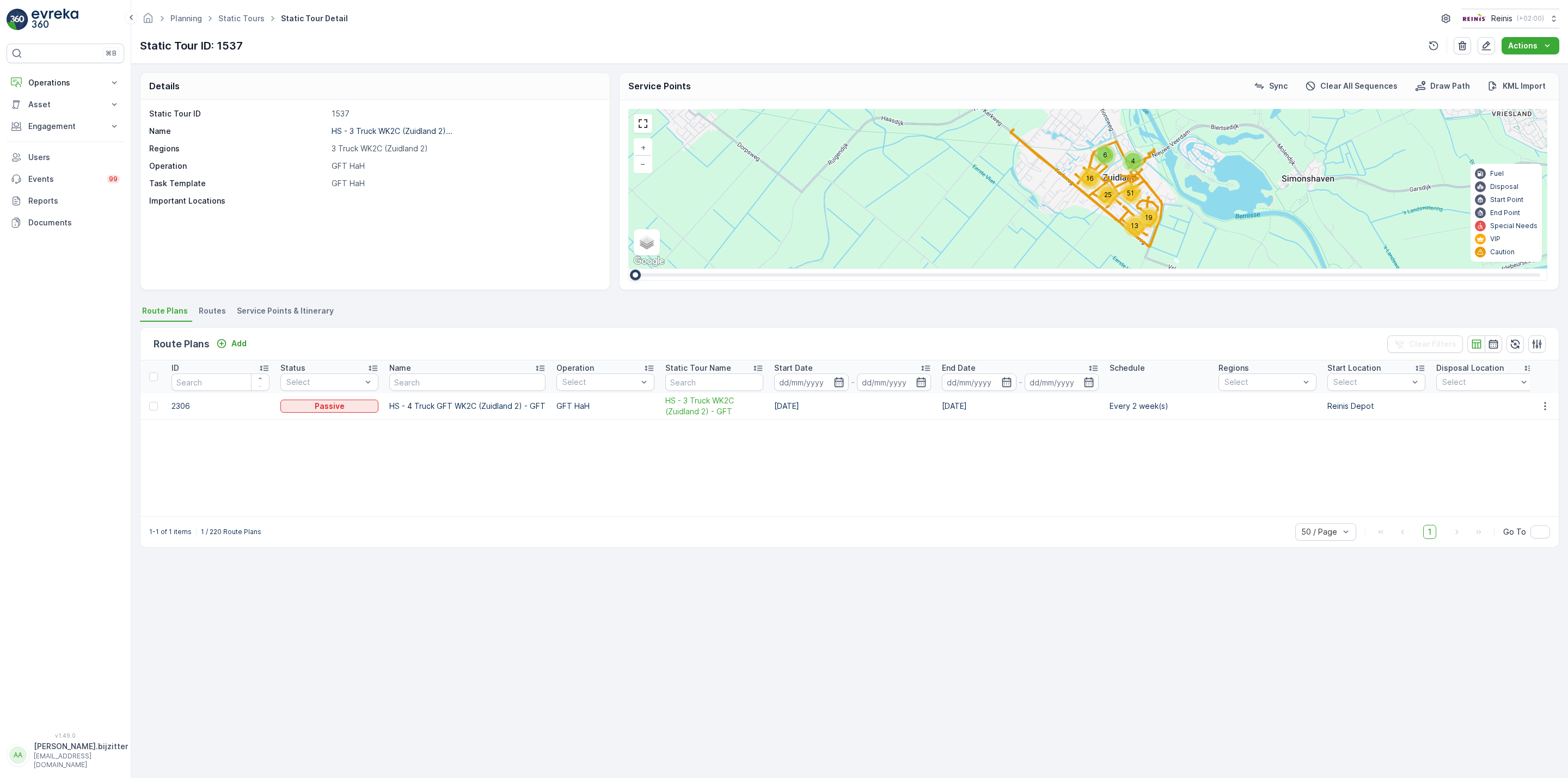
click at [294, 310] on span "Service Points & Itinerary" at bounding box center [285, 310] width 97 height 11
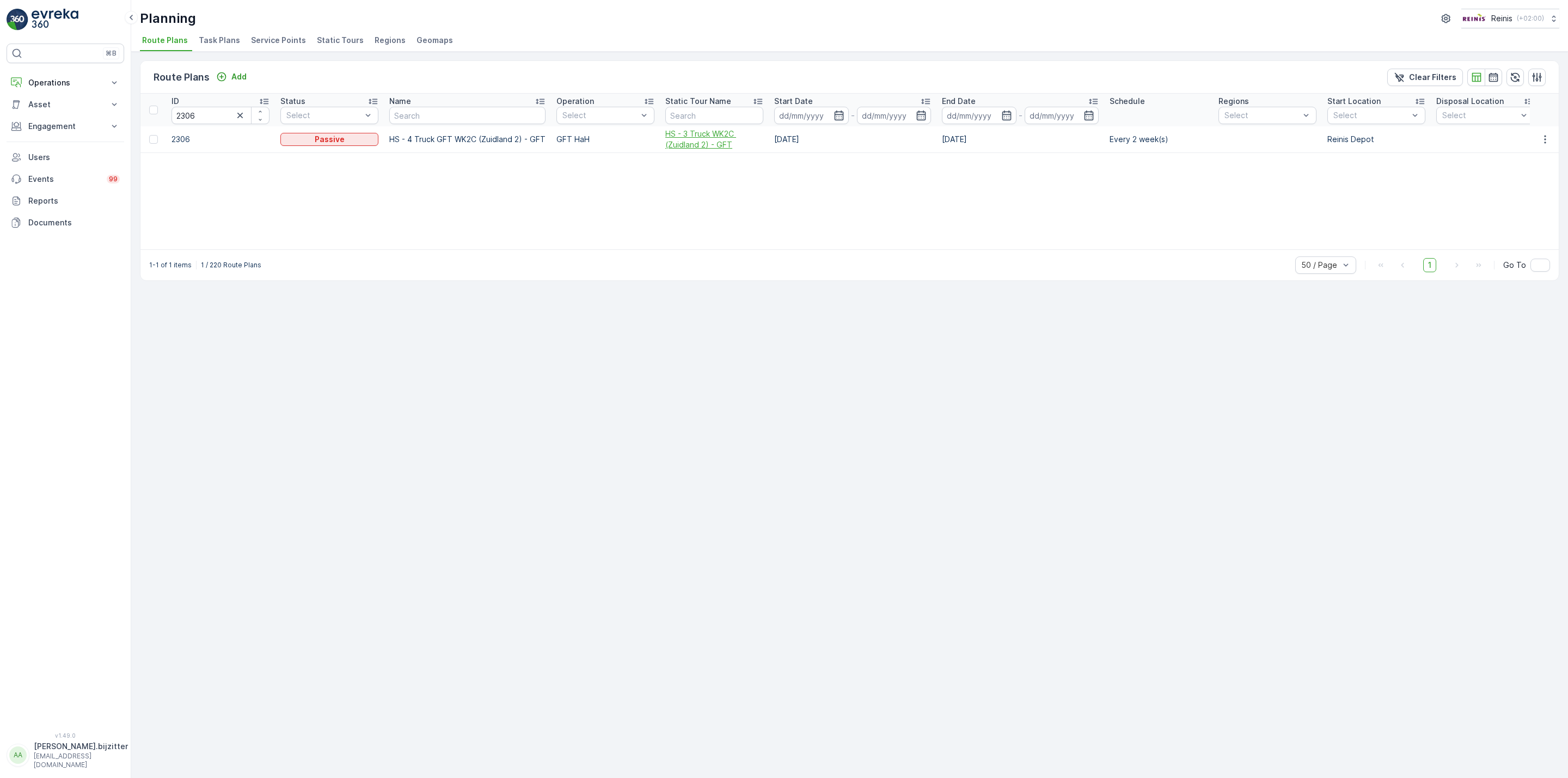
click at [690, 141] on span "HS - 3 Truck WK2C (Zuidland 2) - GFT" at bounding box center [714, 139] width 98 height 22
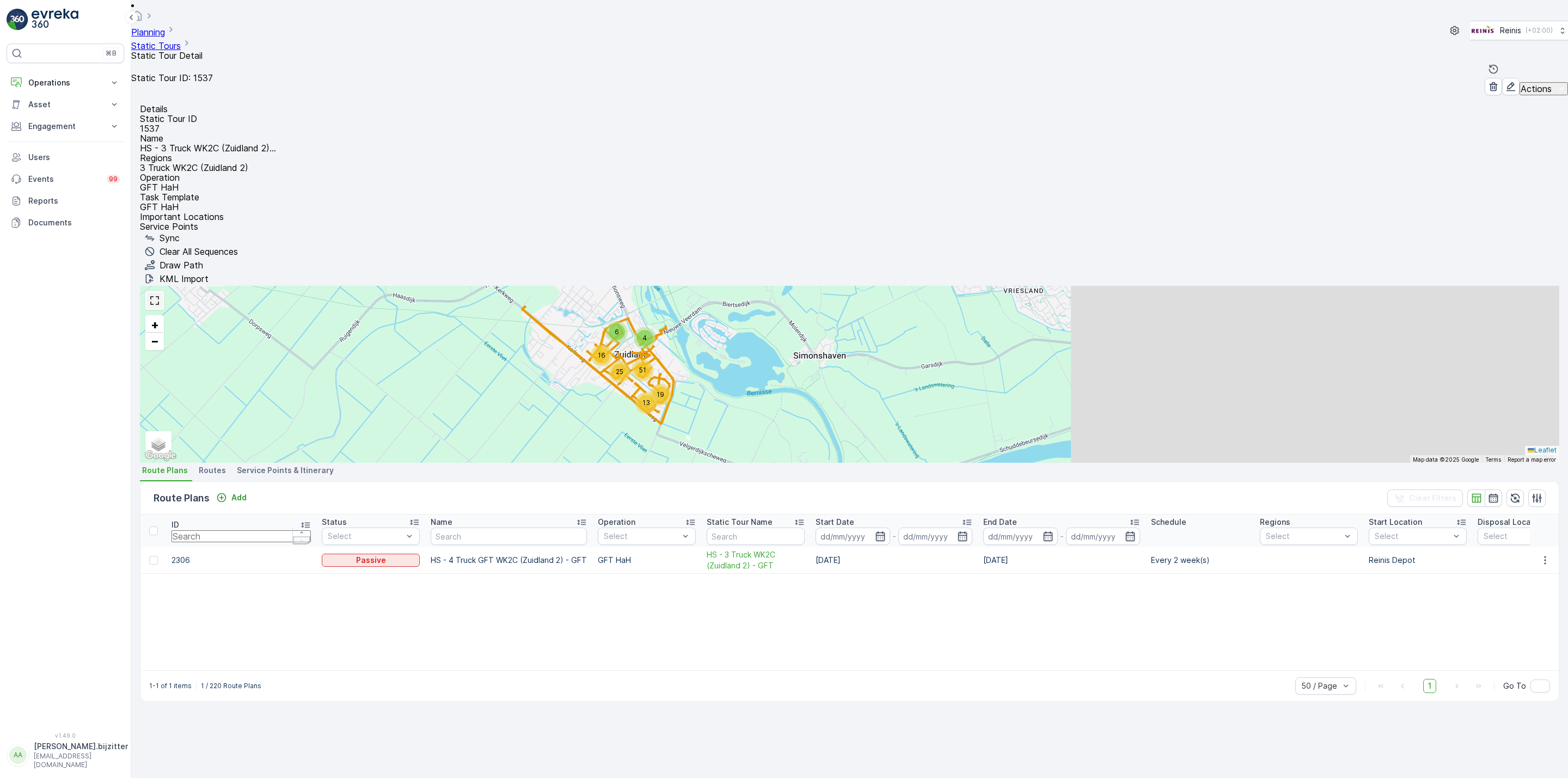
click at [162, 292] on link at bounding box center [155, 301] width 17 height 17
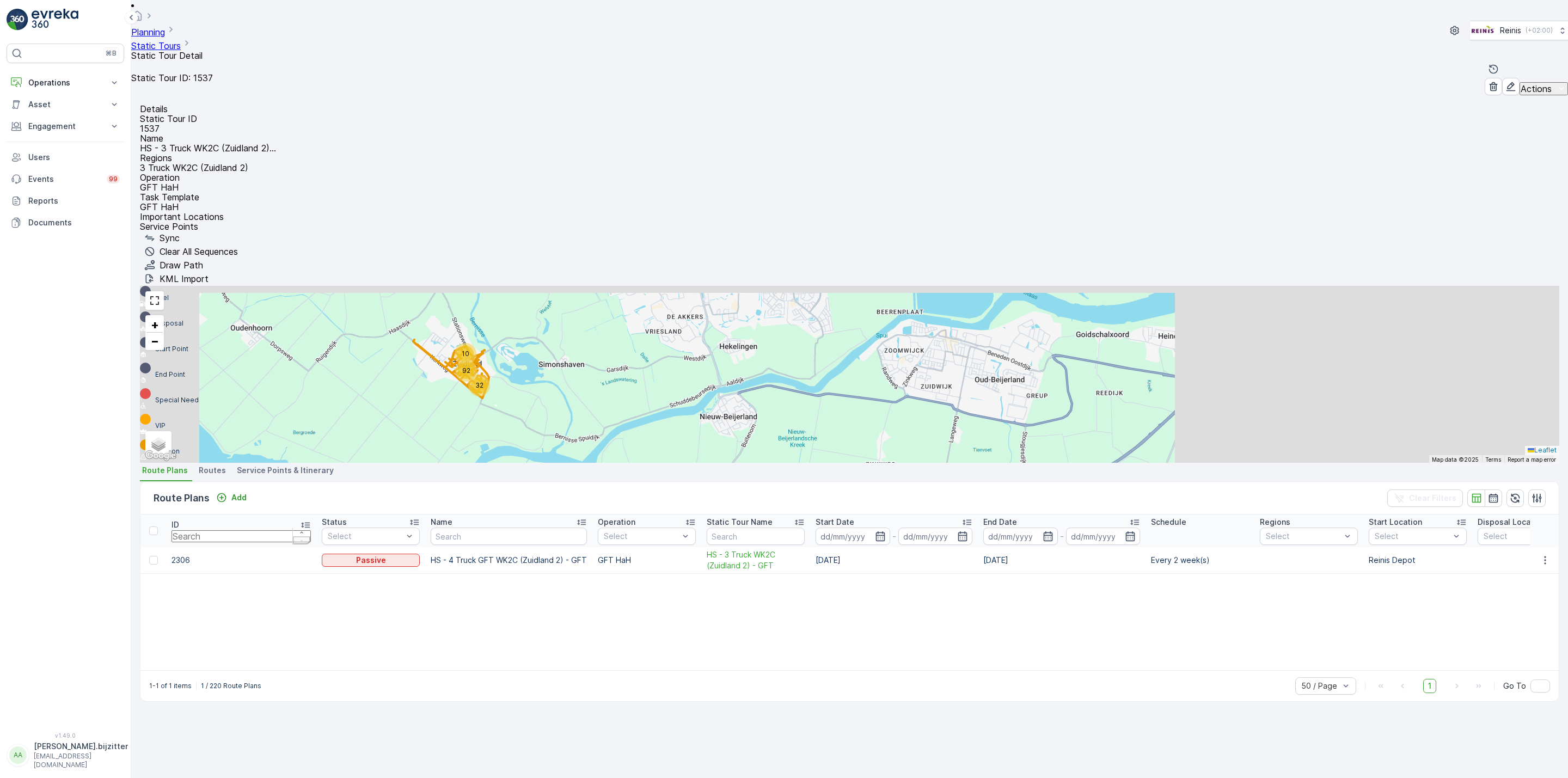
drag, startPoint x: 842, startPoint y: 208, endPoint x: 912, endPoint y: 219, distance: 70.9
click at [912, 286] on div "32 10 92 + − Satellite Roadmap Terrain Hybrid Leaflet Keyboard shortcuts Map Da…" at bounding box center [849, 374] width 1419 height 177
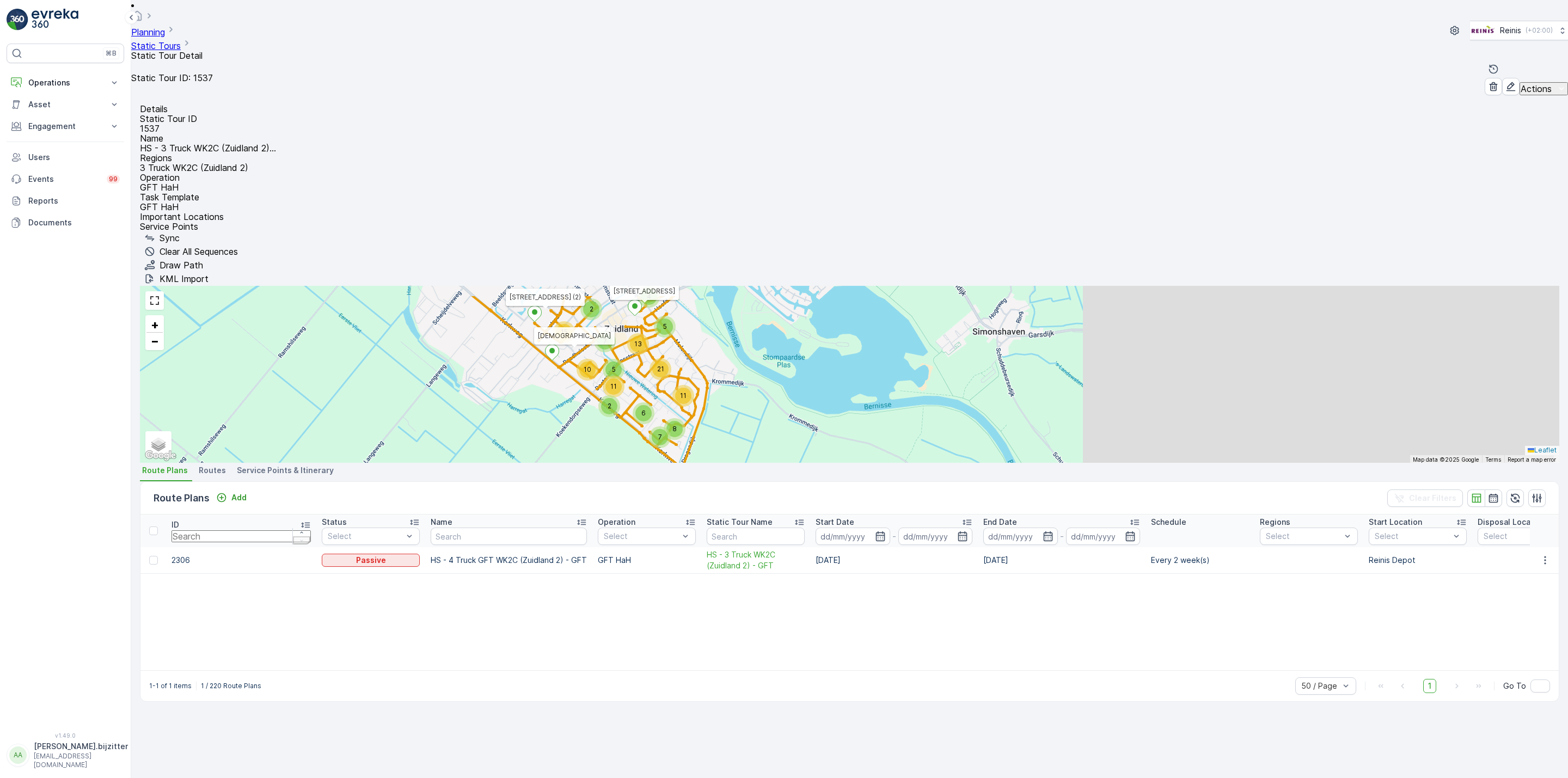
drag, startPoint x: 899, startPoint y: 217, endPoint x: 896, endPoint y: 237, distance: 20.2
click at [896, 286] on div "6 7 8 11 2 3 4 15 11 21 5 13 10 2 5 7 Emmastraat 24 (2) Irenestraat 10 (2) Dorp…" at bounding box center [849, 374] width 1419 height 177
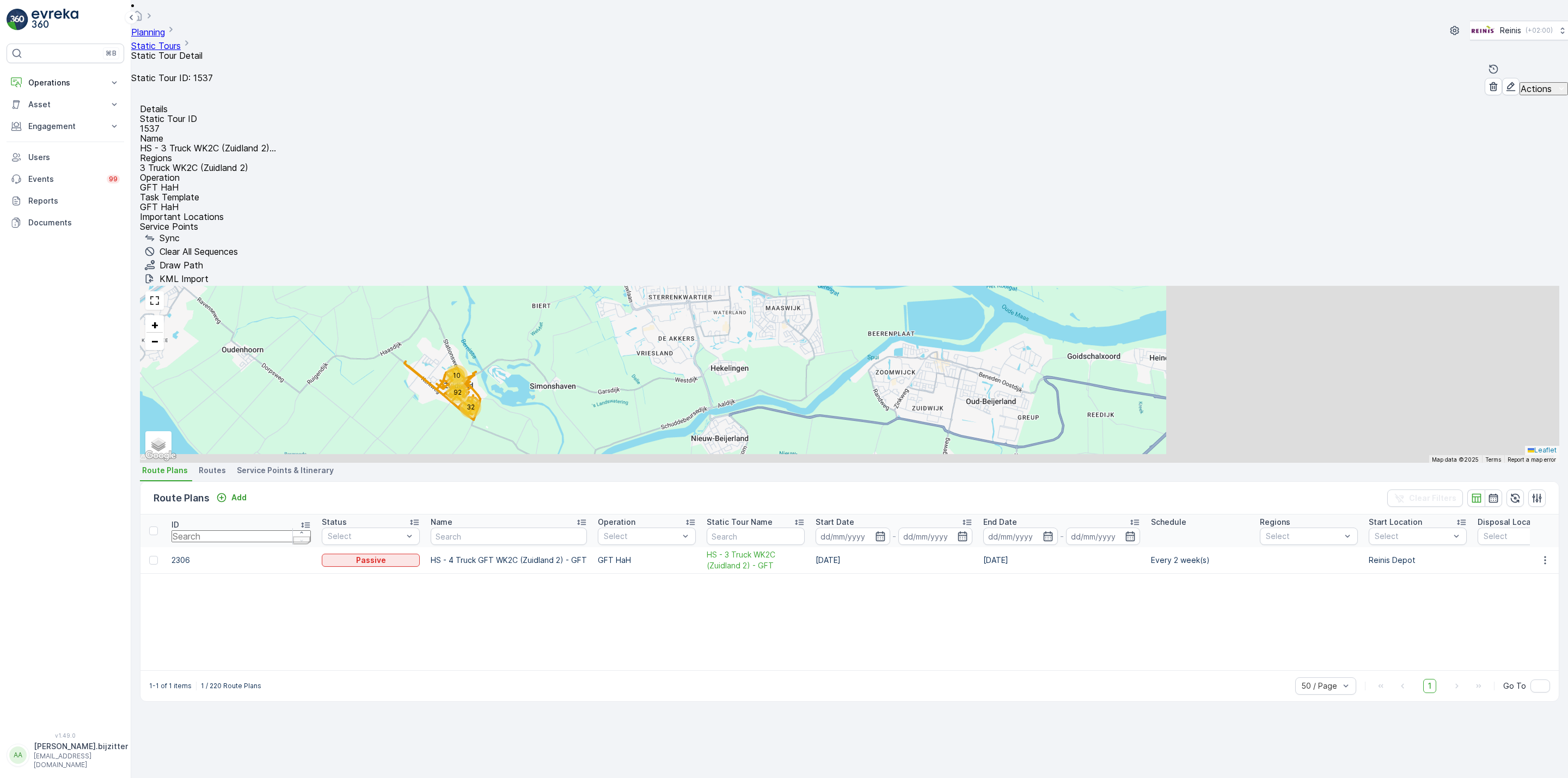
click at [307, 465] on span "Service Points & Itinerary" at bounding box center [285, 471] width 97 height 11
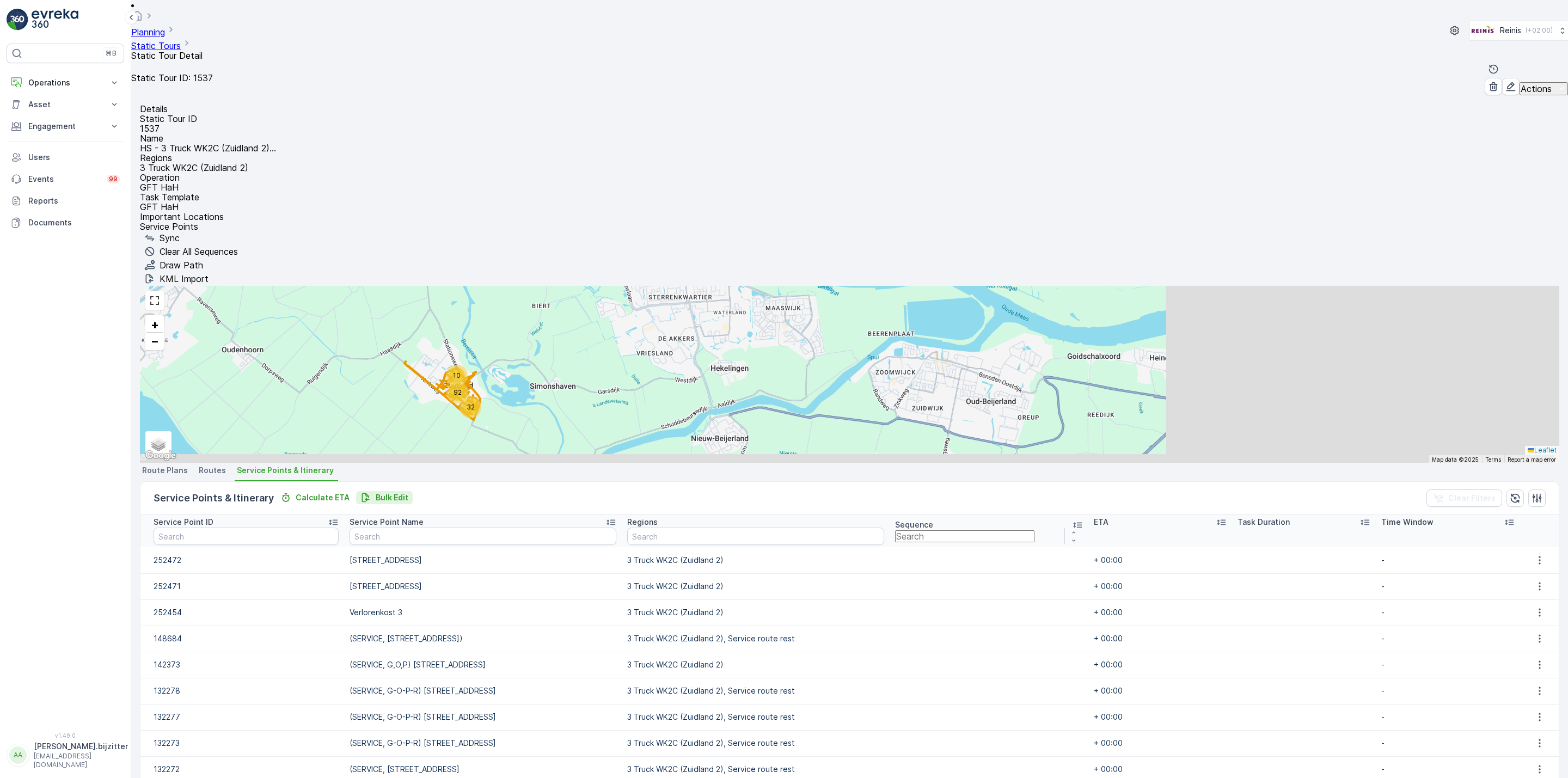
click at [390, 492] on p "Bulk Edit" at bounding box center [392, 497] width 33 height 11
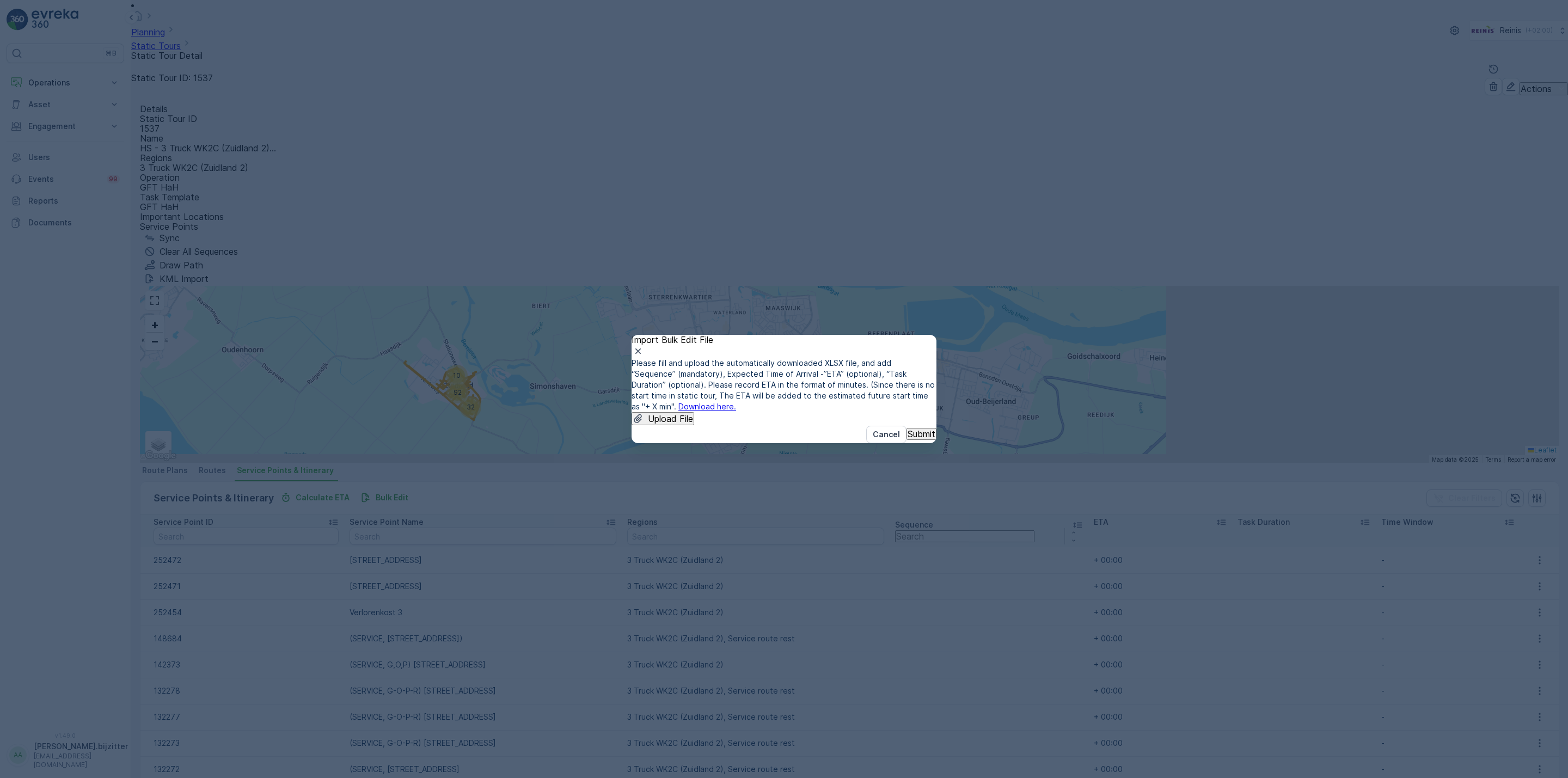
click at [736, 402] on link "Download here." at bounding box center [707, 406] width 58 height 9
click at [683, 414] on p "Upload File" at bounding box center [671, 418] width 46 height 10
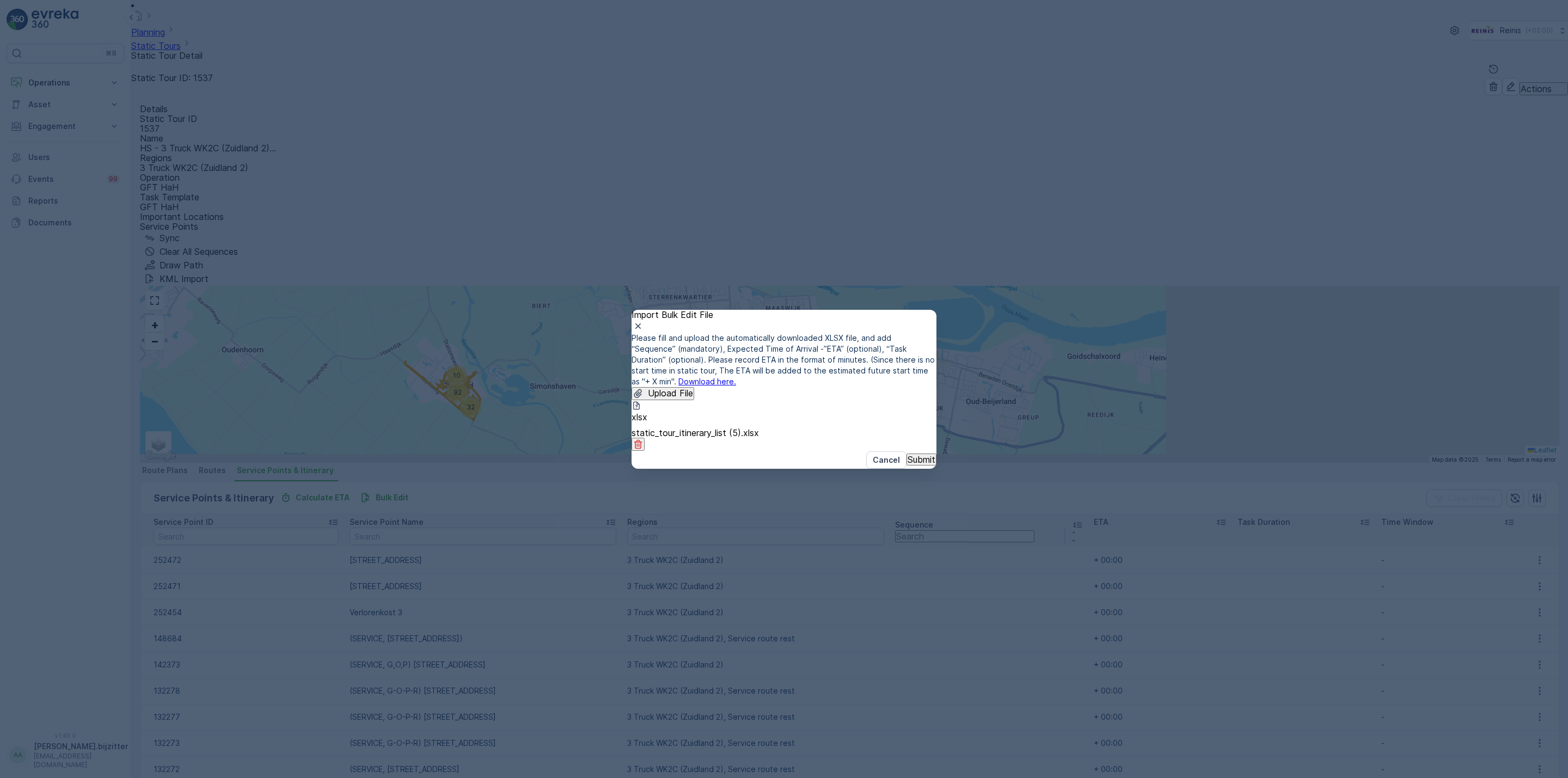
click at [908, 465] on p "Submit" at bounding box center [921, 459] width 28 height 10
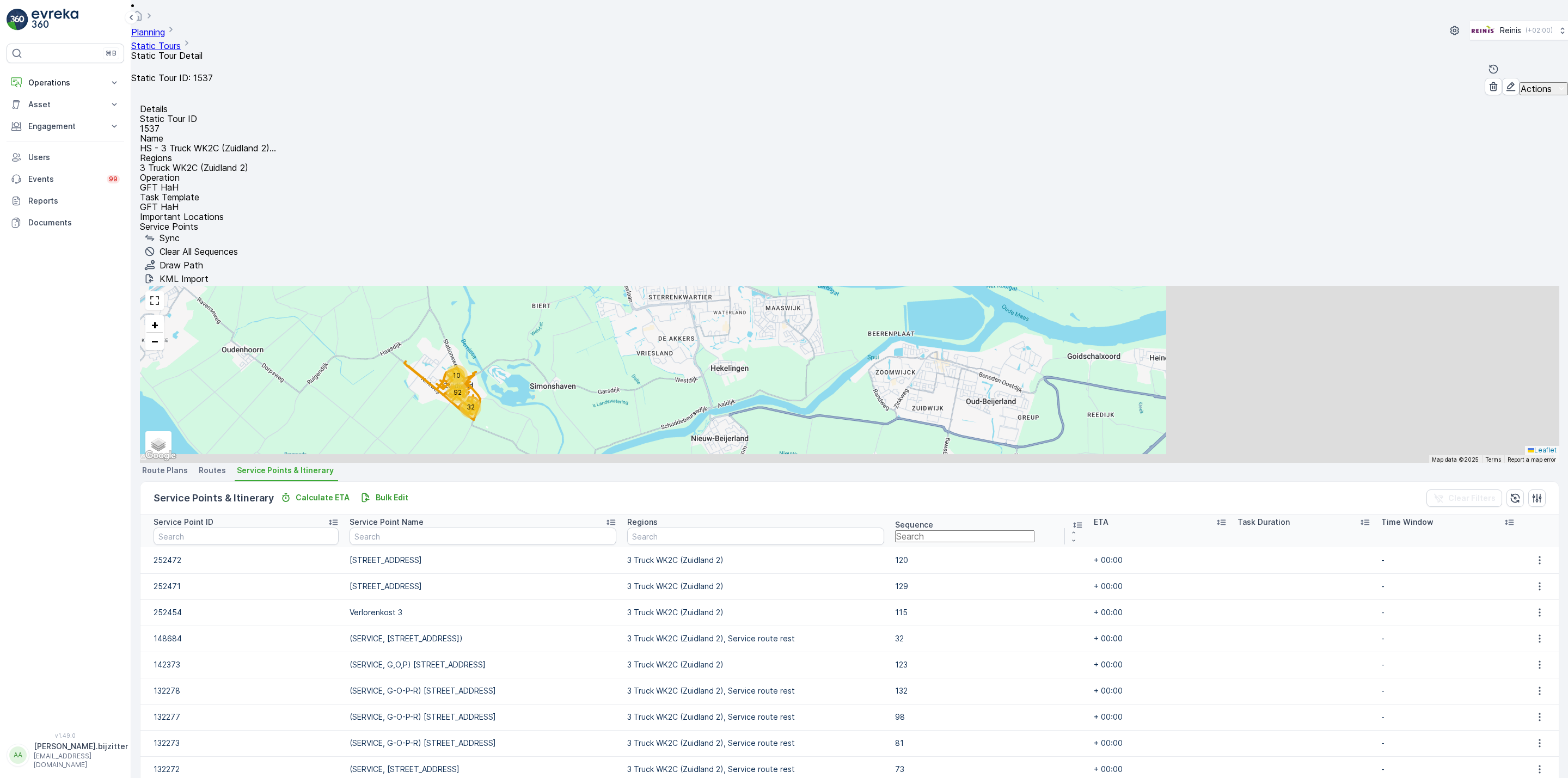
click at [322, 222] on div "Static Tour ID 1537 Name HS - 3 Truck WK2C (Zuidland 2)... Regions 3 Truck WK2C…" at bounding box center [849, 168] width 1419 height 108
click at [225, 212] on p "Important Locations" at bounding box center [849, 216] width 1419 height 10
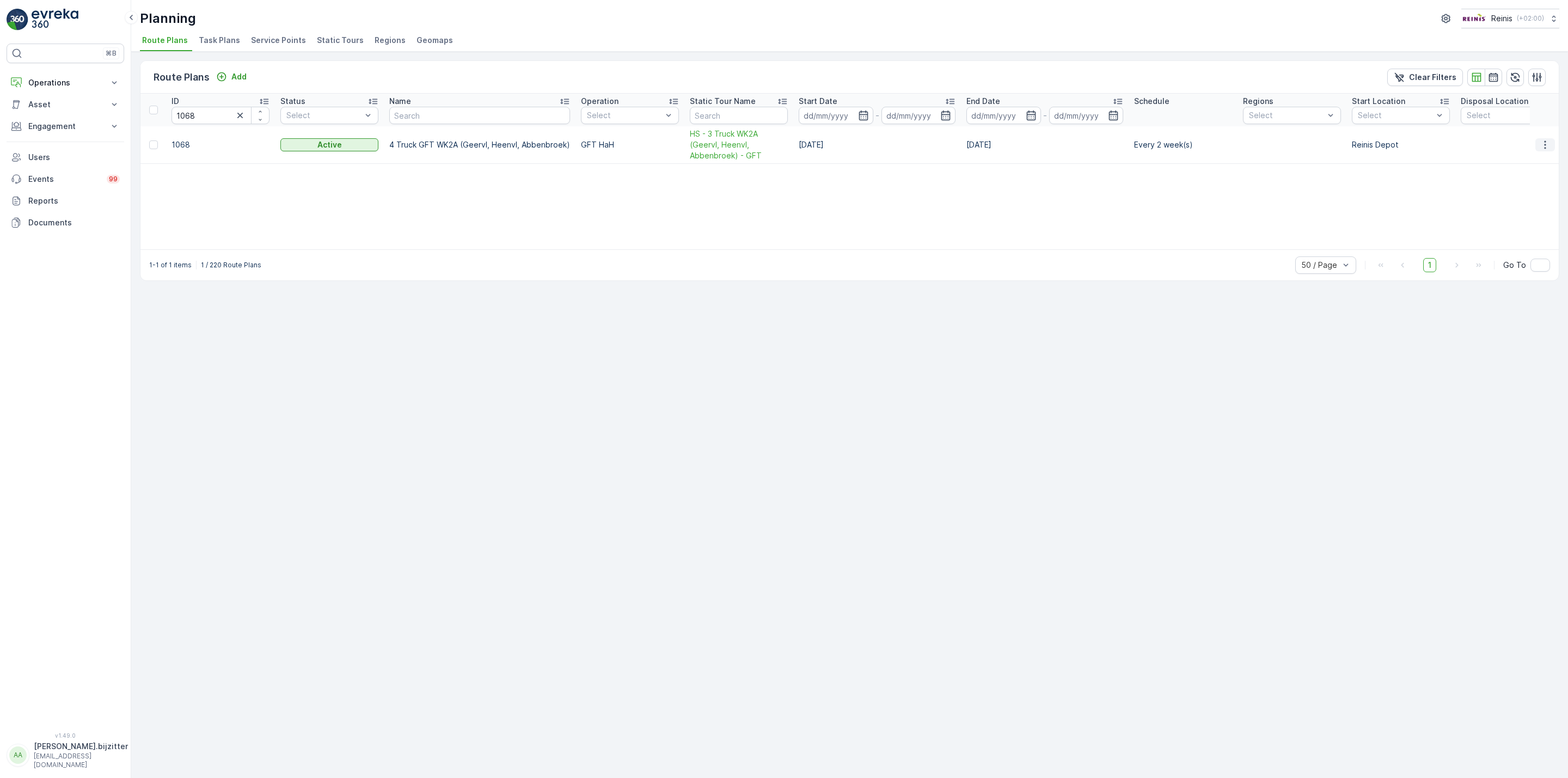
click at [1548, 147] on icon "button" at bounding box center [1545, 145] width 11 height 11
click at [1410, 190] on div "ID 1068 Status Select Name Operation Select Static Tour Name Start Date - End D…" at bounding box center [849, 171] width 1418 height 156
click at [1405, 190] on div "ID 1068 Status Select Name Operation Select Static Tour Name Start Date - End D…" at bounding box center [849, 171] width 1418 height 156
click at [1547, 149] on icon "button" at bounding box center [1545, 145] width 11 height 11
click at [1343, 201] on div "ID 1068 Status Select Name Operation Select Static Tour Name Start Date - End D…" at bounding box center [849, 171] width 1418 height 156
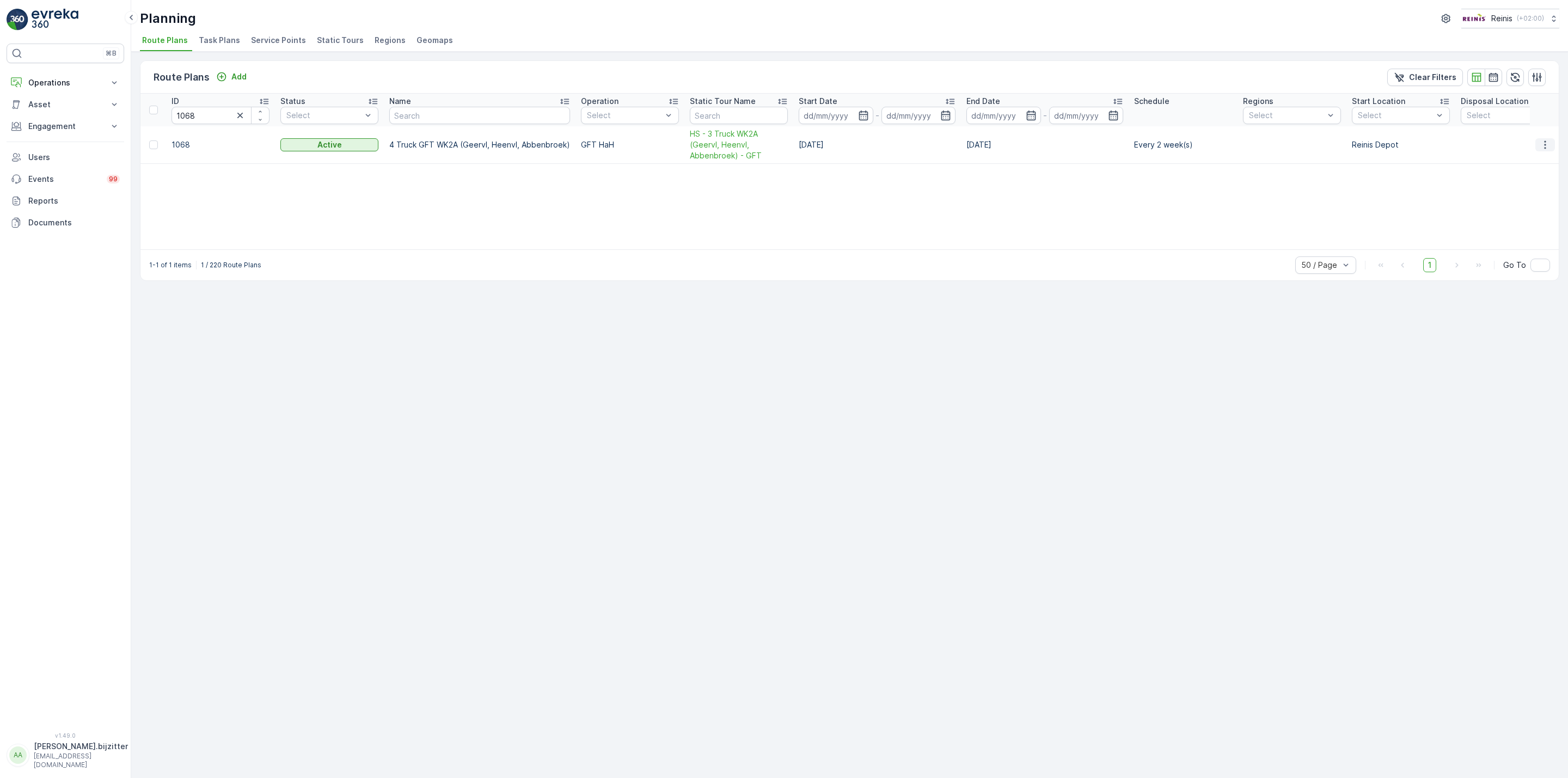
click at [1541, 144] on icon "button" at bounding box center [1545, 145] width 11 height 11
click at [1514, 165] on span "Edit Route Plan" at bounding box center [1535, 162] width 56 height 11
click at [822, 375] on div "Route Plans Add Clear Filters ID 1068 Status Select Name Operation Select Stati…" at bounding box center [849, 414] width 1437 height 726
click at [709, 143] on span "HS - 3 Truck WK2A (Geervl, Heenvl, Abbenbroek) - GFT" at bounding box center [738, 144] width 98 height 33
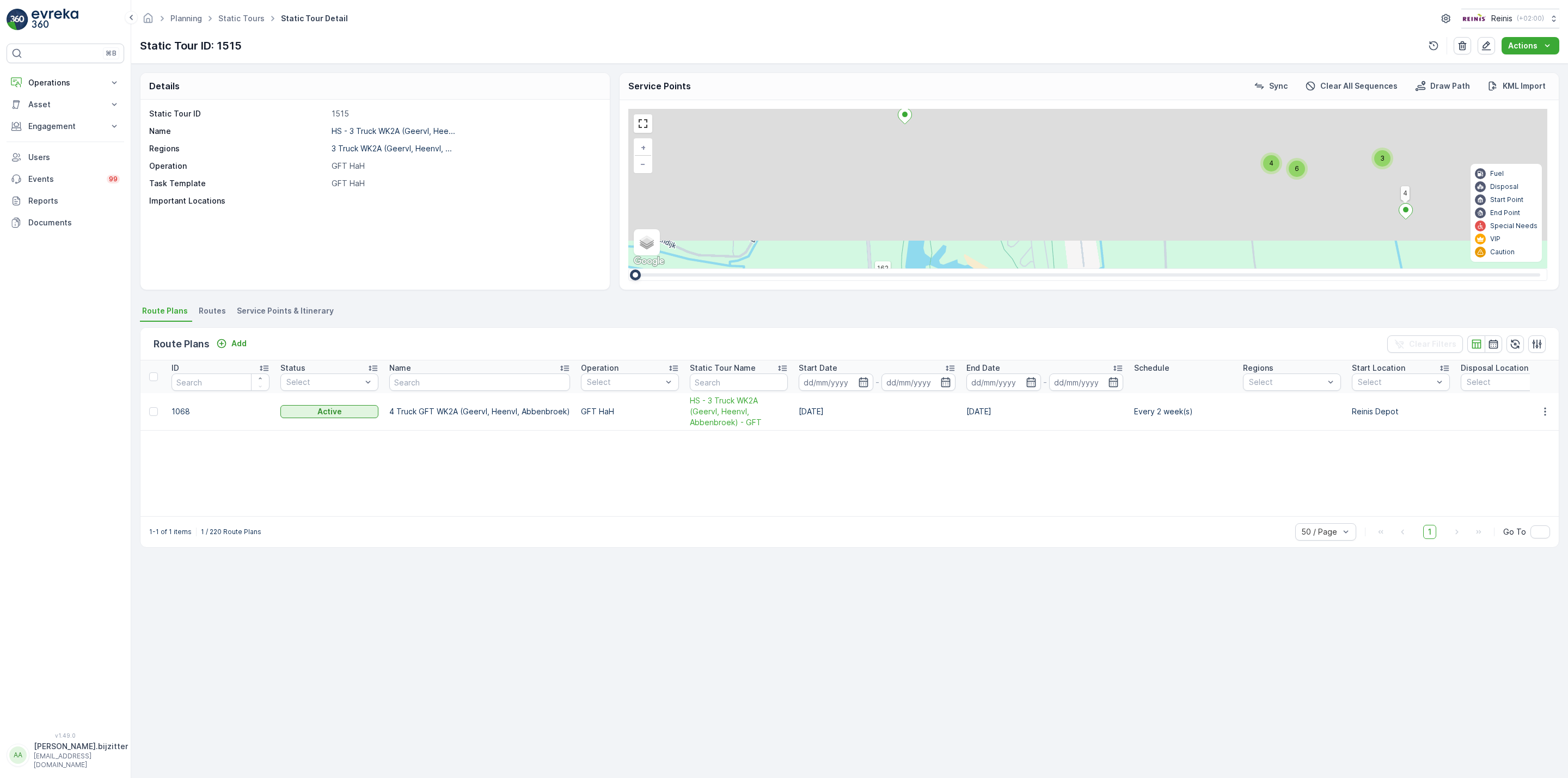
drag, startPoint x: 1070, startPoint y: 183, endPoint x: 1042, endPoint y: 363, distance: 182.2
click at [1042, 363] on div "Details Static Tour ID 1515 Name HS - 3 Truck WK2A (Geervl, Hee... Regions 3 Tr…" at bounding box center [849, 420] width 1437 height 714
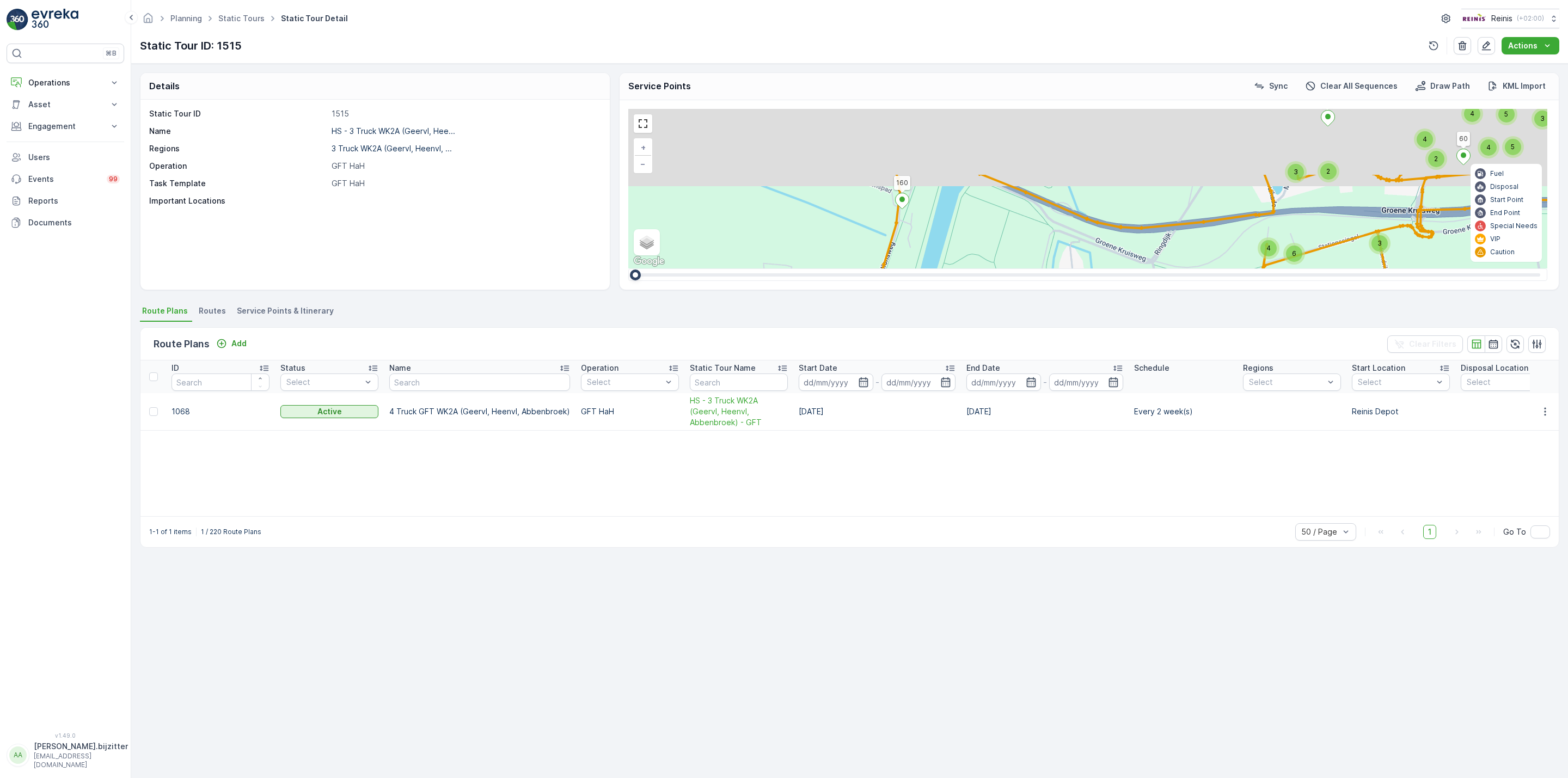
drag, startPoint x: 1037, startPoint y: 188, endPoint x: 1015, endPoint y: 269, distance: 83.9
click at [1021, 282] on div "6 4 3 2 3 2 2 2 2 2 3 5 3 4 2 5 4 3 4 4 3 3 4 2 3 3 15 4 4 4 2 4 4 4 3 3 6 2 2 …" at bounding box center [1088, 195] width 939 height 190
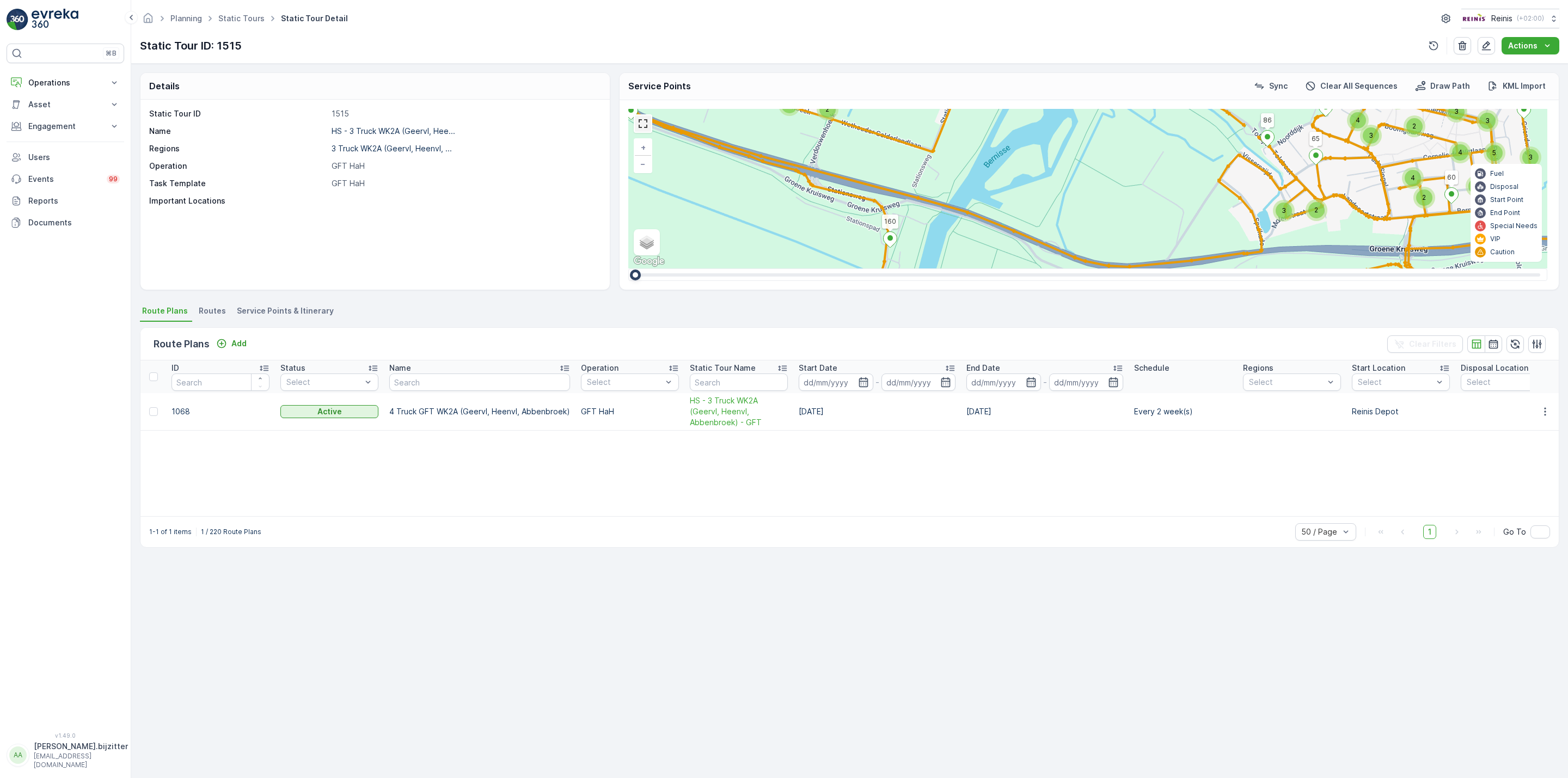
drag, startPoint x: 634, startPoint y: 118, endPoint x: 629, endPoint y: 185, distance: 67.2
click at [635, 118] on link at bounding box center [643, 124] width 17 height 17
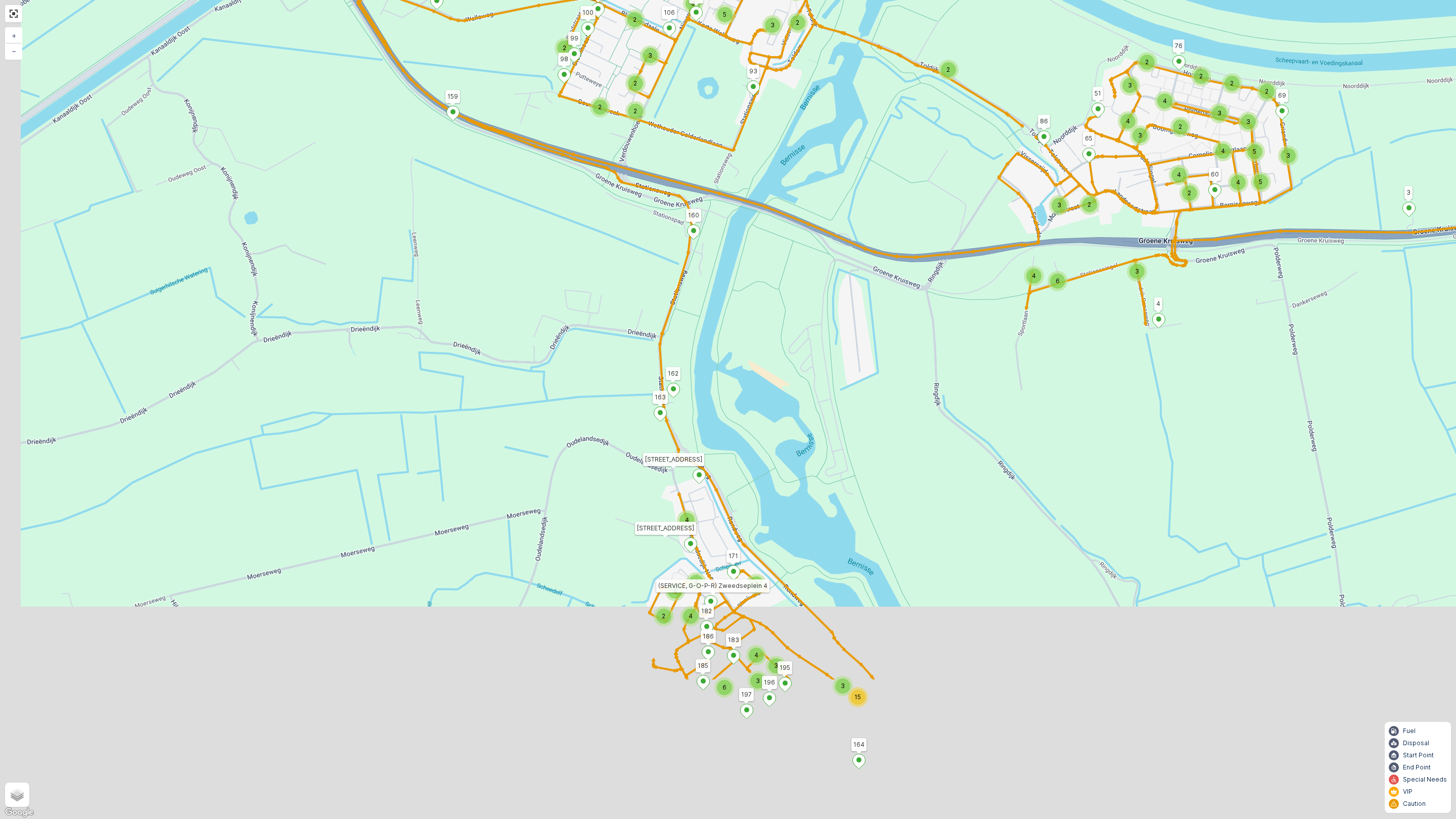
drag, startPoint x: 860, startPoint y: 247, endPoint x: 868, endPoint y: 223, distance: 25.3
click at [868, 223] on div "6 4 3 2 3 2 2 2 2 2 3 5 3 4 2 5 4 3 4 4 3 3 4 2 3 3 15 4 4 4 2 4 4 4 3 3 6 2 2 …" at bounding box center [728, 410] width 1456 height 819
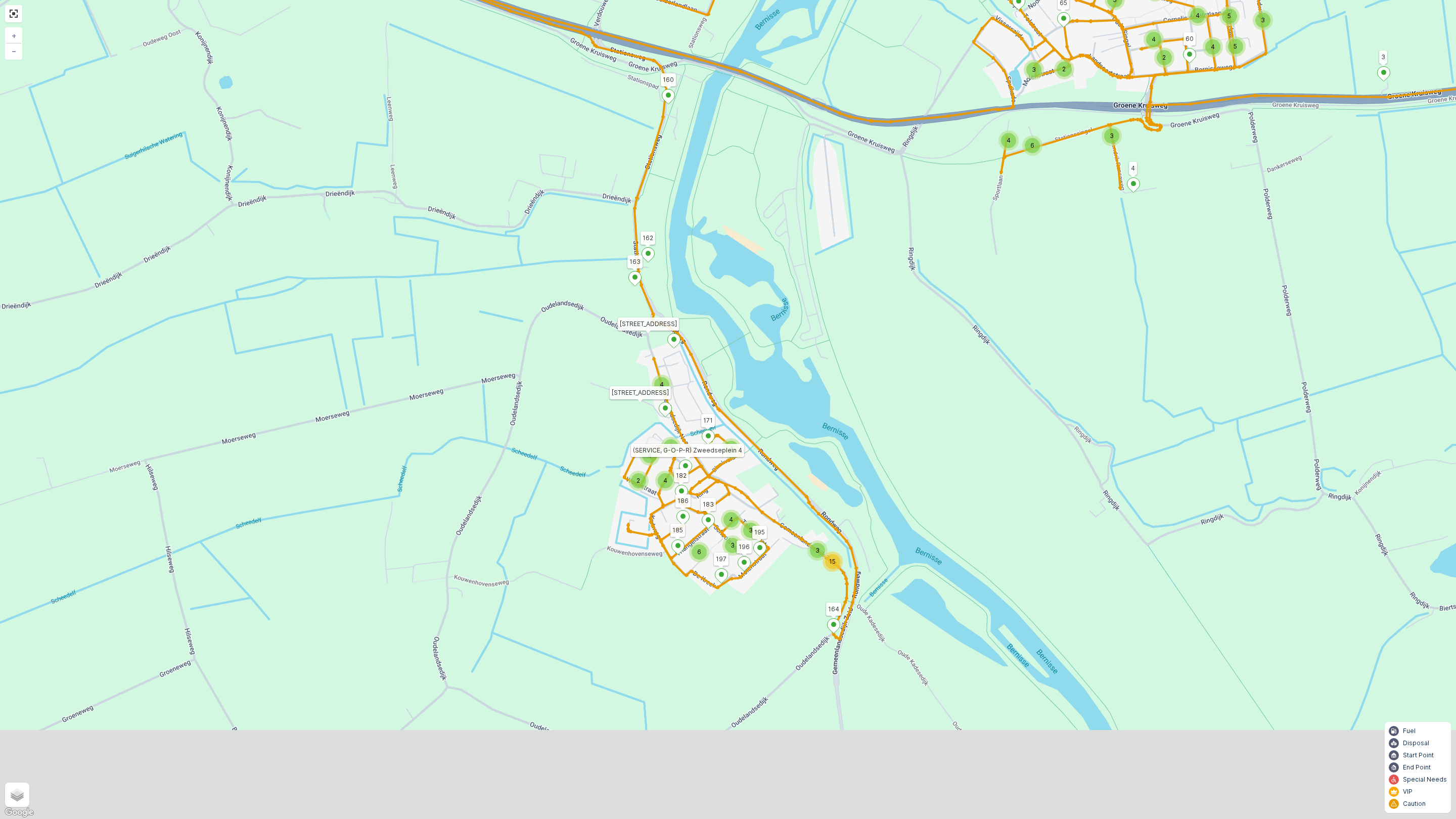
drag, startPoint x: 825, startPoint y: 513, endPoint x: 736, endPoint y: 408, distance: 137.6
click at [789, 404] on div "6 4 3 2 3 2 2 2 2 2 3 5 3 4 2 5 4 3 4 4 3 3 4 2 3 3 15 4 4 4 2 4 4 4 3 3 6 2 2 …" at bounding box center [728, 410] width 1456 height 819
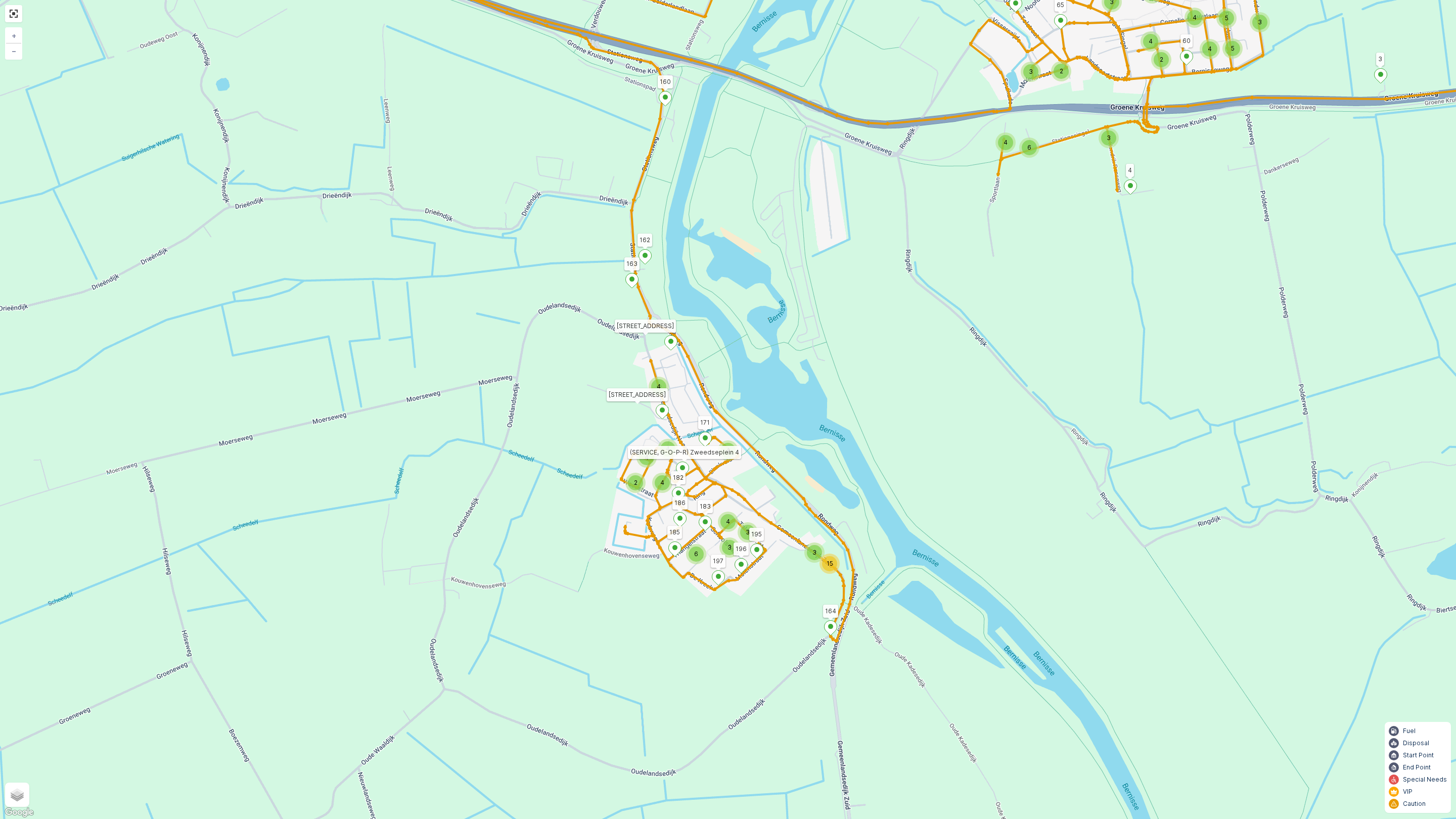
click at [220, 307] on div "6 4 3 2 3 2 2 2 2 2 3 5 3 4 2 5 4 3 4 4 3 3 4 2 3 3 15 4 4 4 2 4 4 4 3 3 6 2 2 …" at bounding box center [728, 410] width 1456 height 819
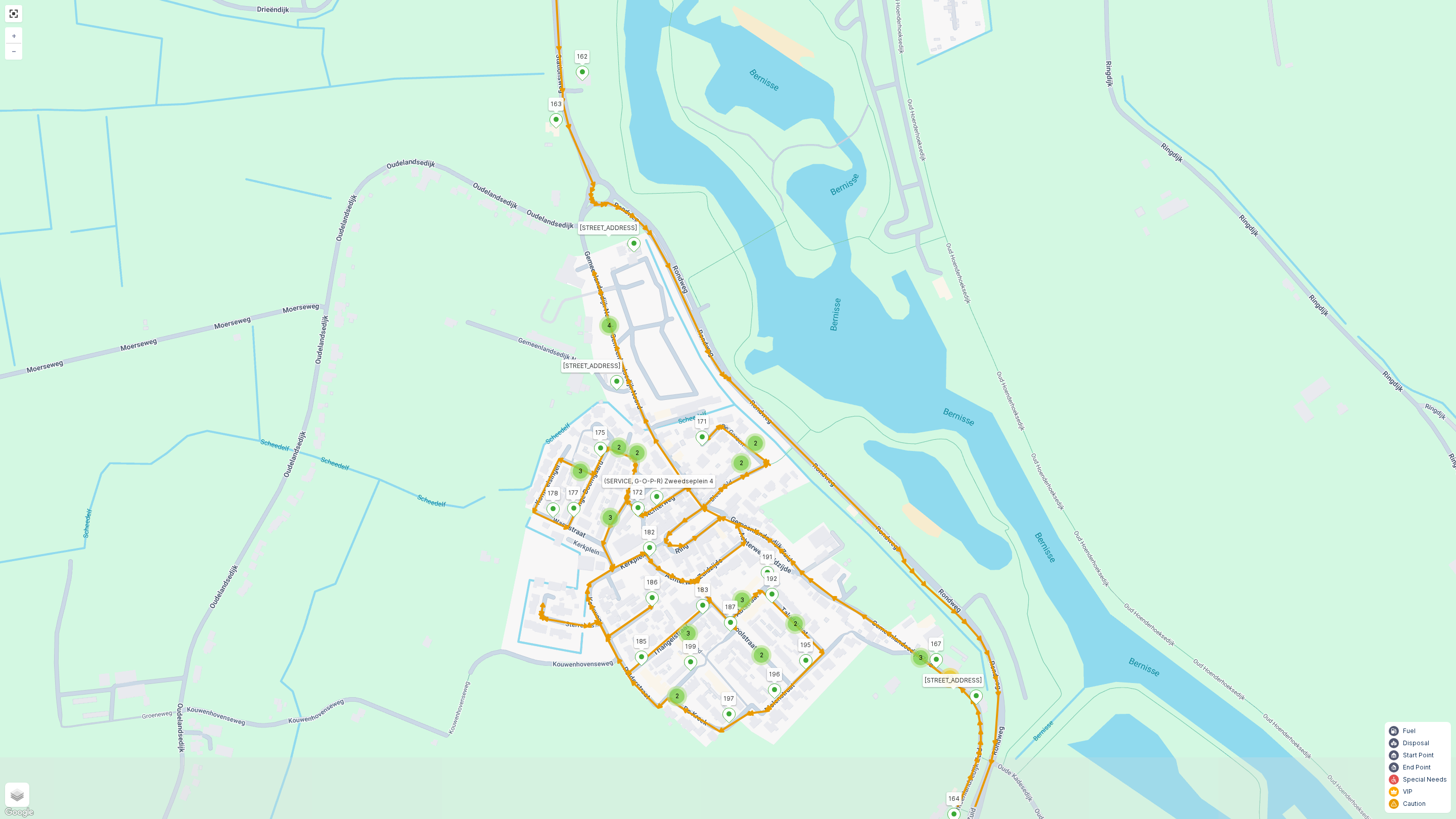
drag, startPoint x: 618, startPoint y: 411, endPoint x: 550, endPoint y: 317, distance: 116.0
click at [550, 317] on div "2 4 3 3 2 2 2 2 2 3 2 2 3 2 3 2 2 2 2 2 3 2 3 3 13 4 2 2 2 2 3 3 3 2 2 3 2 2 2 …" at bounding box center [728, 410] width 1456 height 819
click at [8, 17] on link at bounding box center [14, 14] width 16 height 16
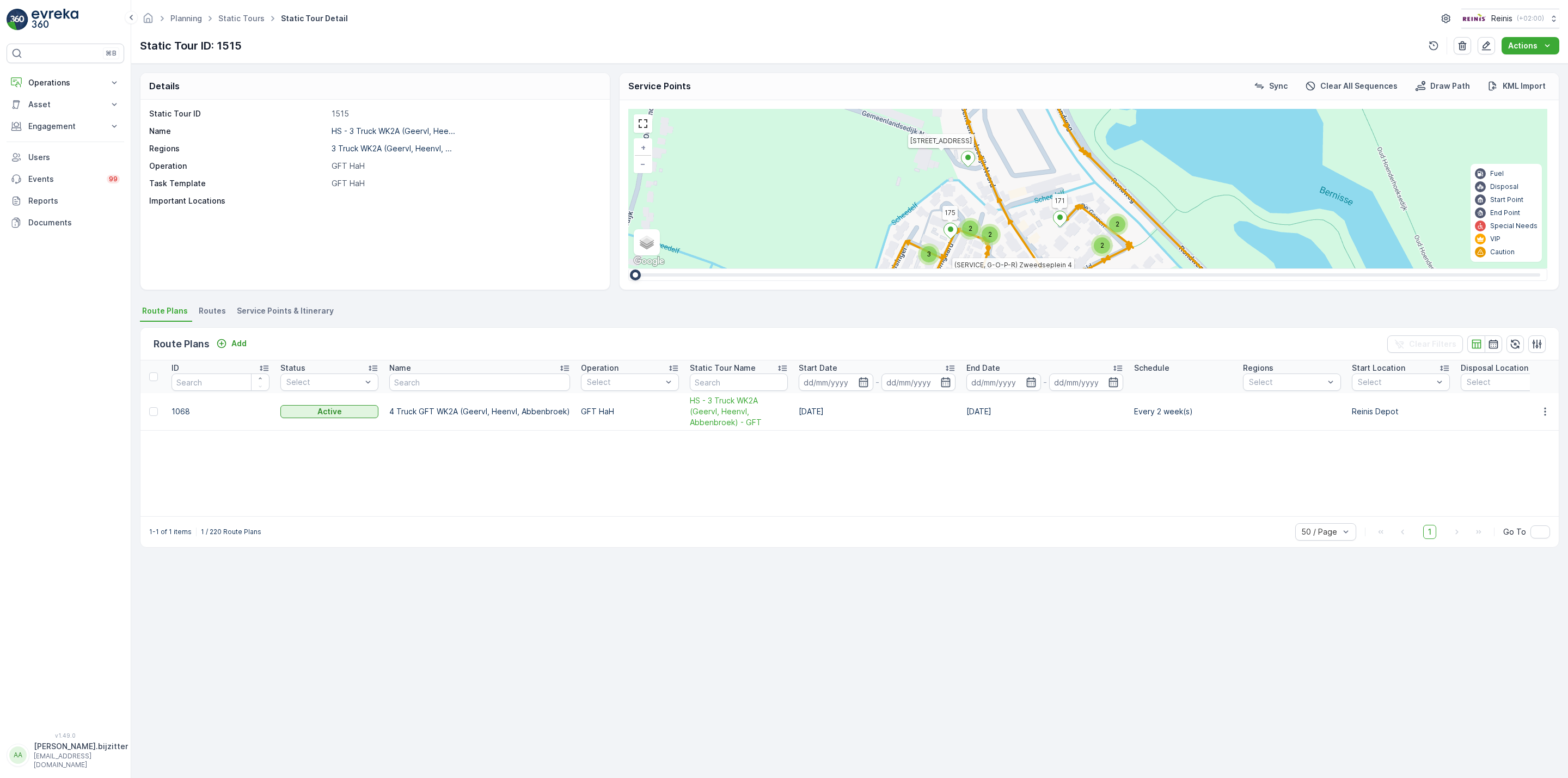
click at [461, 641] on div "Details Static Tour ID 1515 Name HS - 3 Truck WK2A (Geervl, Hee... Regions 3 Tr…" at bounding box center [849, 420] width 1437 height 714
click at [301, 306] on span "Service Points & Itinerary" at bounding box center [285, 310] width 97 height 11
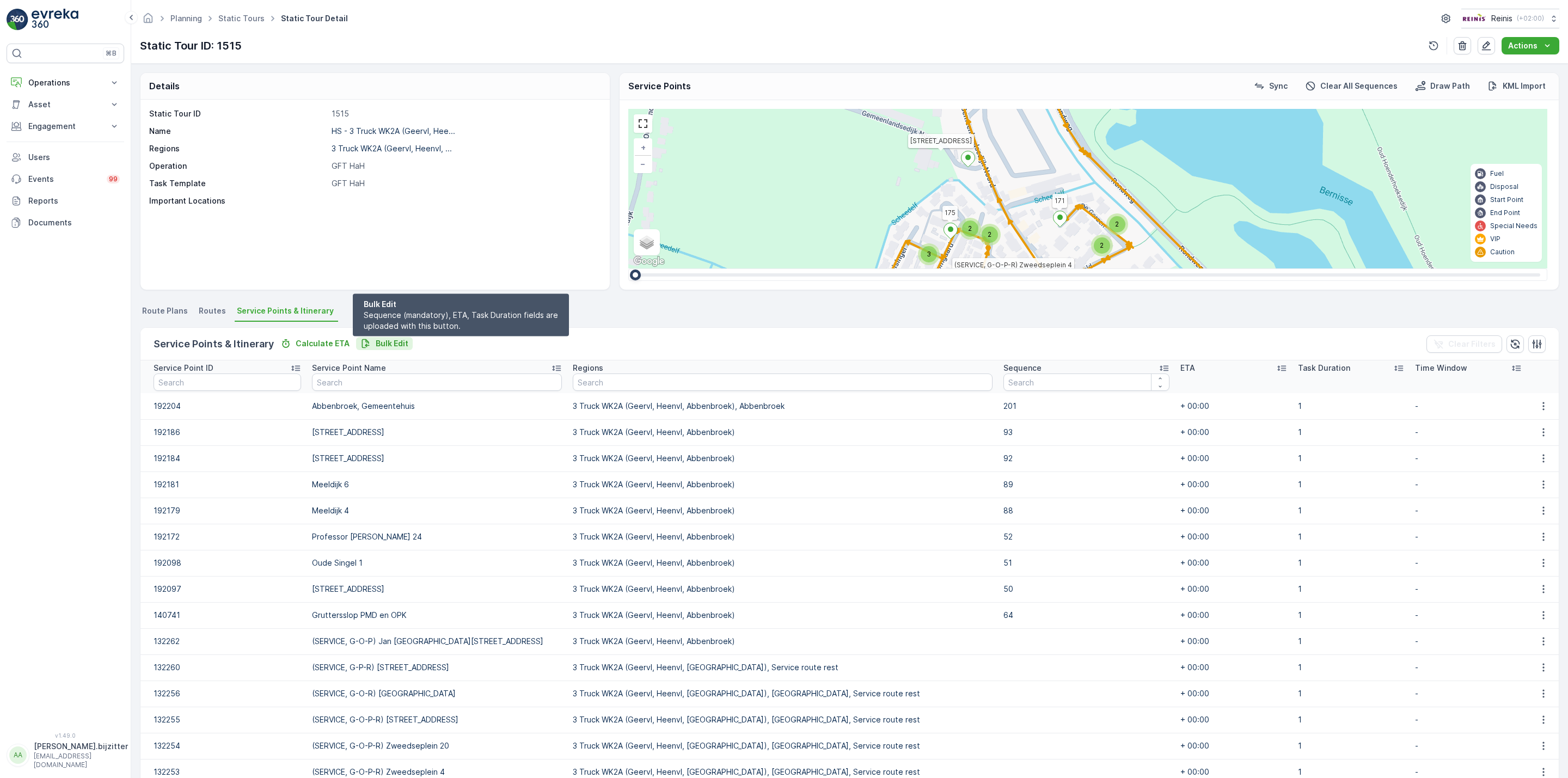
click at [388, 340] on p "Bulk Edit" at bounding box center [392, 343] width 33 height 11
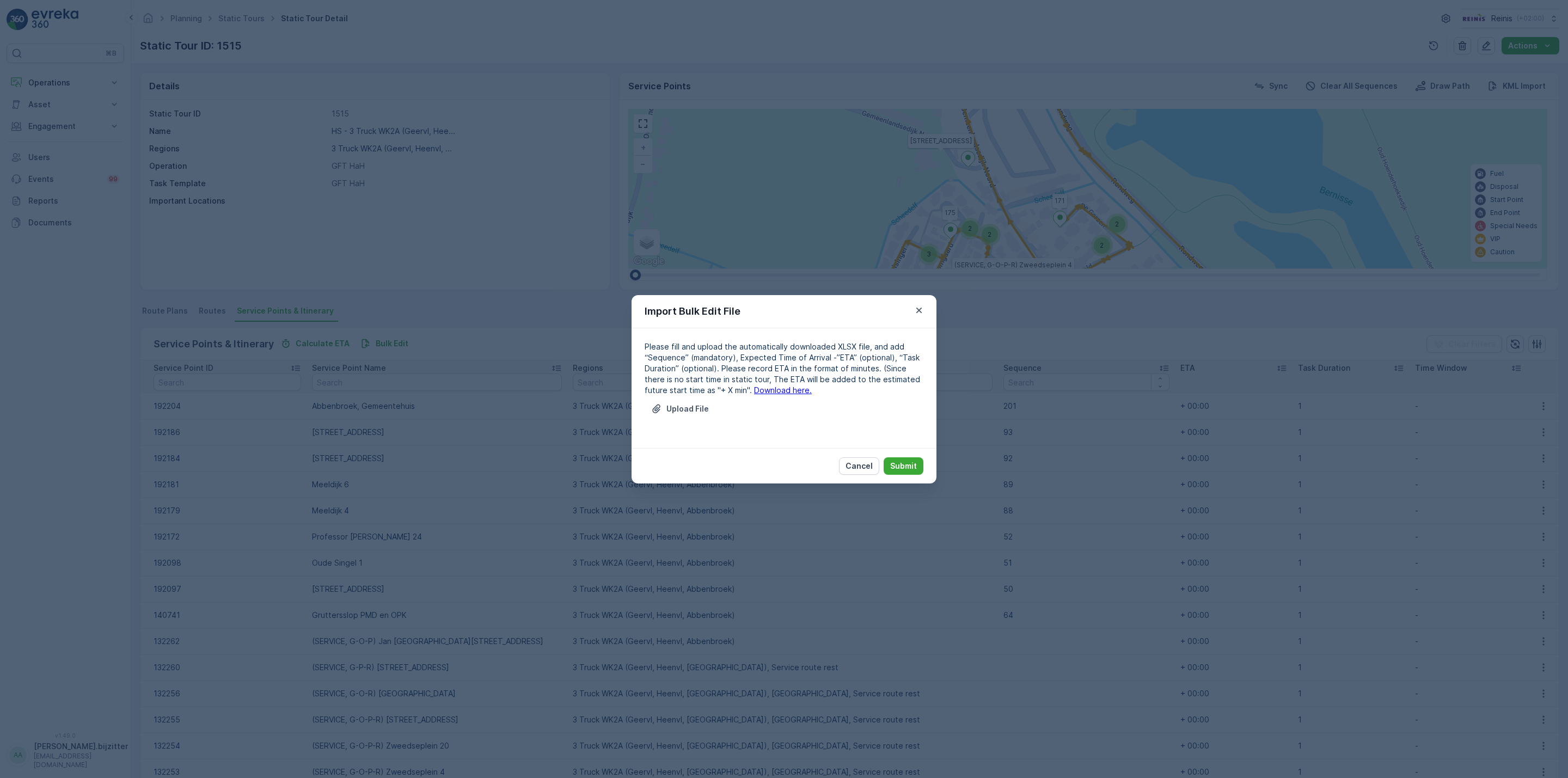
click at [754, 394] on link "Download here." at bounding box center [782, 390] width 58 height 9
click at [860, 465] on p "Cancel" at bounding box center [859, 466] width 27 height 11
